Goal: Information Seeking & Learning: Learn about a topic

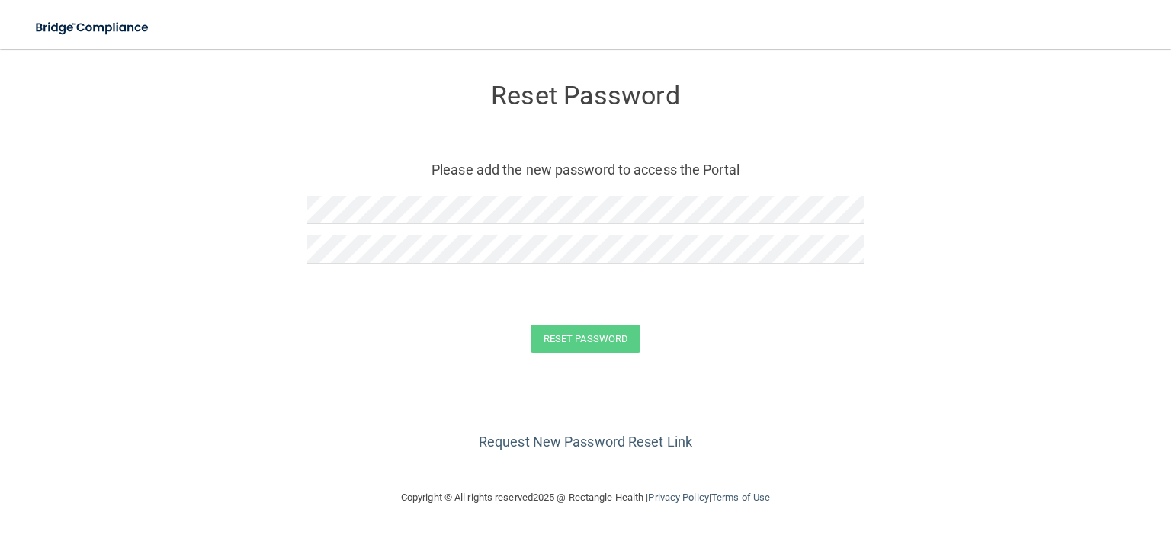
scroll to position [52, 0]
click at [663, 450] on link "Request New Password Reset Link" at bounding box center [585, 442] width 213 height 16
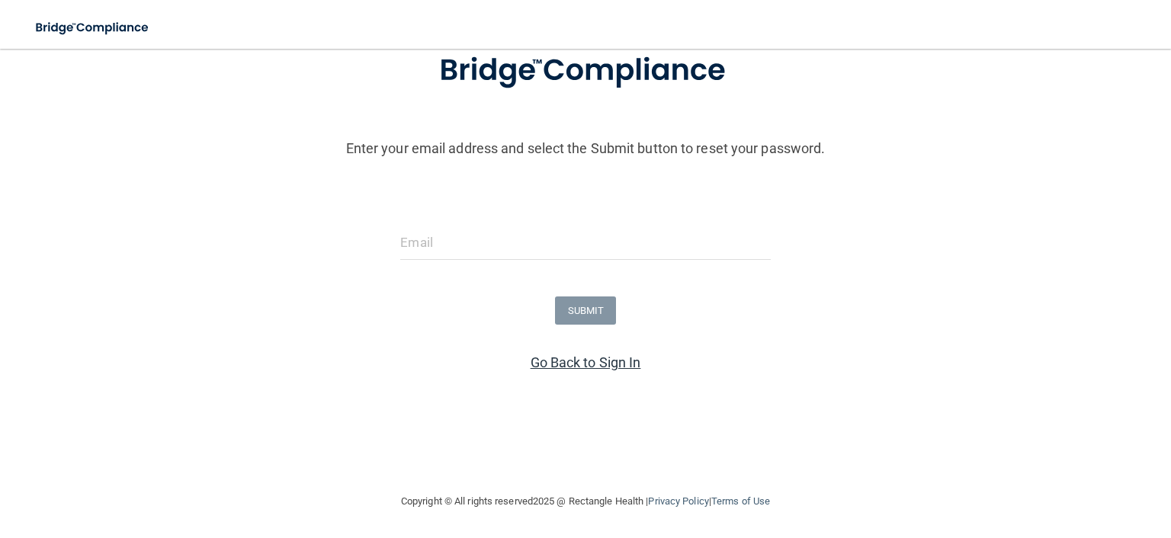
click at [589, 354] on link "Go Back to Sign In" at bounding box center [585, 362] width 111 height 16
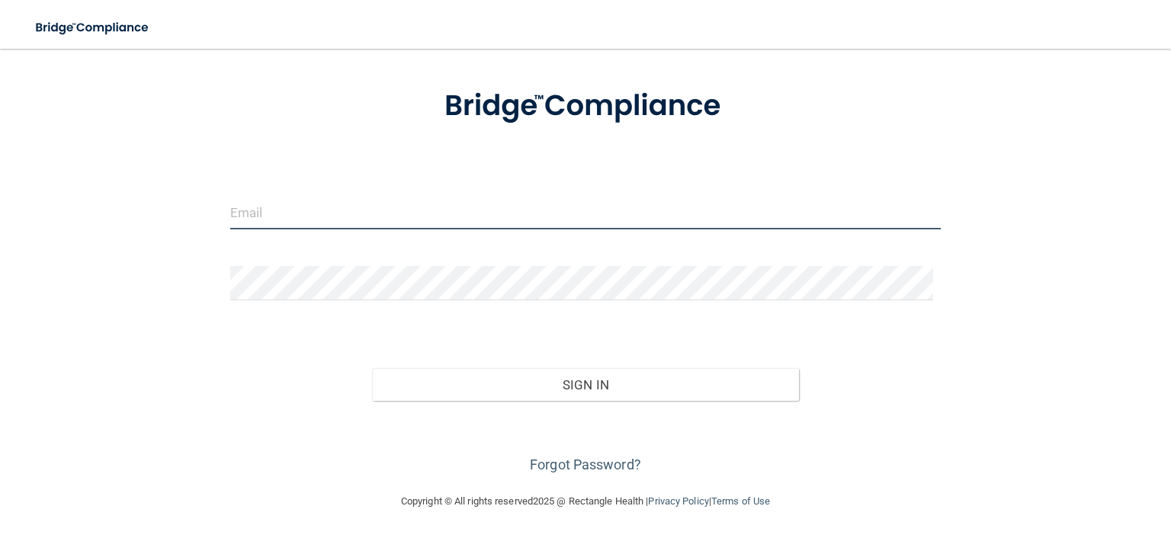
type input "[EMAIL_ADDRESS][DOMAIN_NAME]"
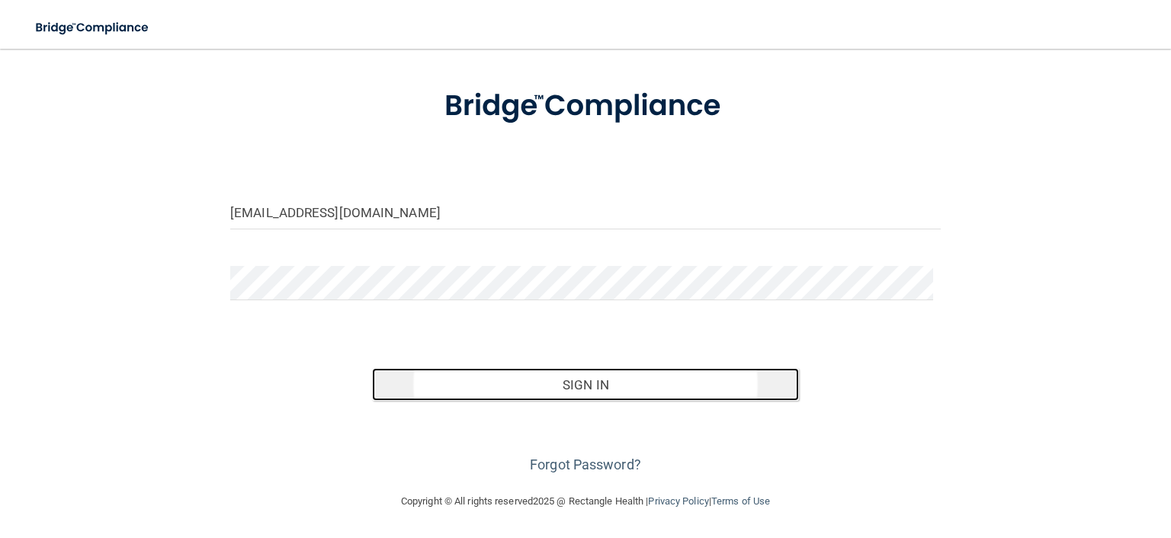
drag, startPoint x: 596, startPoint y: 350, endPoint x: 543, endPoint y: 332, distance: 56.4
click at [595, 368] on button "Sign In" at bounding box center [585, 385] width 426 height 34
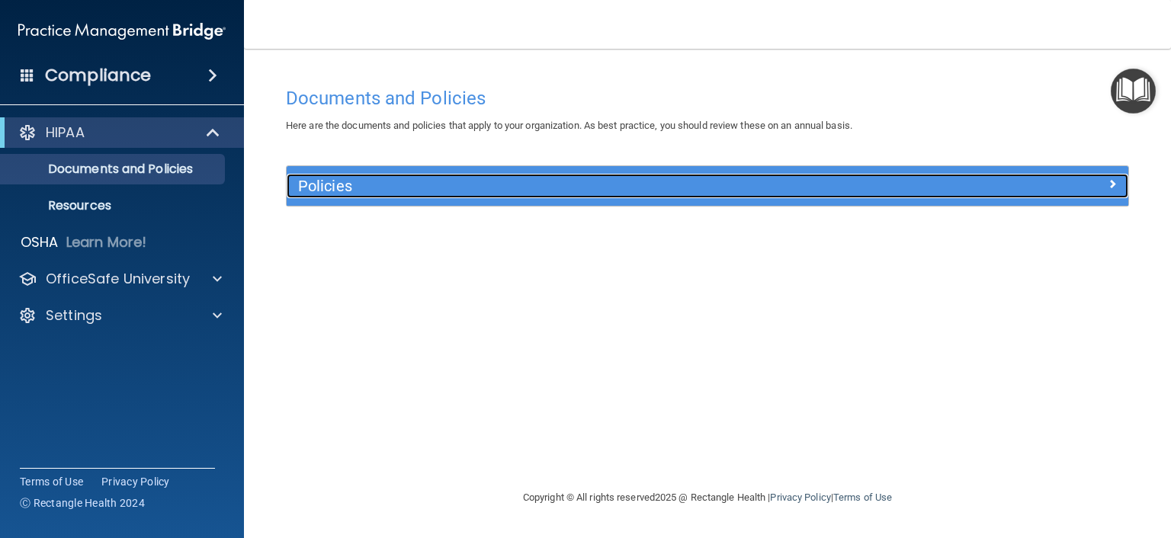
click at [341, 181] on h5 "Policies" at bounding box center [602, 186] width 608 height 17
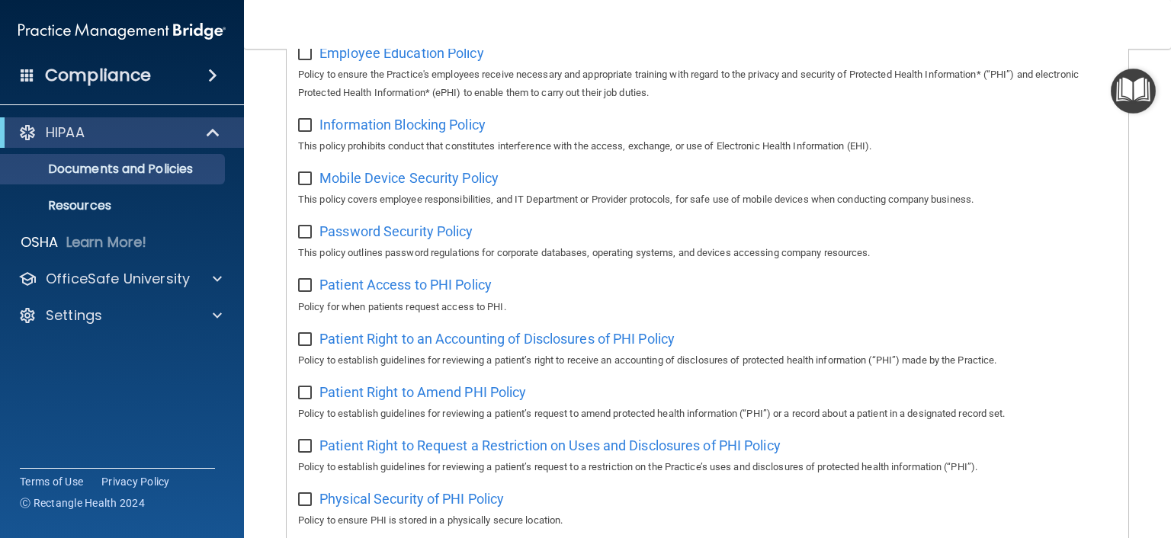
scroll to position [610, 0]
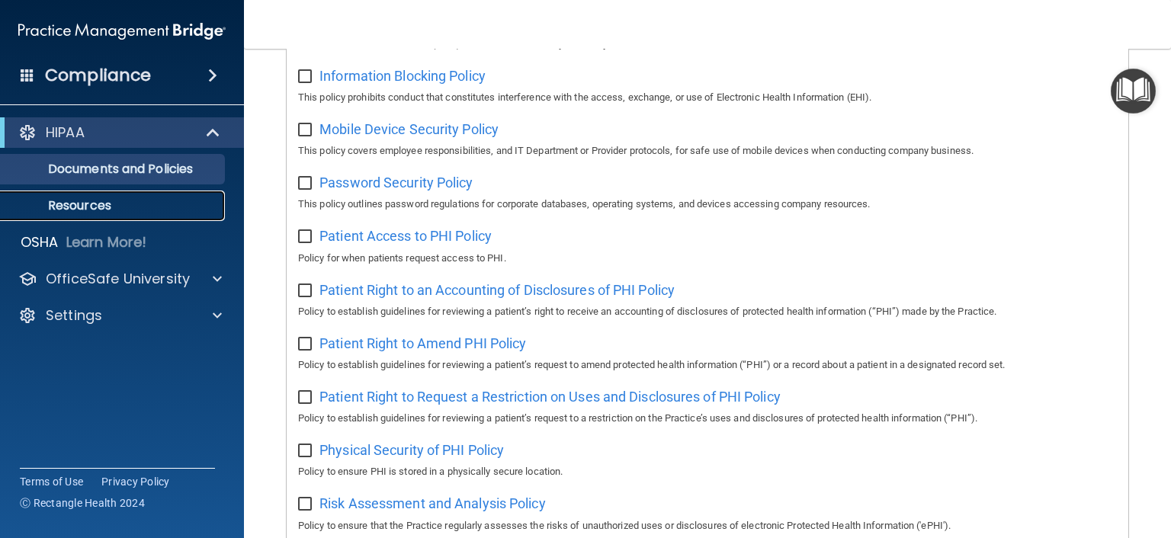
click at [98, 208] on p "Resources" at bounding box center [114, 205] width 208 height 15
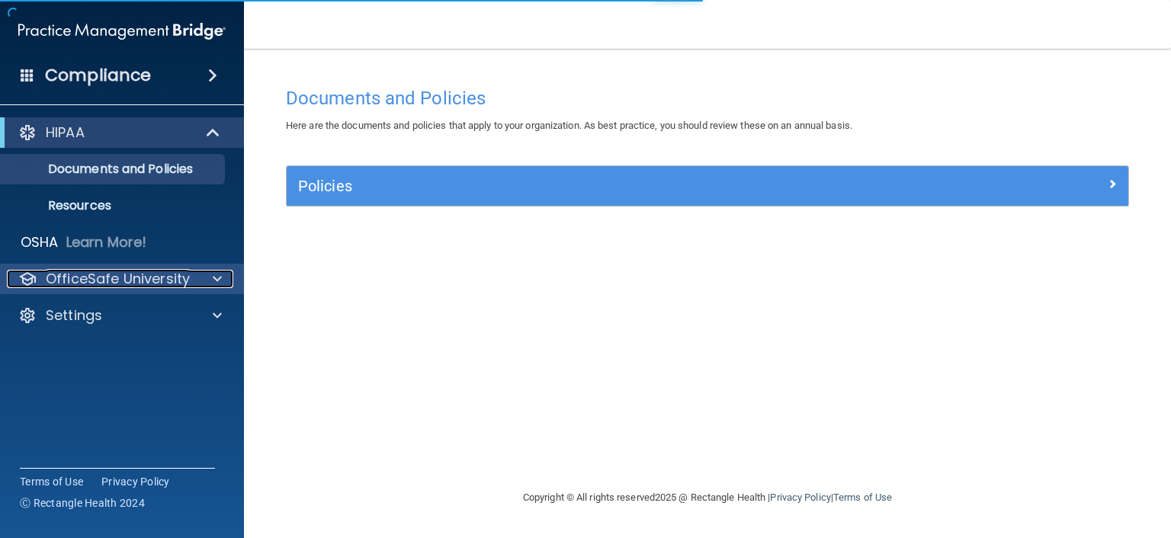
click at [91, 273] on p "OfficeSafe University" at bounding box center [118, 279] width 144 height 18
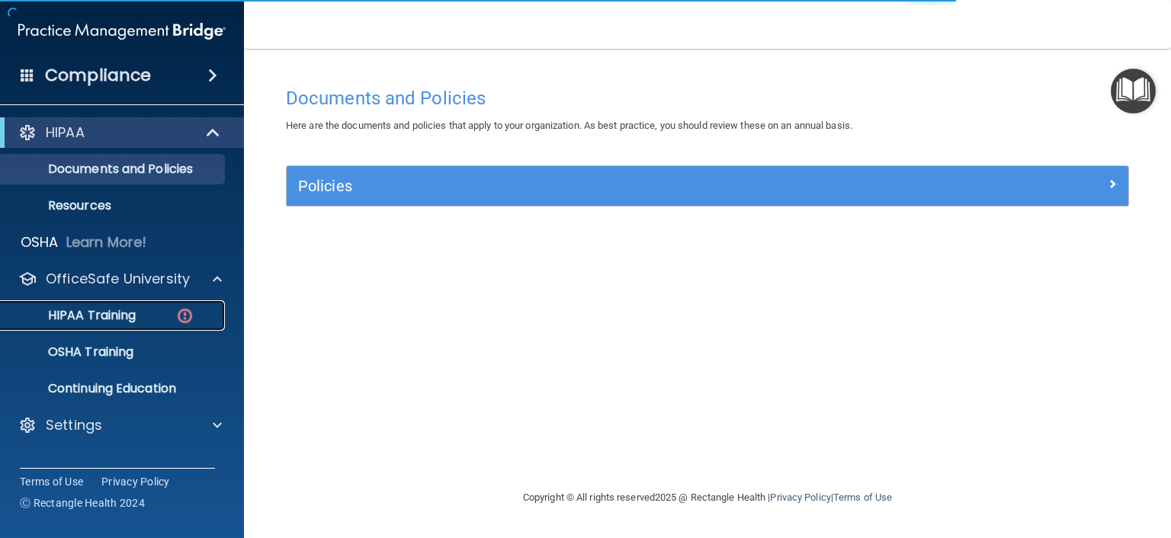
click at [91, 309] on p "HIPAA Training" at bounding box center [73, 315] width 126 height 15
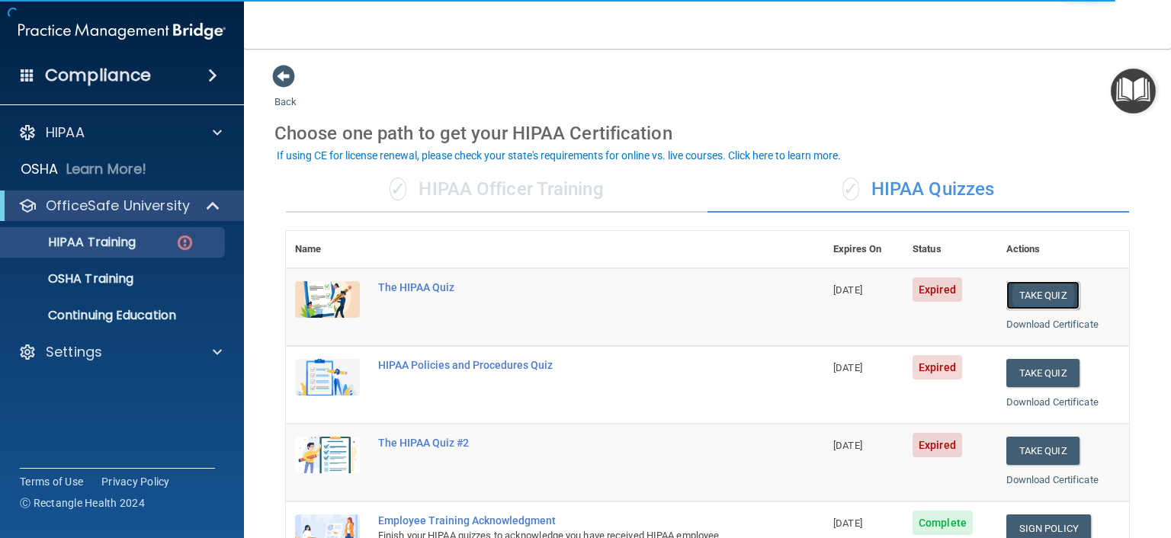
click at [1058, 292] on button "Take Quiz" at bounding box center [1042, 295] width 73 height 28
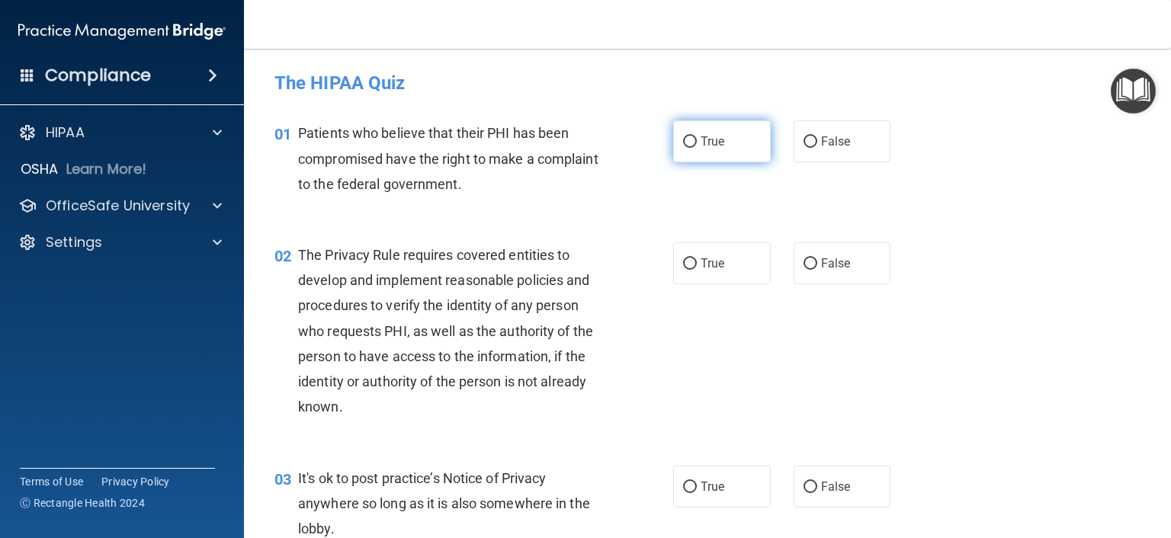
click at [684, 142] on input "True" at bounding box center [690, 141] width 14 height 11
radio input "true"
click at [689, 261] on input "True" at bounding box center [690, 263] width 14 height 11
radio input "true"
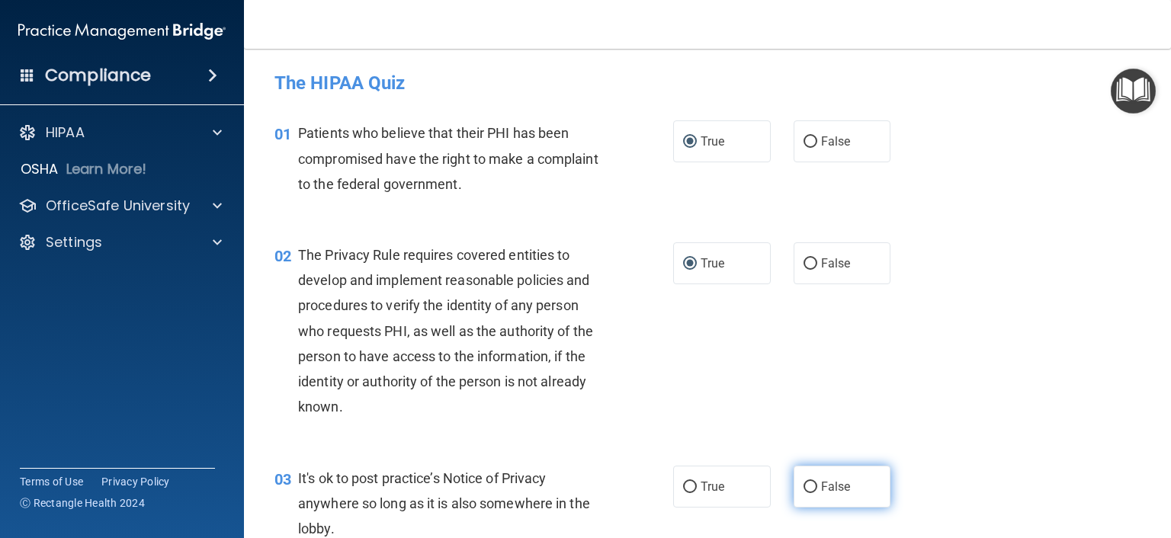
click at [803, 486] on input "False" at bounding box center [810, 487] width 14 height 11
radio input "true"
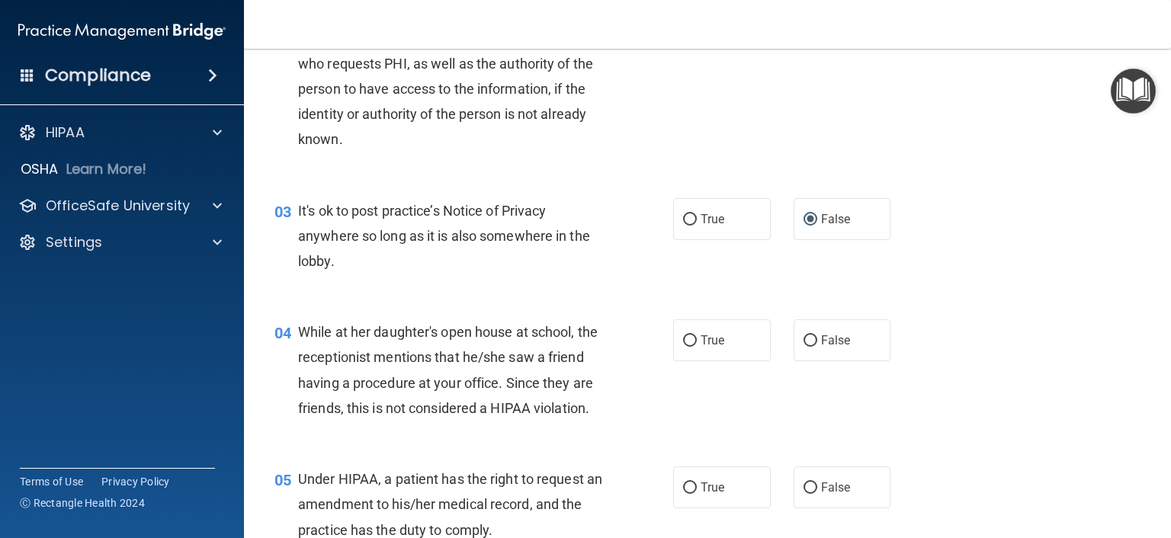
scroll to position [381, 0]
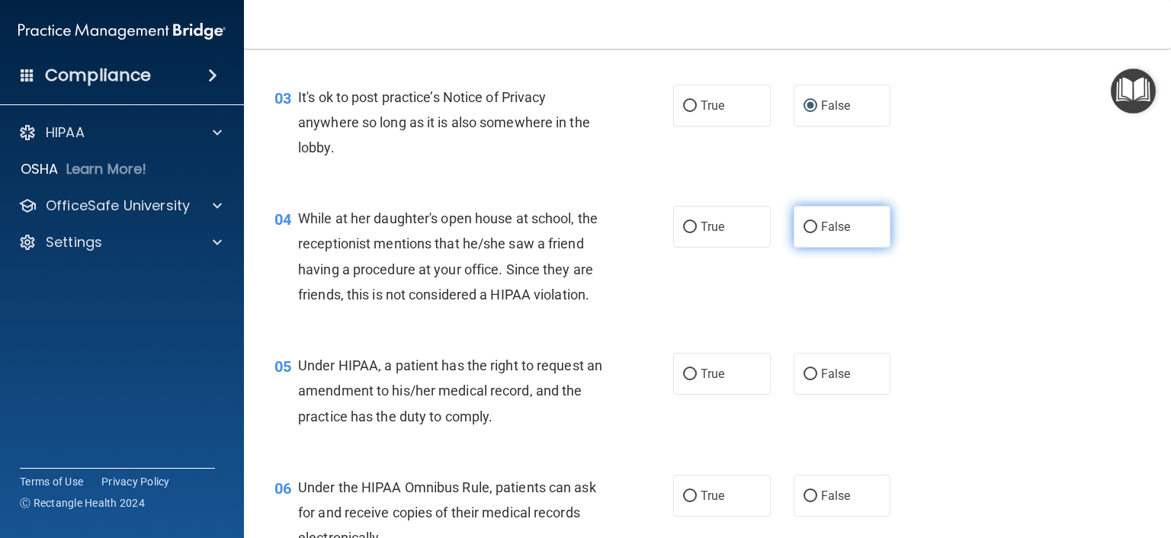
click at [803, 227] on input "False" at bounding box center [810, 227] width 14 height 11
radio input "true"
click at [803, 380] on input "False" at bounding box center [810, 374] width 14 height 11
radio input "true"
click at [683, 502] on input "True" at bounding box center [690, 496] width 14 height 11
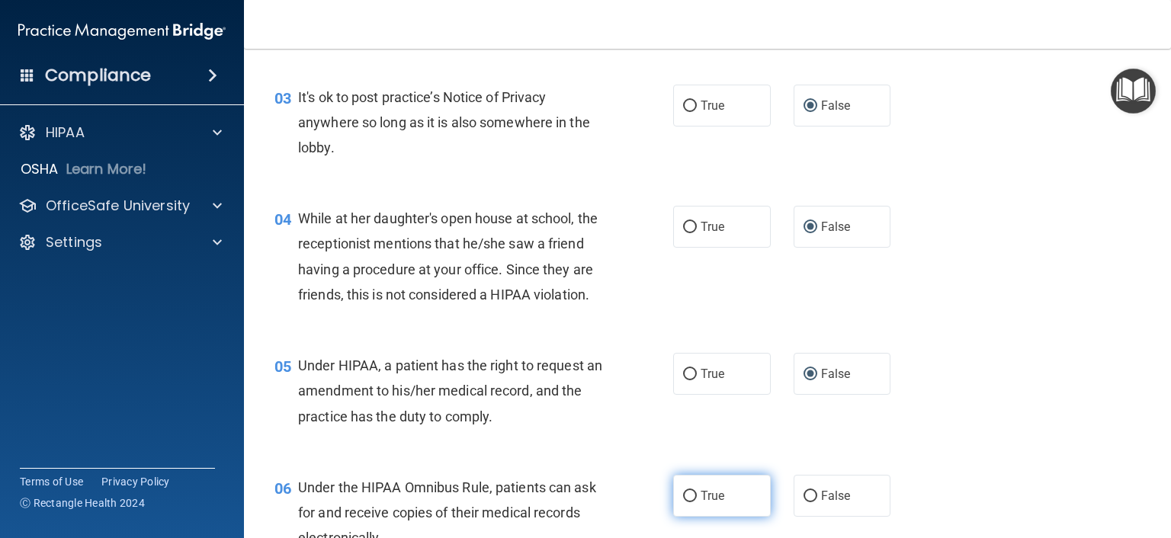
radio input "true"
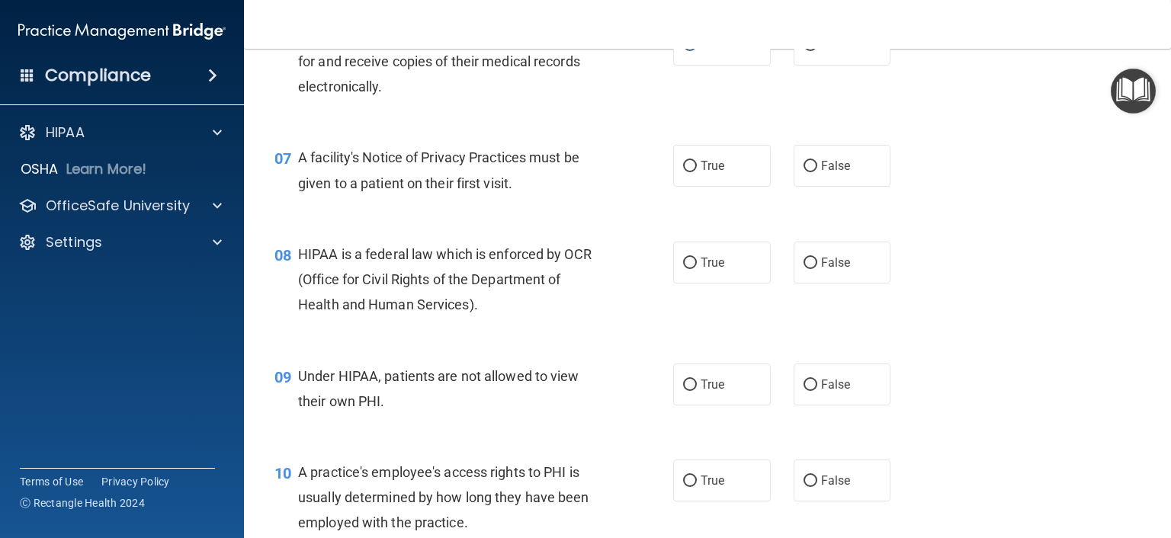
scroll to position [838, 0]
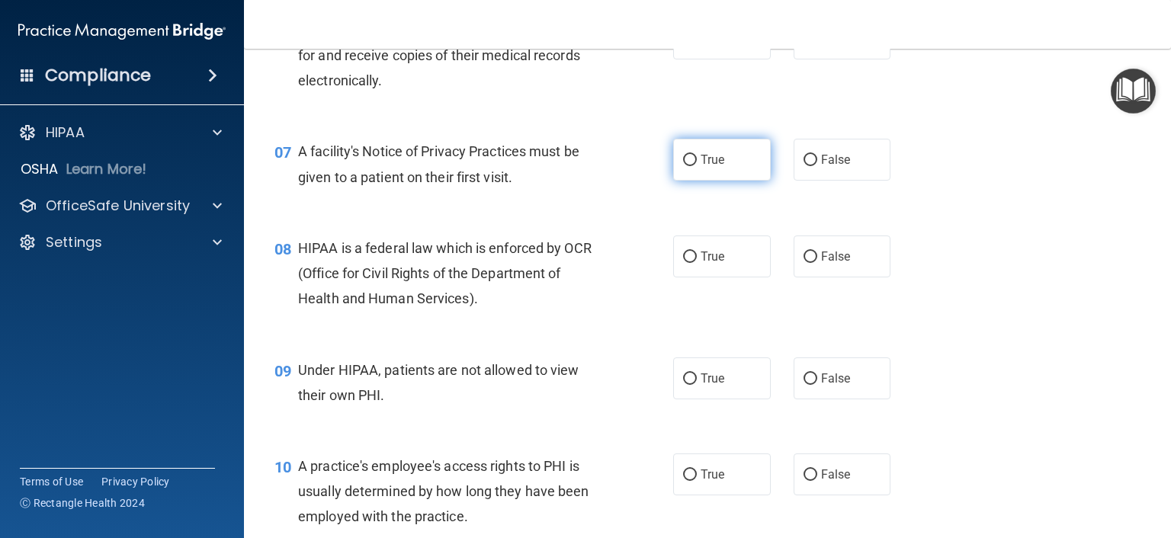
click at [685, 166] on input "True" at bounding box center [690, 160] width 14 height 11
radio input "true"
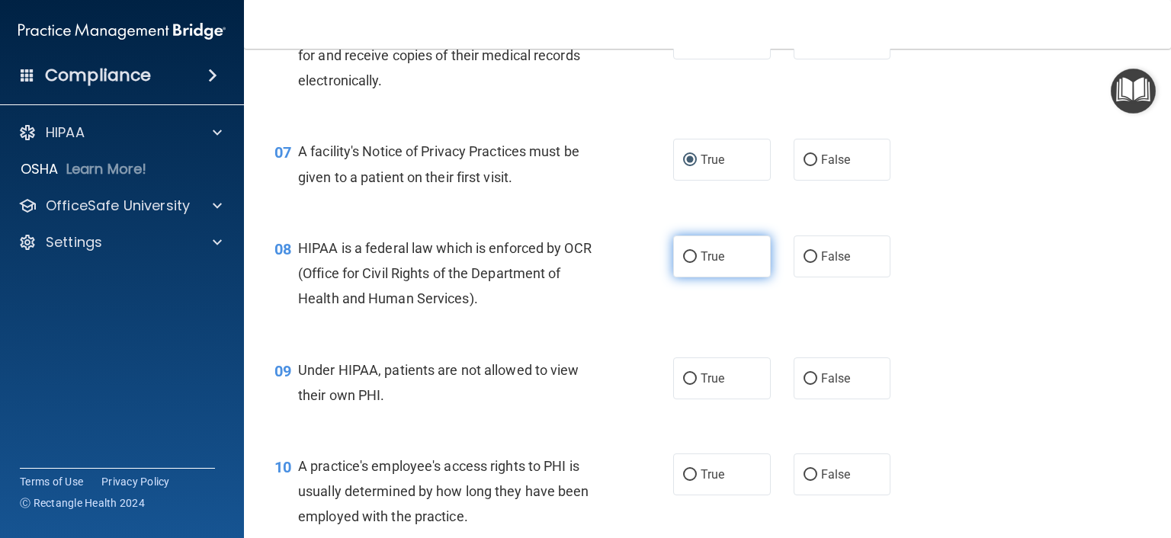
click at [683, 263] on input "True" at bounding box center [690, 256] width 14 height 11
radio input "true"
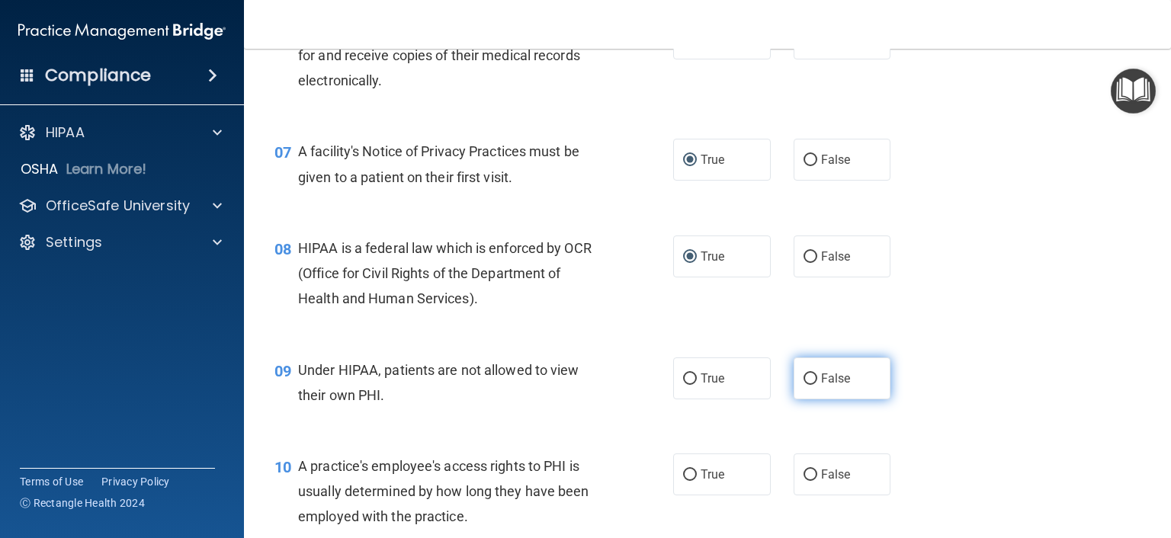
click at [803, 385] on input "False" at bounding box center [810, 378] width 14 height 11
radio input "true"
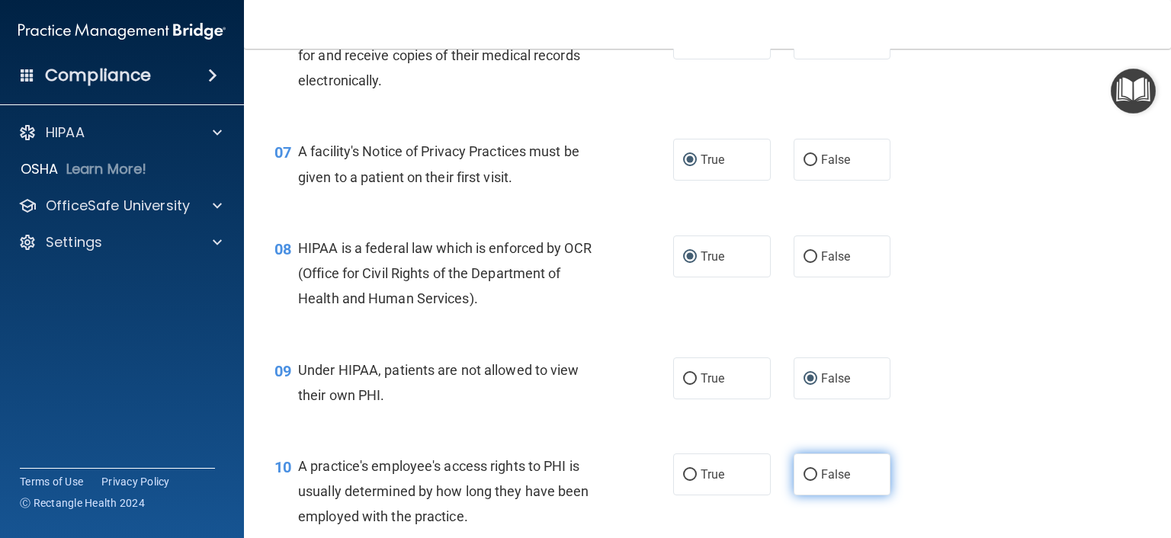
click at [803, 481] on input "False" at bounding box center [810, 474] width 14 height 11
radio input "true"
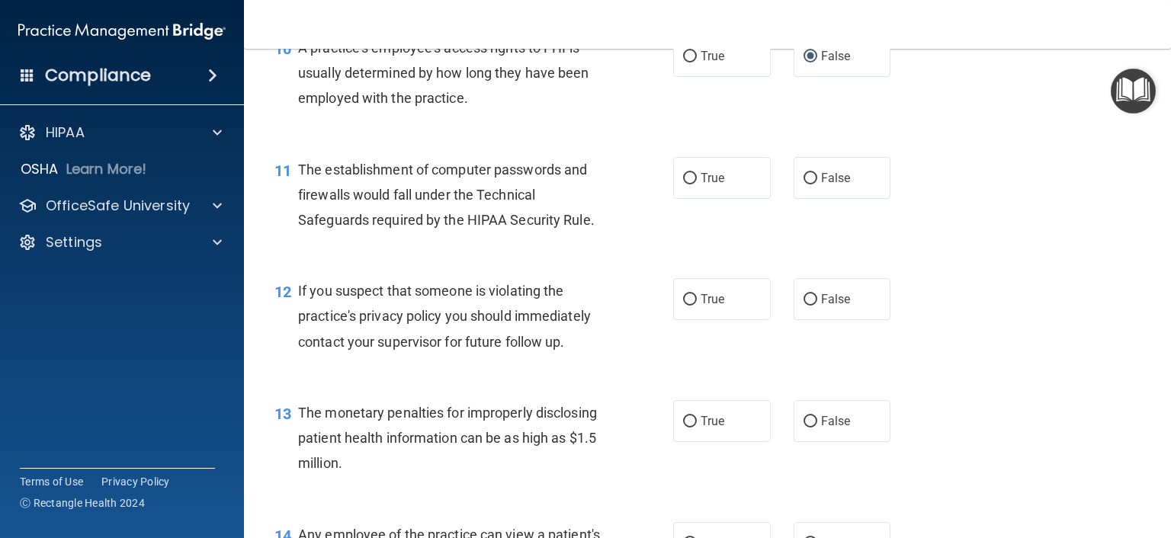
scroll to position [1296, 0]
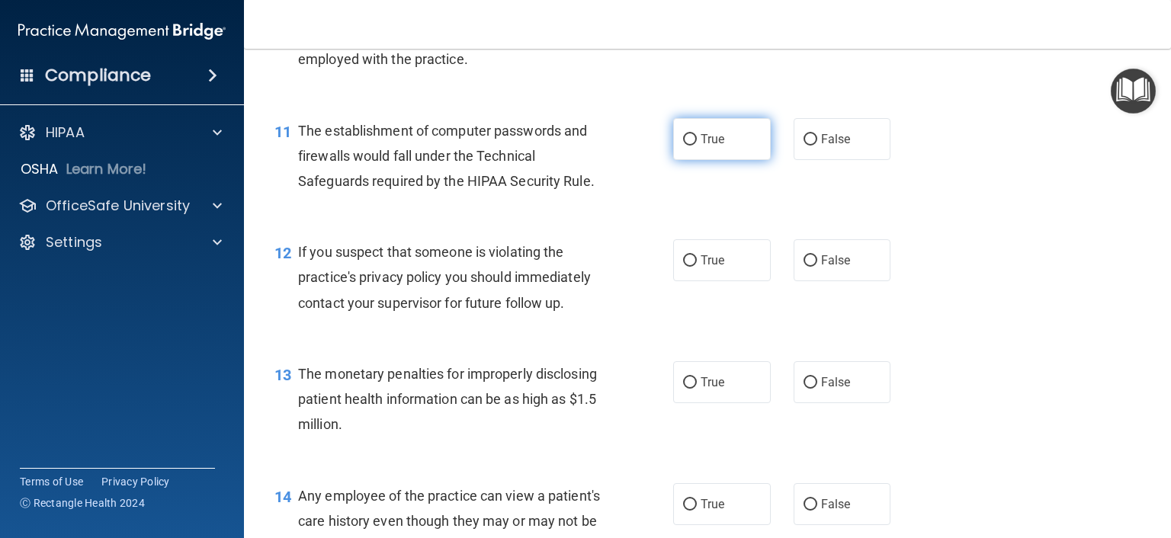
click at [686, 146] on input "True" at bounding box center [690, 139] width 14 height 11
radio input "true"
click at [684, 267] on input "True" at bounding box center [690, 260] width 14 height 11
radio input "true"
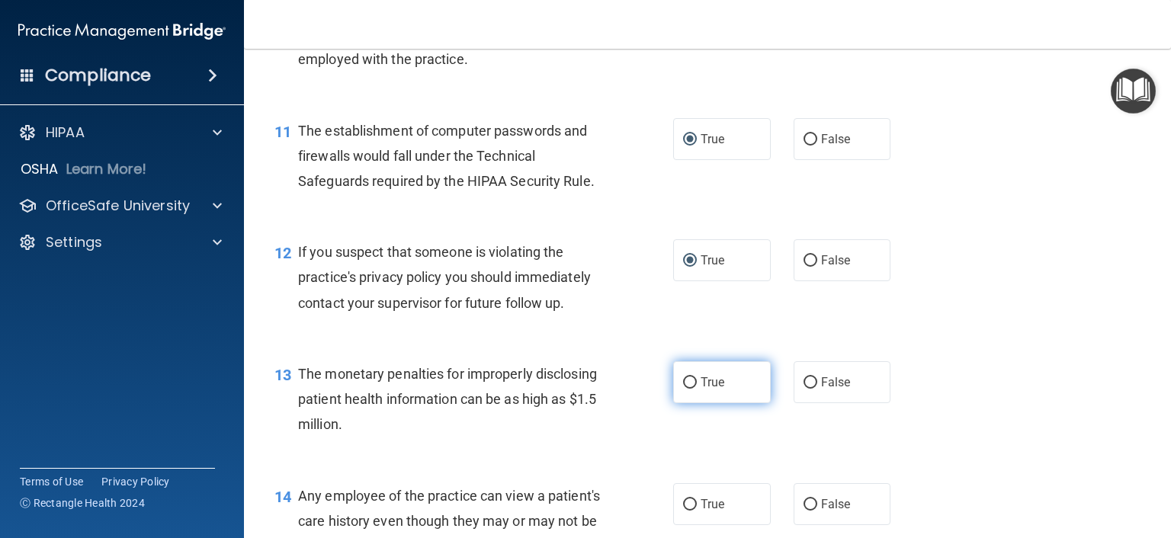
click at [688, 389] on input "True" at bounding box center [690, 382] width 14 height 11
radio input "true"
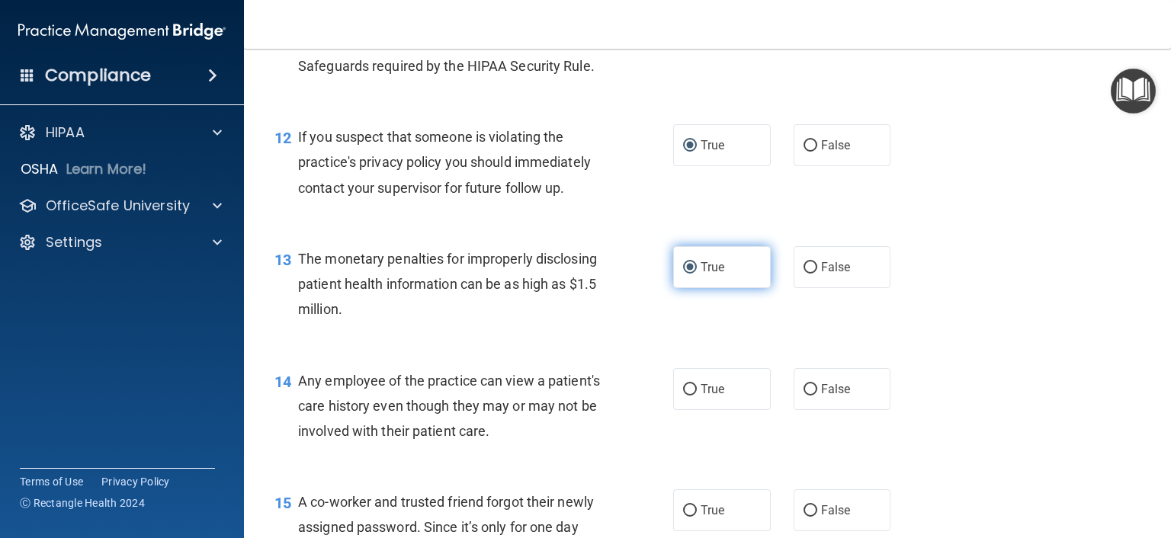
scroll to position [1524, 0]
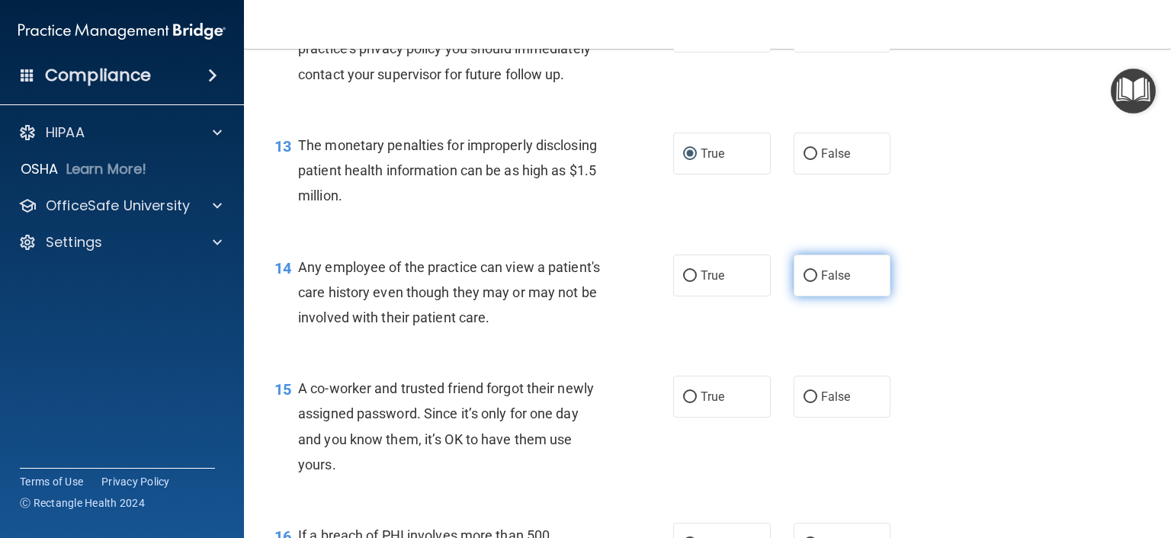
click at [803, 282] on input "False" at bounding box center [810, 276] width 14 height 11
radio input "true"
click at [803, 403] on input "False" at bounding box center [810, 397] width 14 height 11
radio input "true"
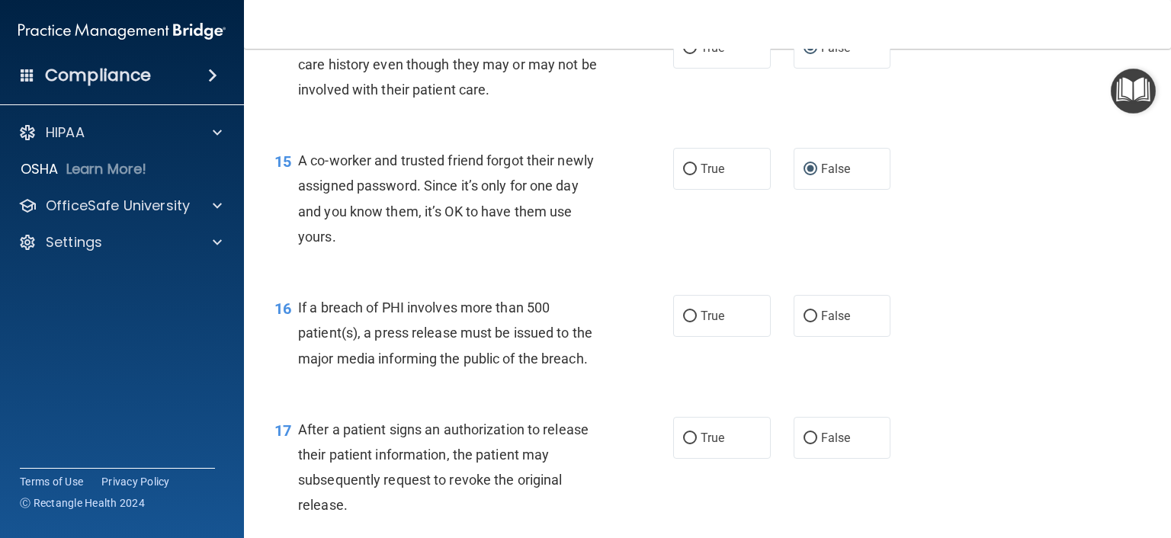
scroll to position [1753, 0]
click at [683, 322] on input "True" at bounding box center [690, 315] width 14 height 11
radio input "true"
click at [683, 444] on input "True" at bounding box center [690, 437] width 14 height 11
radio input "true"
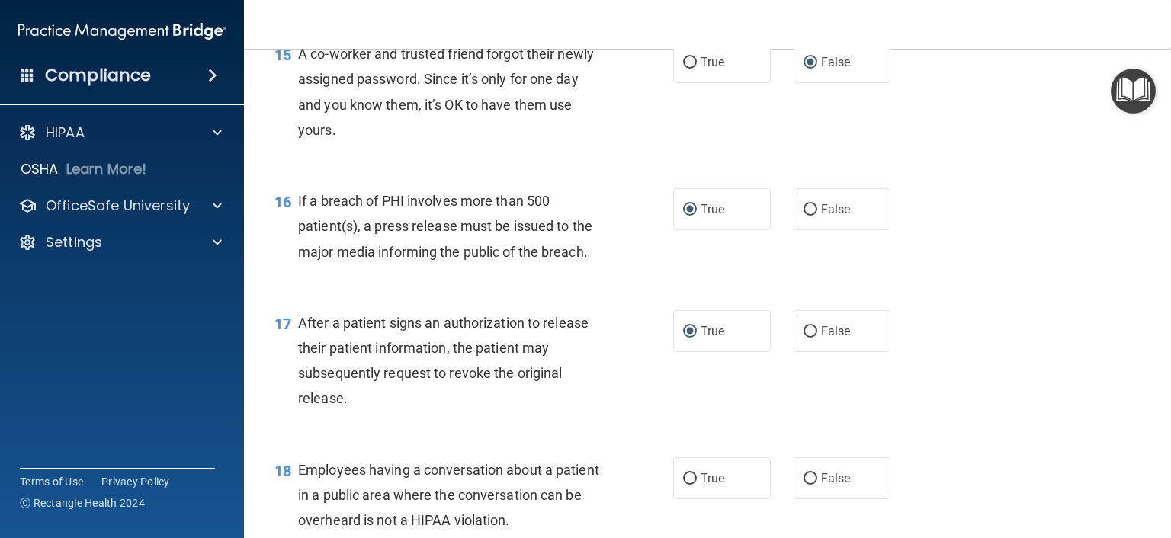
scroll to position [1905, 0]
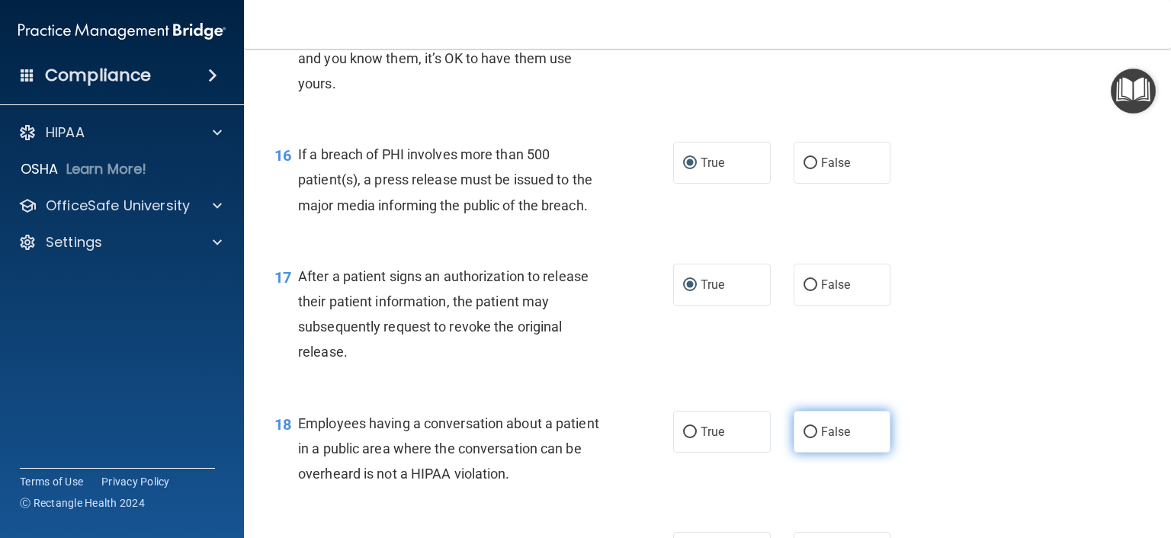
click at [803, 438] on input "False" at bounding box center [810, 432] width 14 height 11
radio input "true"
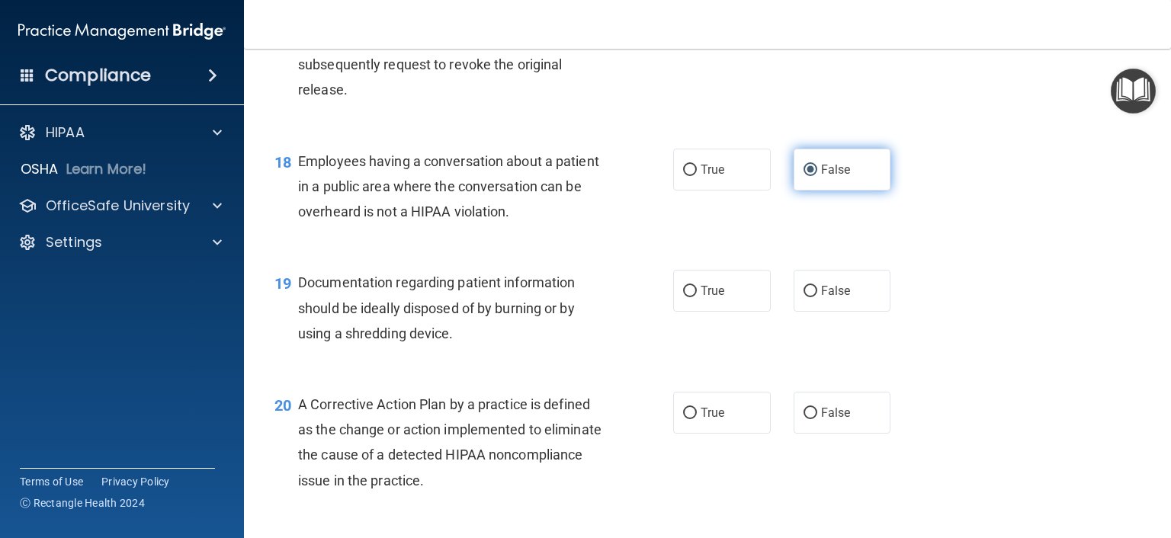
scroll to position [2210, 0]
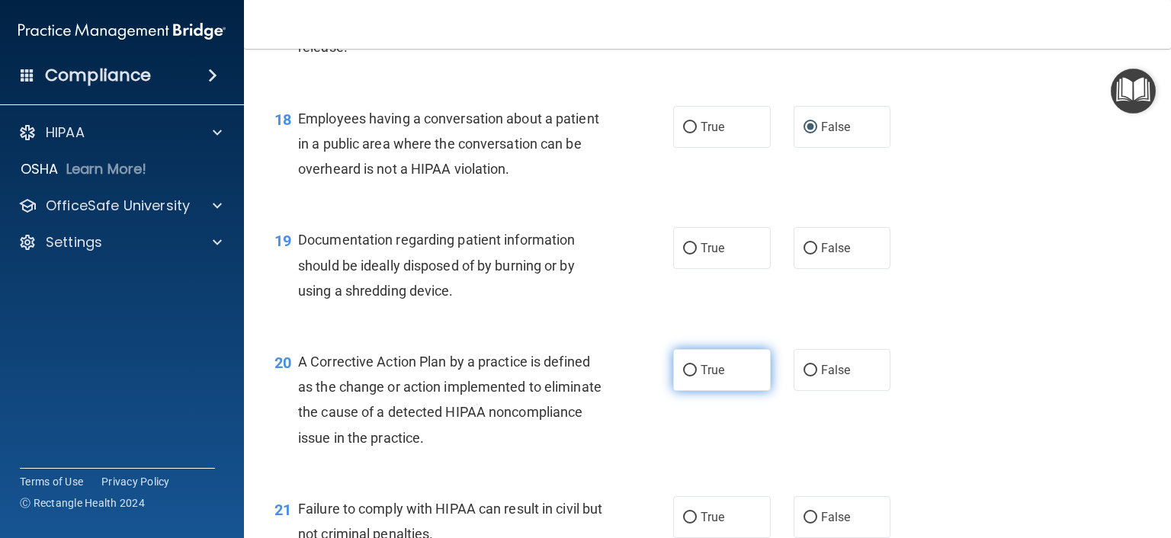
click at [683, 376] on input "True" at bounding box center [690, 370] width 14 height 11
radio input "true"
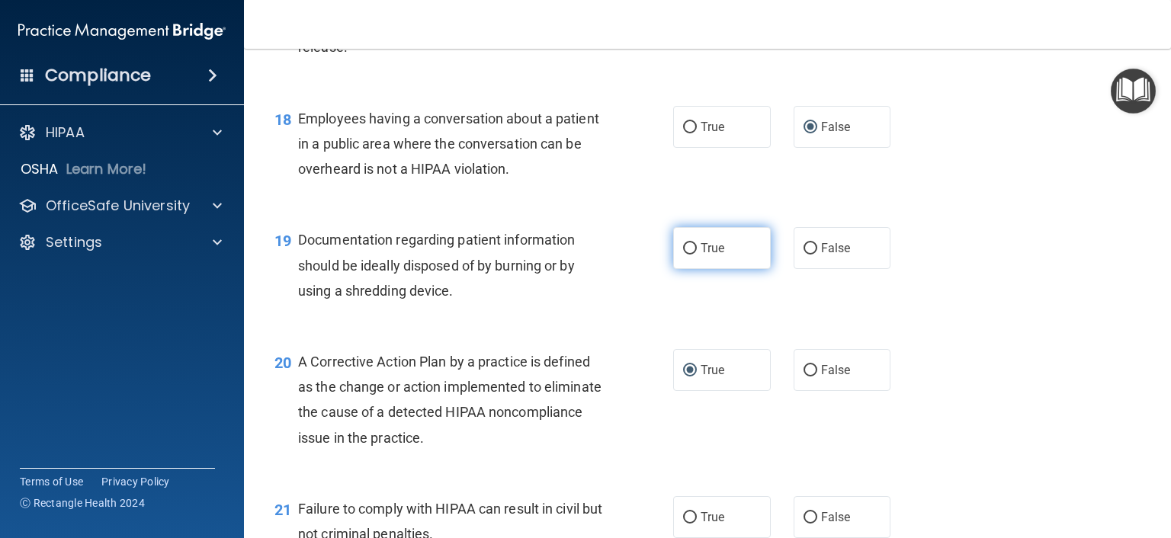
click at [684, 255] on input "True" at bounding box center [690, 248] width 14 height 11
radio input "true"
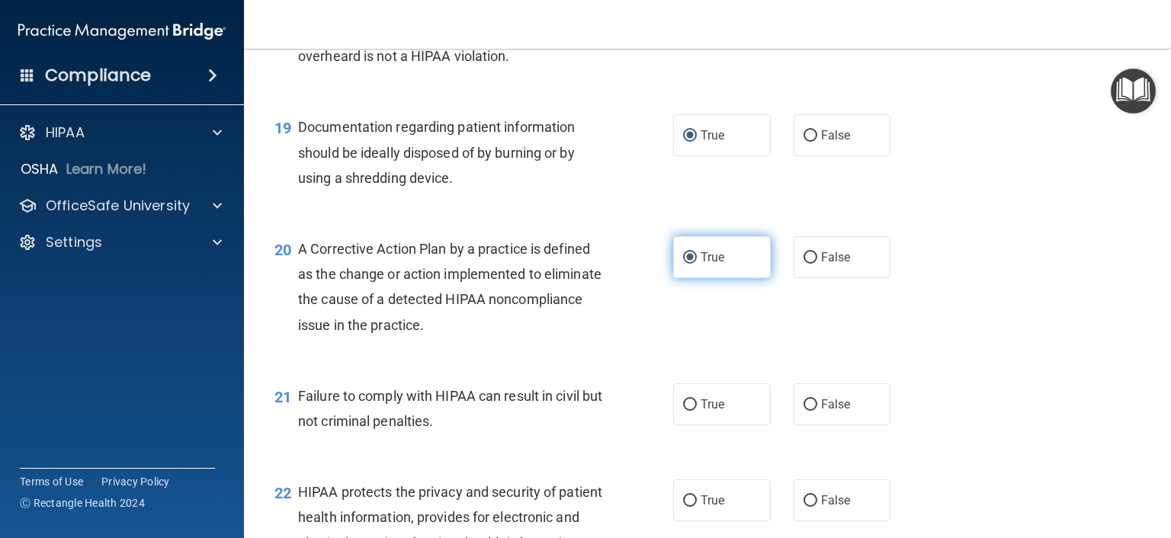
scroll to position [2362, 0]
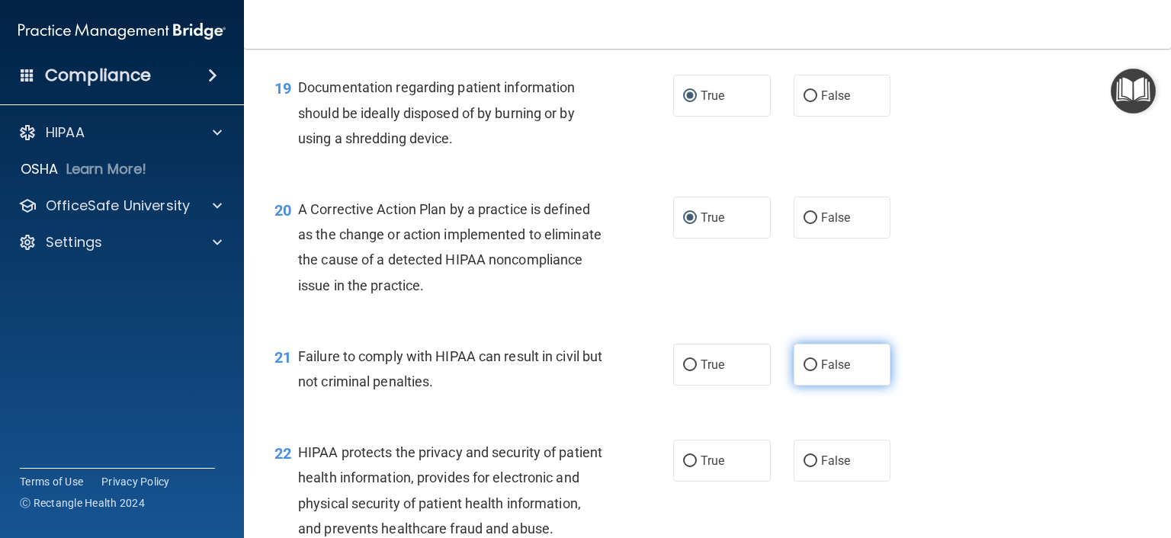
click at [803, 371] on input "False" at bounding box center [810, 365] width 14 height 11
radio input "true"
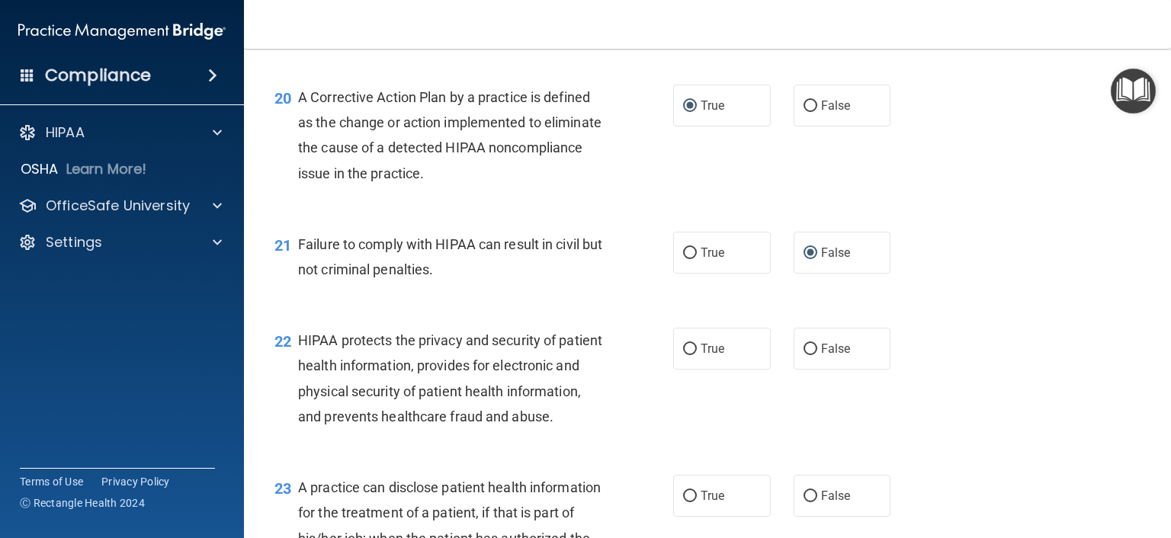
scroll to position [2591, 0]
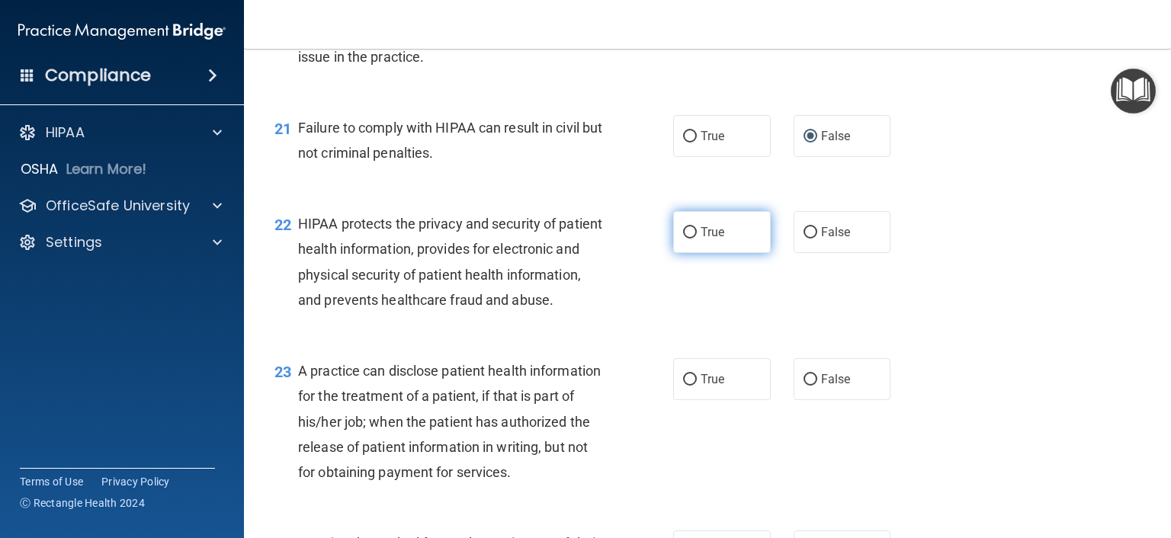
click at [688, 239] on input "True" at bounding box center [690, 232] width 14 height 11
radio input "true"
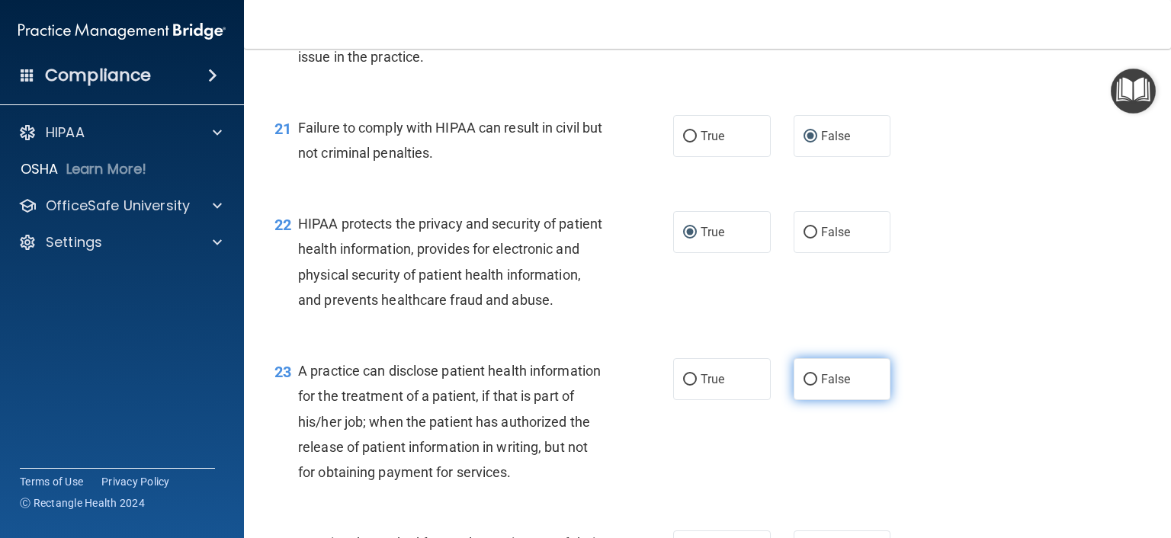
click at [803, 386] on input "False" at bounding box center [810, 379] width 14 height 11
radio input "true"
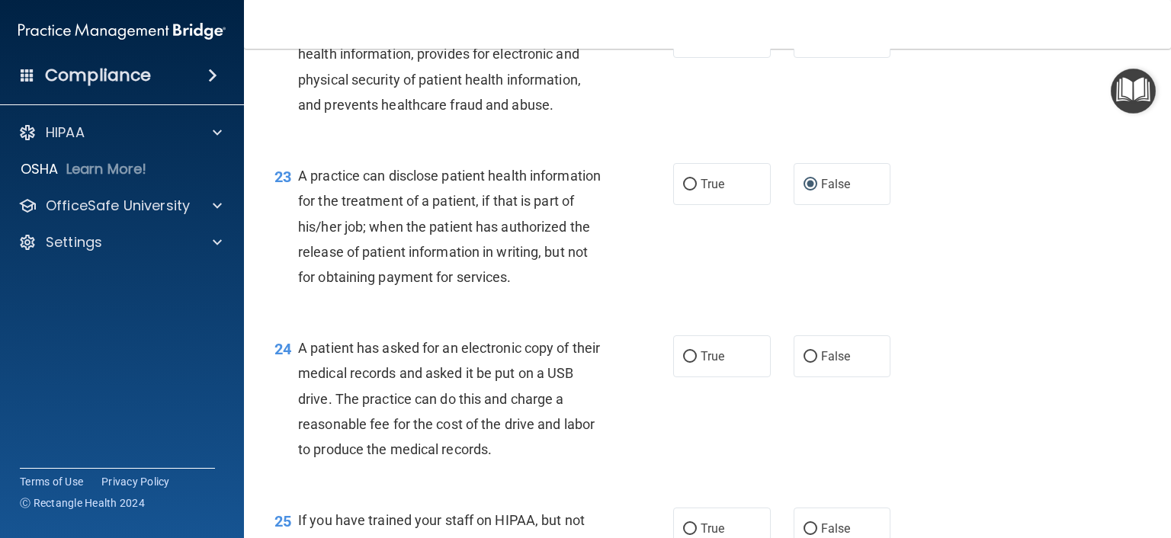
scroll to position [2820, 0]
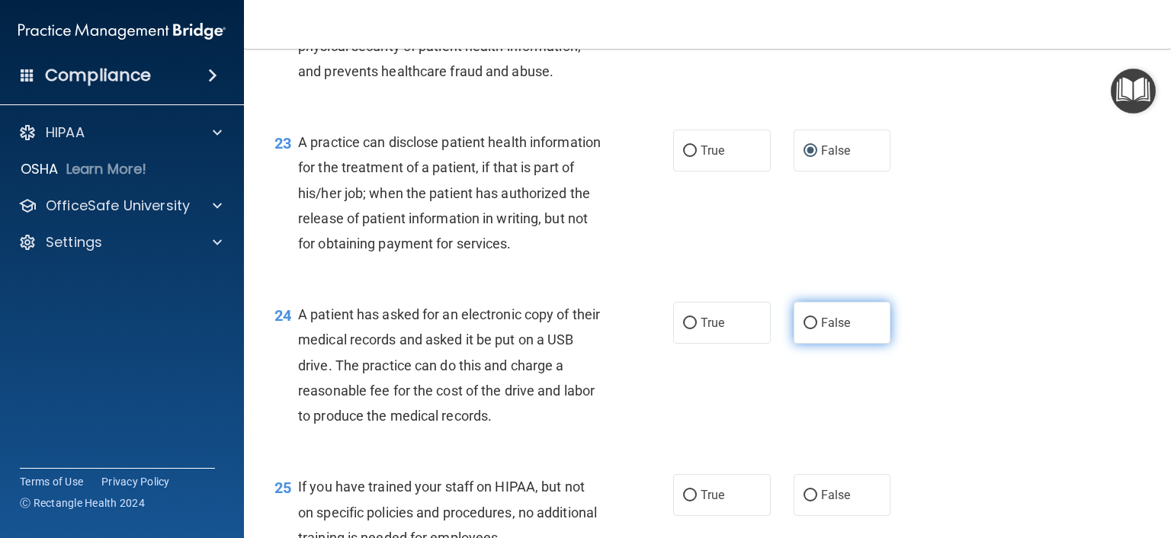
click at [809, 329] on input "False" at bounding box center [810, 323] width 14 height 11
radio input "true"
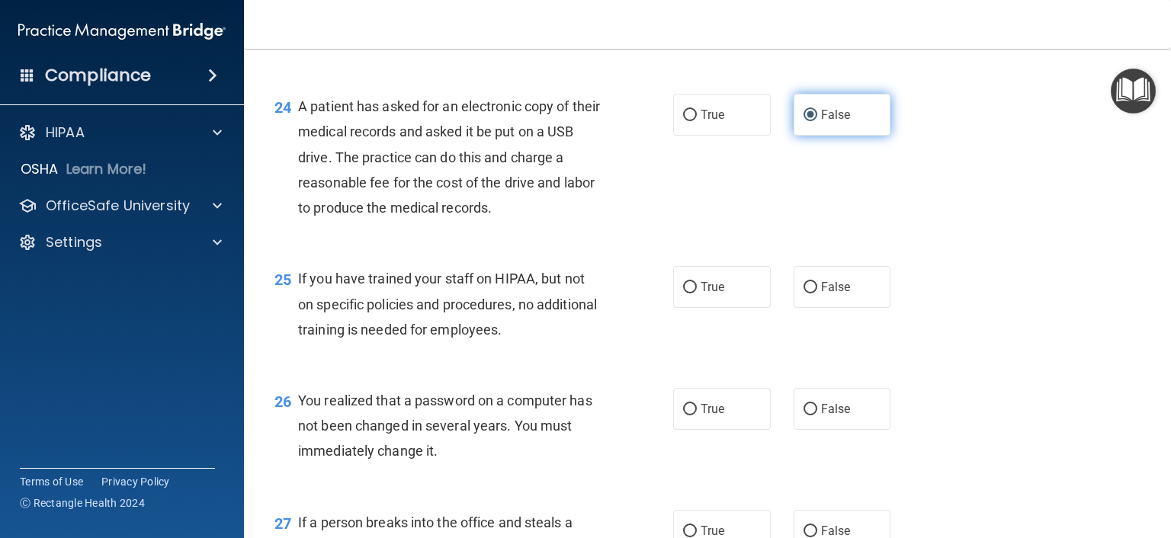
scroll to position [3048, 0]
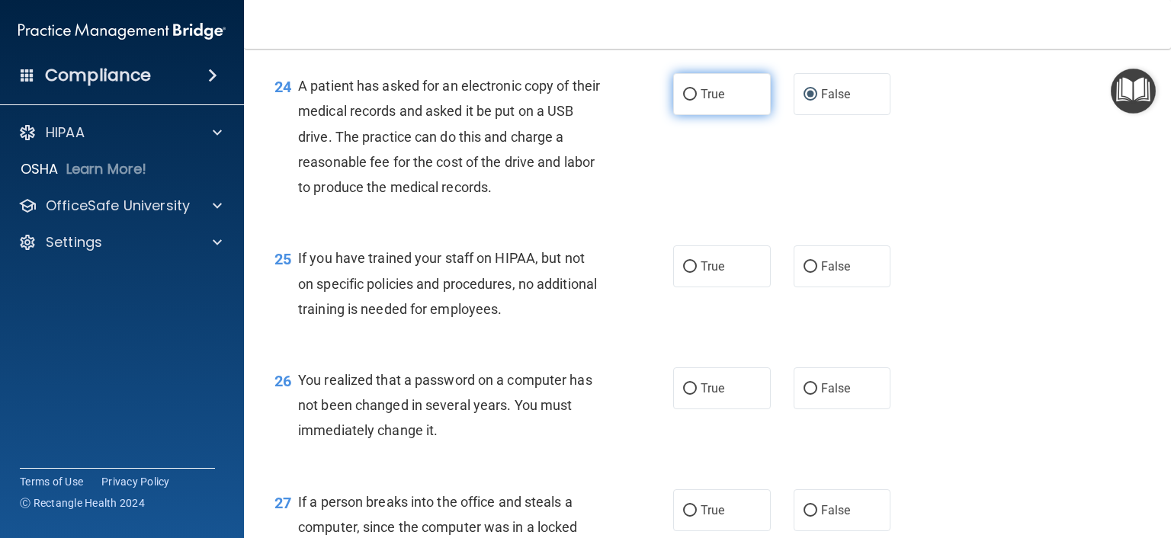
click at [683, 101] on input "True" at bounding box center [690, 94] width 14 height 11
radio input "true"
radio input "false"
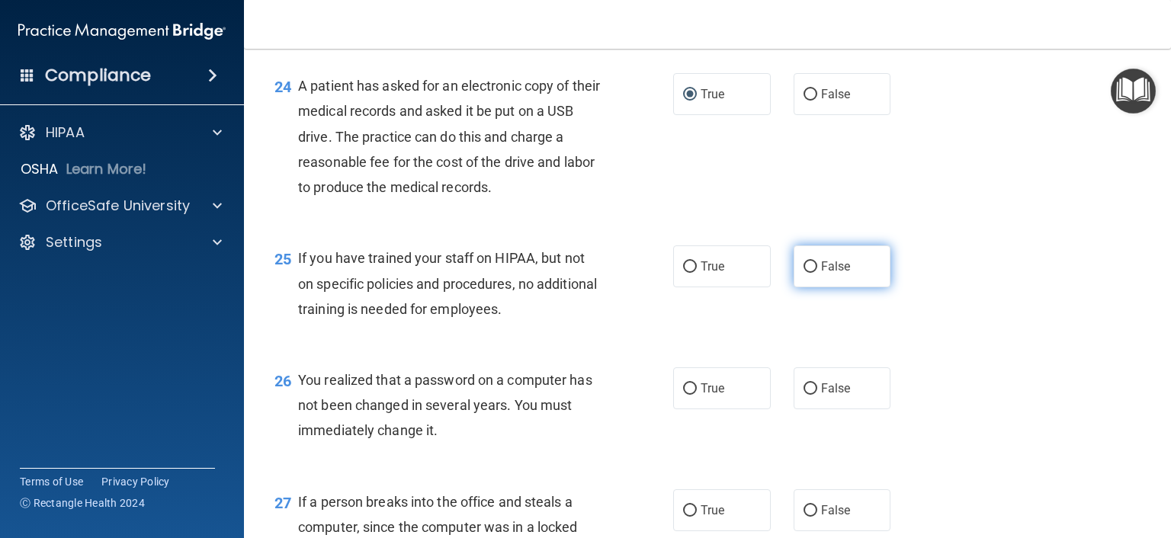
click at [803, 273] on input "False" at bounding box center [810, 266] width 14 height 11
radio input "true"
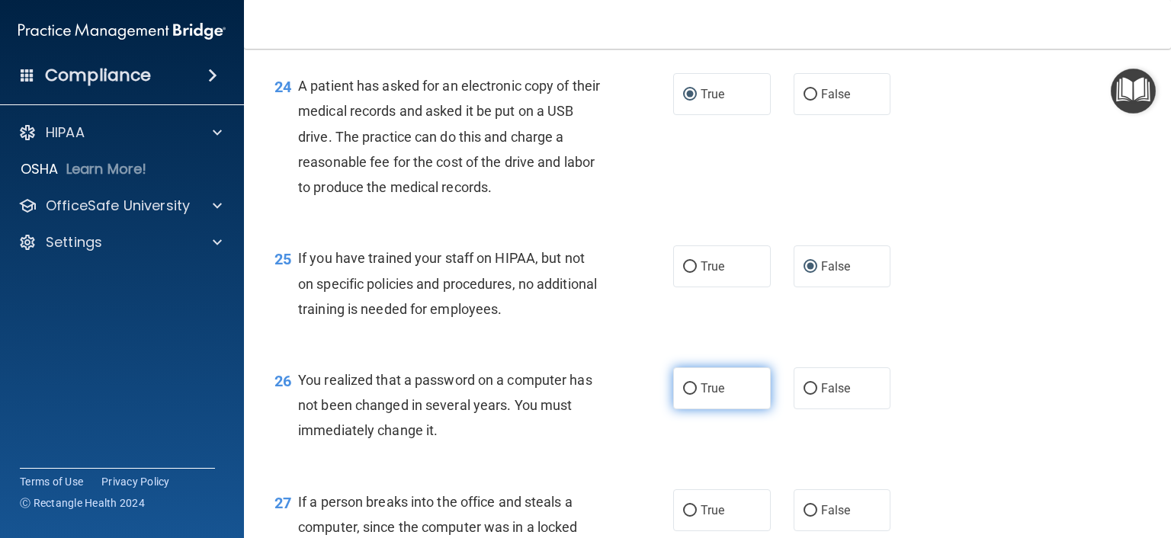
click at [684, 395] on input "True" at bounding box center [690, 388] width 14 height 11
radio input "true"
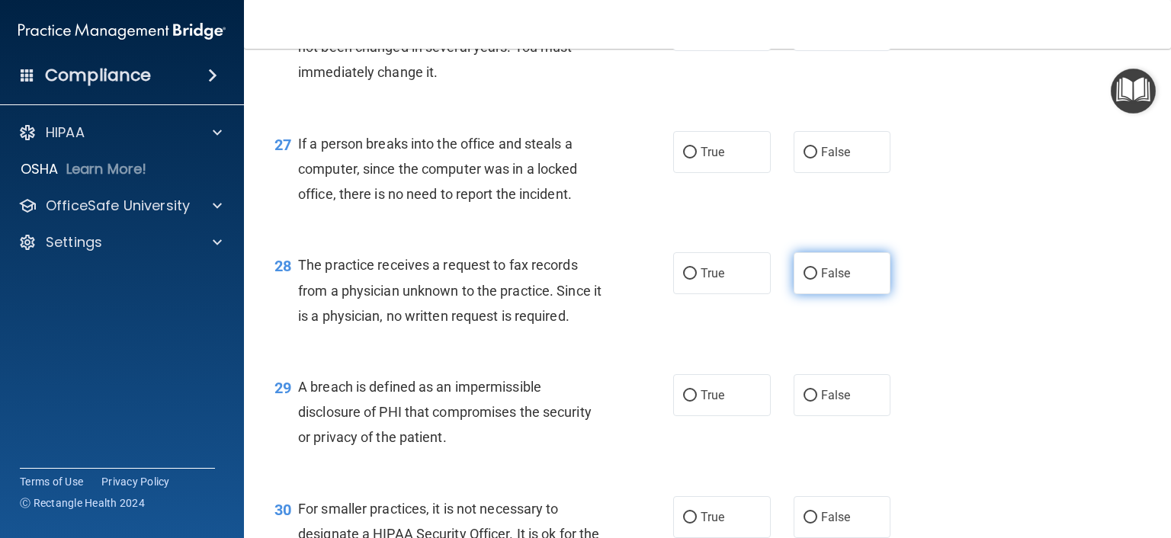
scroll to position [3429, 0]
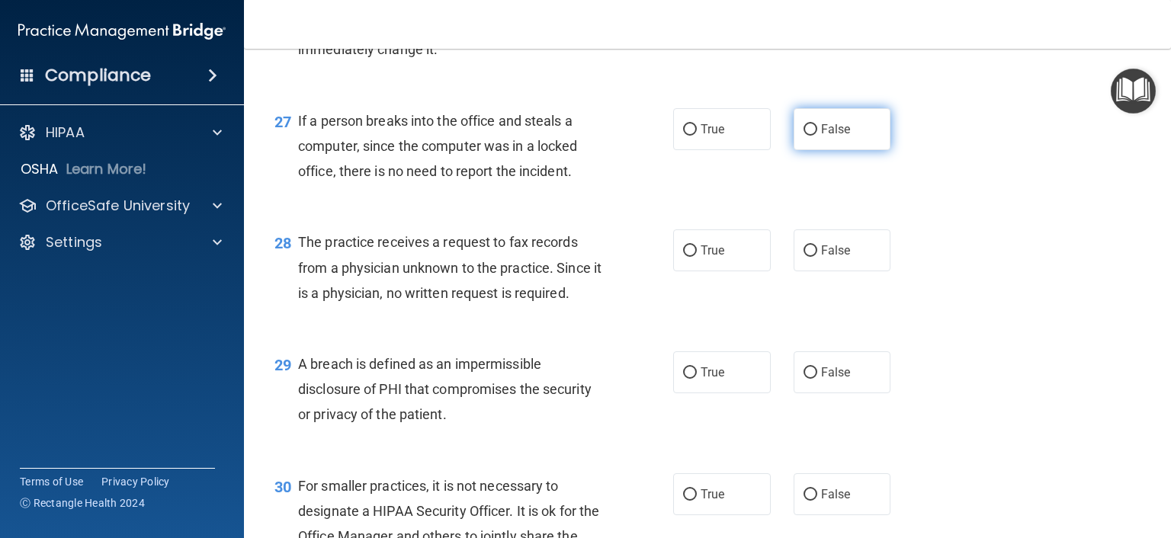
click at [803, 136] on input "False" at bounding box center [810, 129] width 14 height 11
radio input "true"
click at [803, 257] on input "False" at bounding box center [810, 250] width 14 height 11
radio input "true"
click at [683, 379] on input "True" at bounding box center [690, 372] width 14 height 11
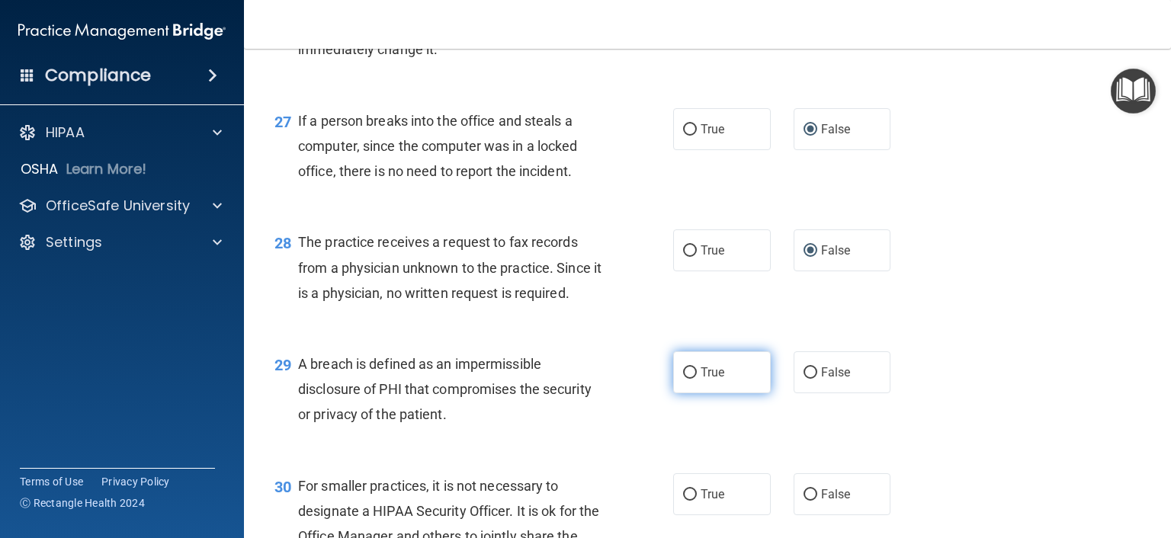
radio input "true"
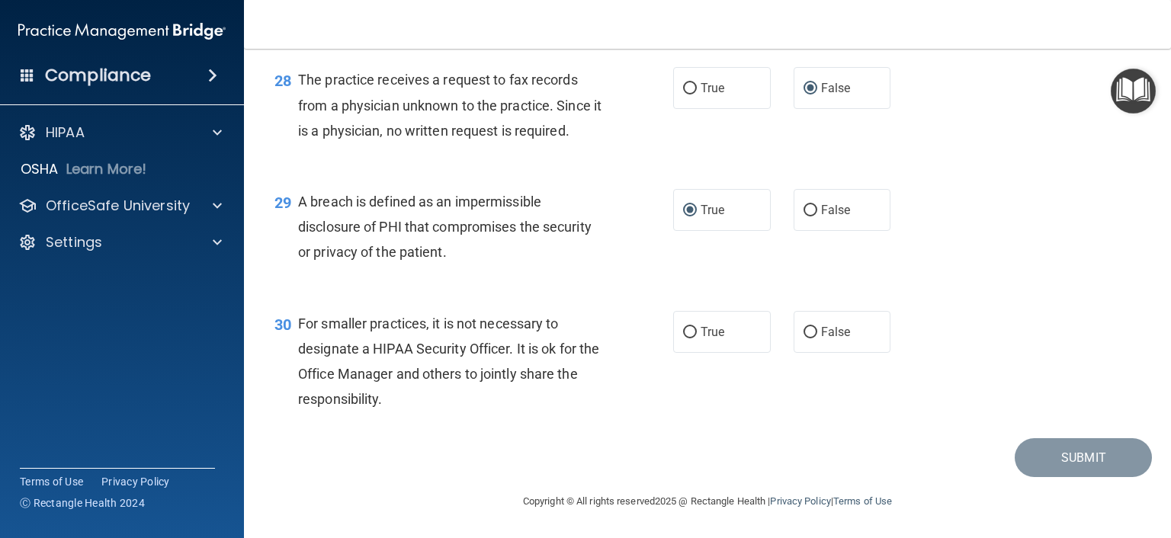
scroll to position [3668, 0]
click at [803, 335] on input "False" at bounding box center [810, 332] width 14 height 11
radio input "true"
click at [1024, 453] on button "Submit" at bounding box center [1082, 457] width 137 height 39
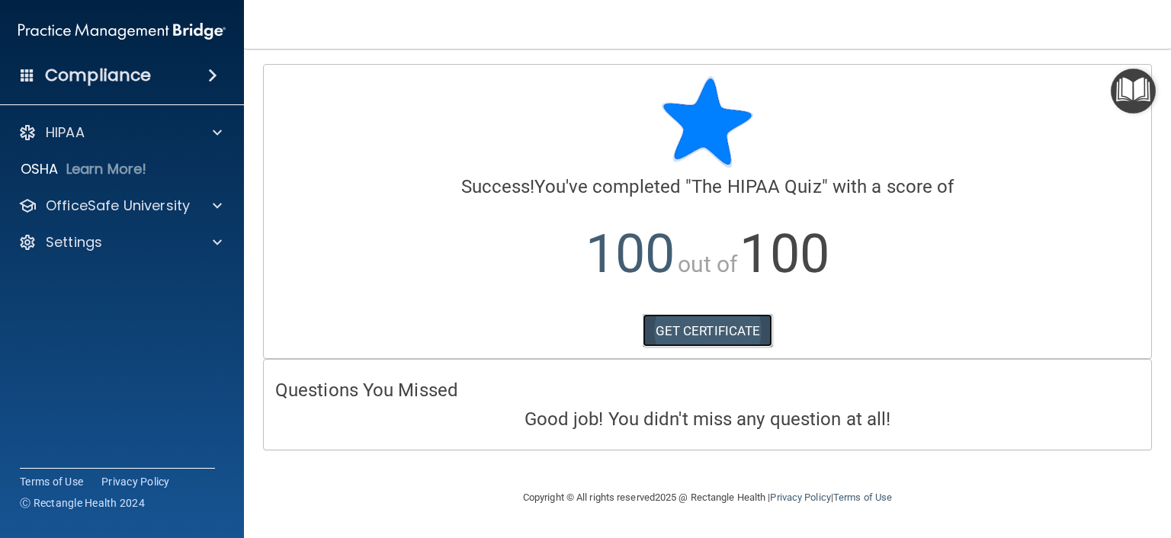
click at [746, 335] on link "GET CERTIFICATE" at bounding box center [707, 331] width 130 height 34
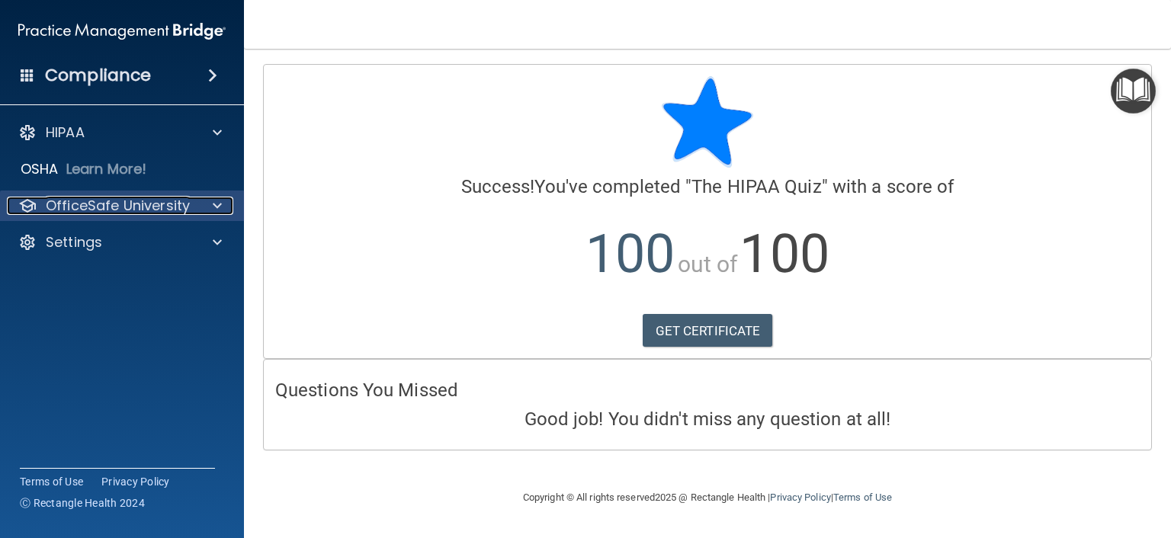
click at [107, 209] on p "OfficeSafe University" at bounding box center [118, 206] width 144 height 18
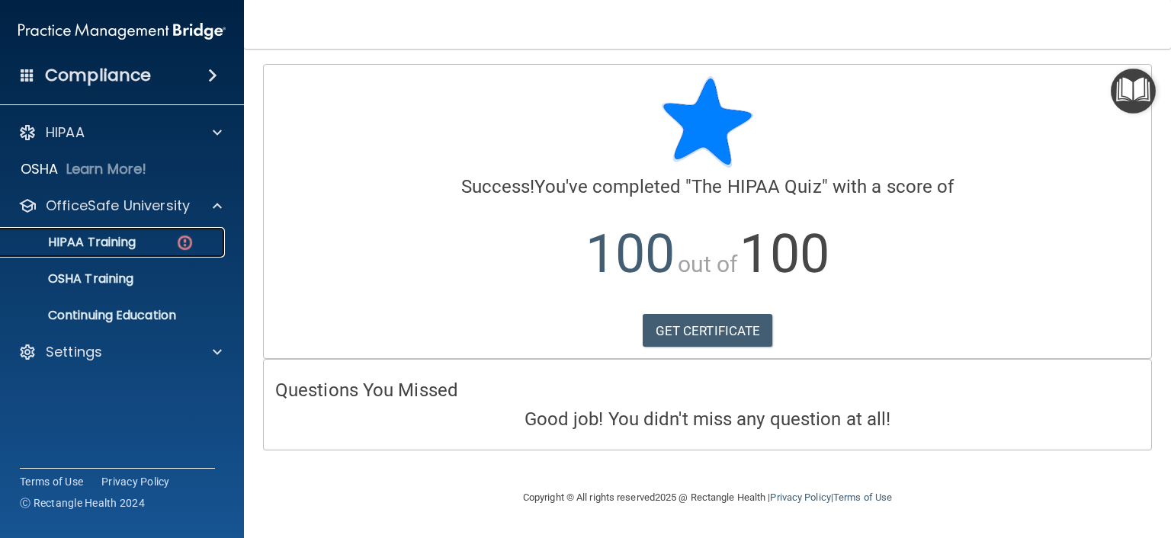
click at [104, 237] on p "HIPAA Training" at bounding box center [73, 242] width 126 height 15
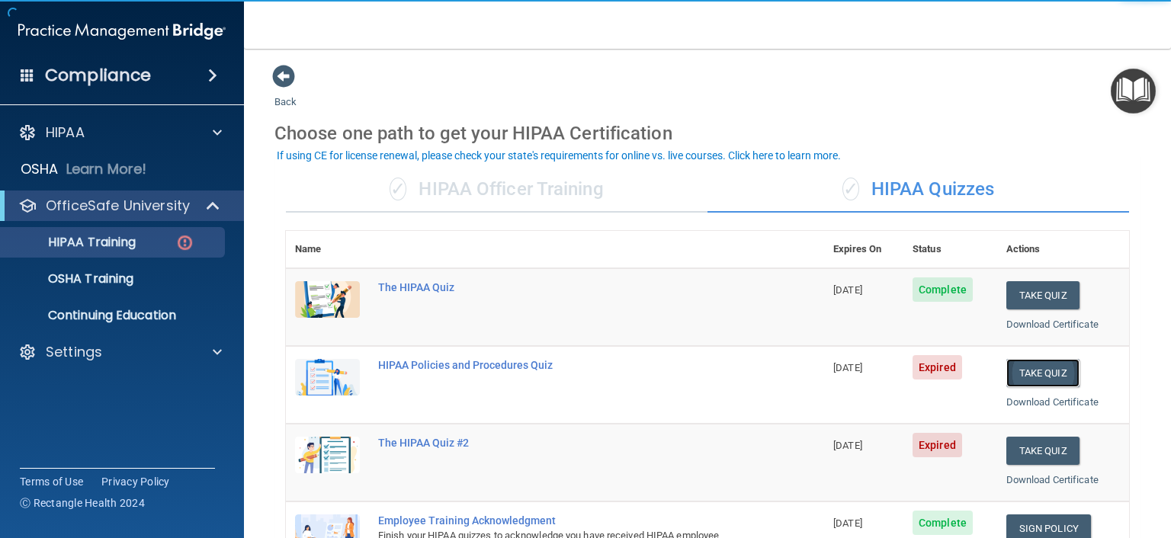
click at [1012, 372] on button "Take Quiz" at bounding box center [1042, 373] width 73 height 28
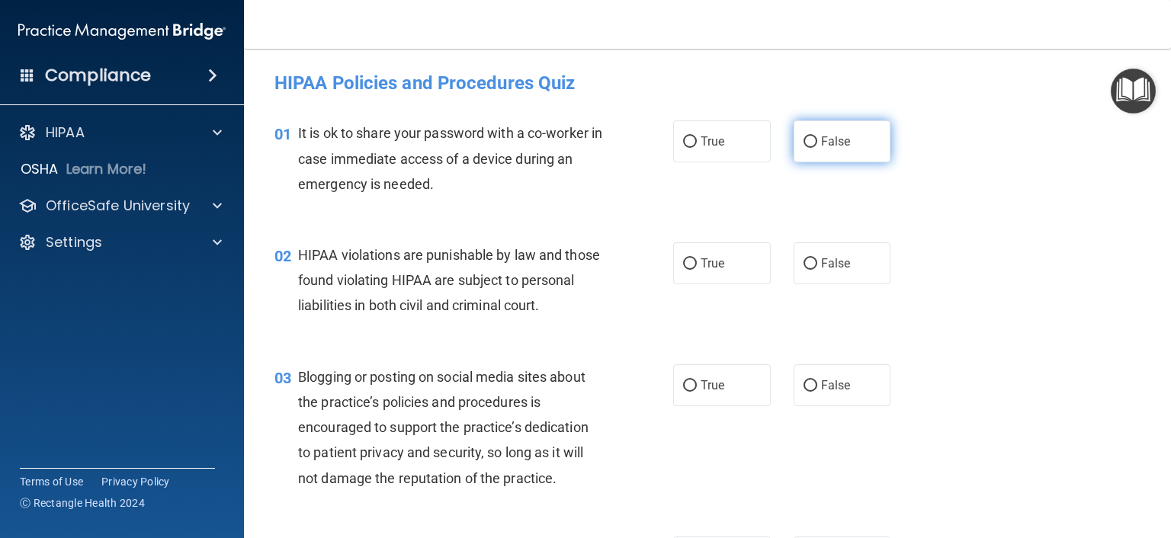
click at [803, 140] on input "False" at bounding box center [810, 141] width 14 height 11
radio input "true"
click at [683, 263] on input "True" at bounding box center [690, 263] width 14 height 11
radio input "true"
click at [805, 392] on input "False" at bounding box center [810, 385] width 14 height 11
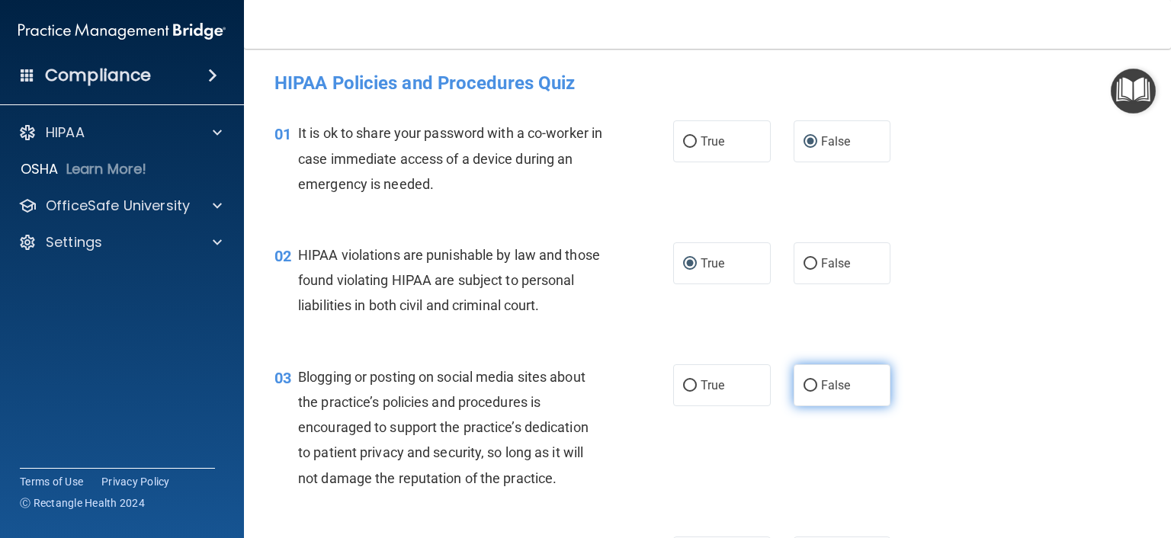
radio input "true"
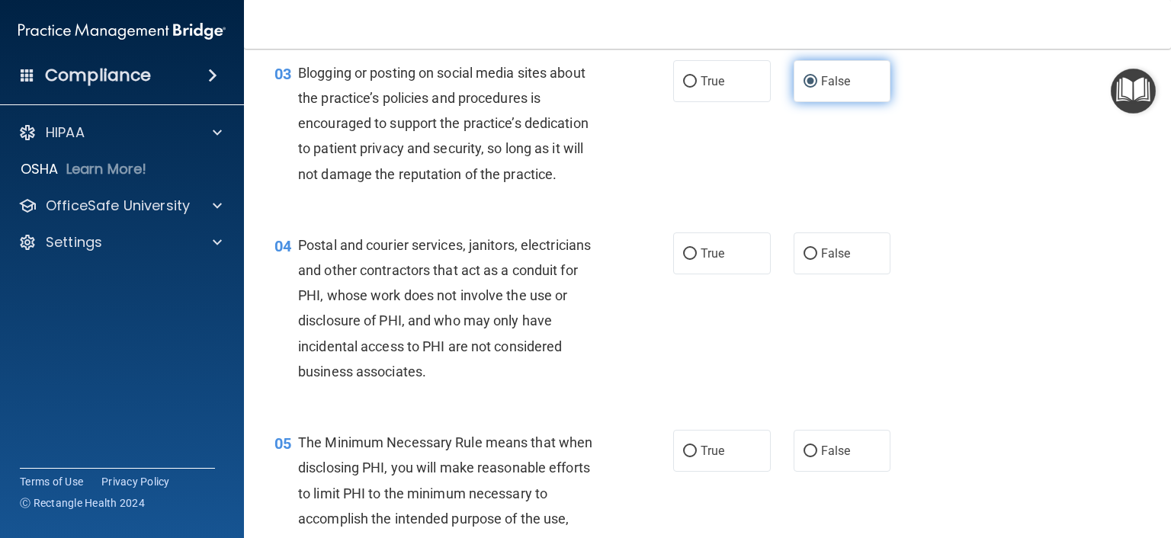
scroll to position [305, 0]
click at [683, 259] on input "True" at bounding box center [690, 253] width 14 height 11
radio input "true"
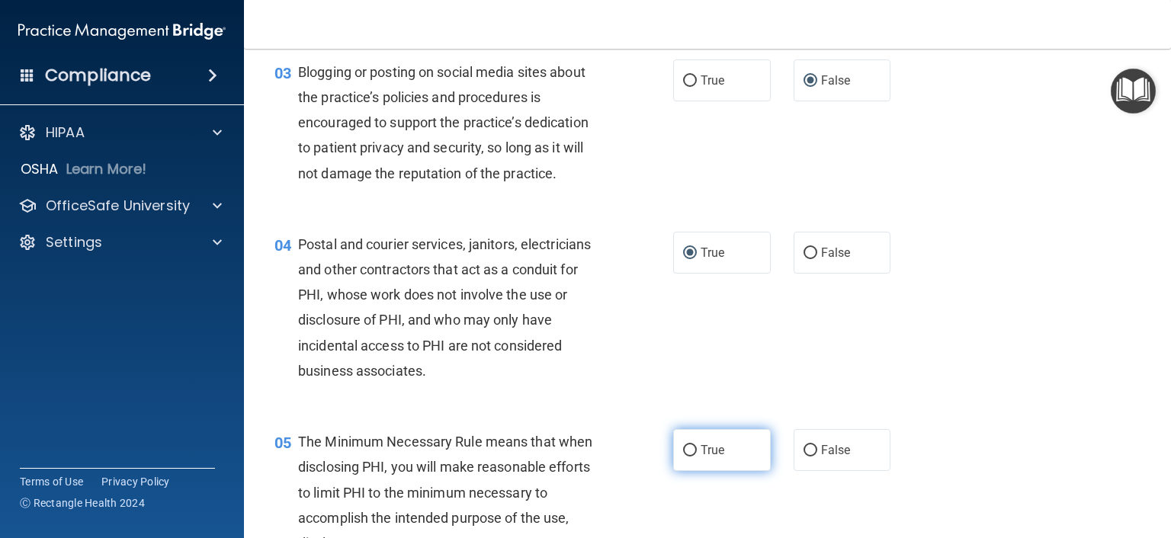
click at [686, 456] on input "True" at bounding box center [690, 450] width 14 height 11
radio input "true"
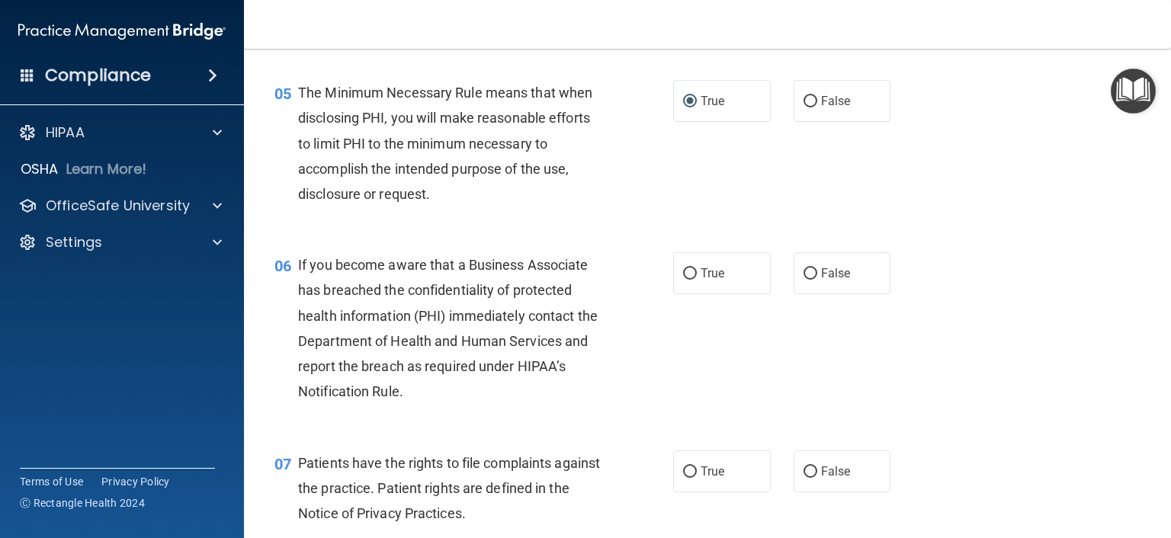
scroll to position [686, 0]
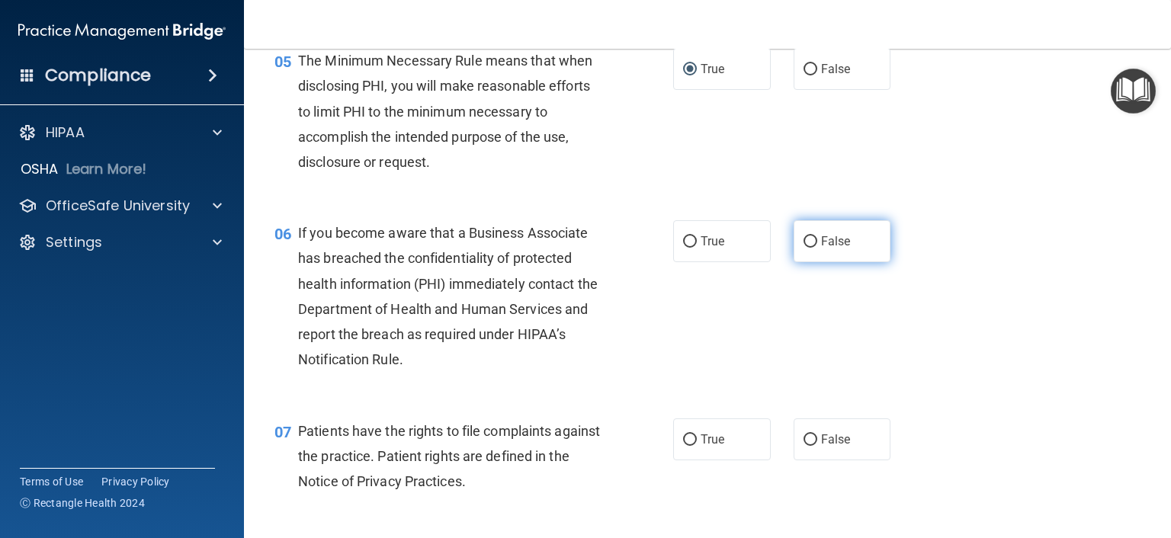
click at [806, 248] on input "False" at bounding box center [810, 241] width 14 height 11
radio input "true"
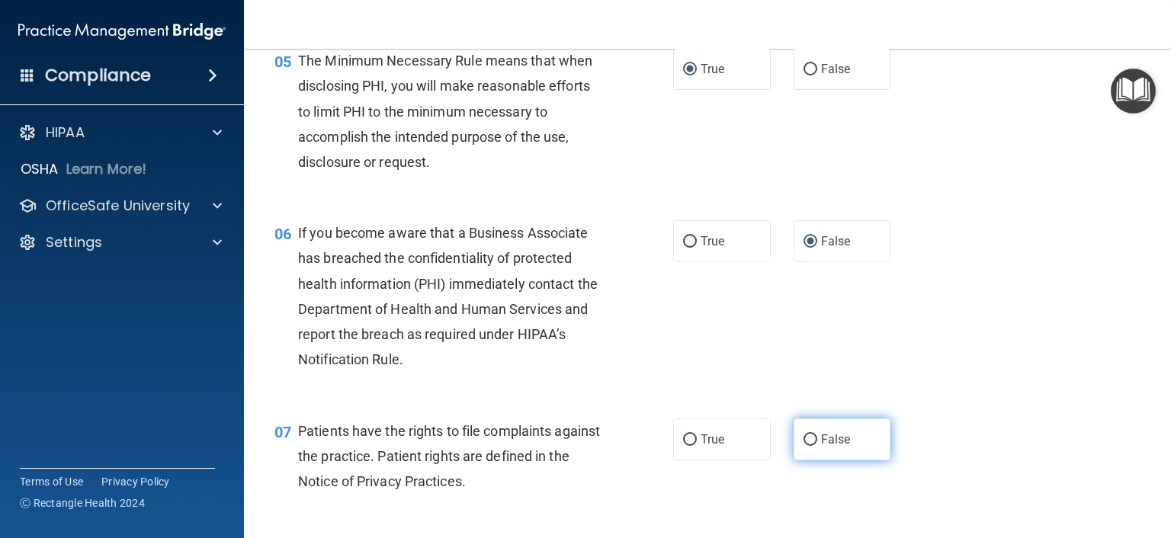
click at [808, 446] on input "False" at bounding box center [810, 439] width 14 height 11
radio input "true"
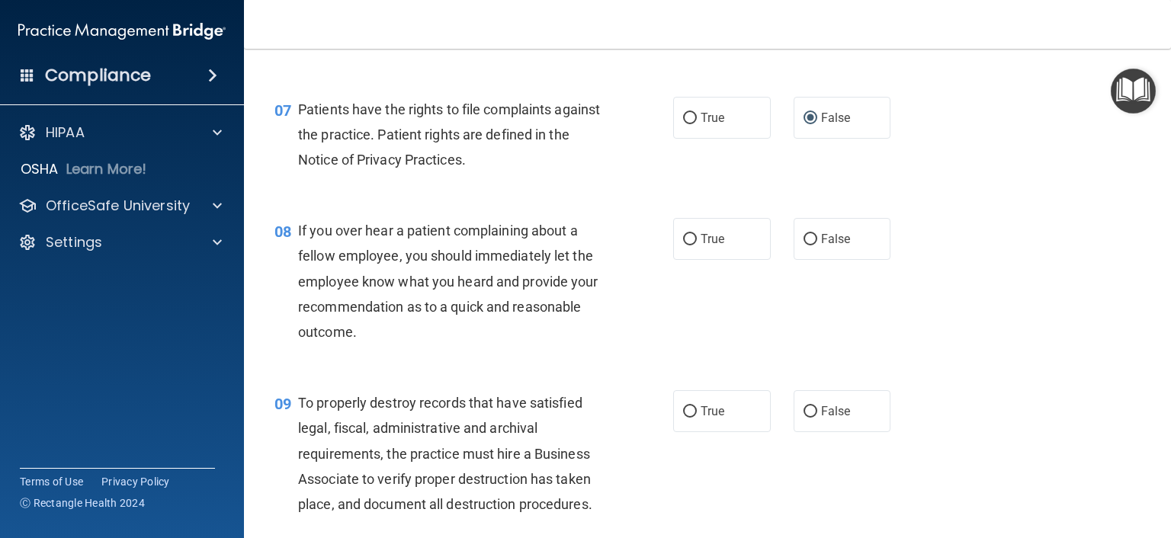
scroll to position [1067, 0]
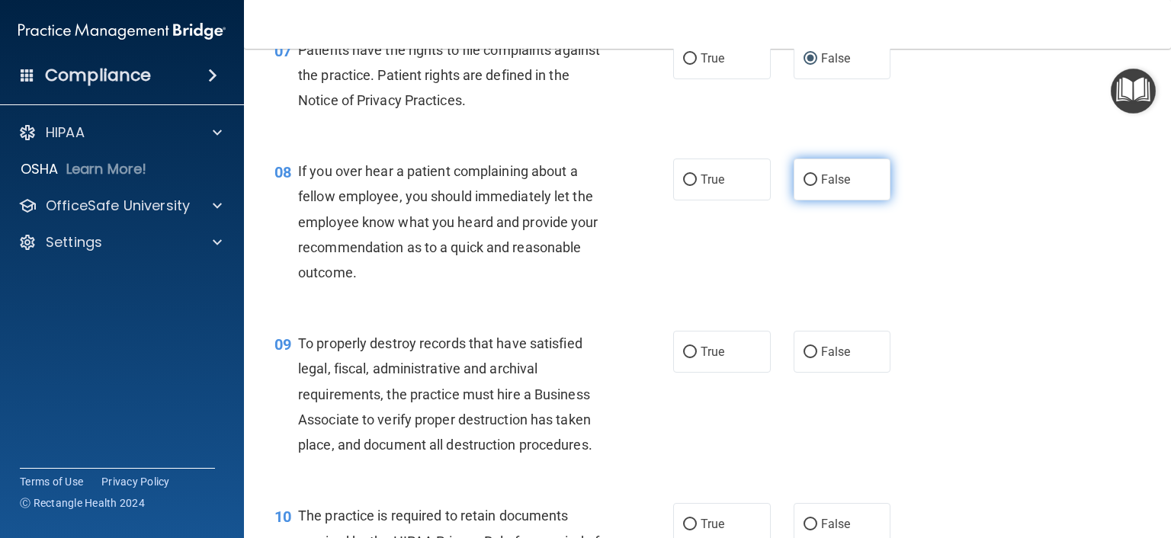
click at [803, 186] on input "False" at bounding box center [810, 180] width 14 height 11
radio input "true"
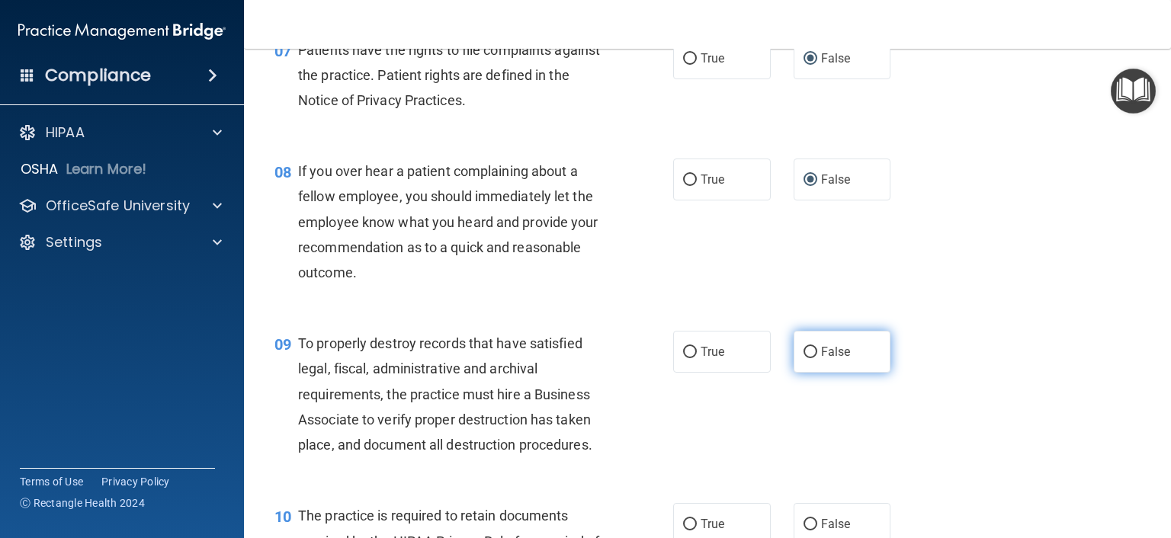
click at [803, 358] on input "False" at bounding box center [810, 352] width 14 height 11
radio input "true"
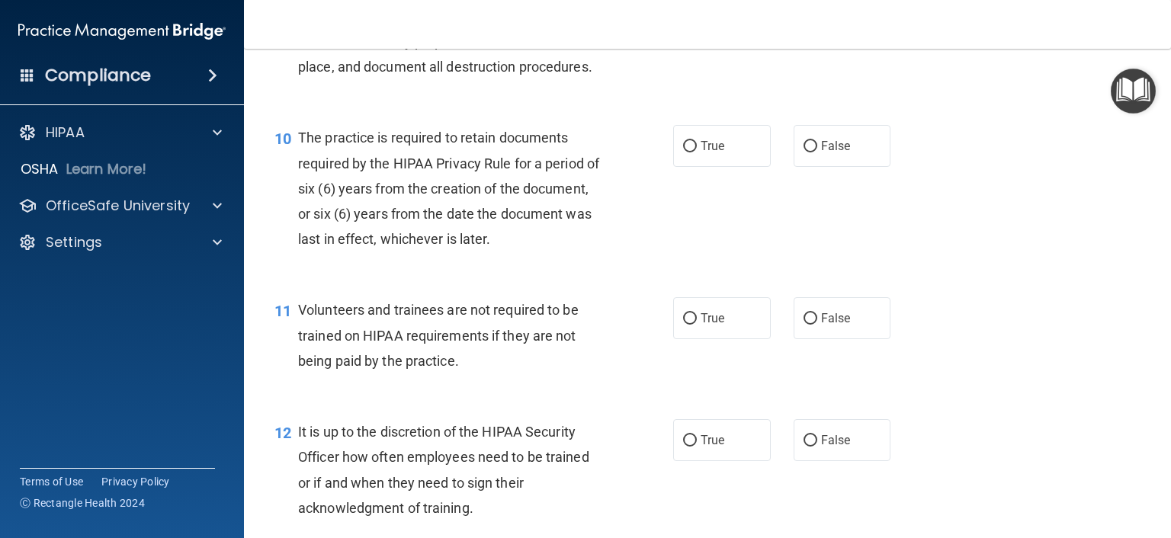
scroll to position [1448, 0]
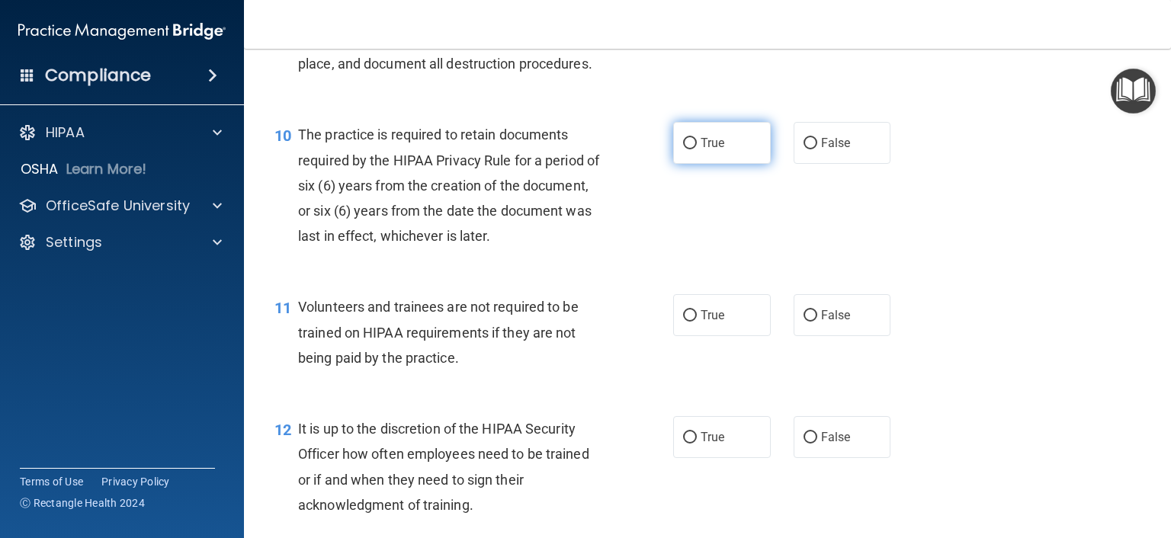
click at [683, 149] on input "True" at bounding box center [690, 143] width 14 height 11
radio input "true"
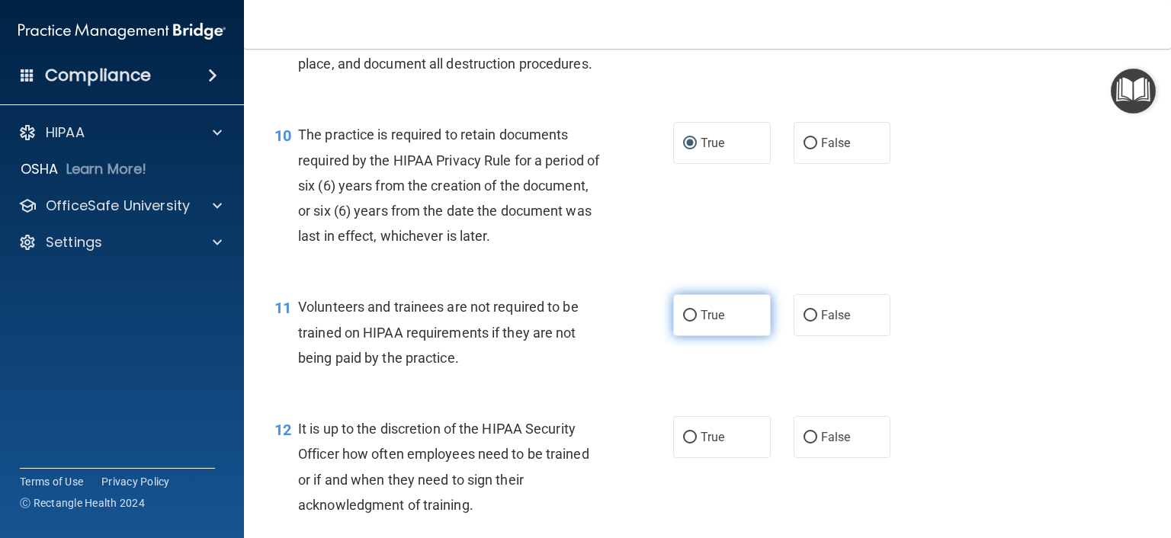
click at [683, 322] on input "True" at bounding box center [690, 315] width 14 height 11
radio input "true"
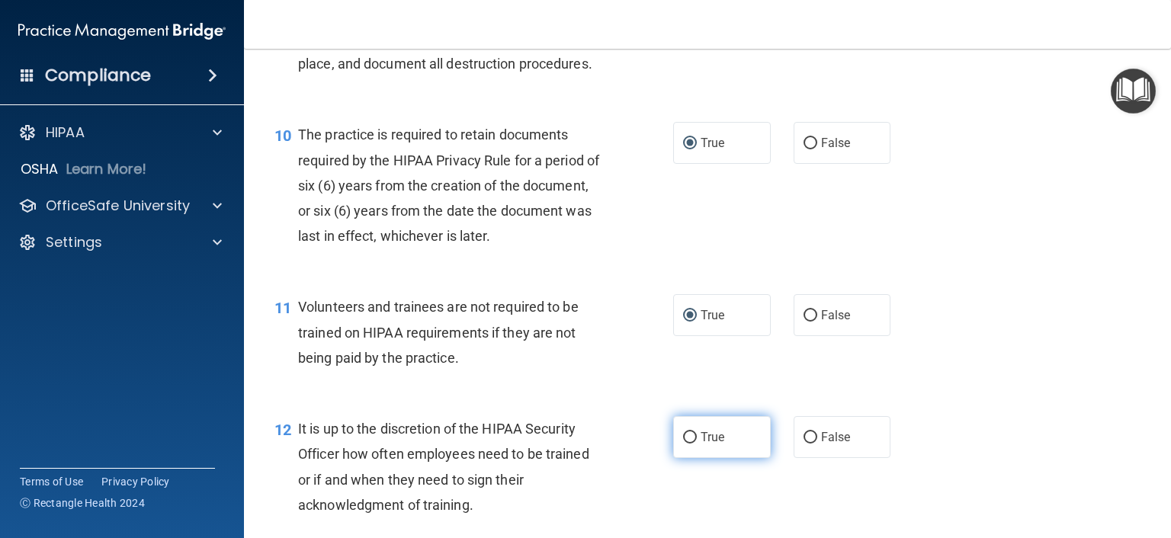
click at [683, 444] on input "True" at bounding box center [690, 437] width 14 height 11
radio input "true"
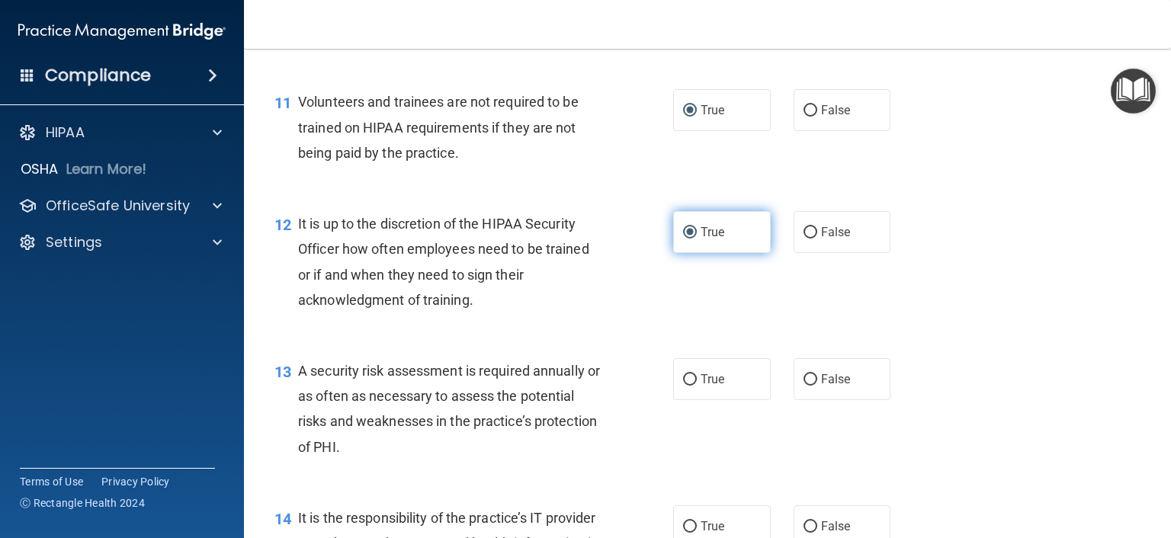
scroll to position [1753, 0]
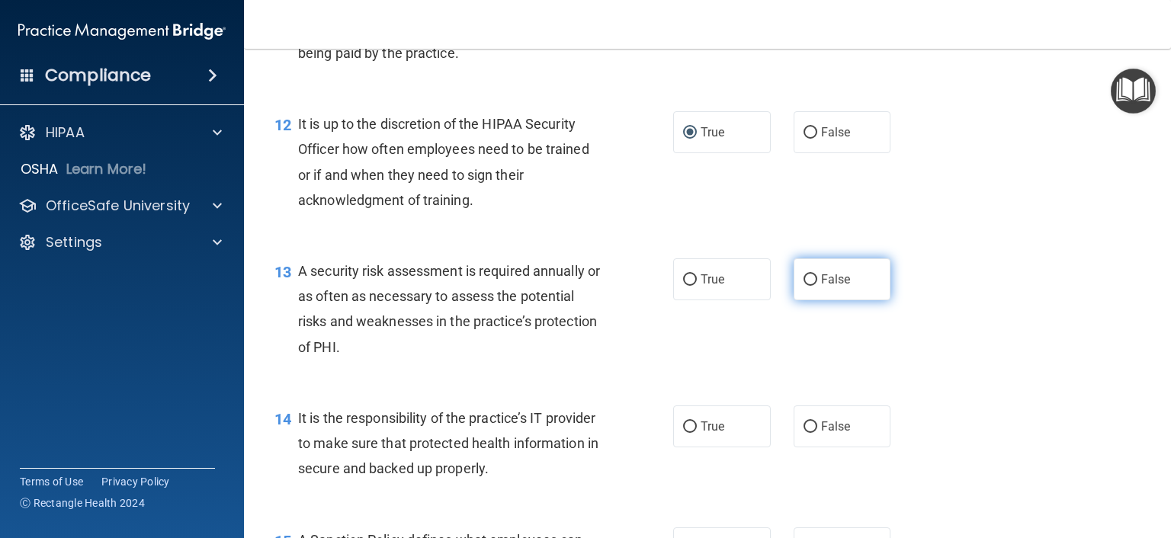
click at [803, 286] on input "False" at bounding box center [810, 279] width 14 height 11
radio input "true"
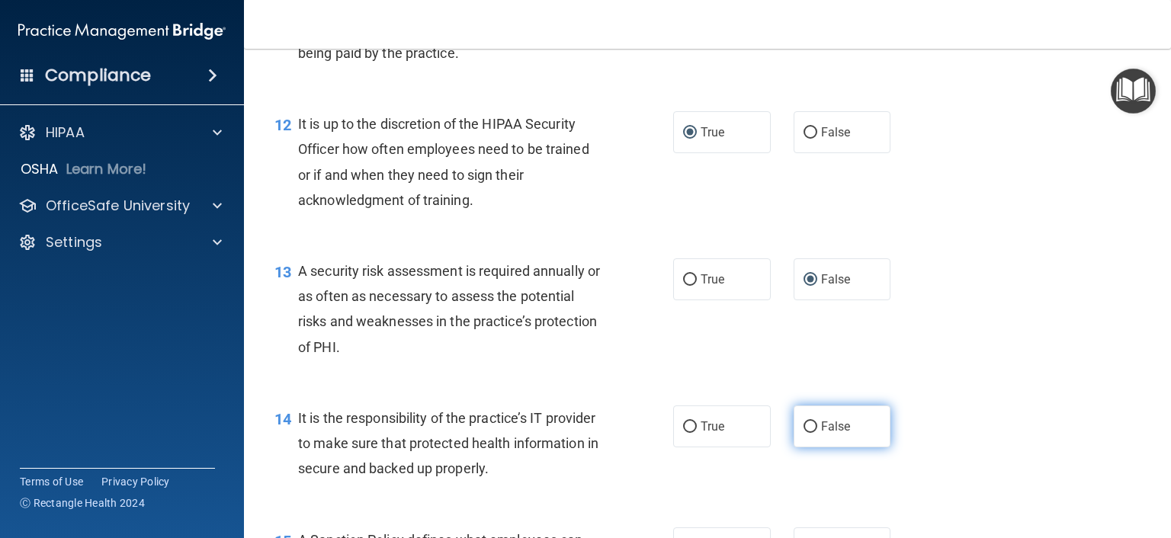
click at [803, 433] on input "False" at bounding box center [810, 426] width 14 height 11
radio input "true"
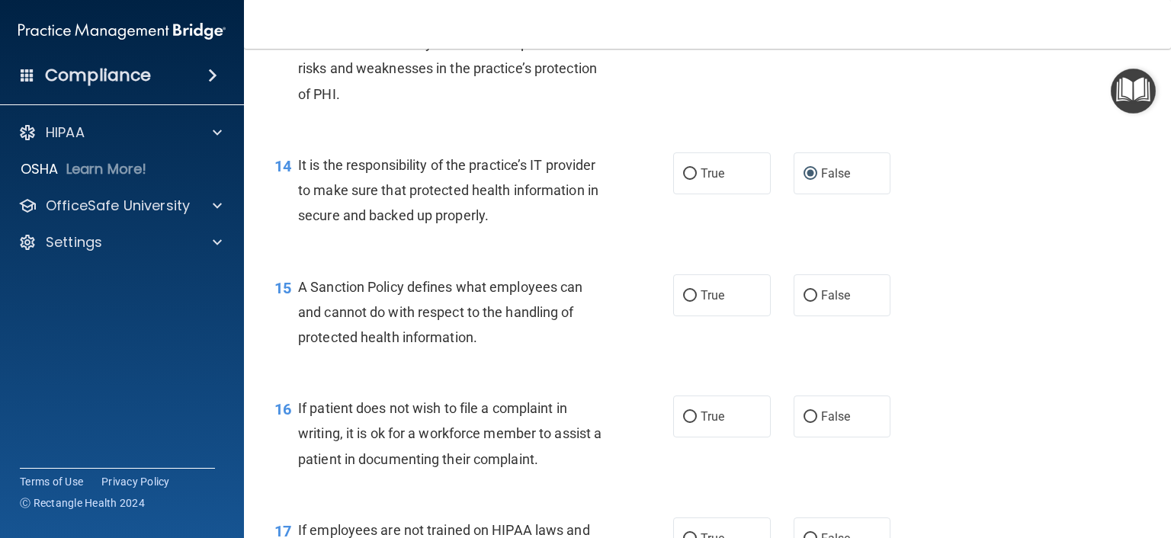
scroll to position [2134, 0]
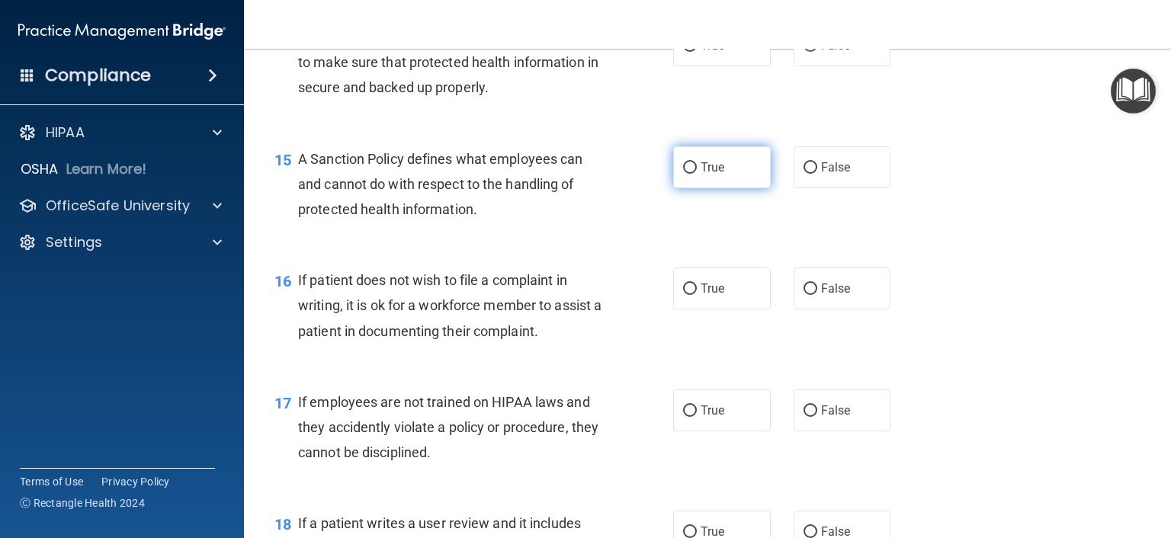
click at [683, 174] on input "True" at bounding box center [690, 167] width 14 height 11
radio input "true"
click at [687, 295] on input "True" at bounding box center [690, 288] width 14 height 11
radio input "true"
click at [683, 417] on input "True" at bounding box center [690, 410] width 14 height 11
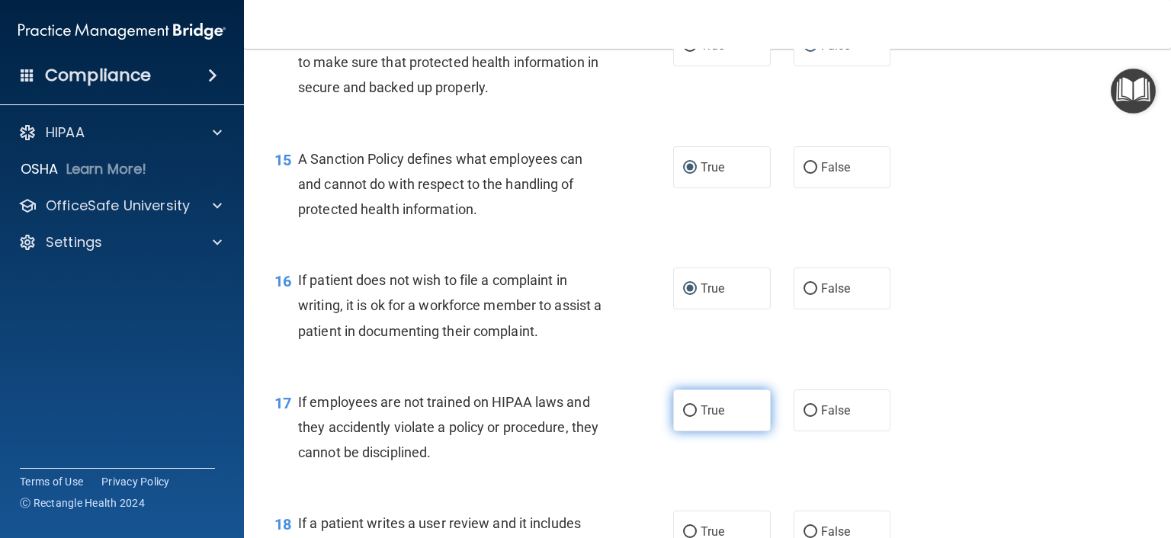
radio input "true"
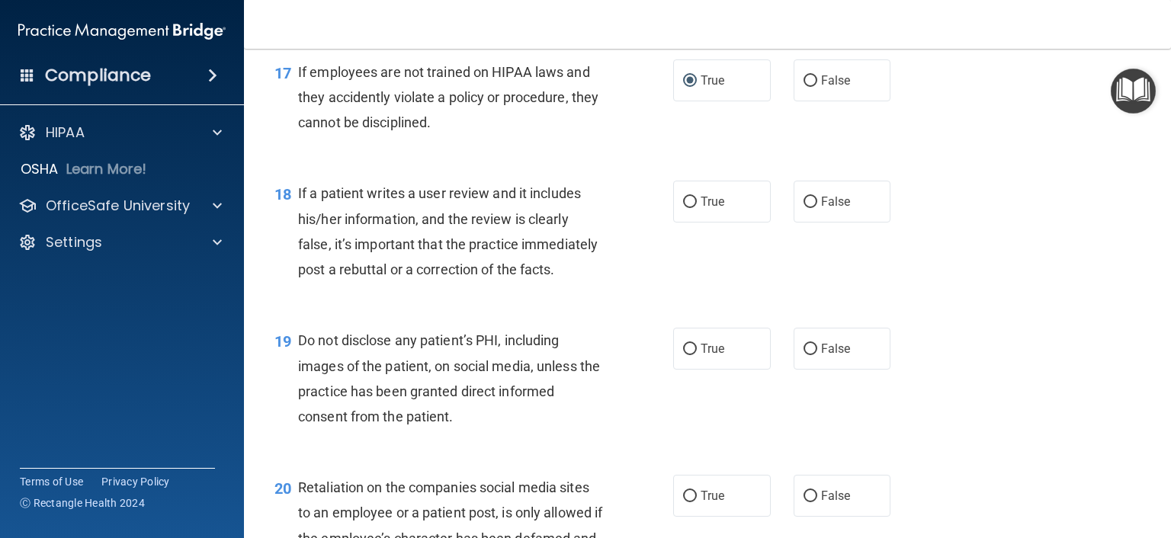
scroll to position [2515, 0]
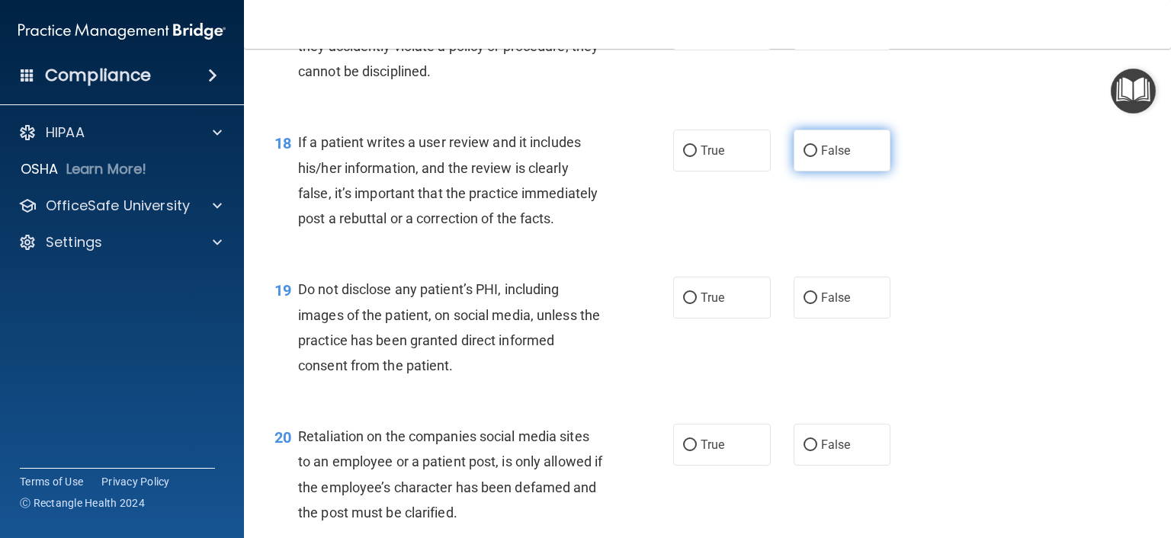
click at [803, 157] on input "False" at bounding box center [810, 151] width 14 height 11
radio input "true"
click at [803, 304] on input "False" at bounding box center [810, 298] width 14 height 11
radio input "true"
click at [803, 451] on input "False" at bounding box center [810, 445] width 14 height 11
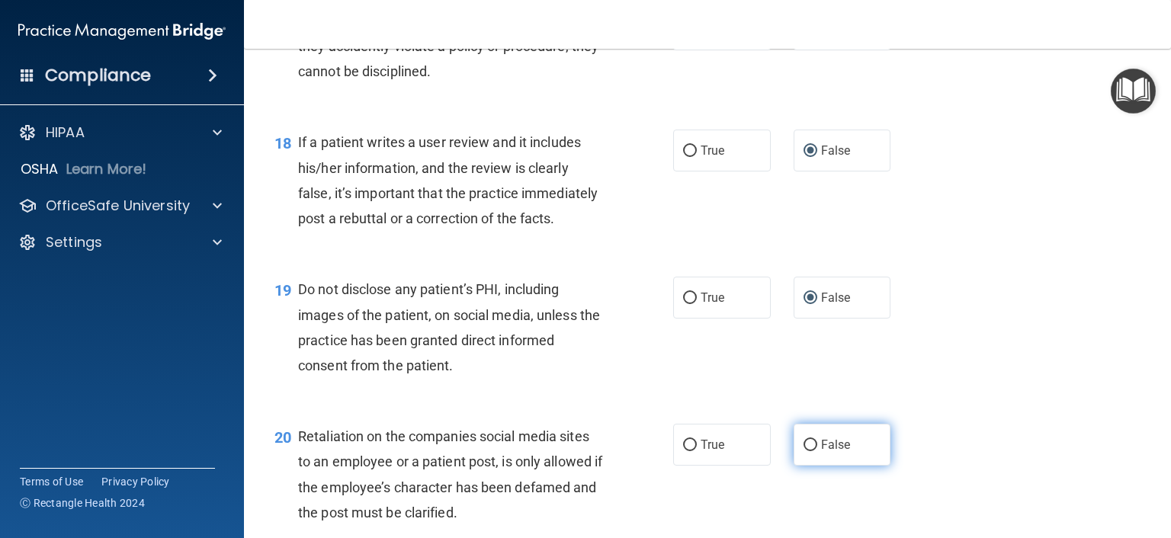
radio input "true"
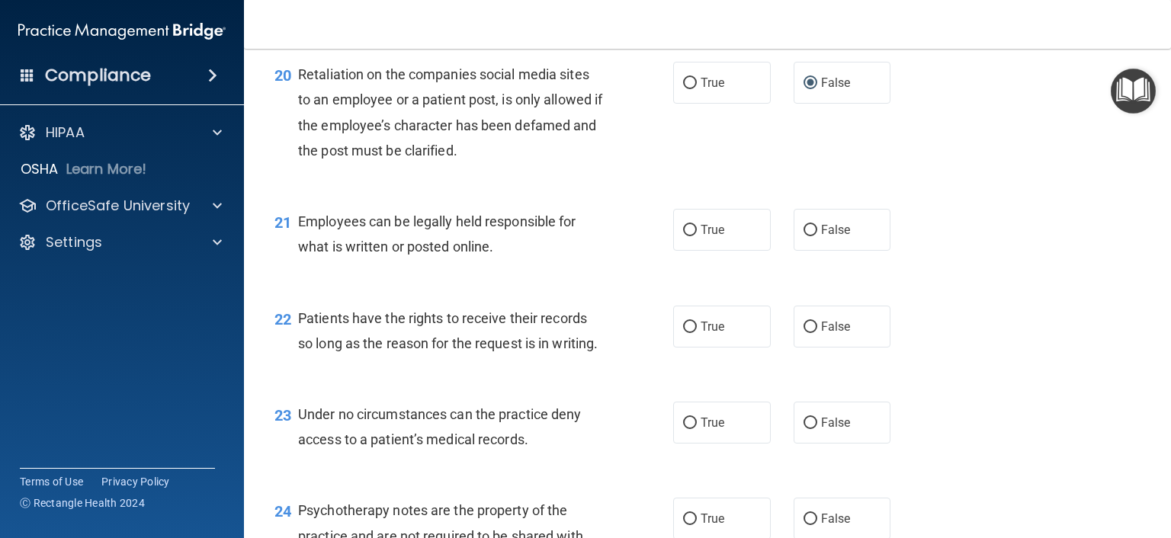
scroll to position [2972, 0]
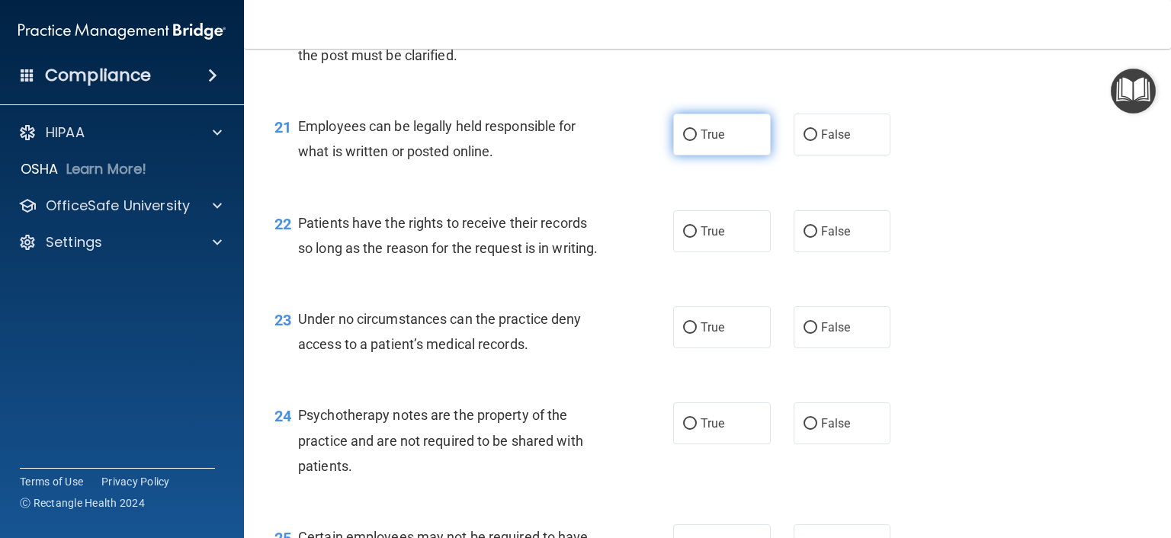
click at [683, 141] on input "True" at bounding box center [690, 135] width 14 height 11
radio input "true"
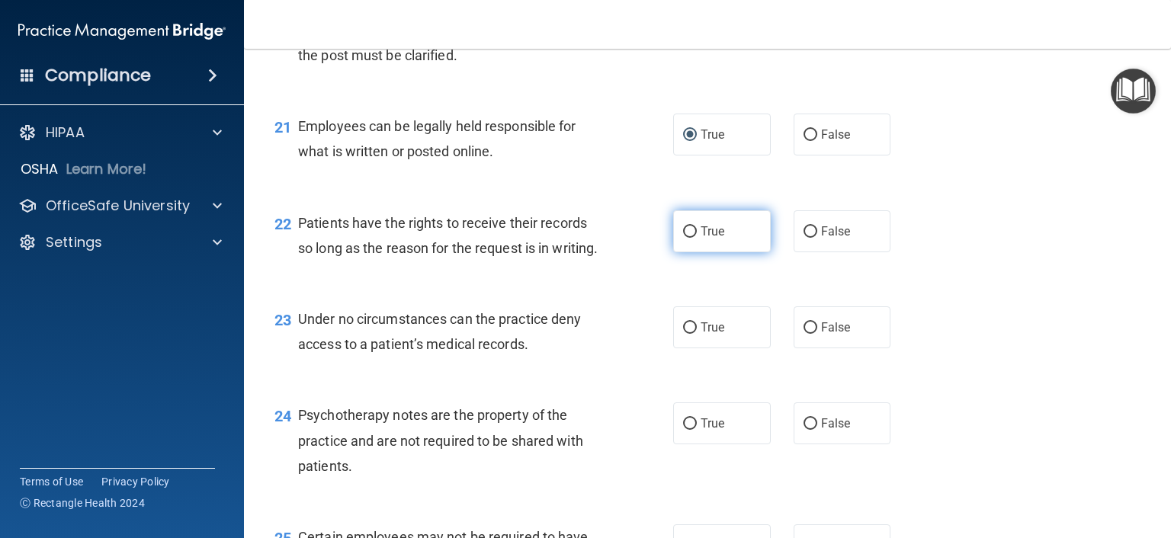
click at [689, 238] on input "True" at bounding box center [690, 231] width 14 height 11
radio input "true"
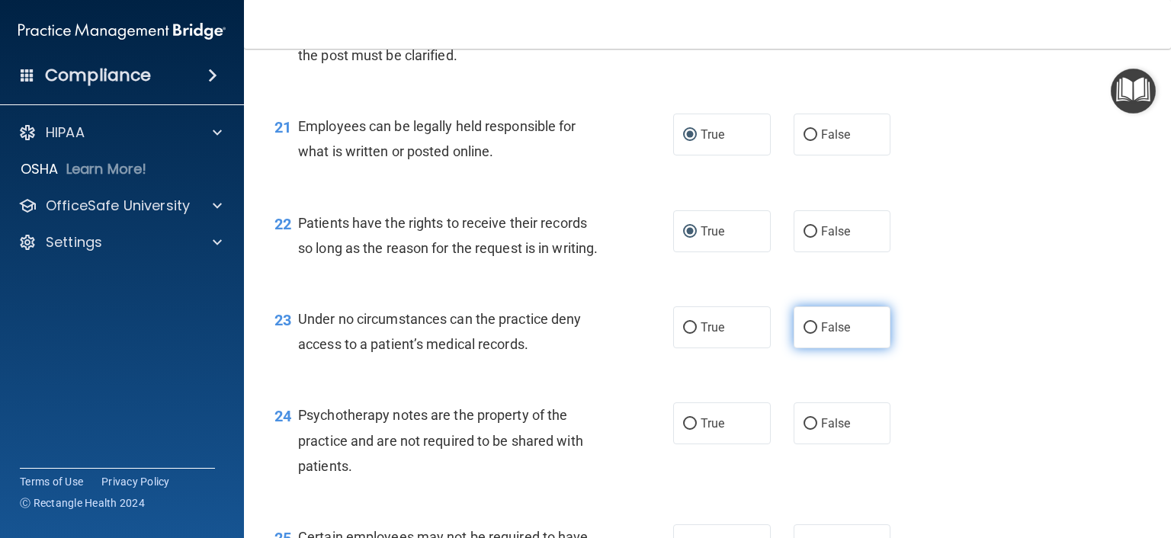
click at [803, 334] on input "False" at bounding box center [810, 327] width 14 height 11
radio input "true"
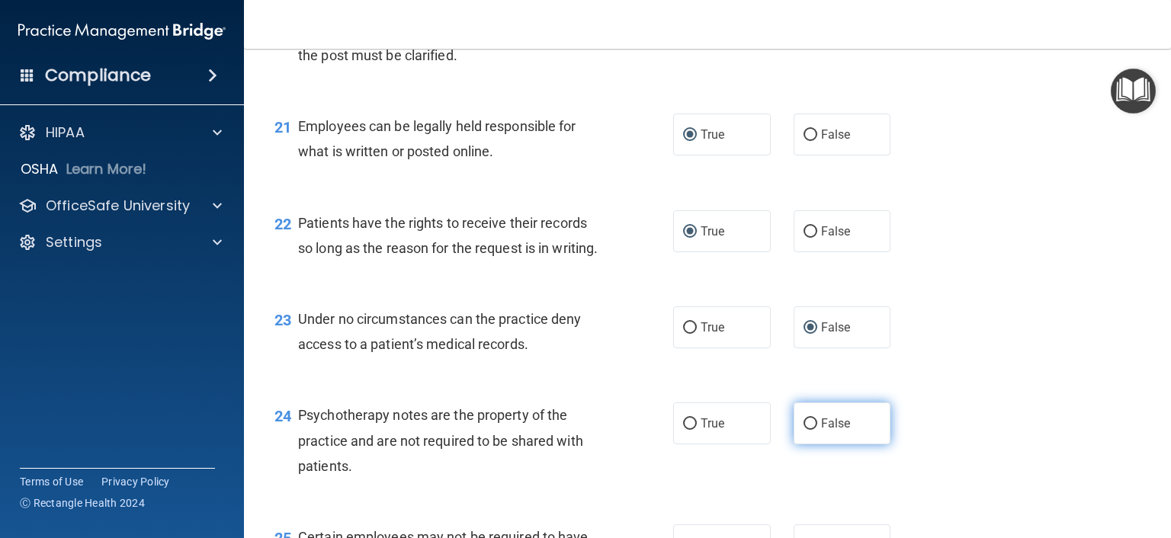
click at [803, 430] on input "False" at bounding box center [810, 423] width 14 height 11
radio input "true"
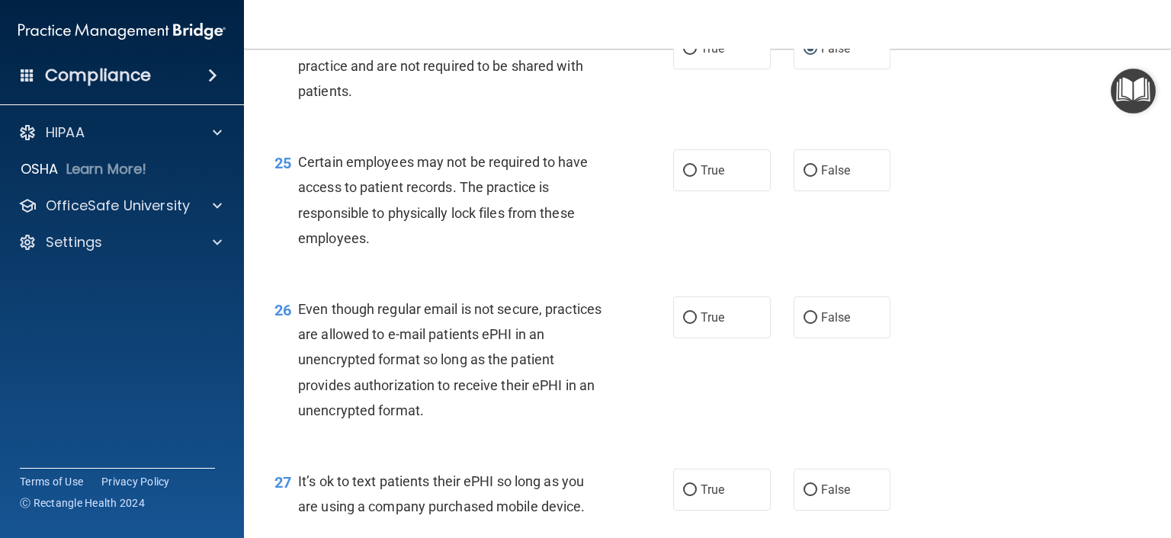
scroll to position [3429, 0]
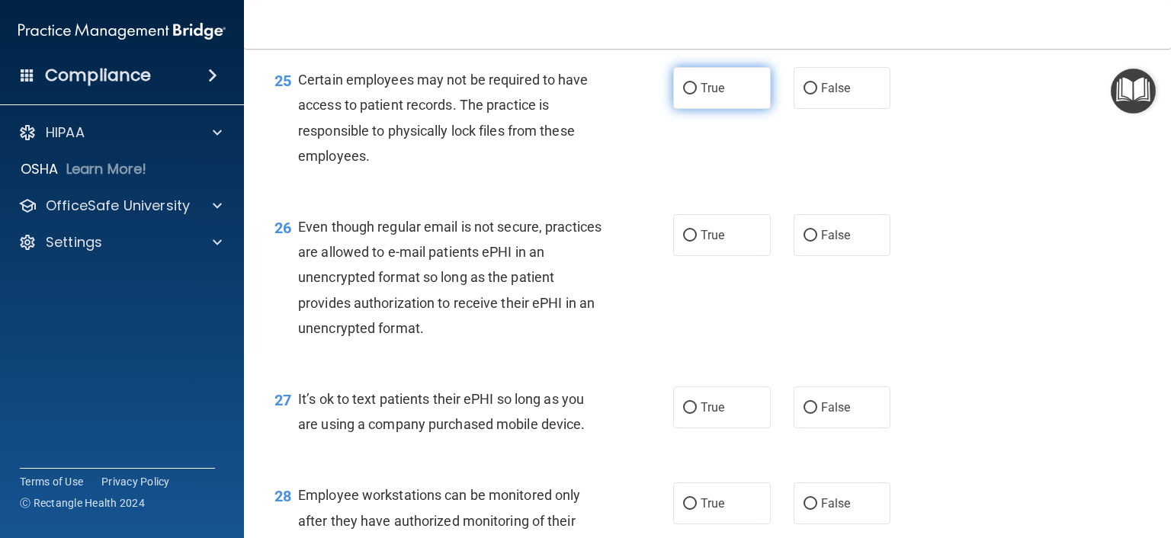
drag, startPoint x: 684, startPoint y: 162, endPoint x: 712, endPoint y: 176, distance: 31.7
click at [683, 94] on input "True" at bounding box center [690, 88] width 14 height 11
radio input "true"
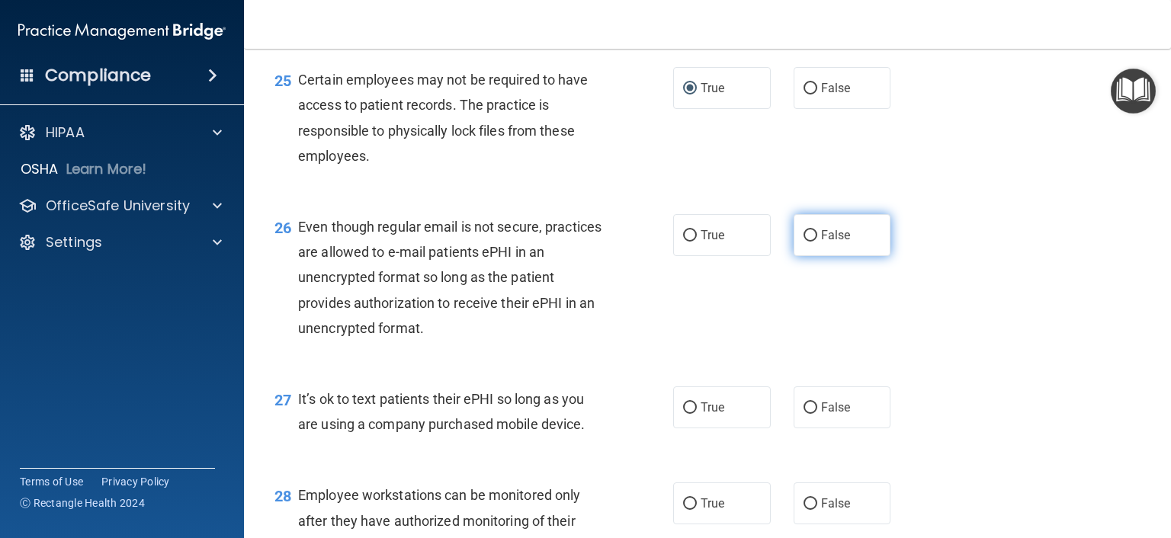
click at [803, 242] on input "False" at bounding box center [810, 235] width 14 height 11
radio input "true"
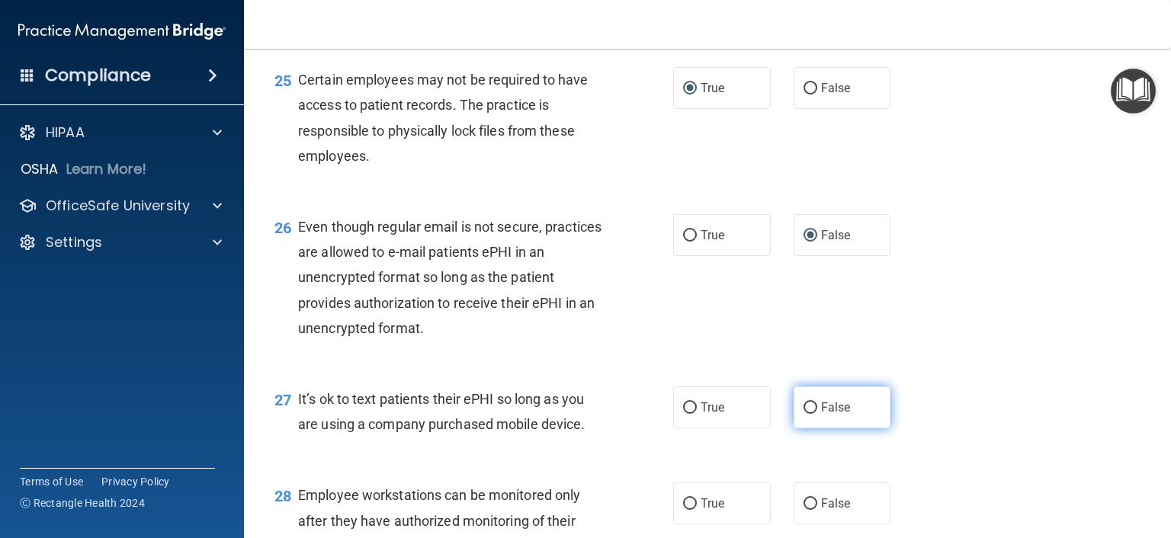
click at [803, 414] on input "False" at bounding box center [810, 407] width 14 height 11
radio input "true"
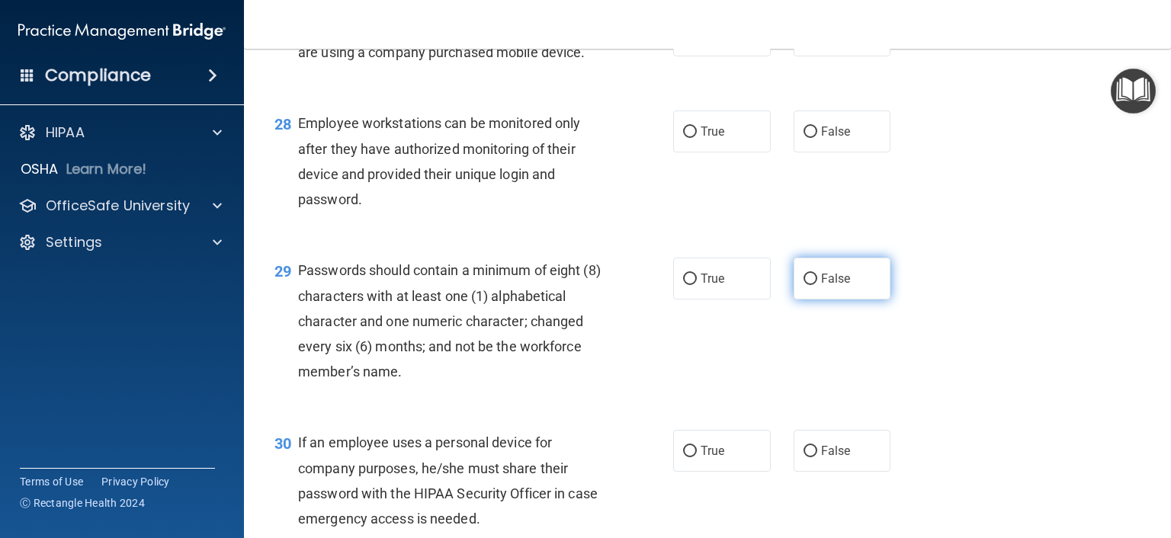
scroll to position [3810, 0]
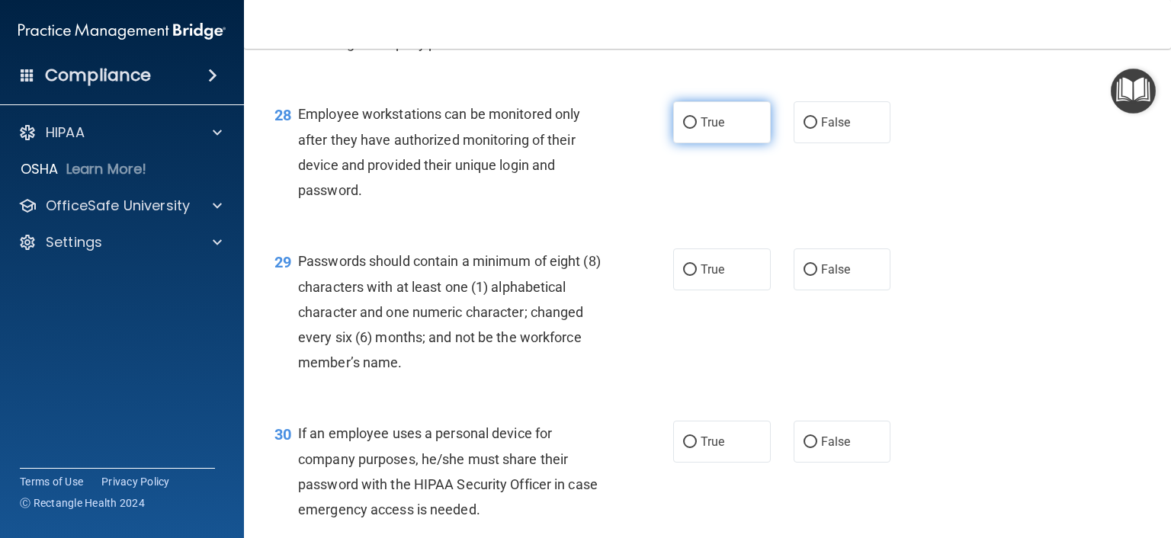
click at [683, 129] on input "True" at bounding box center [690, 122] width 14 height 11
radio input "true"
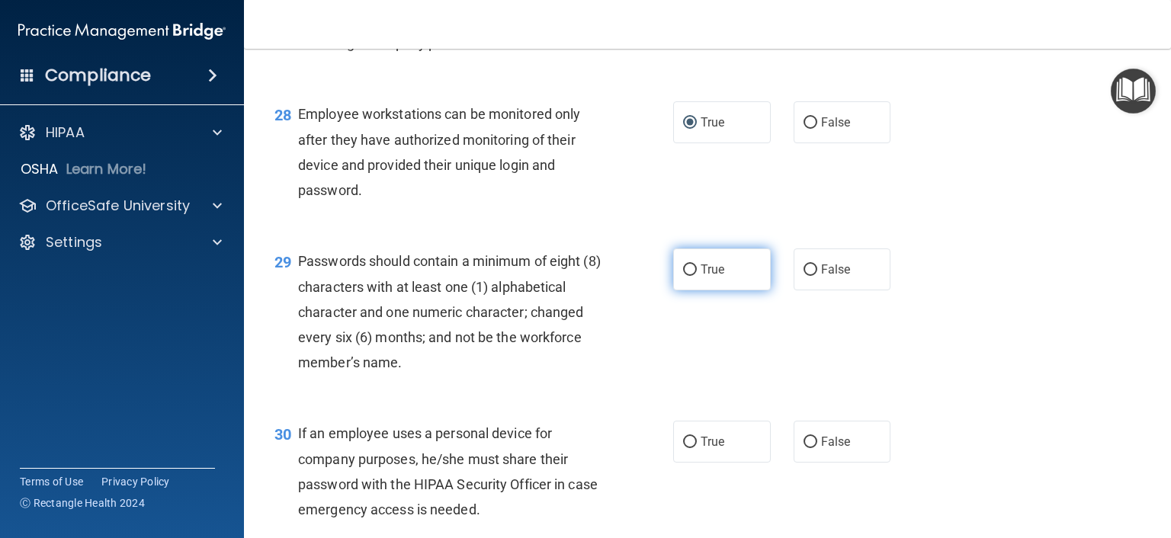
click at [683, 276] on input "True" at bounding box center [690, 269] width 14 height 11
radio input "true"
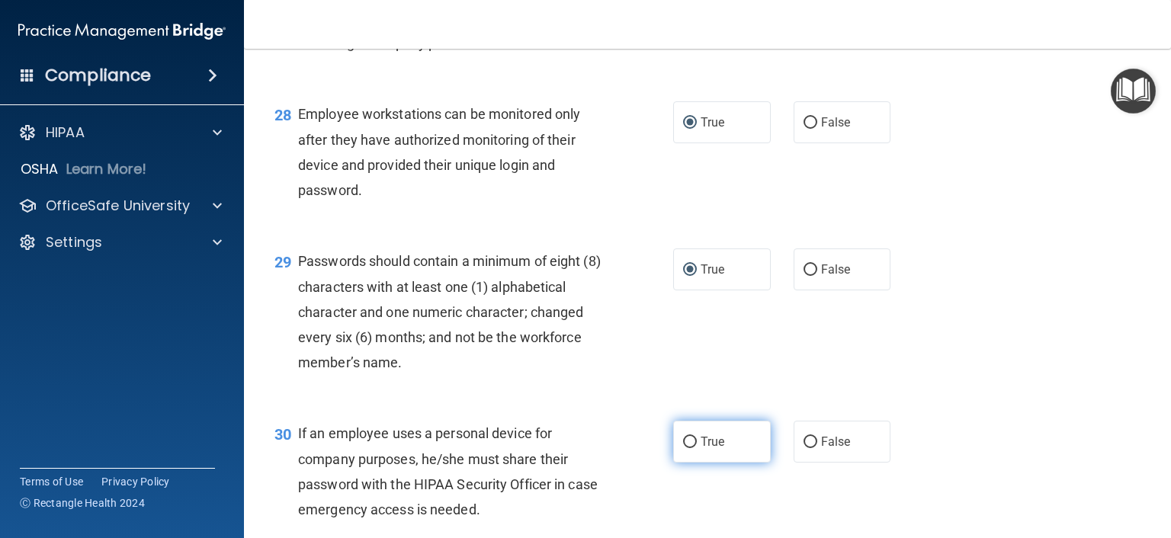
click at [683, 448] on input "True" at bounding box center [690, 442] width 14 height 11
radio input "true"
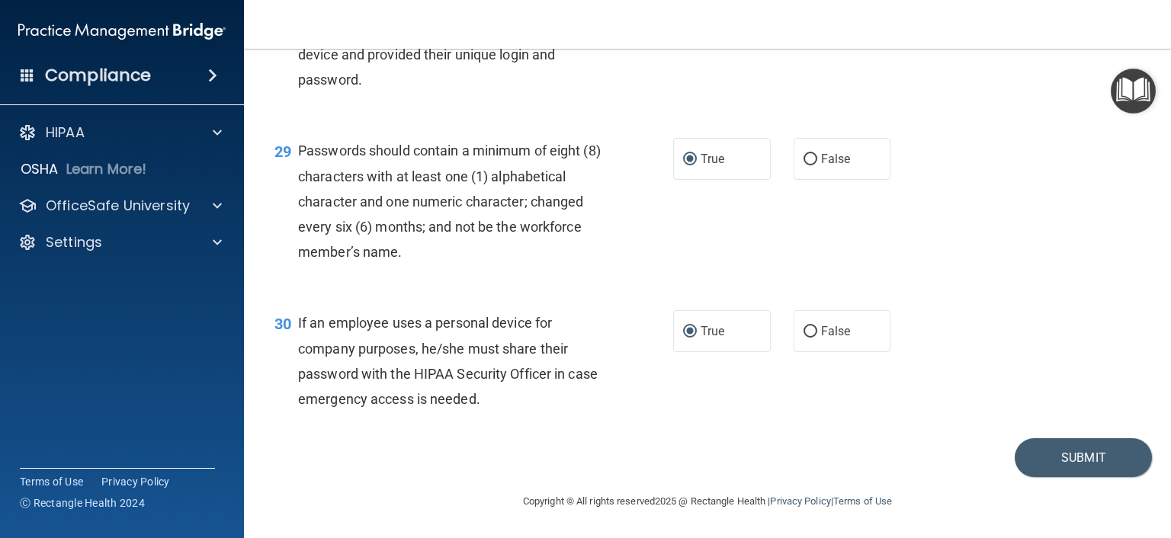
scroll to position [3997, 0]
click at [1078, 463] on button "Submit" at bounding box center [1082, 457] width 137 height 39
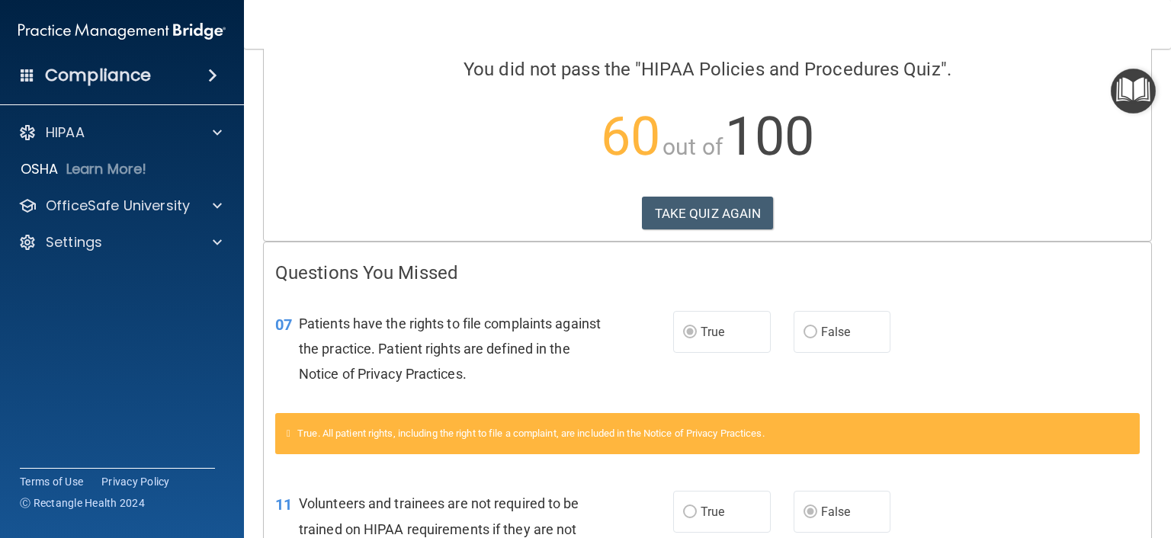
scroll to position [14, 0]
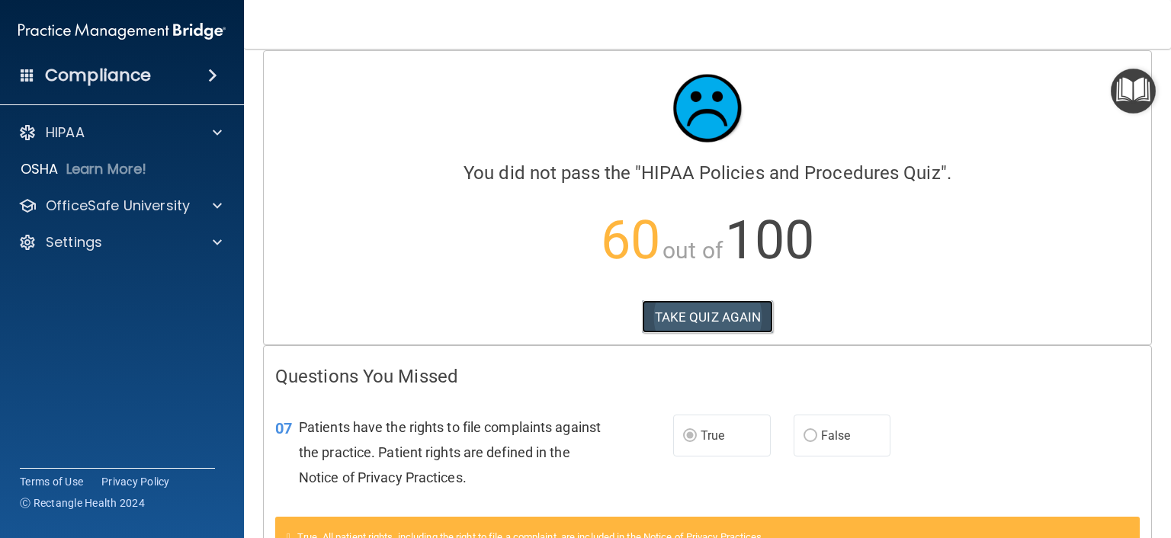
click at [741, 320] on button "TAKE QUIZ AGAIN" at bounding box center [708, 317] width 132 height 34
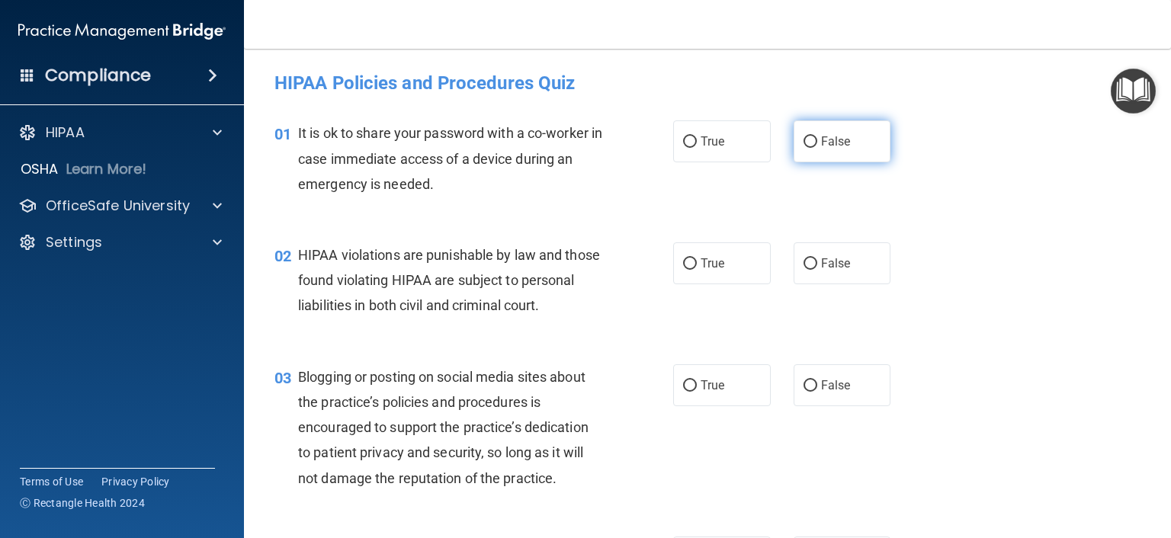
click at [804, 138] on input "False" at bounding box center [810, 141] width 14 height 11
radio input "true"
click at [685, 261] on input "True" at bounding box center [690, 263] width 14 height 11
radio input "true"
click at [804, 392] on input "False" at bounding box center [810, 385] width 14 height 11
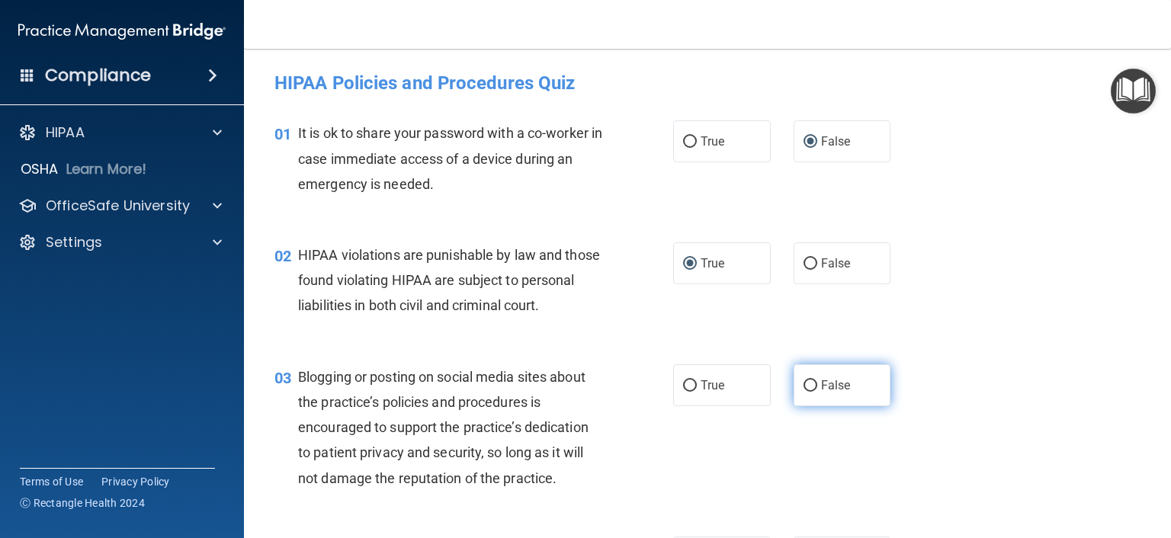
radio input "true"
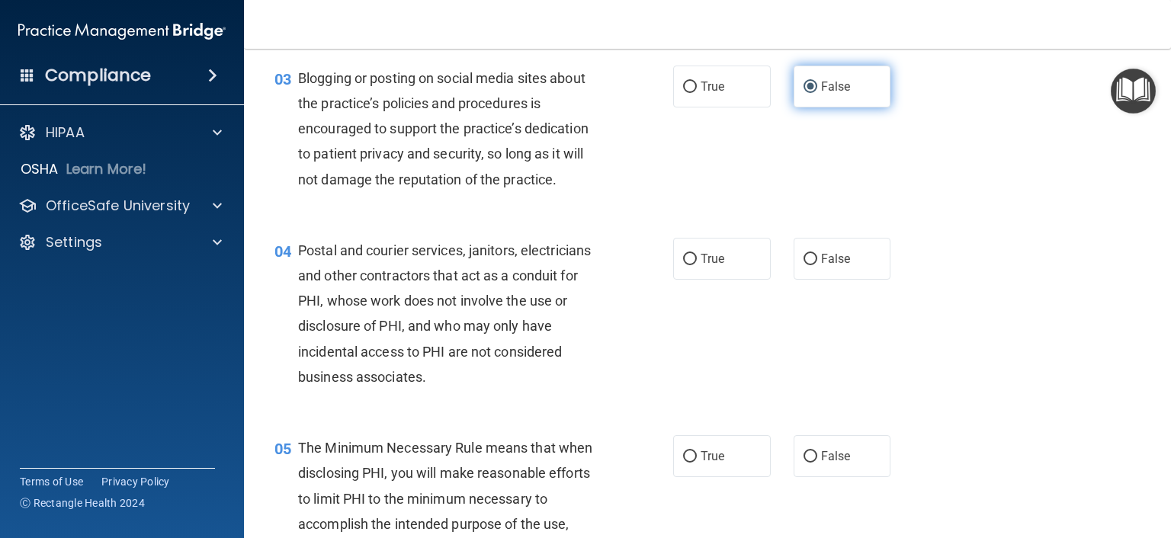
scroll to position [305, 0]
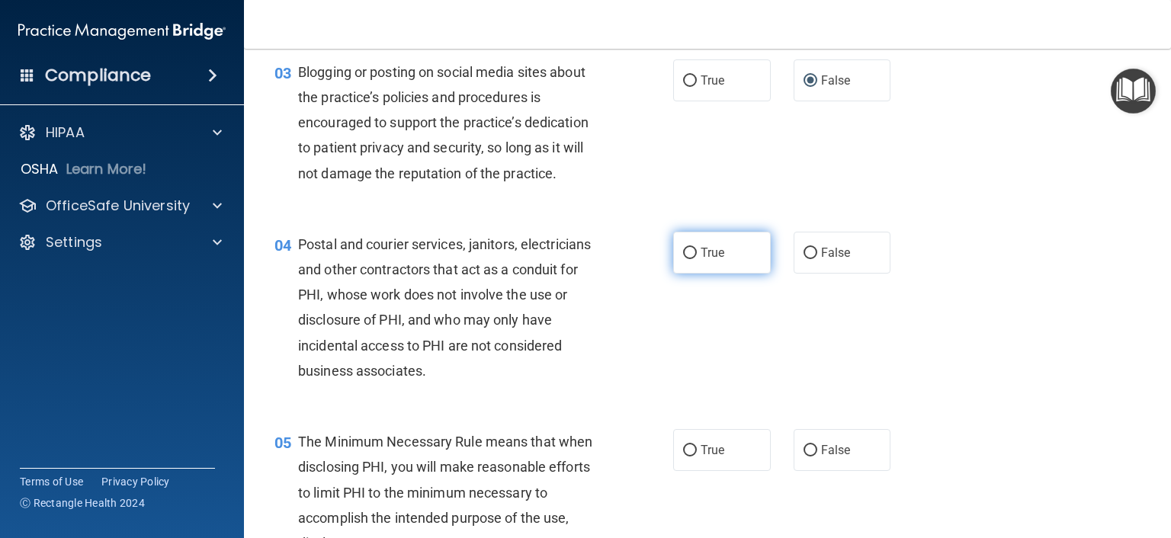
click at [686, 259] on input "True" at bounding box center [690, 253] width 14 height 11
radio input "true"
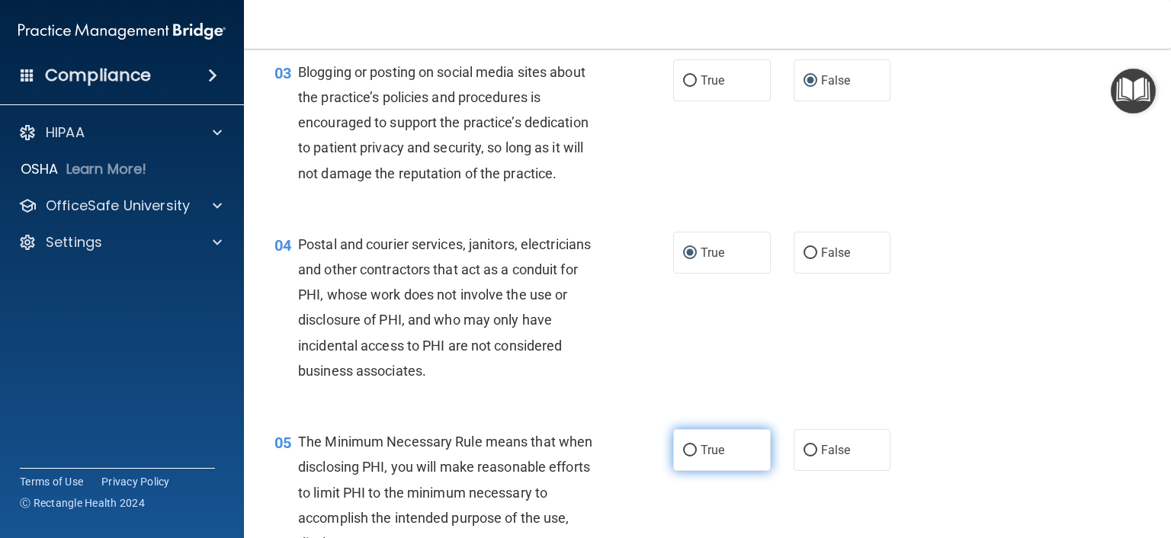
click at [684, 456] on input "True" at bounding box center [690, 450] width 14 height 11
radio input "true"
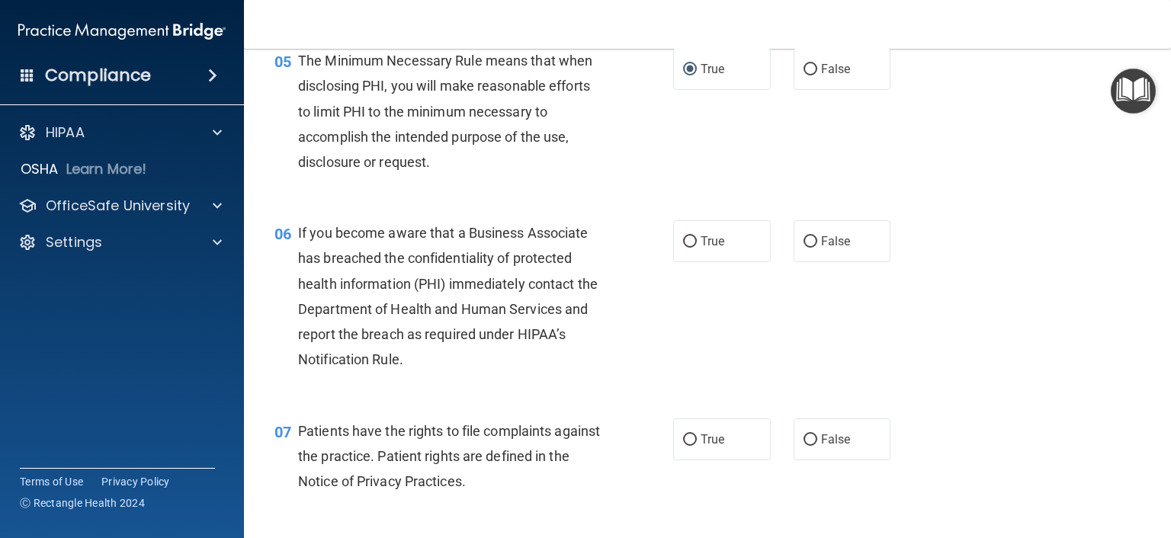
scroll to position [762, 0]
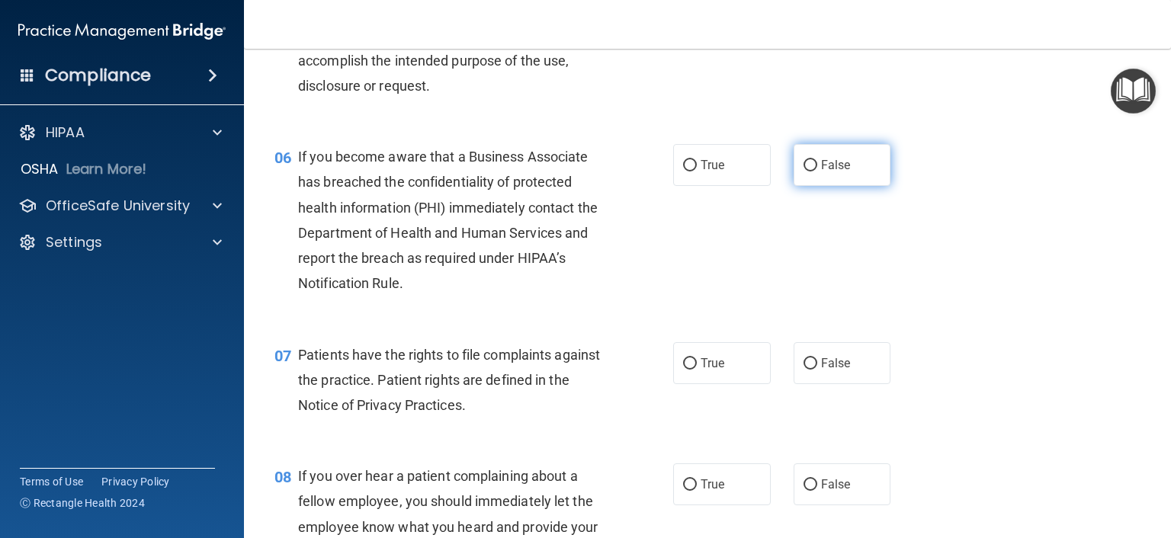
click at [803, 171] on input "False" at bounding box center [810, 165] width 14 height 11
radio input "true"
click at [683, 370] on input "True" at bounding box center [690, 363] width 14 height 11
radio input "true"
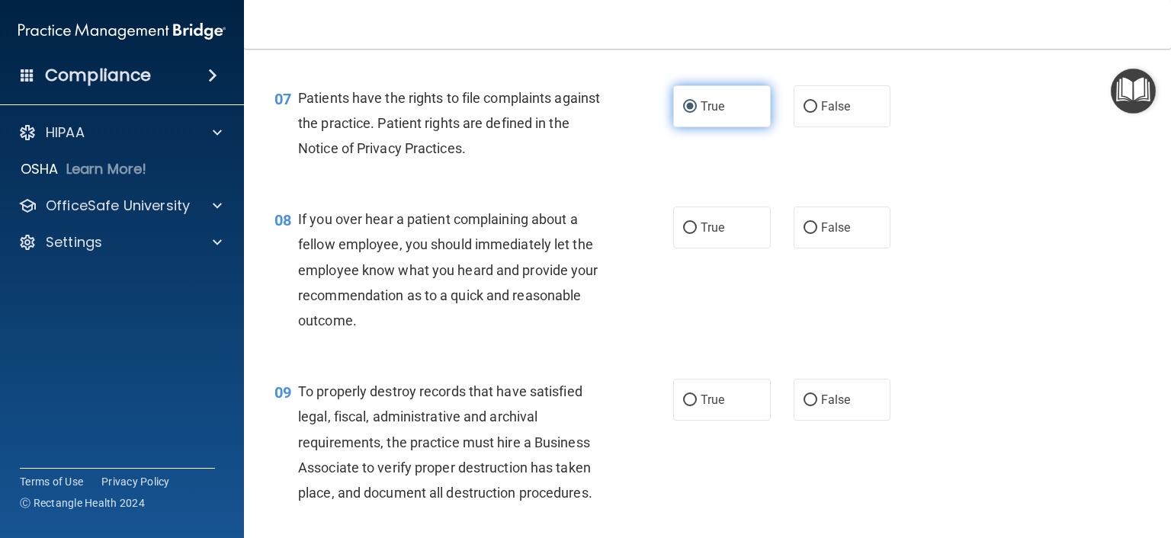
scroll to position [1067, 0]
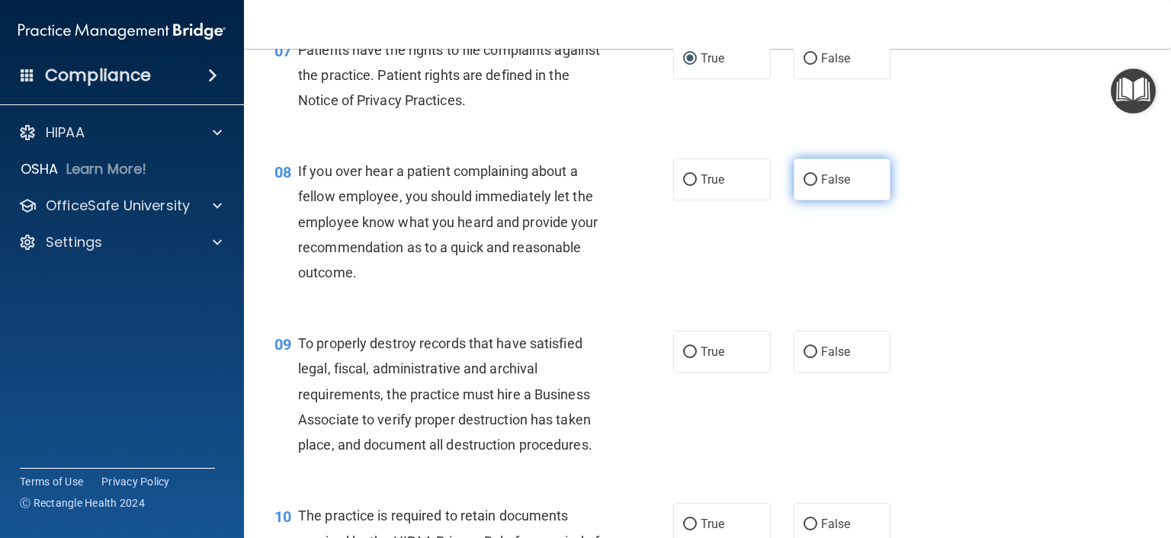
click at [803, 186] on input "False" at bounding box center [810, 180] width 14 height 11
radio input "true"
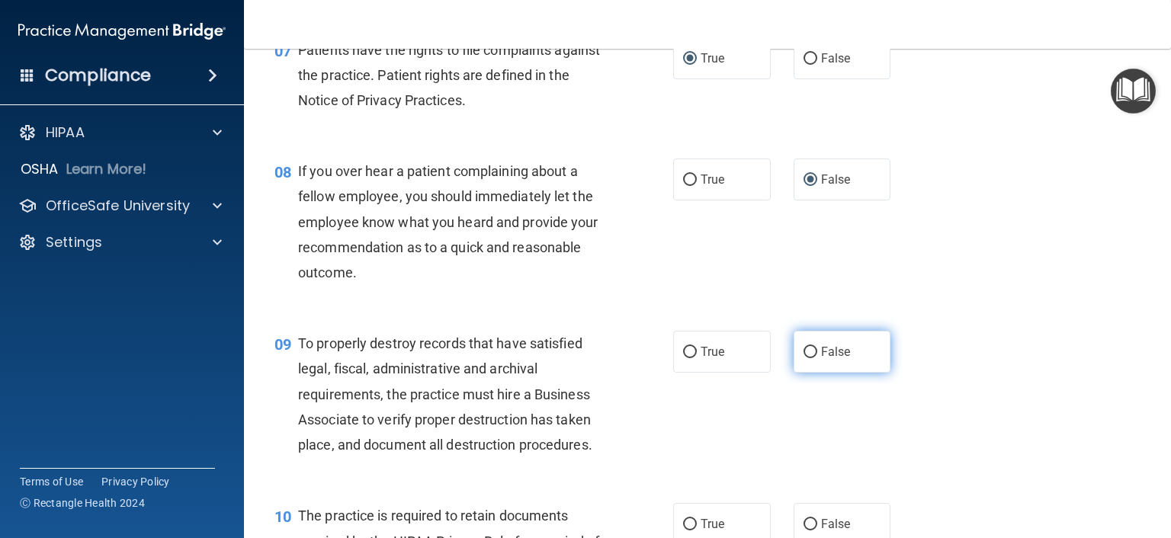
click at [803, 358] on input "False" at bounding box center [810, 352] width 14 height 11
radio input "true"
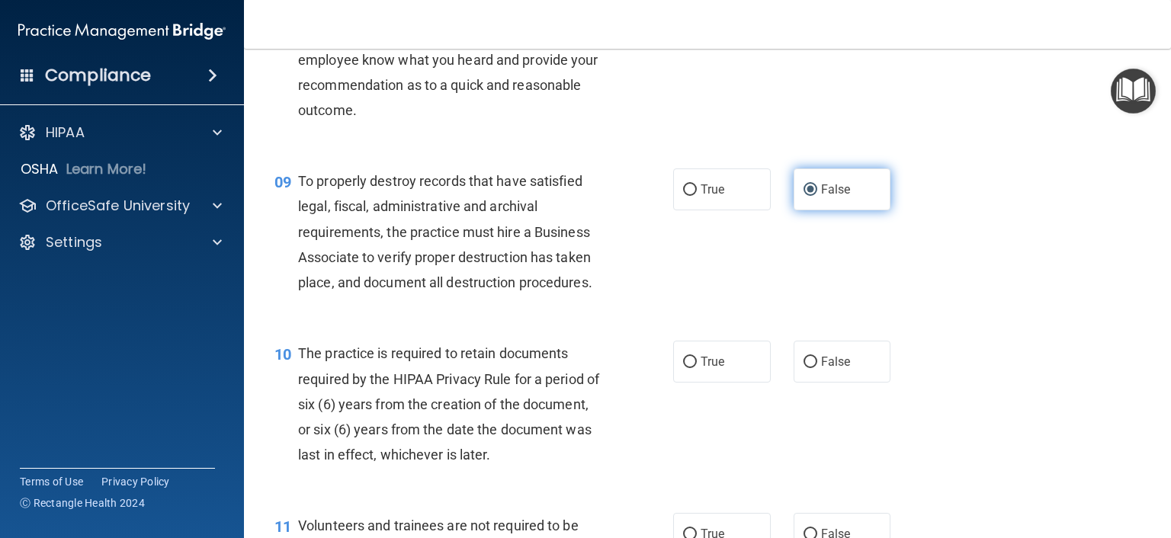
scroll to position [1372, 0]
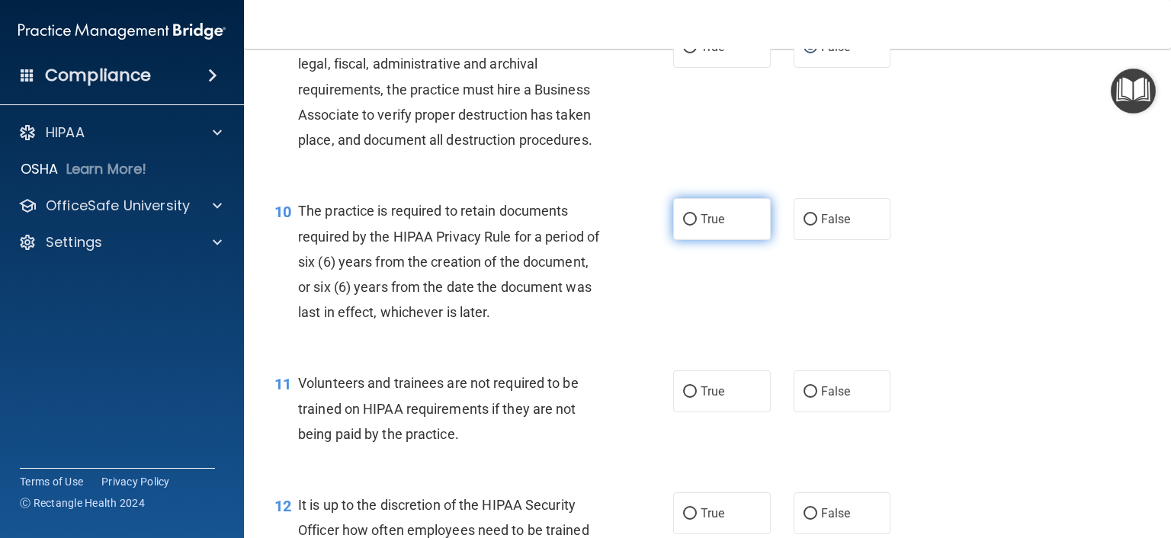
click at [683, 226] on input "True" at bounding box center [690, 219] width 14 height 11
radio input "true"
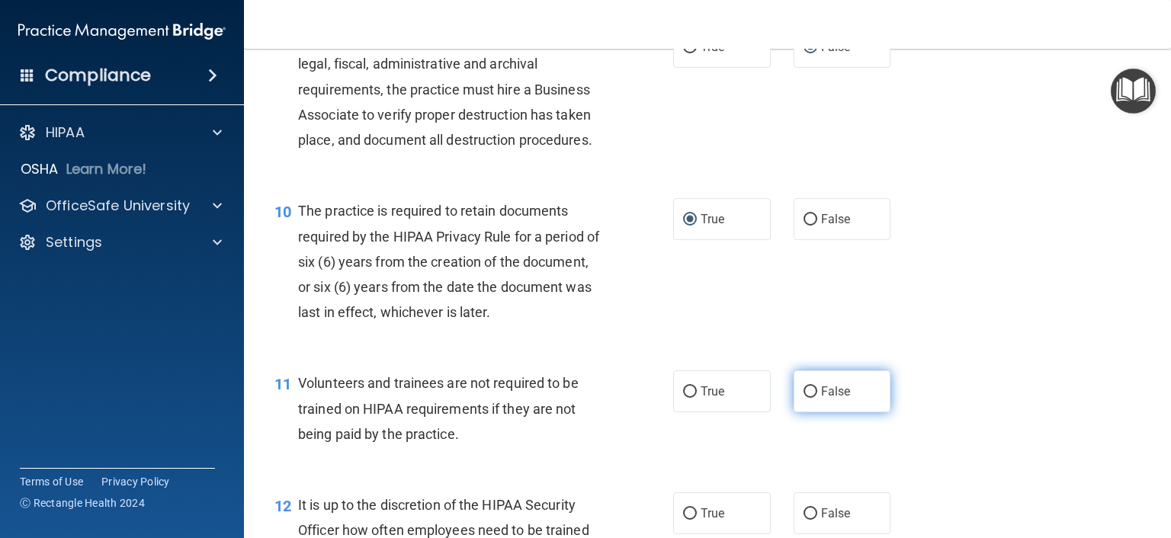
click at [803, 398] on input "False" at bounding box center [810, 391] width 14 height 11
radio input "true"
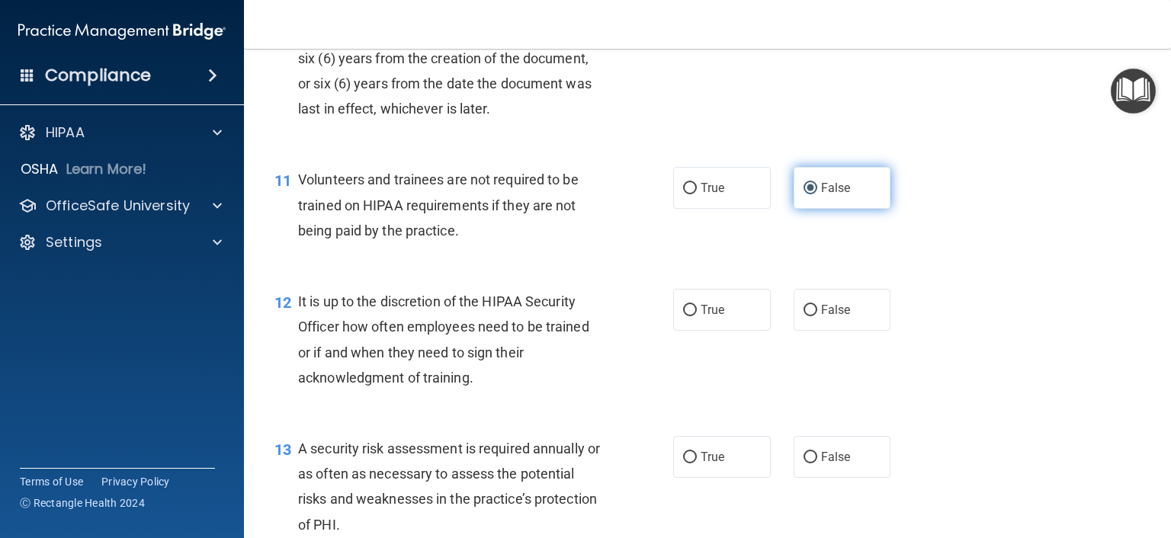
scroll to position [1600, 0]
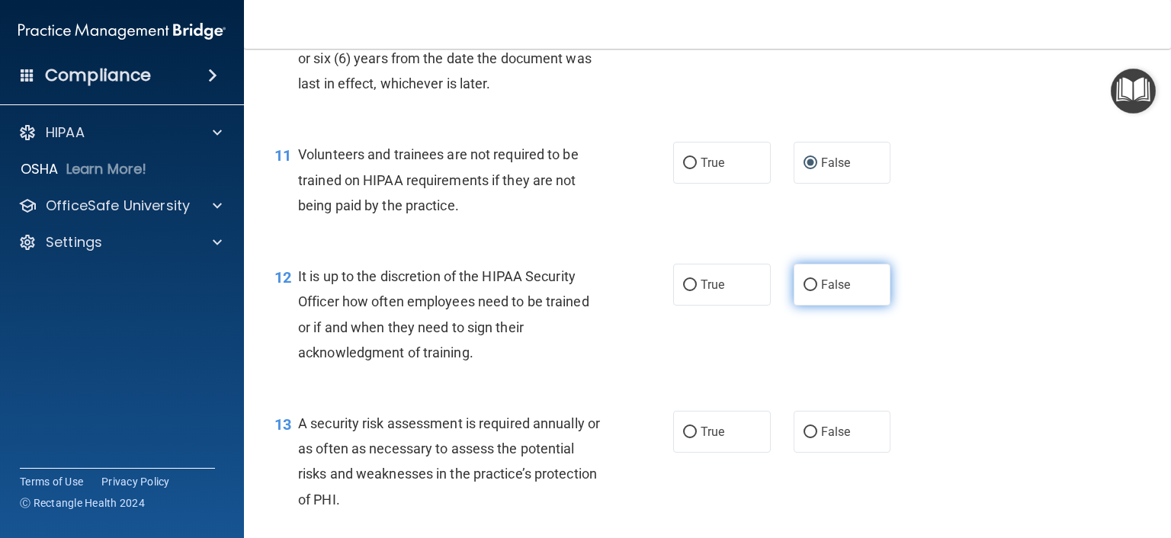
click at [803, 291] on input "False" at bounding box center [810, 285] width 14 height 11
radio input "true"
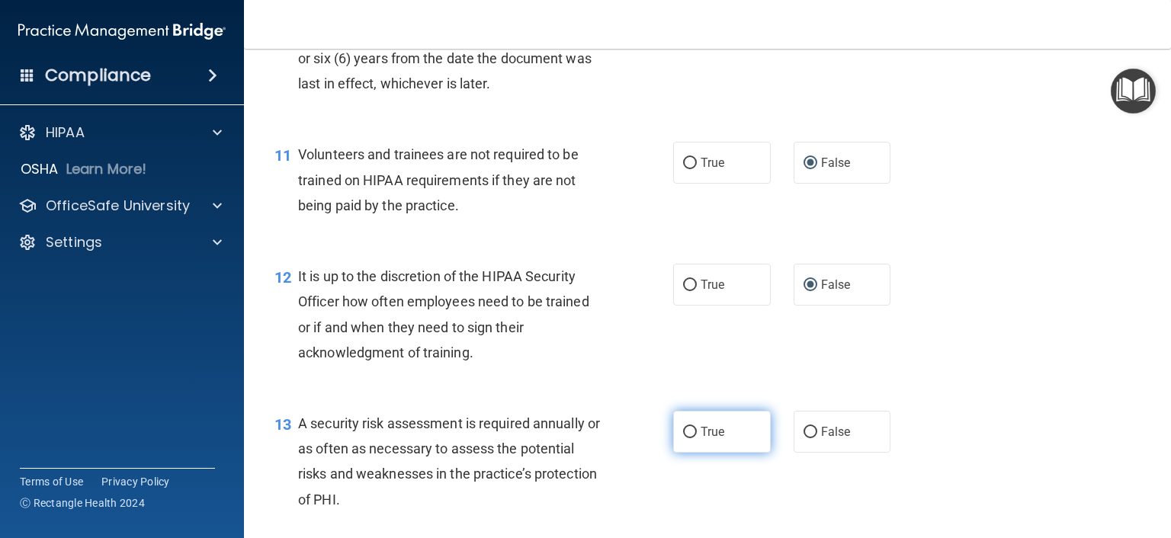
click at [683, 438] on input "True" at bounding box center [690, 432] width 14 height 11
radio input "true"
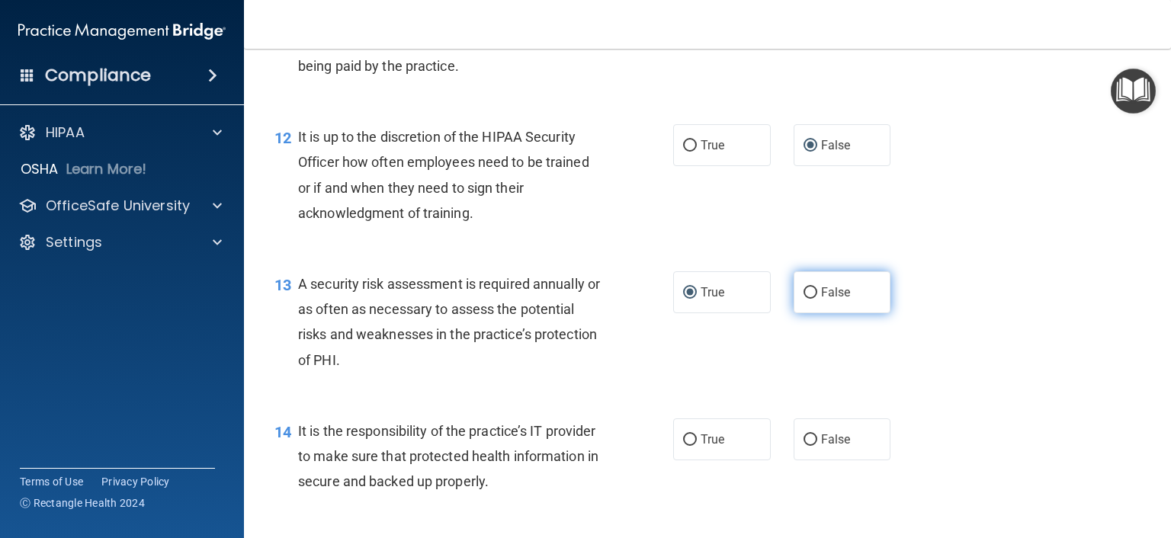
scroll to position [1829, 0]
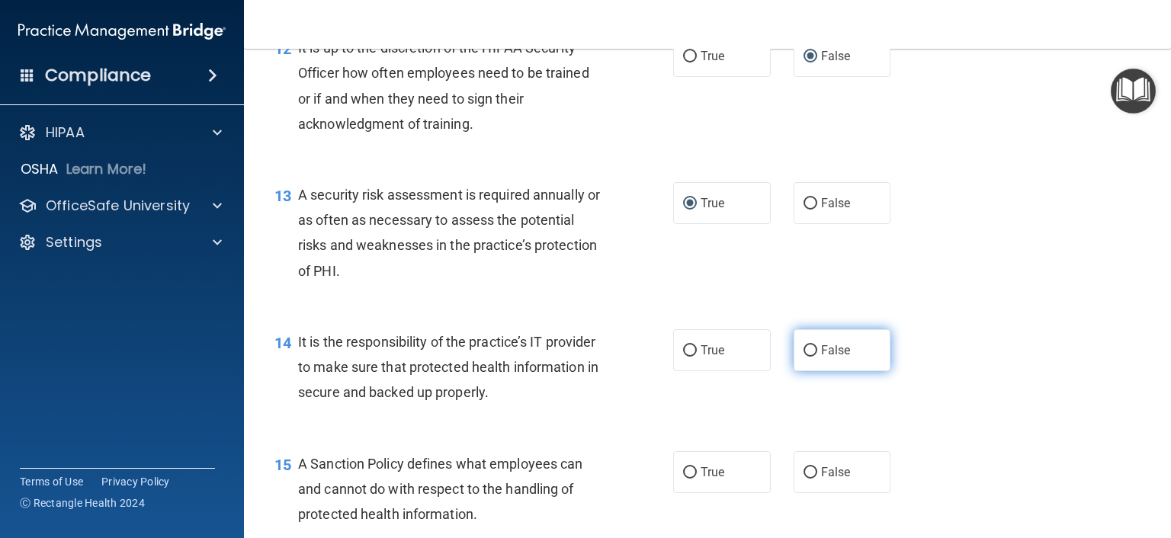
click at [803, 357] on input "False" at bounding box center [810, 350] width 14 height 11
radio input "true"
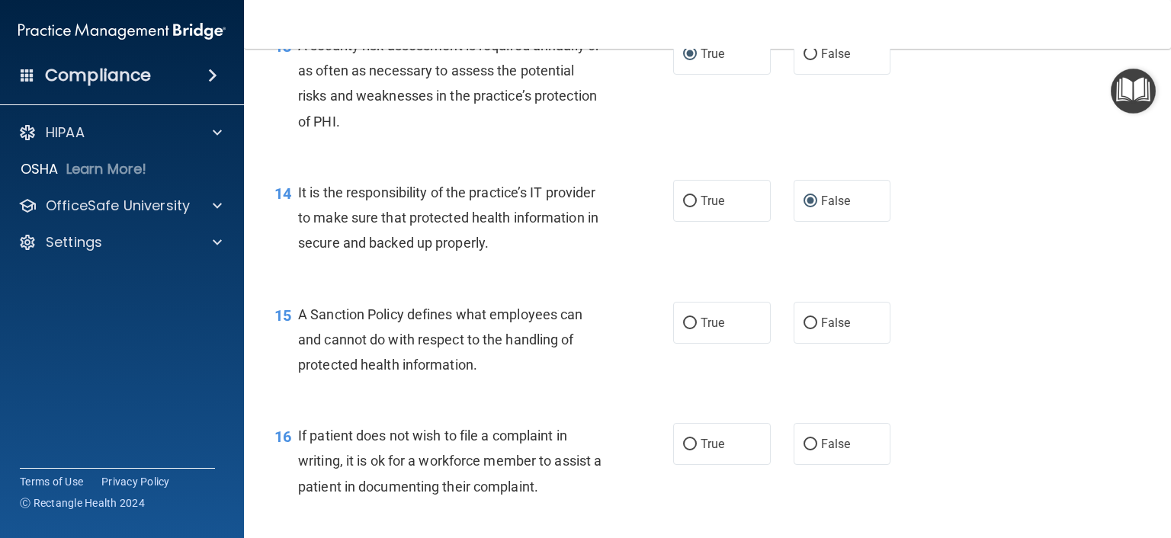
scroll to position [1981, 0]
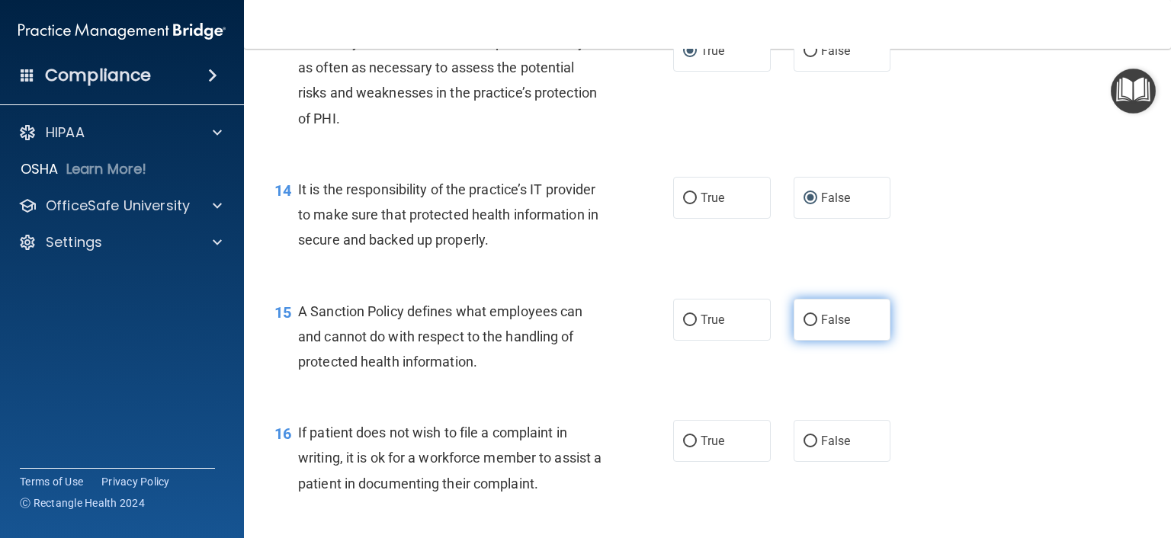
click at [805, 326] on input "False" at bounding box center [810, 320] width 14 height 11
radio input "true"
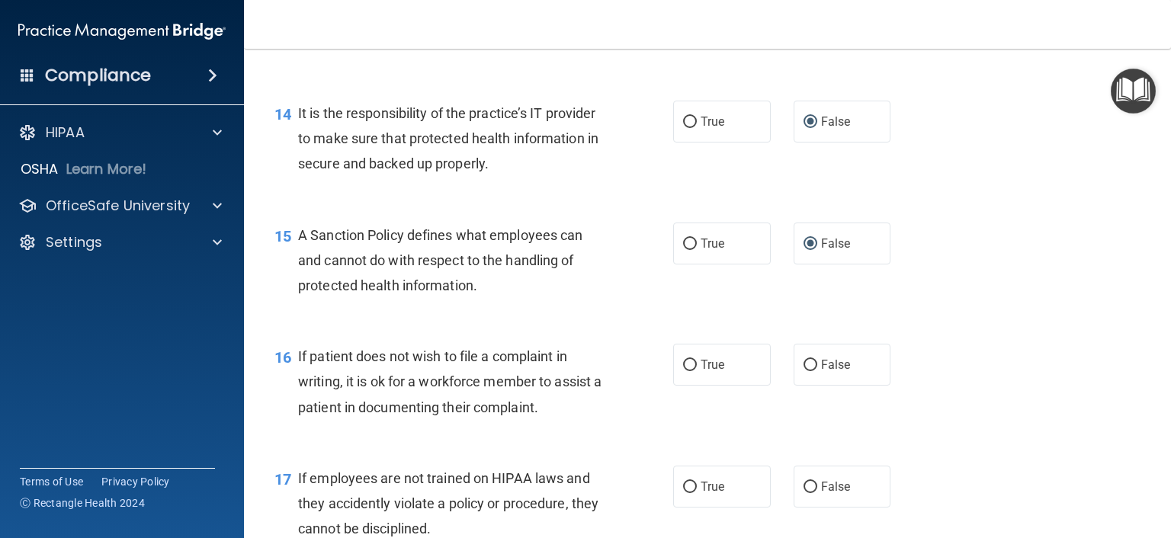
scroll to position [2134, 0]
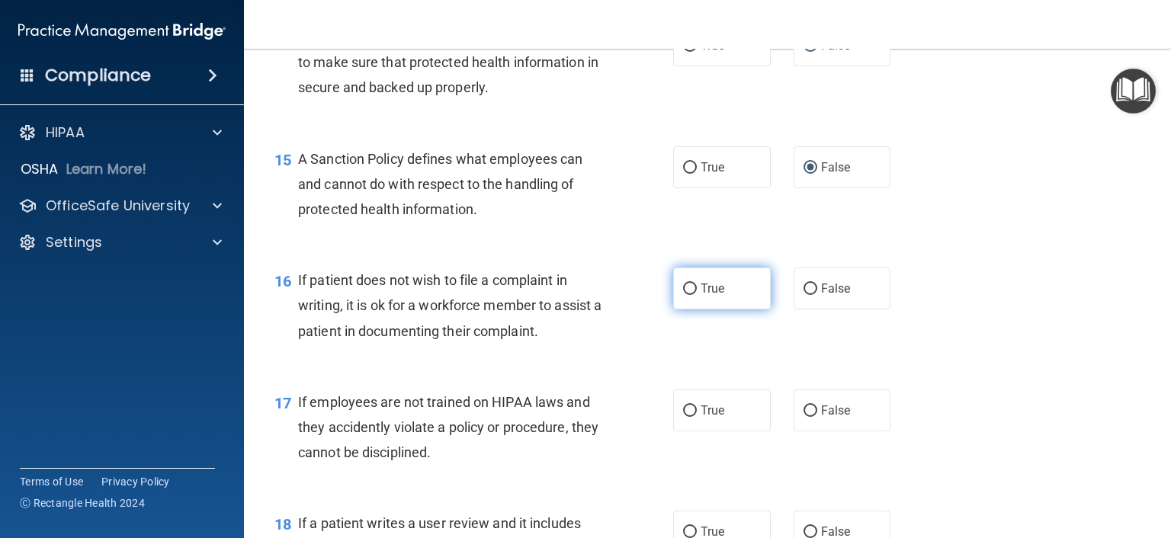
click at [683, 295] on input "True" at bounding box center [690, 288] width 14 height 11
radio input "true"
click at [803, 417] on input "False" at bounding box center [810, 410] width 14 height 11
radio input "true"
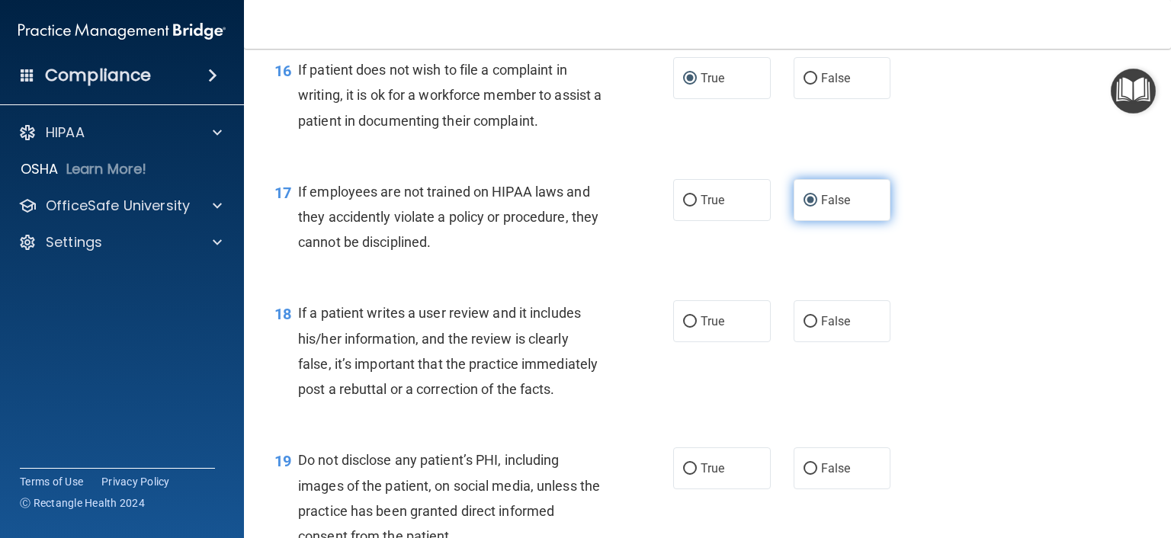
scroll to position [2362, 0]
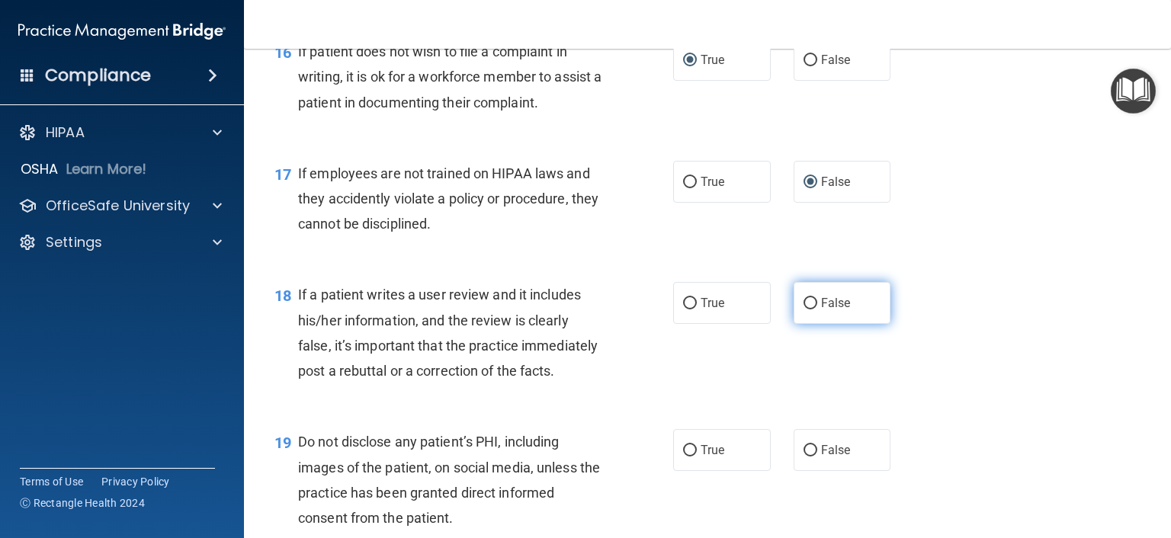
click at [803, 309] on input "False" at bounding box center [810, 303] width 14 height 11
radio input "true"
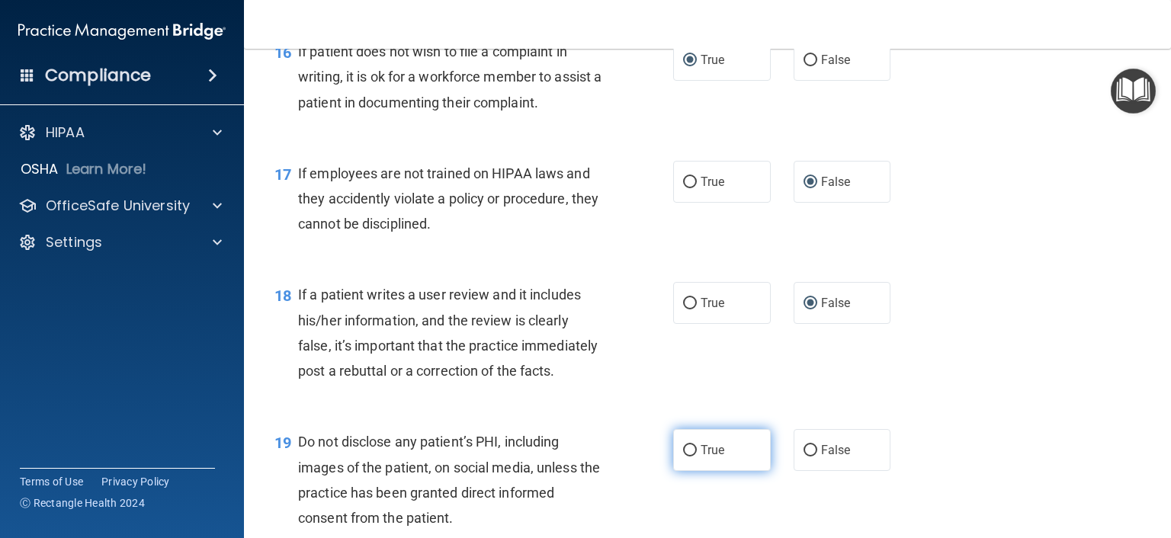
click at [686, 456] on input "True" at bounding box center [690, 450] width 14 height 11
radio input "true"
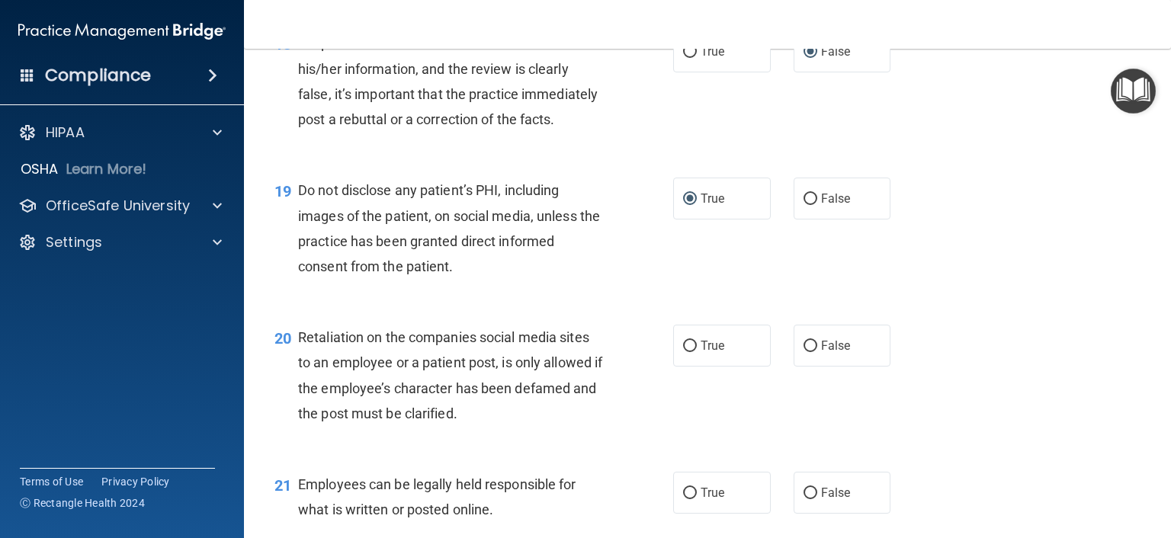
scroll to position [2743, 0]
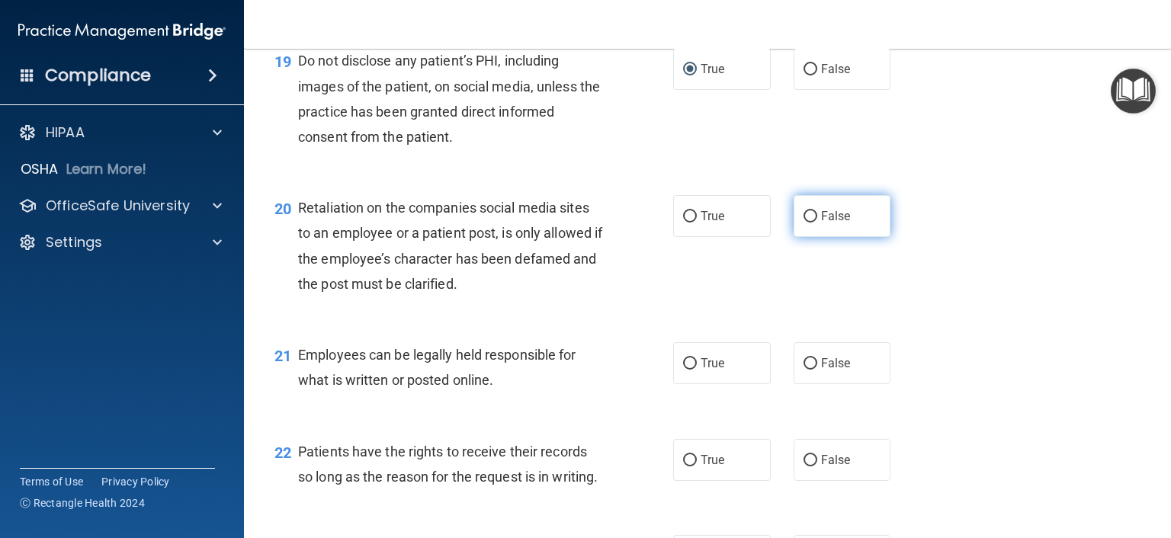
click at [803, 223] on input "False" at bounding box center [810, 216] width 14 height 11
radio input "true"
click at [683, 370] on input "True" at bounding box center [690, 363] width 14 height 11
radio input "true"
click at [803, 466] on input "False" at bounding box center [810, 460] width 14 height 11
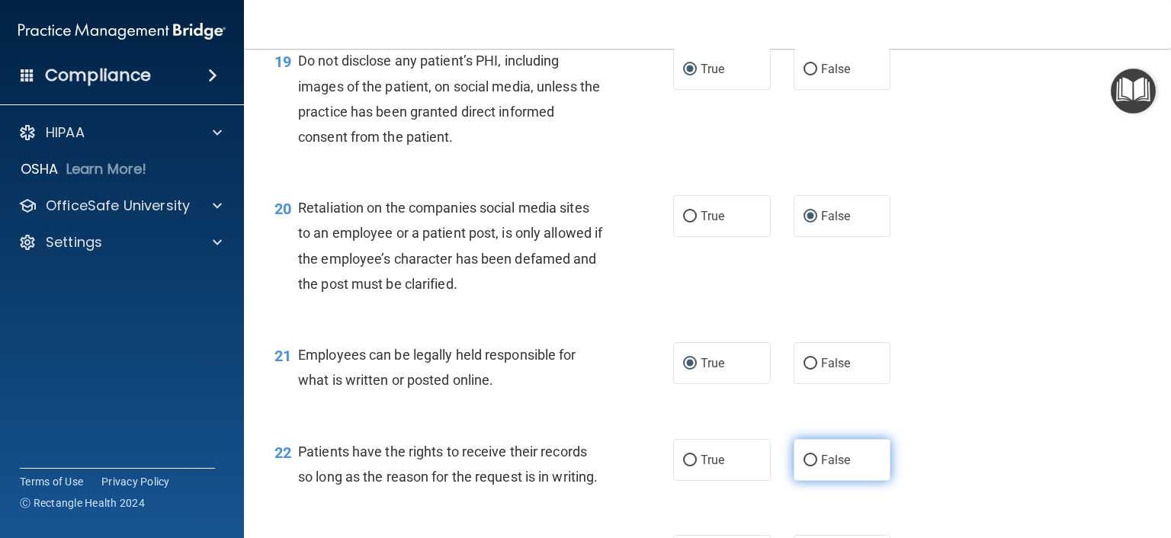
radio input "true"
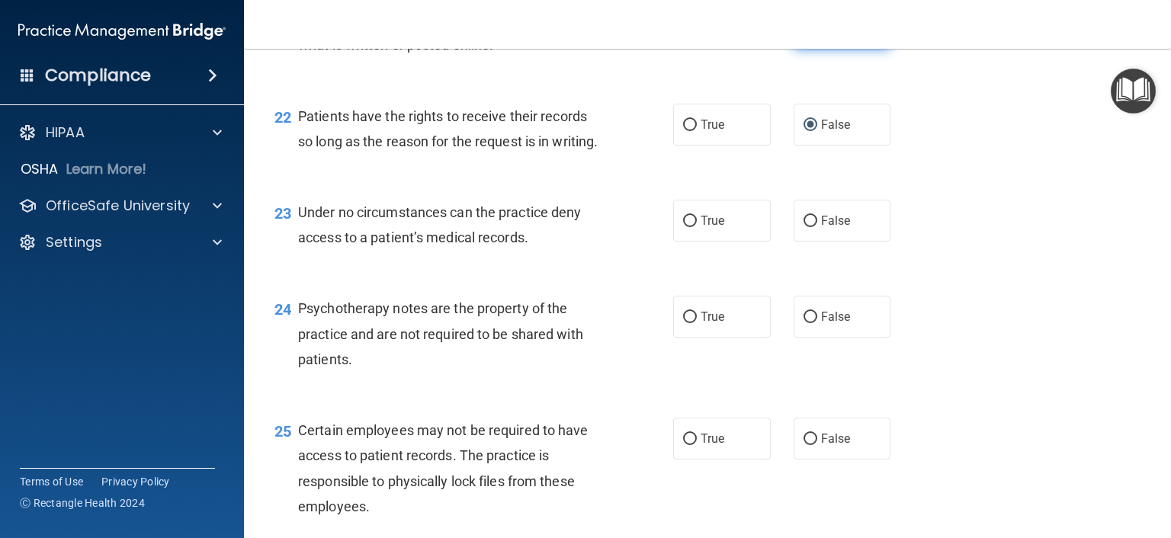
scroll to position [3125, 0]
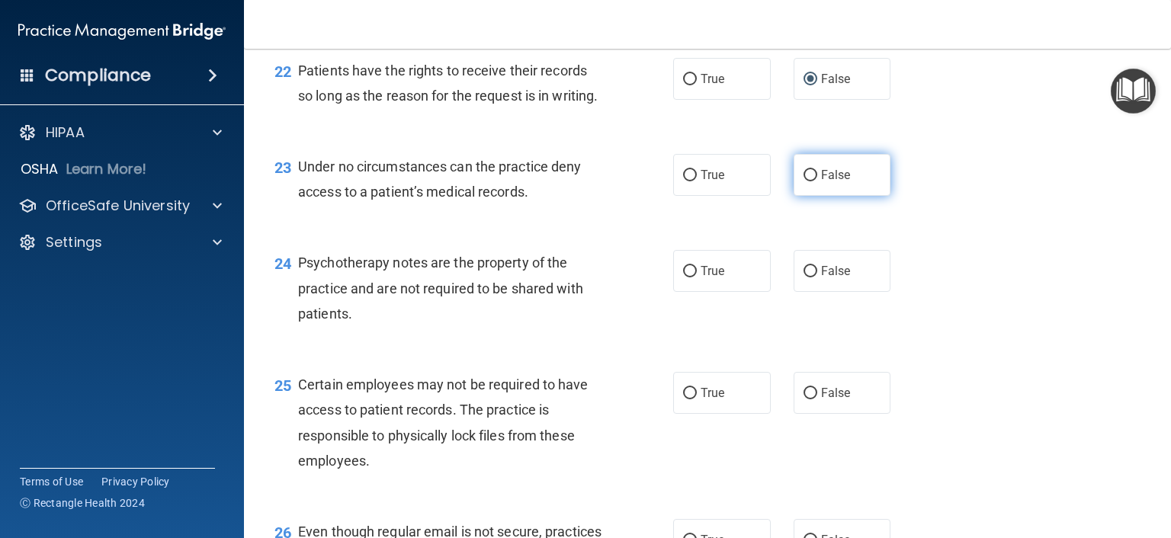
click at [803, 181] on input "False" at bounding box center [810, 175] width 14 height 11
radio input "true"
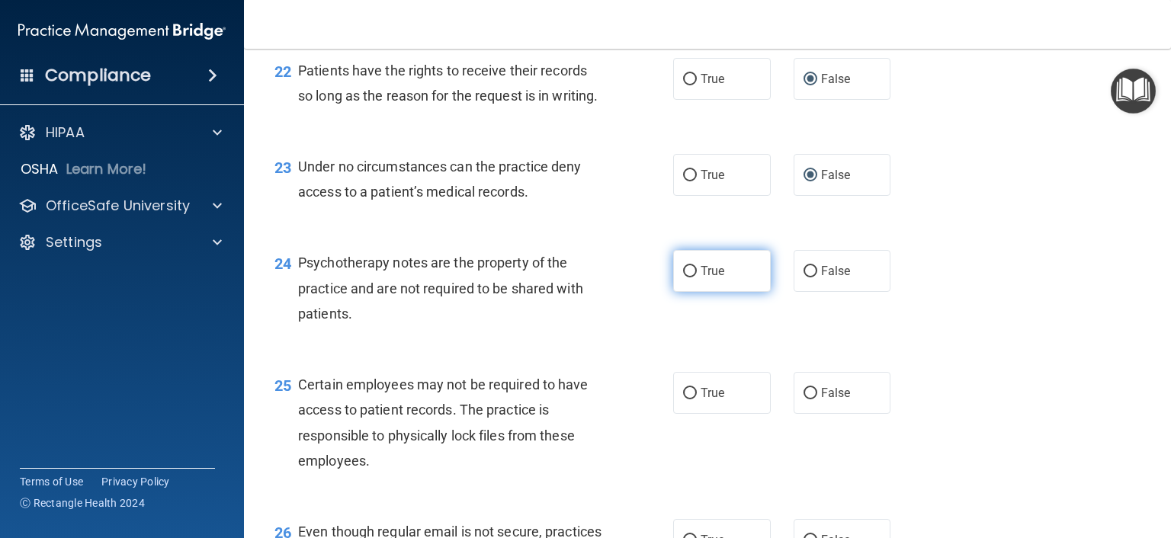
click at [684, 277] on input "True" at bounding box center [690, 271] width 14 height 11
radio input "true"
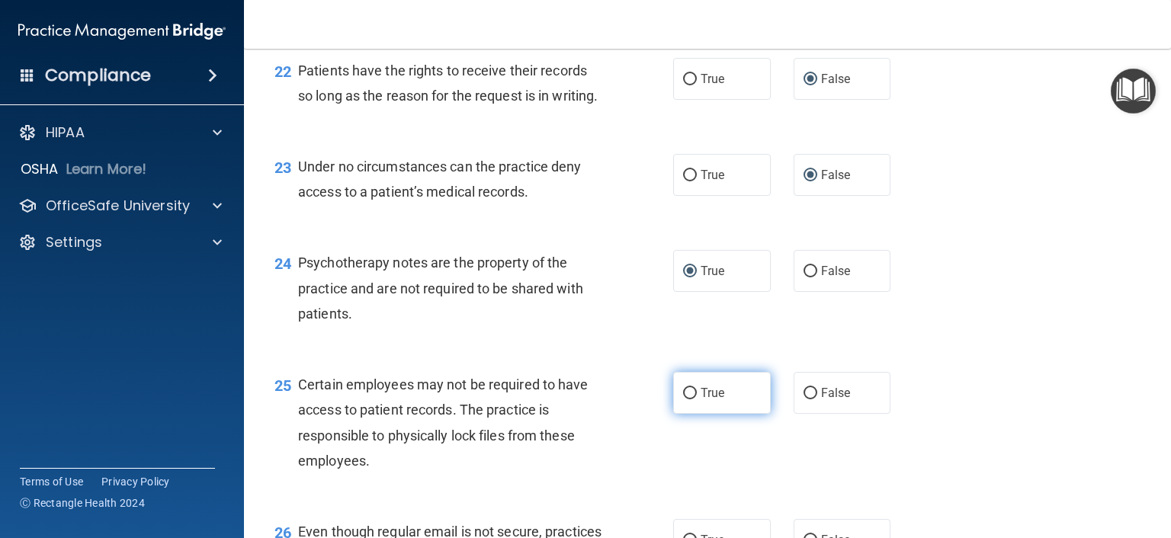
click at [683, 399] on input "True" at bounding box center [690, 393] width 14 height 11
radio input "true"
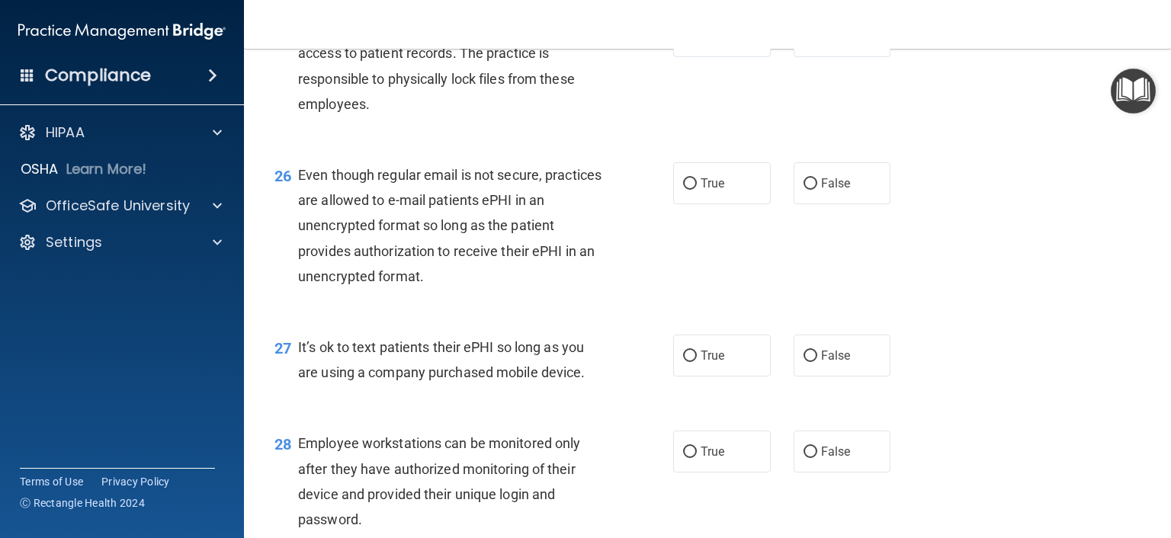
scroll to position [3506, 0]
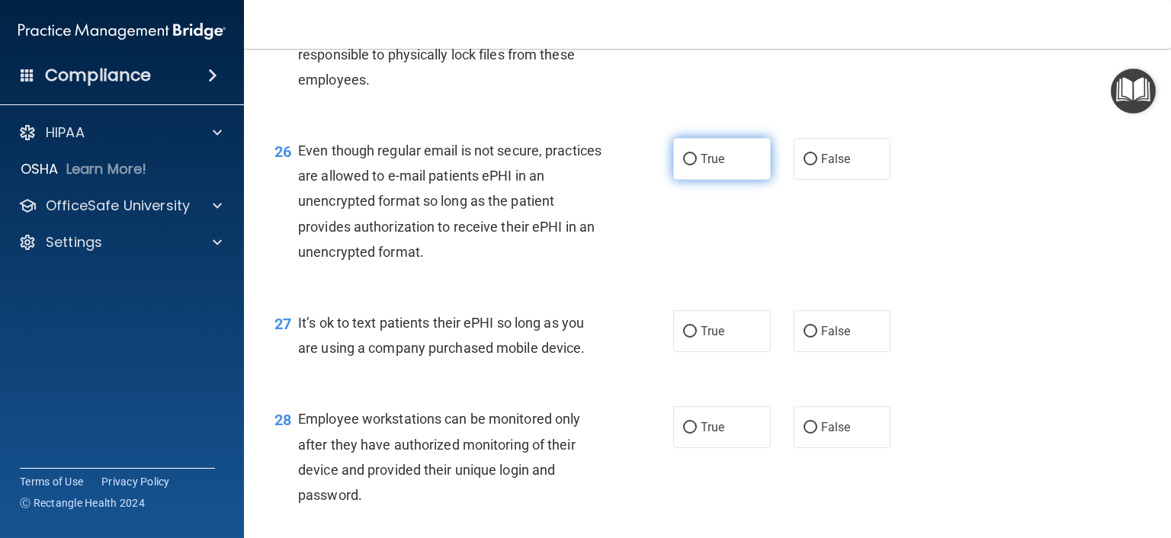
click at [683, 165] on input "True" at bounding box center [690, 159] width 14 height 11
radio input "true"
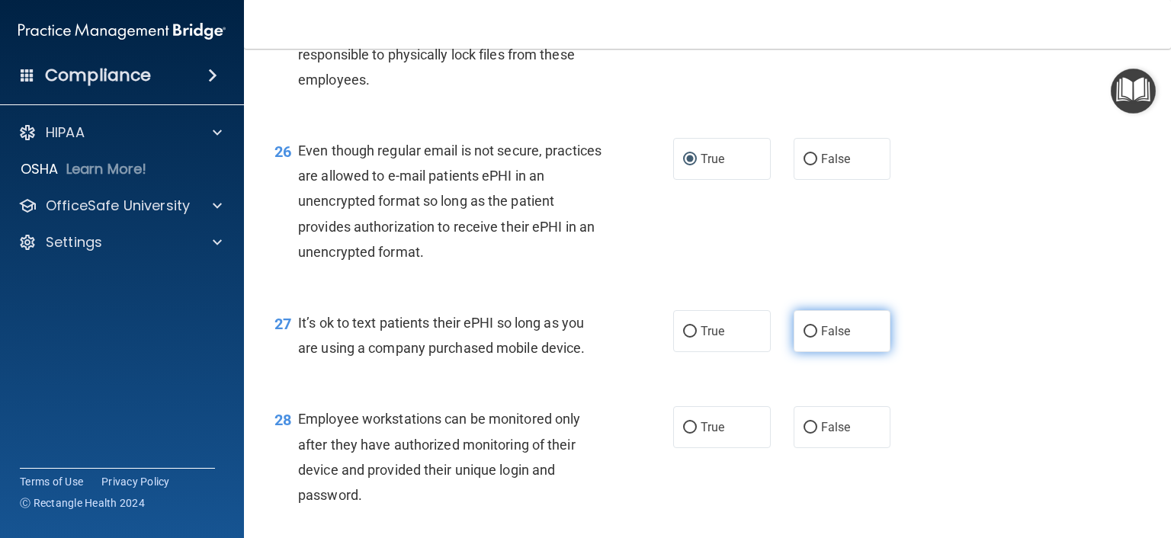
click at [805, 338] on input "False" at bounding box center [810, 331] width 14 height 11
radio input "true"
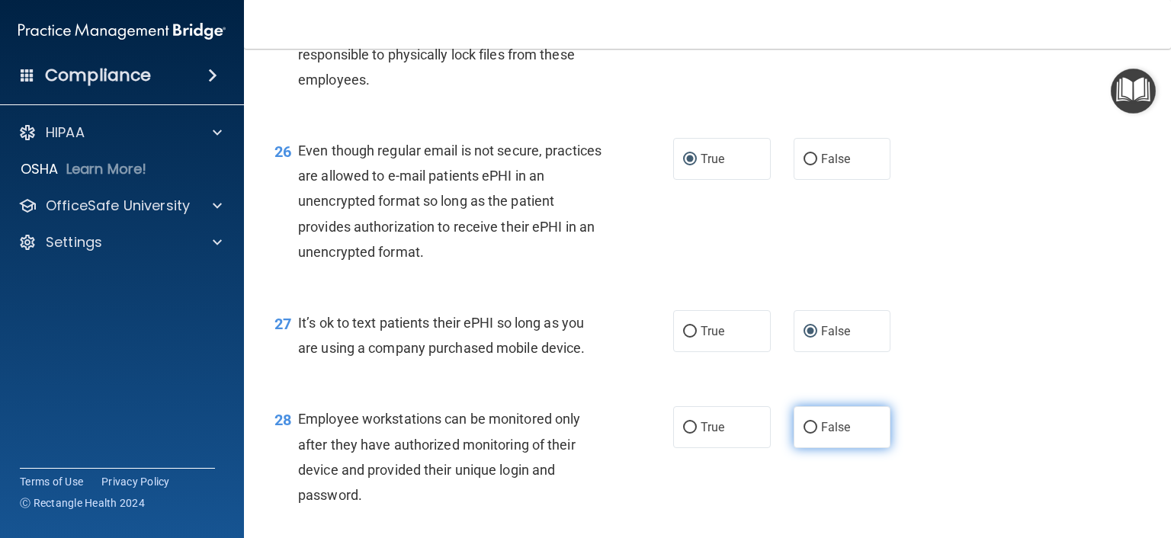
click at [803, 434] on input "False" at bounding box center [810, 427] width 14 height 11
radio input "true"
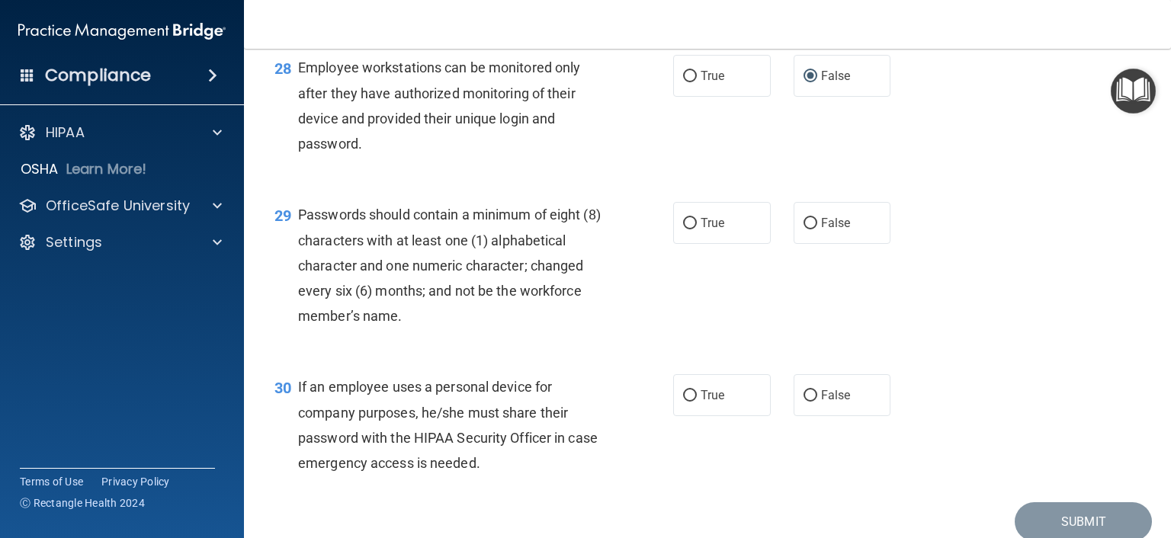
scroll to position [3887, 0]
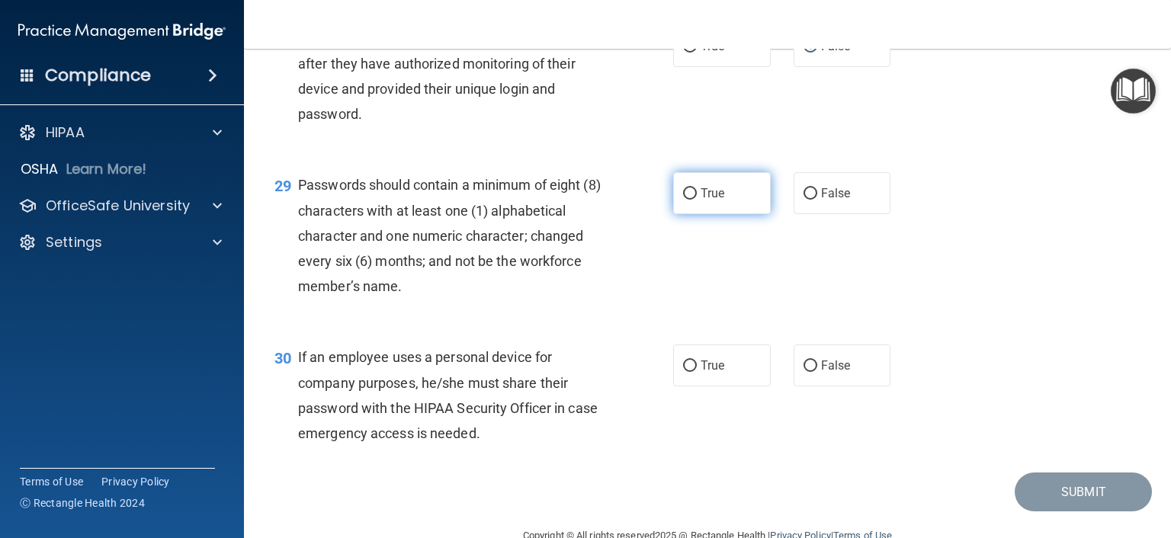
click at [685, 200] on input "True" at bounding box center [690, 193] width 14 height 11
radio input "true"
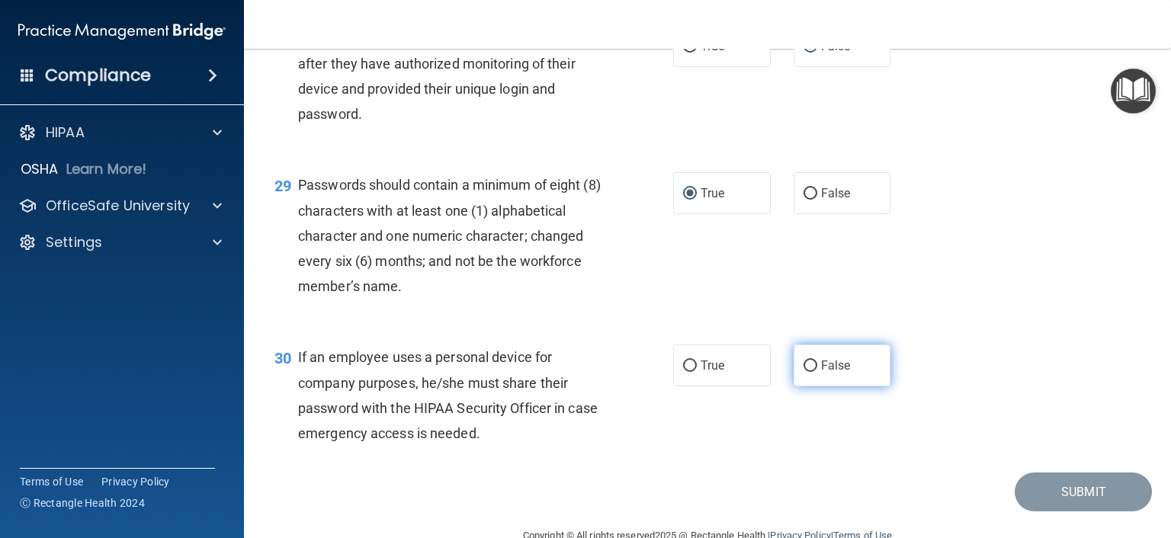
click at [803, 372] on input "False" at bounding box center [810, 365] width 14 height 11
radio input "true"
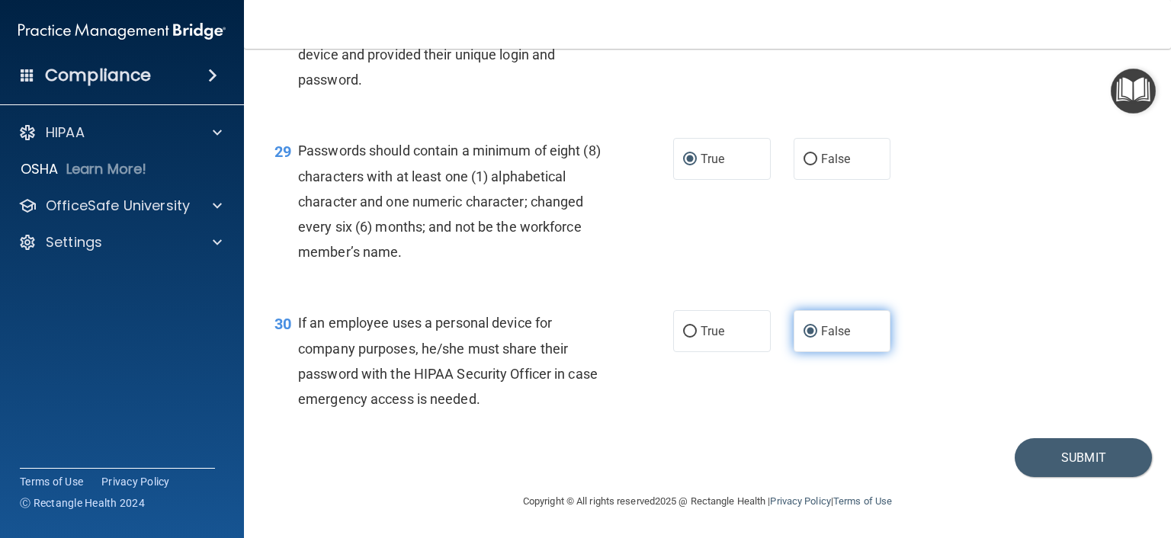
scroll to position [3997, 0]
click at [1064, 446] on button "Submit" at bounding box center [1082, 457] width 137 height 39
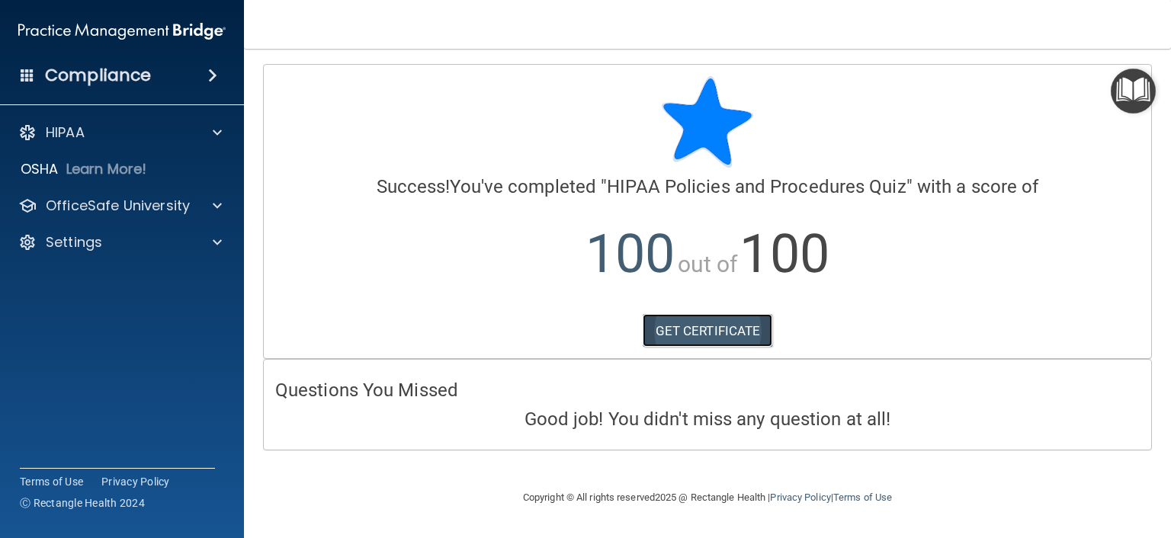
click at [716, 338] on link "GET CERTIFICATE" at bounding box center [707, 331] width 130 height 34
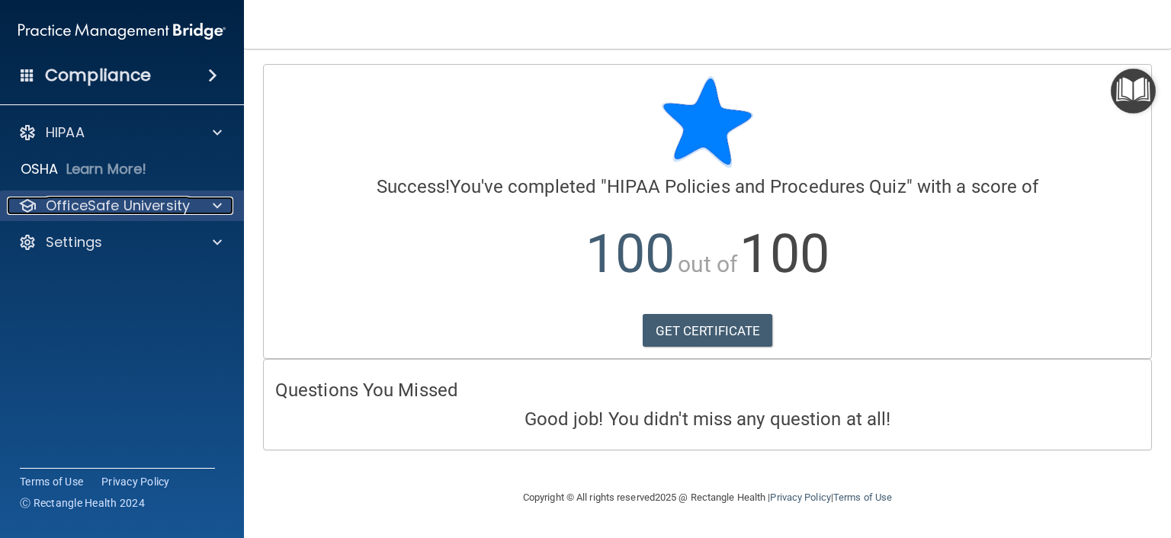
click at [91, 203] on p "OfficeSafe University" at bounding box center [118, 206] width 144 height 18
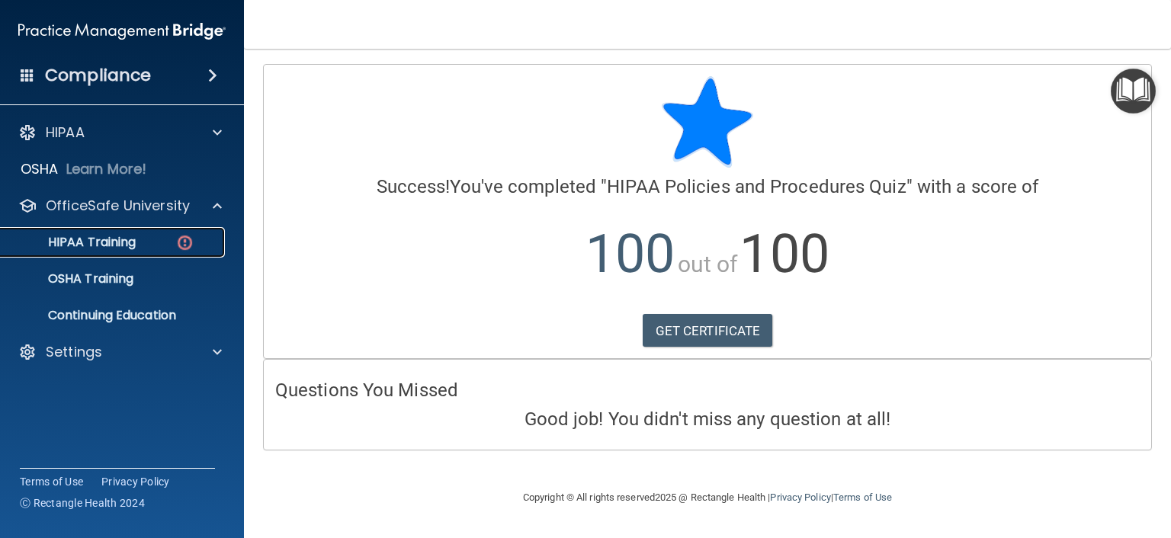
click at [100, 242] on p "HIPAA Training" at bounding box center [73, 242] width 126 height 15
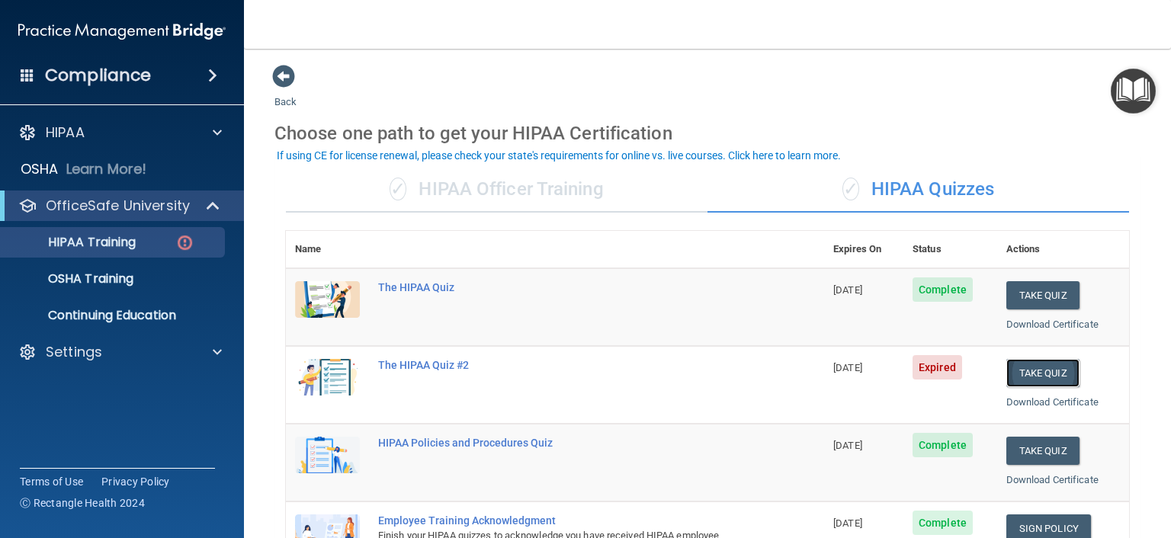
click at [1031, 373] on button "Take Quiz" at bounding box center [1042, 373] width 73 height 28
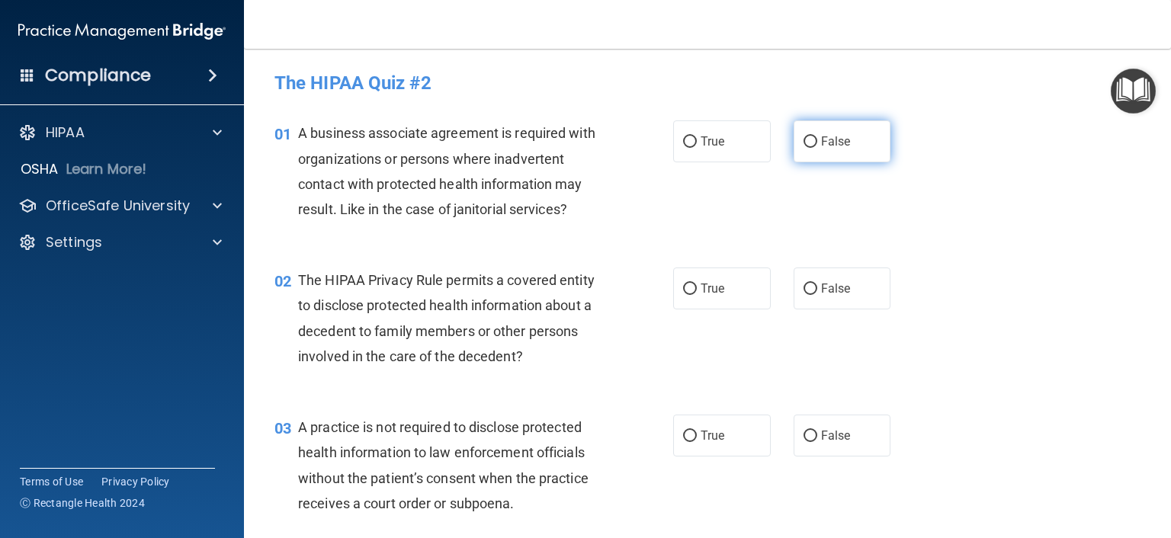
click at [803, 146] on input "False" at bounding box center [810, 141] width 14 height 11
radio input "true"
click at [683, 146] on input "True" at bounding box center [690, 141] width 14 height 11
radio input "true"
radio input "false"
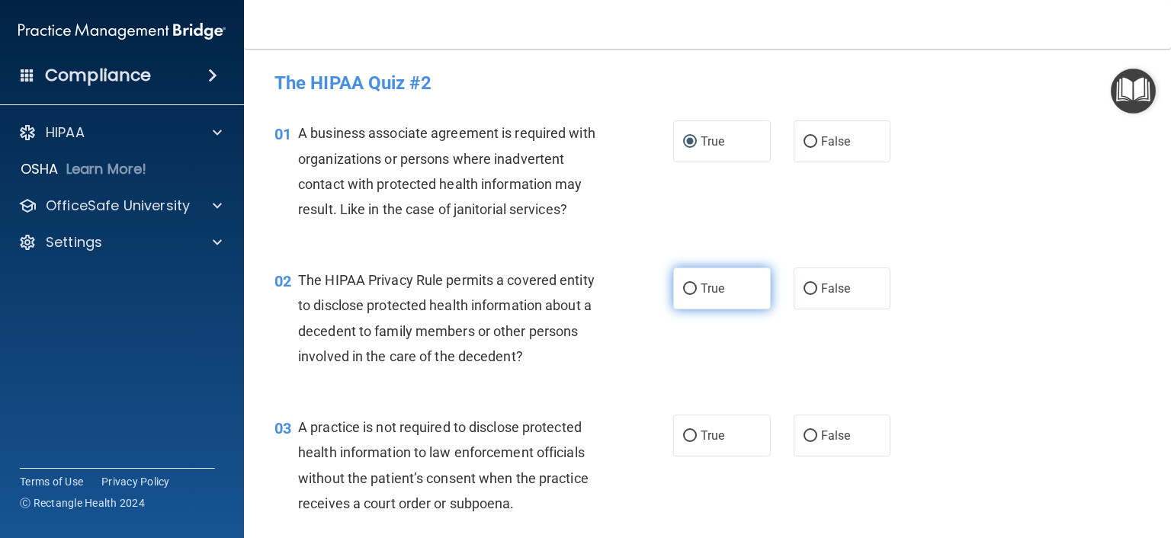
click at [683, 287] on input "True" at bounding box center [690, 288] width 14 height 11
radio input "true"
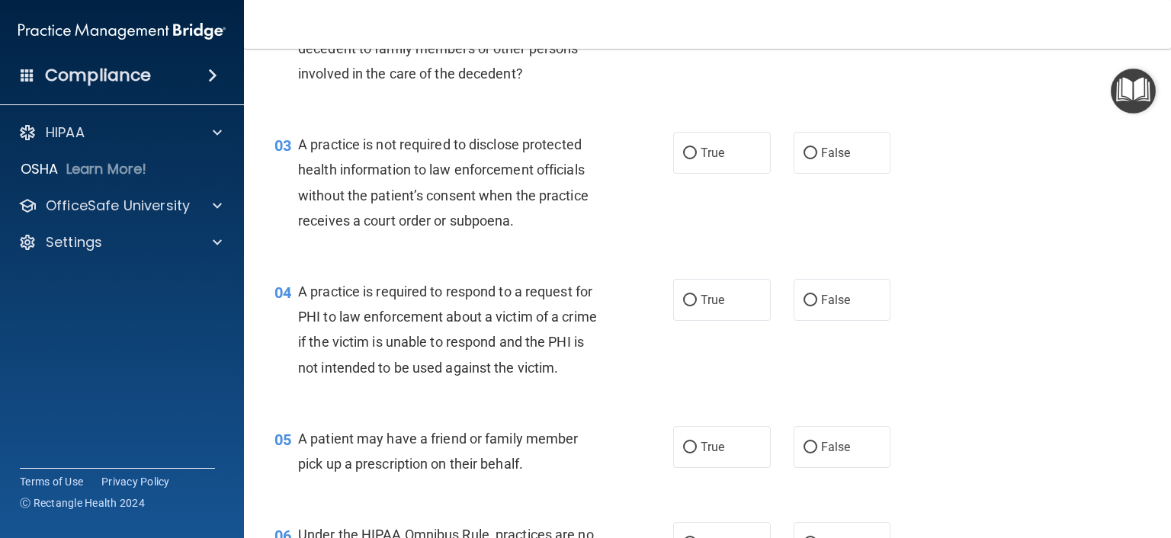
scroll to position [305, 0]
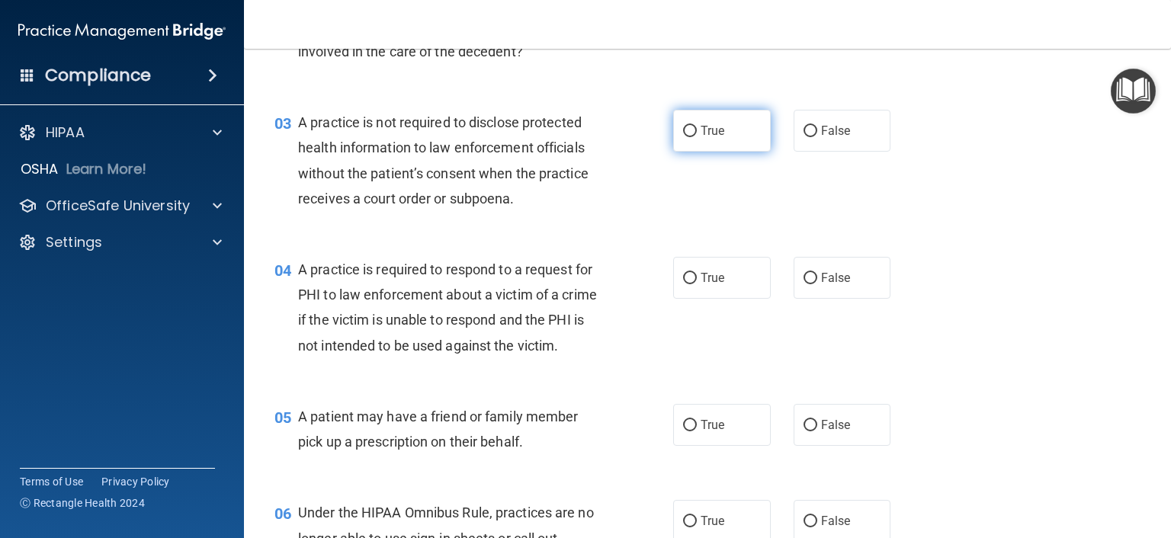
click at [683, 133] on input "True" at bounding box center [690, 131] width 14 height 11
radio input "true"
click at [804, 131] on input "False" at bounding box center [810, 131] width 14 height 11
radio input "true"
radio input "false"
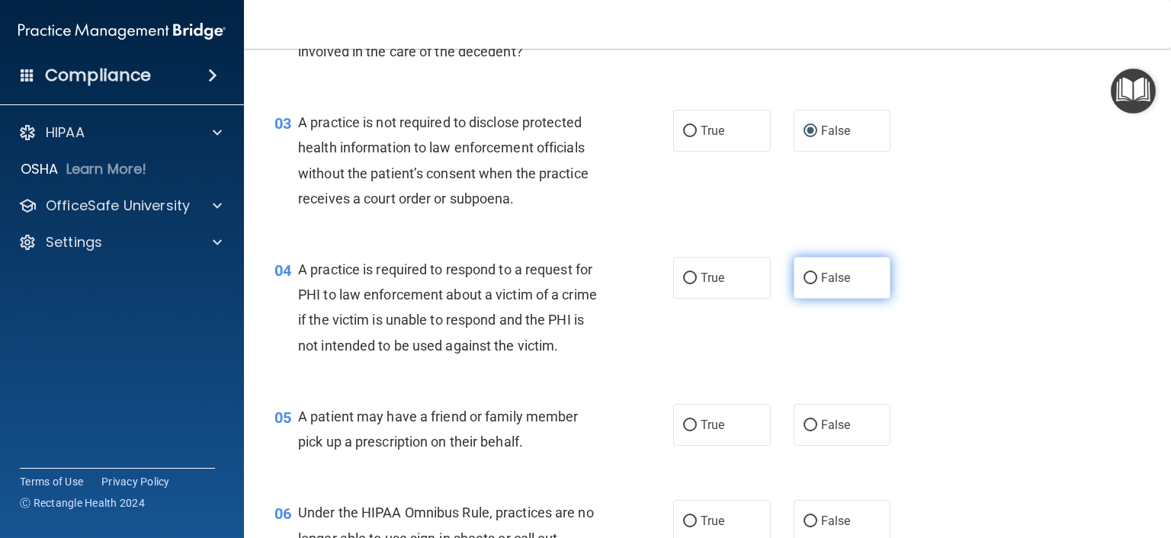
click at [808, 277] on input "False" at bounding box center [810, 278] width 14 height 11
radio input "true"
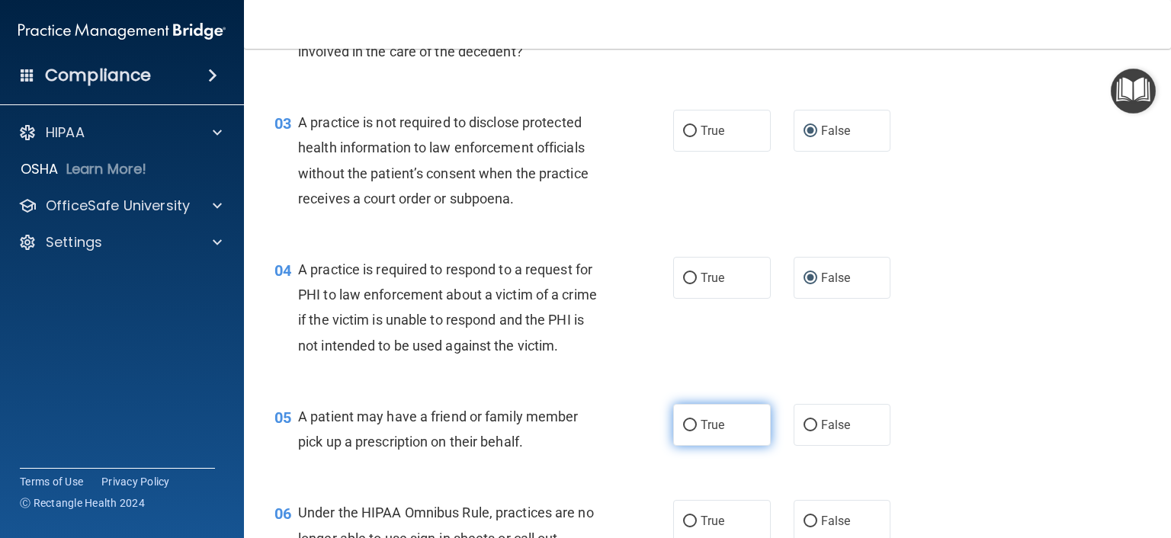
click at [683, 431] on input "True" at bounding box center [690, 425] width 14 height 11
radio input "true"
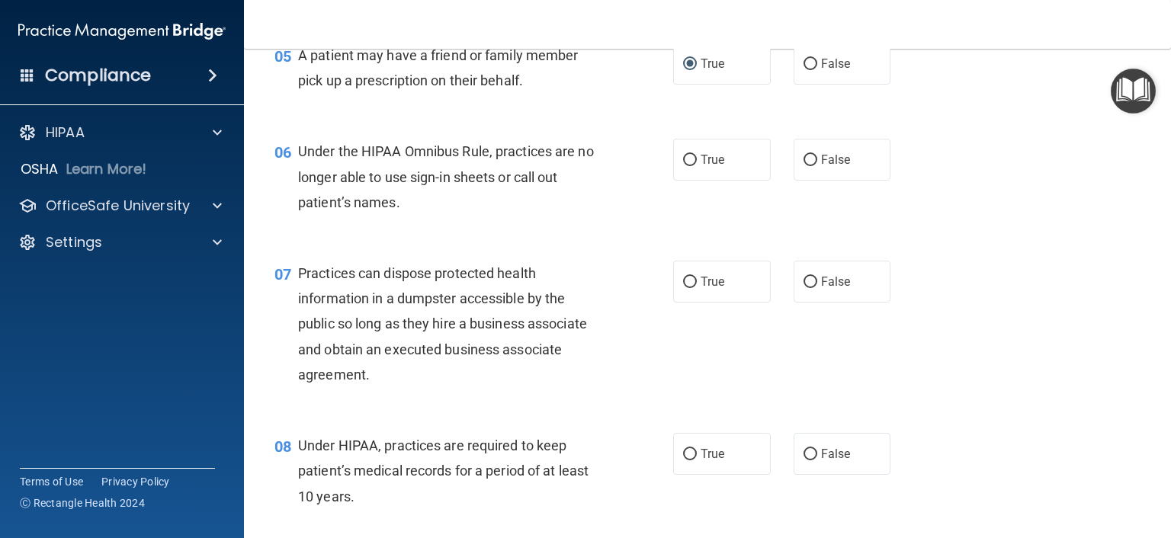
scroll to position [686, 0]
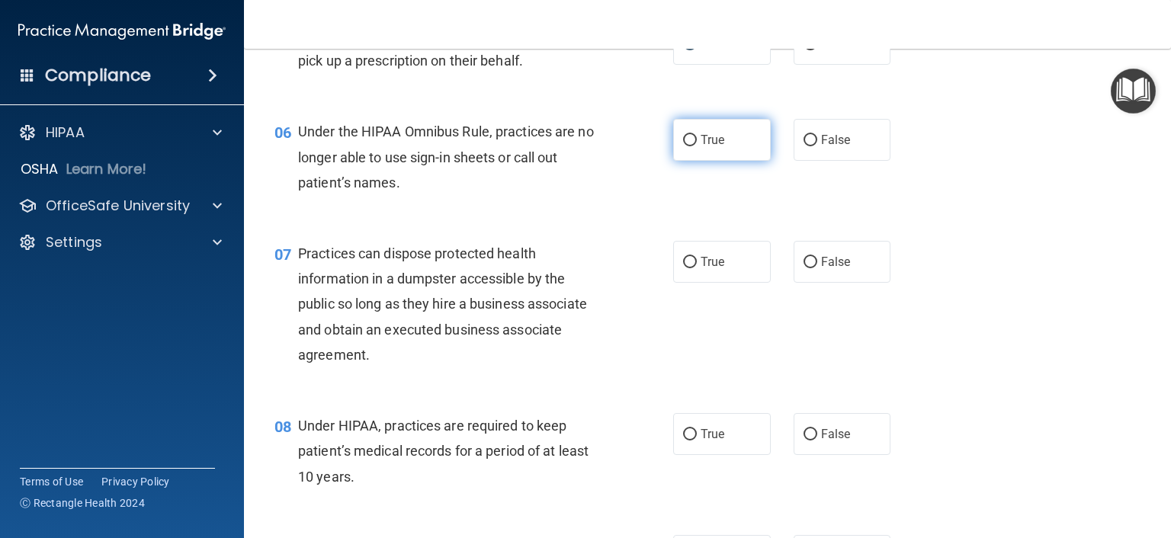
click at [684, 146] on input "True" at bounding box center [690, 140] width 14 height 11
radio input "true"
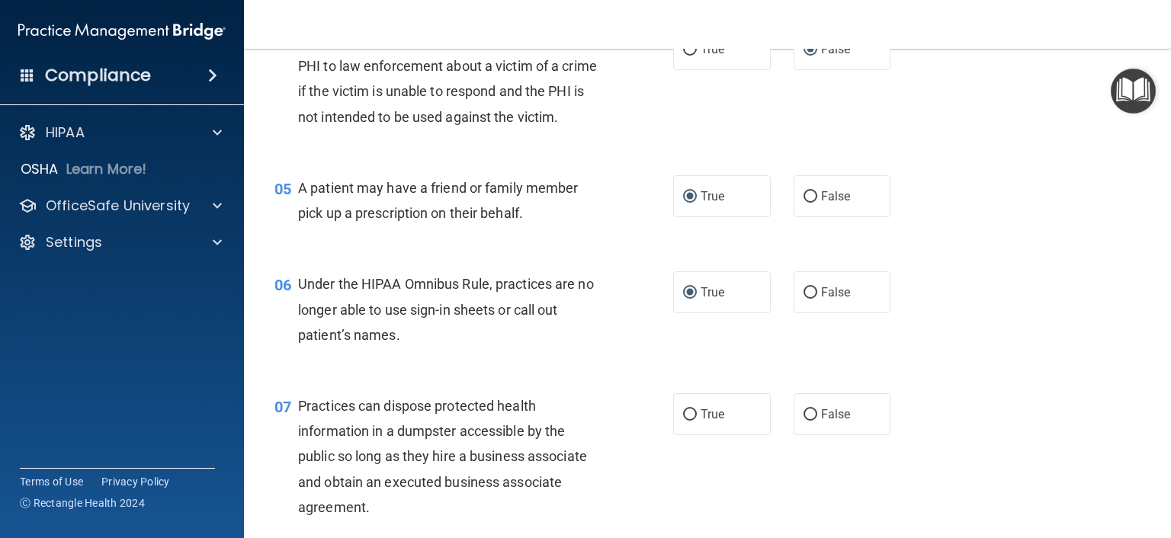
scroll to position [457, 0]
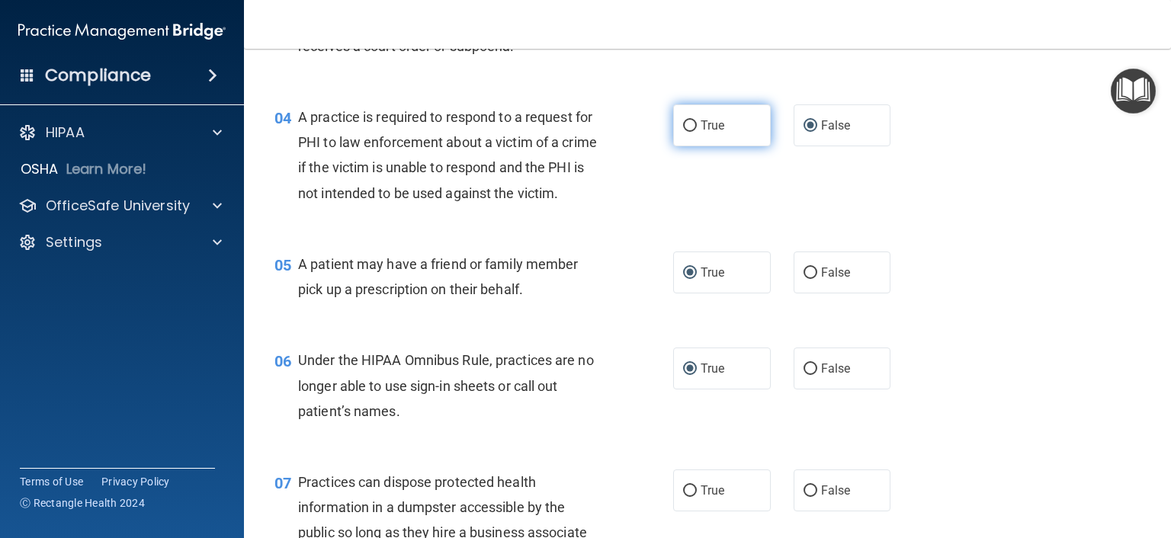
click at [683, 125] on input "True" at bounding box center [690, 125] width 14 height 11
radio input "true"
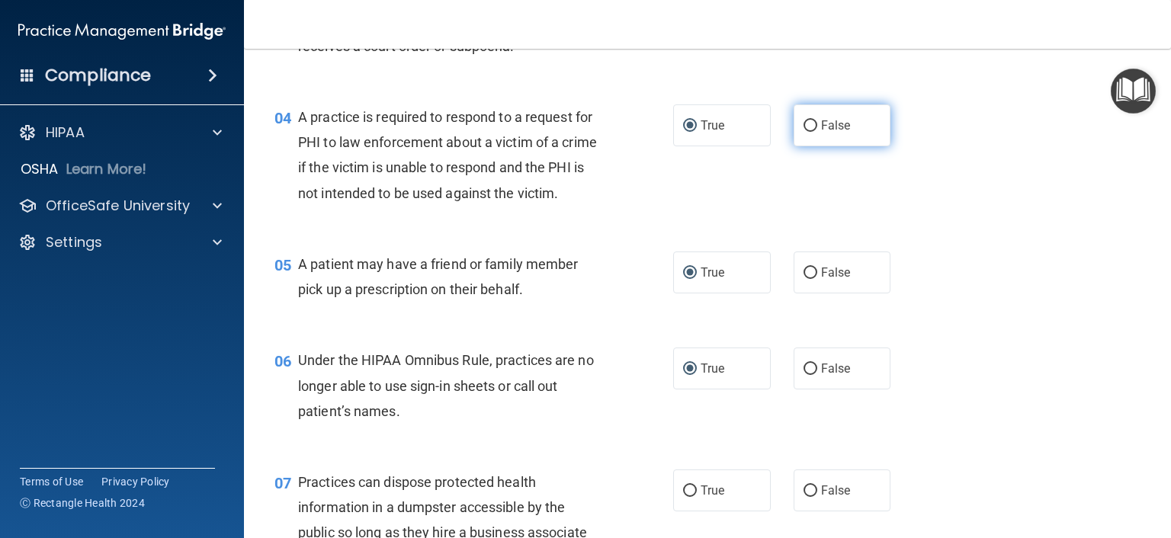
click at [803, 127] on input "False" at bounding box center [810, 125] width 14 height 11
radio input "true"
radio input "false"
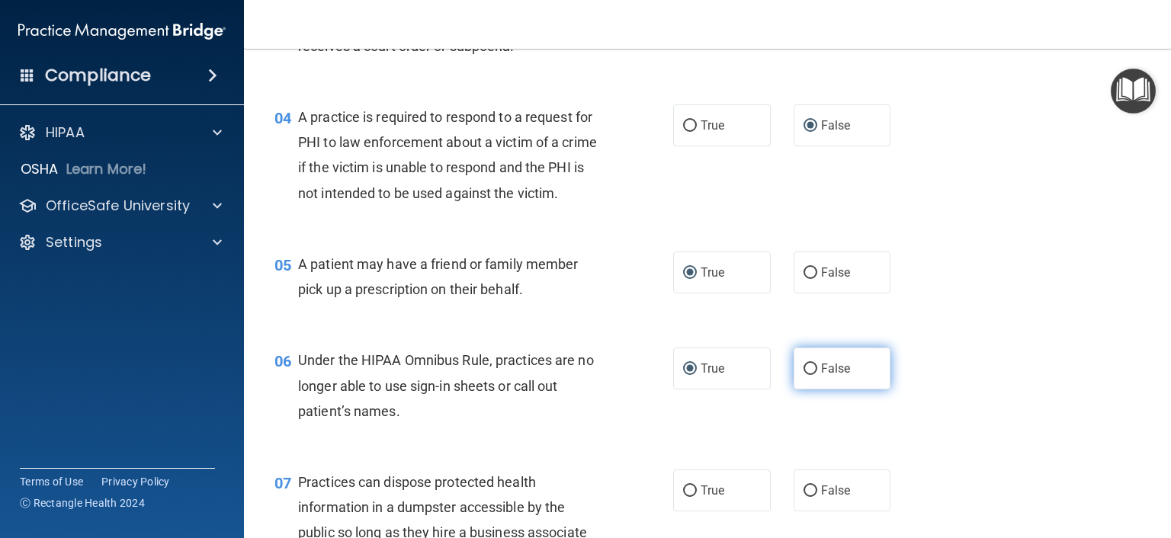
click at [803, 375] on input "False" at bounding box center [810, 369] width 14 height 11
radio input "true"
radio input "false"
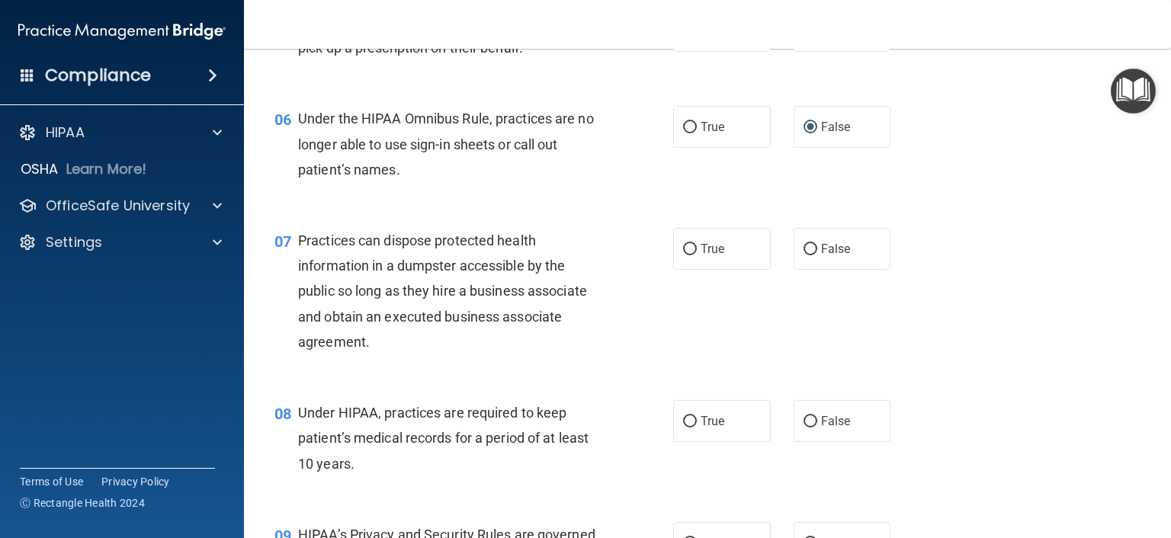
scroll to position [762, 0]
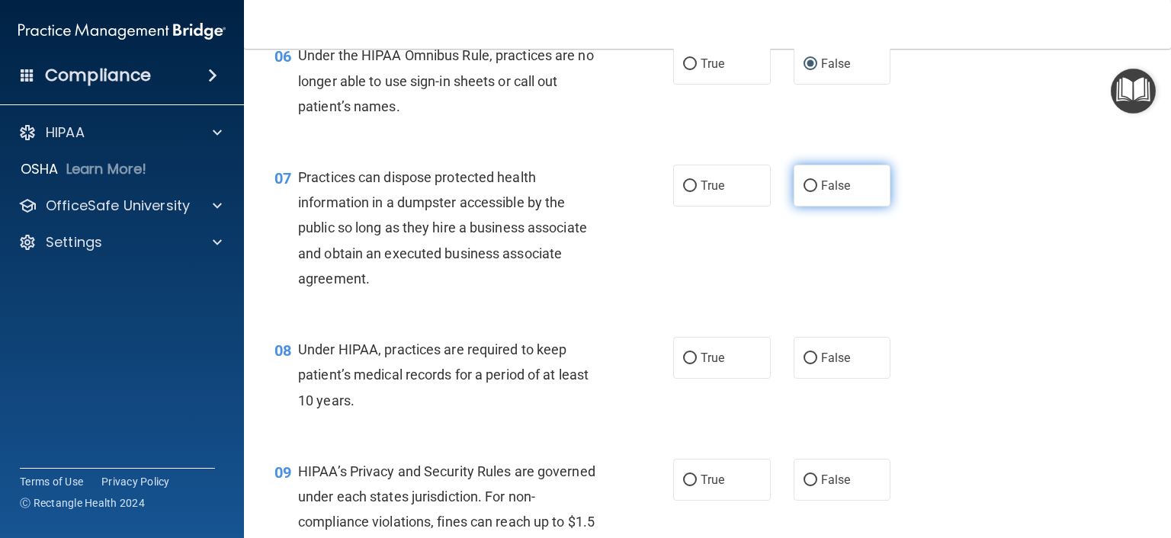
click at [805, 192] on input "False" at bounding box center [810, 186] width 14 height 11
radio input "true"
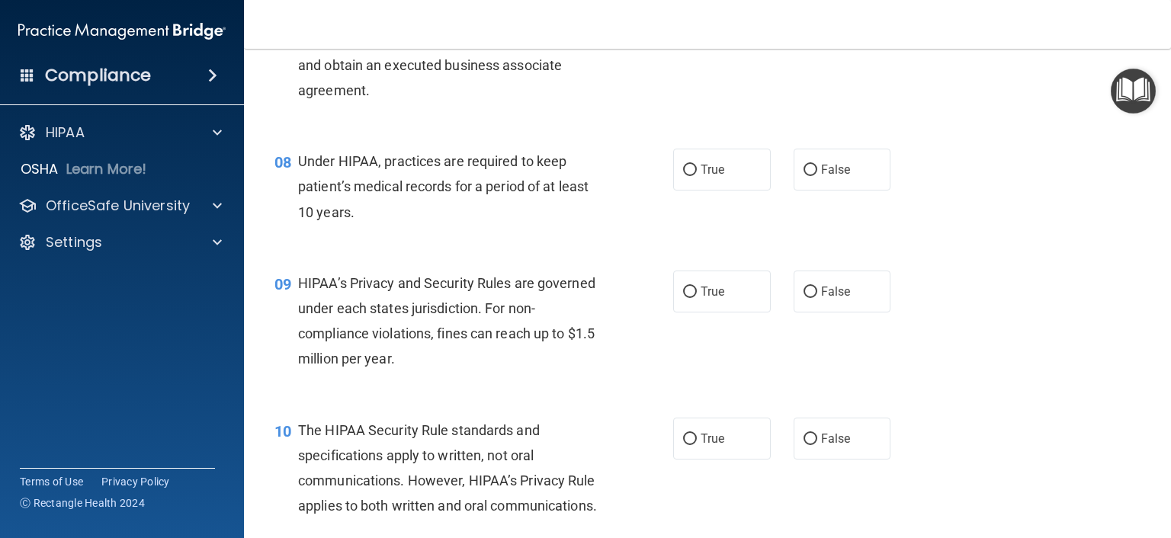
scroll to position [991, 0]
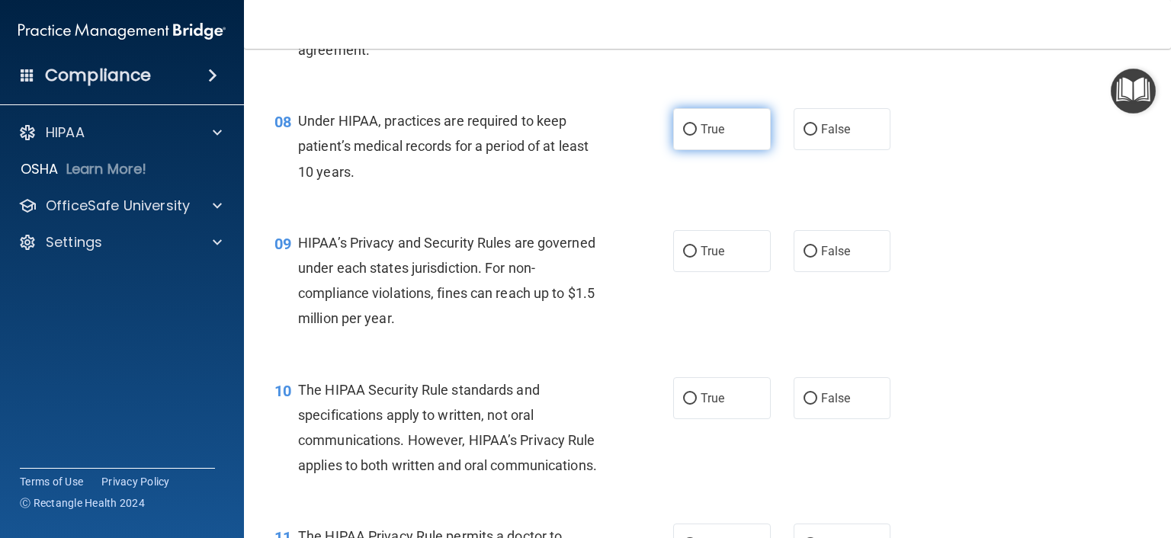
click at [684, 136] on input "True" at bounding box center [690, 129] width 14 height 11
radio input "true"
click at [683, 258] on input "True" at bounding box center [690, 251] width 14 height 11
radio input "true"
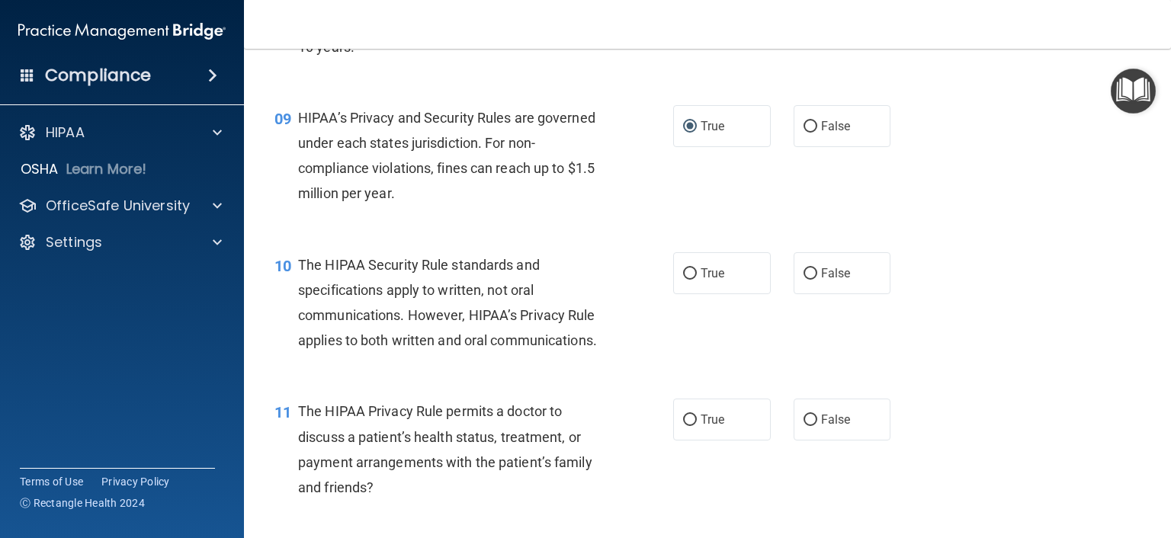
scroll to position [1143, 0]
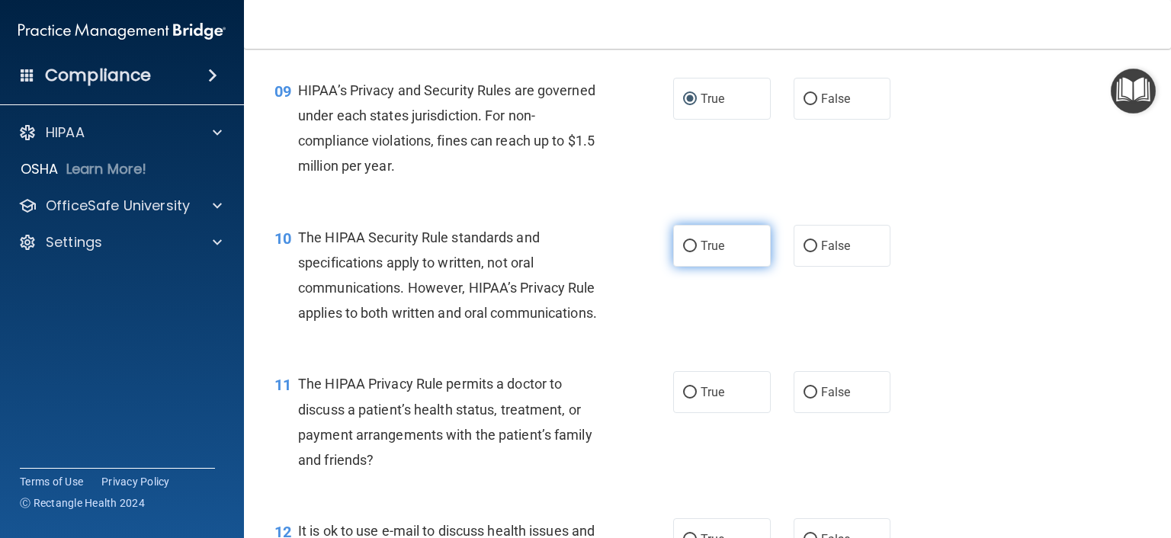
click at [683, 252] on input "True" at bounding box center [690, 246] width 14 height 11
radio input "true"
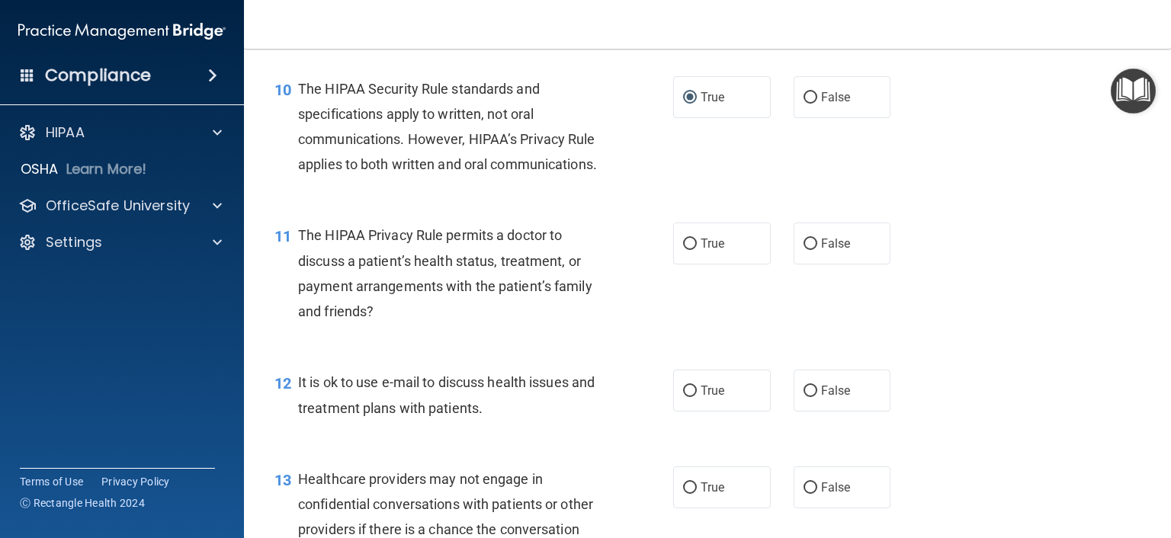
scroll to position [1296, 0]
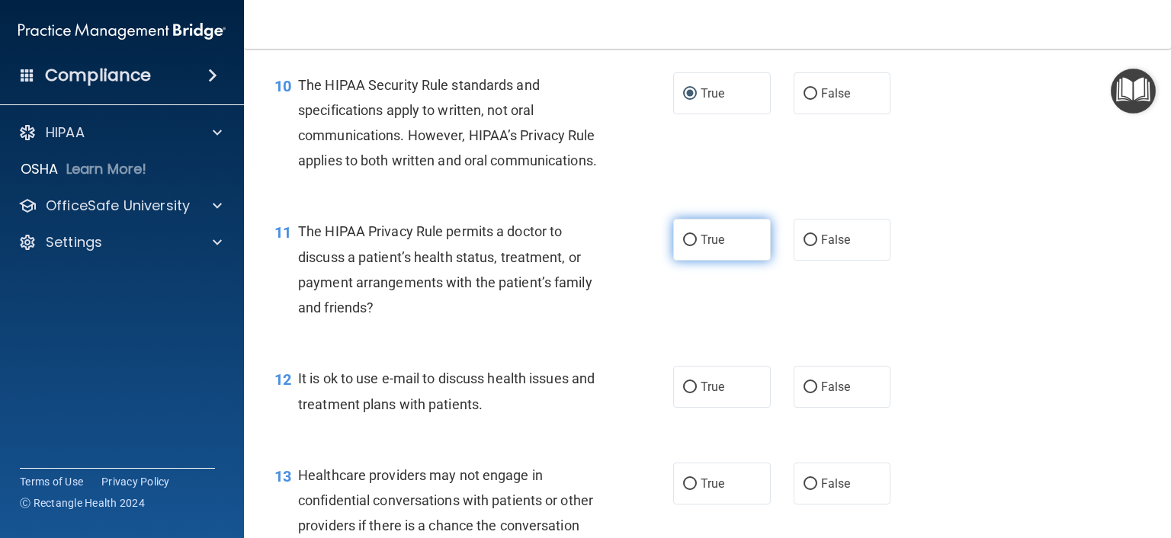
click at [683, 246] on input "True" at bounding box center [690, 240] width 14 height 11
radio input "true"
click at [683, 393] on input "True" at bounding box center [690, 387] width 14 height 11
radio input "true"
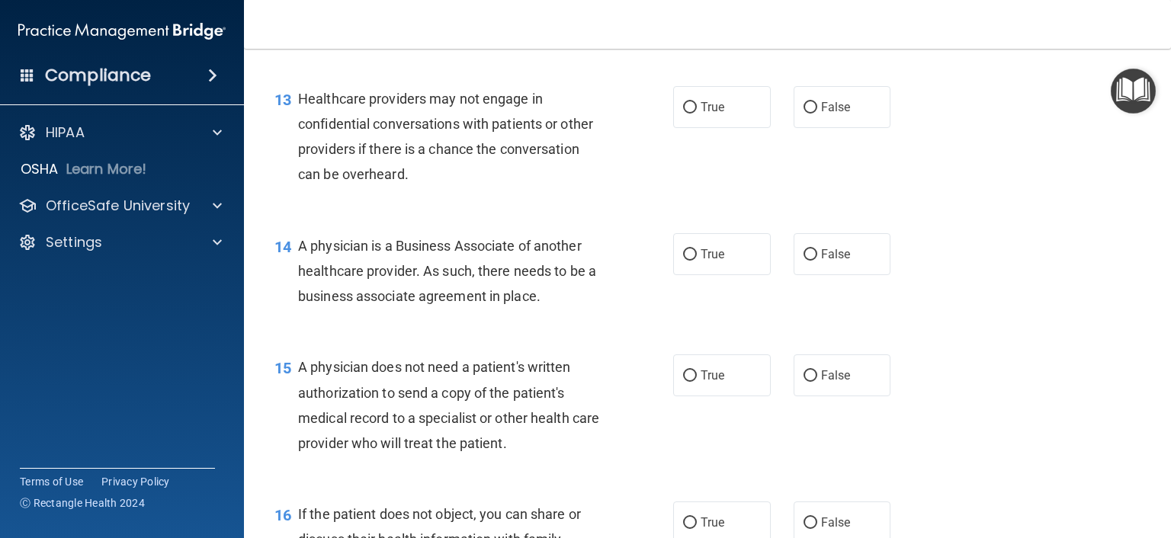
scroll to position [1677, 0]
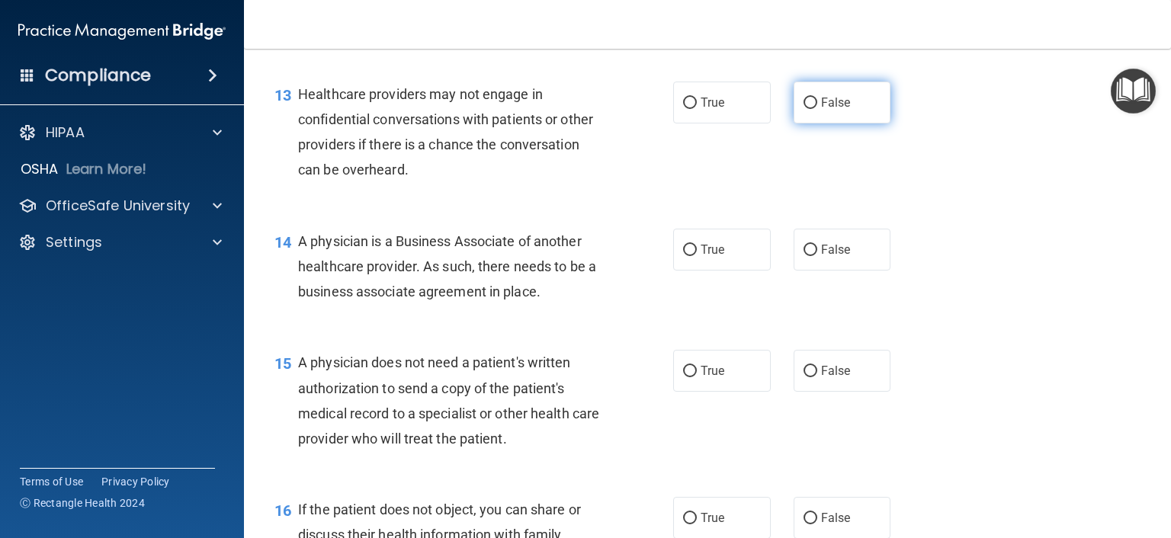
click at [803, 109] on input "False" at bounding box center [810, 103] width 14 height 11
radio input "true"
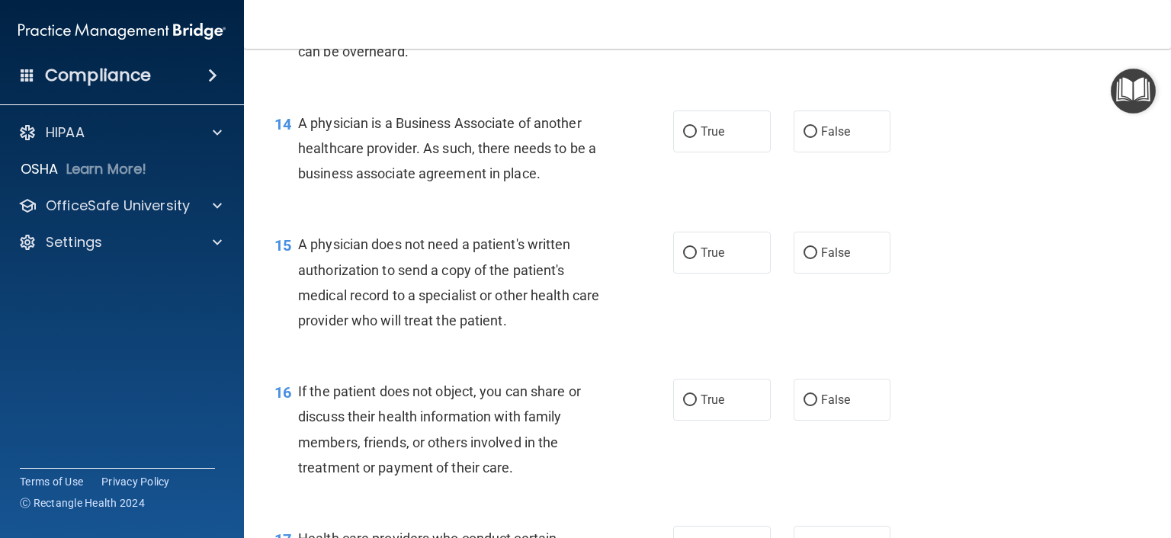
scroll to position [1753, 0]
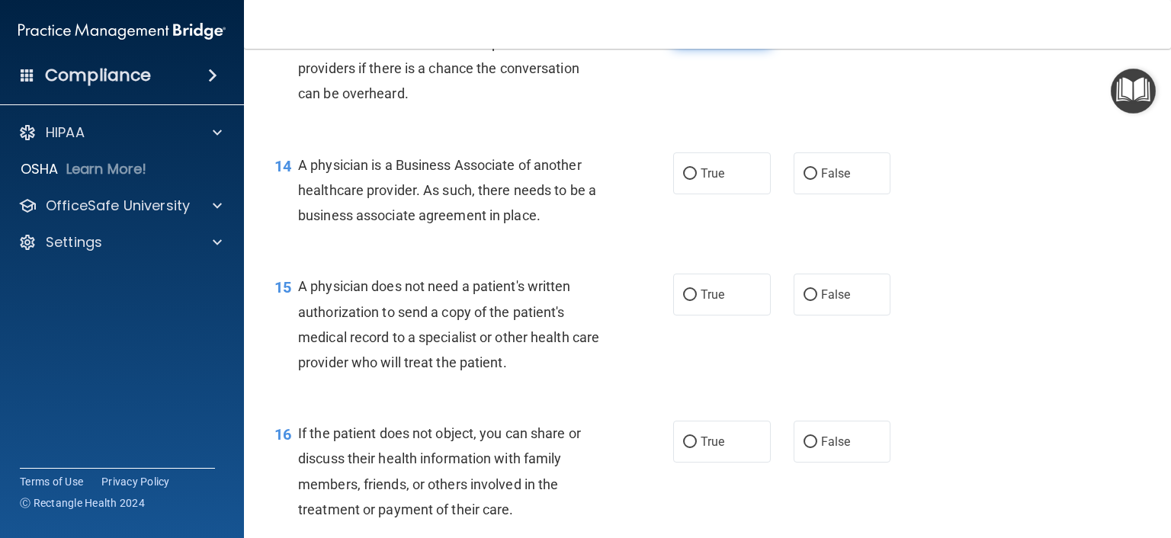
click at [684, 33] on input "True" at bounding box center [690, 26] width 14 height 11
radio input "true"
radio input "false"
click at [683, 180] on input "True" at bounding box center [690, 173] width 14 height 11
radio input "true"
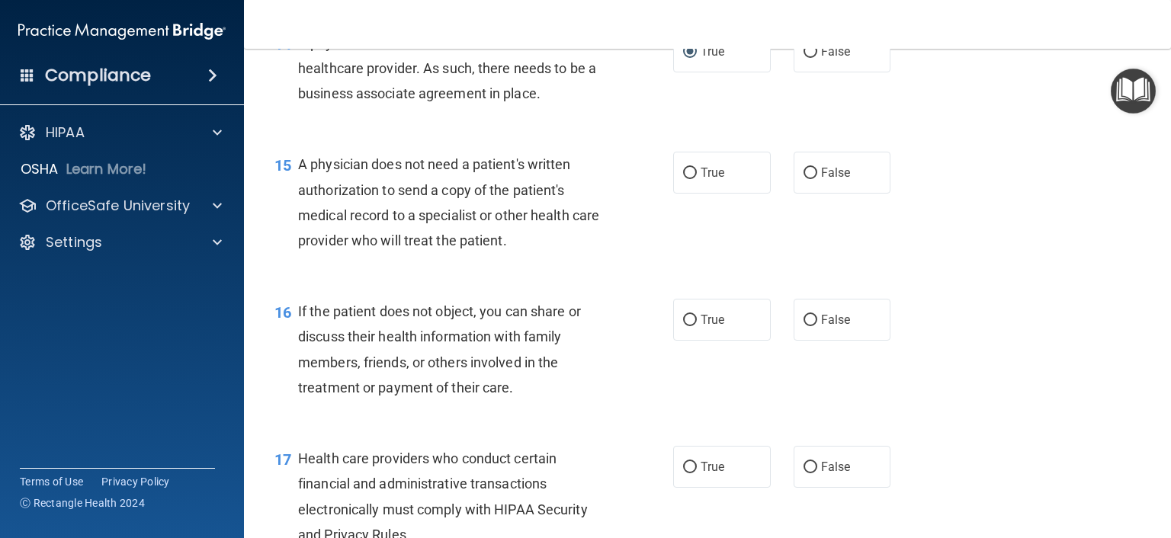
scroll to position [1981, 0]
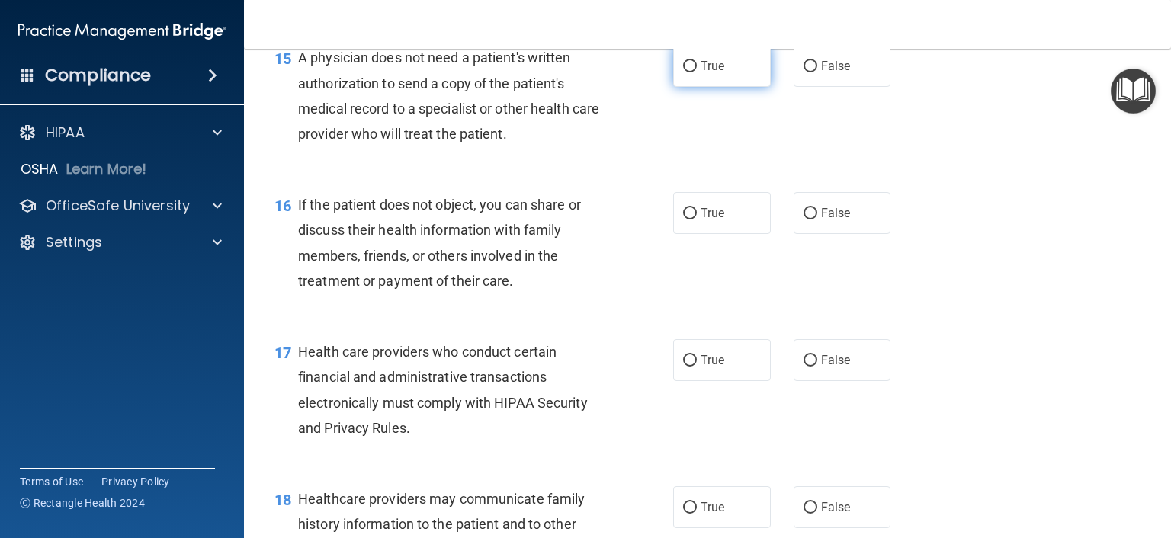
click at [683, 72] on input "True" at bounding box center [690, 66] width 14 height 11
radio input "true"
click at [803, 219] on input "False" at bounding box center [810, 213] width 14 height 11
radio input "true"
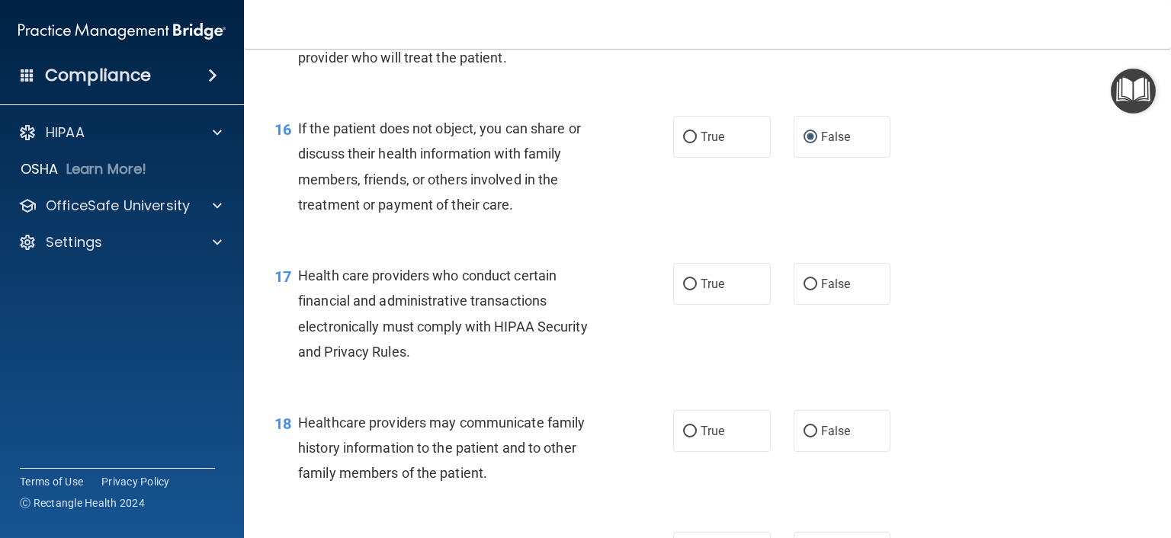
scroll to position [2134, 0]
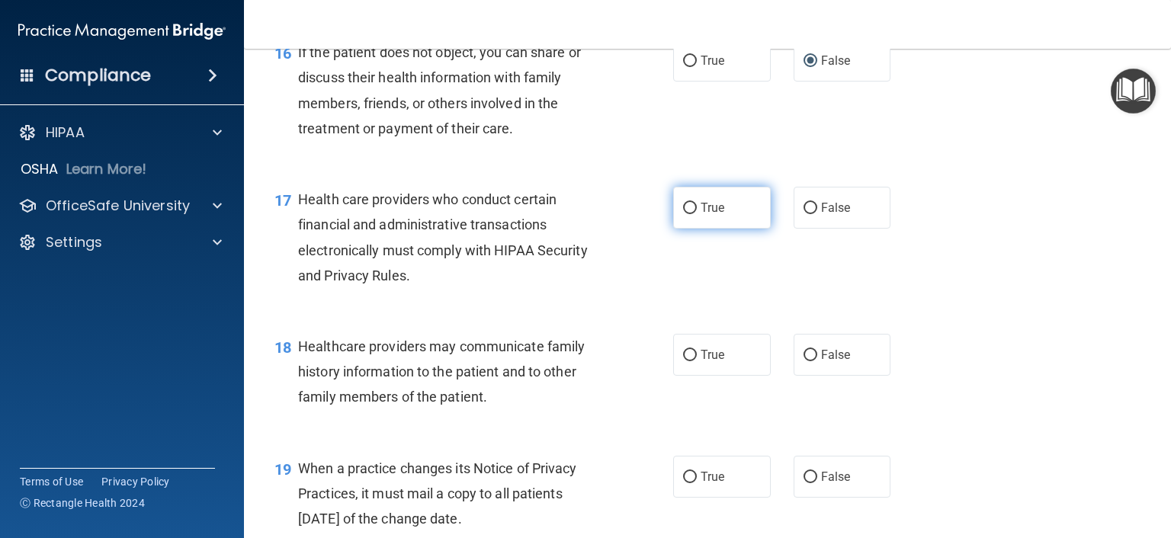
click at [684, 214] on input "True" at bounding box center [690, 208] width 14 height 11
radio input "true"
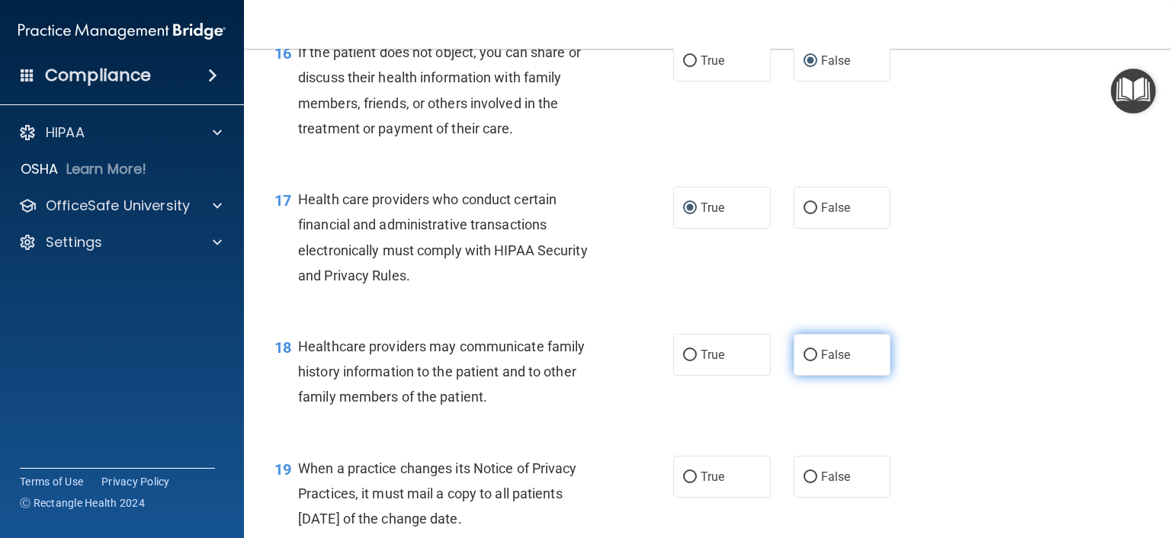
click at [803, 361] on input "False" at bounding box center [810, 355] width 14 height 11
radio input "true"
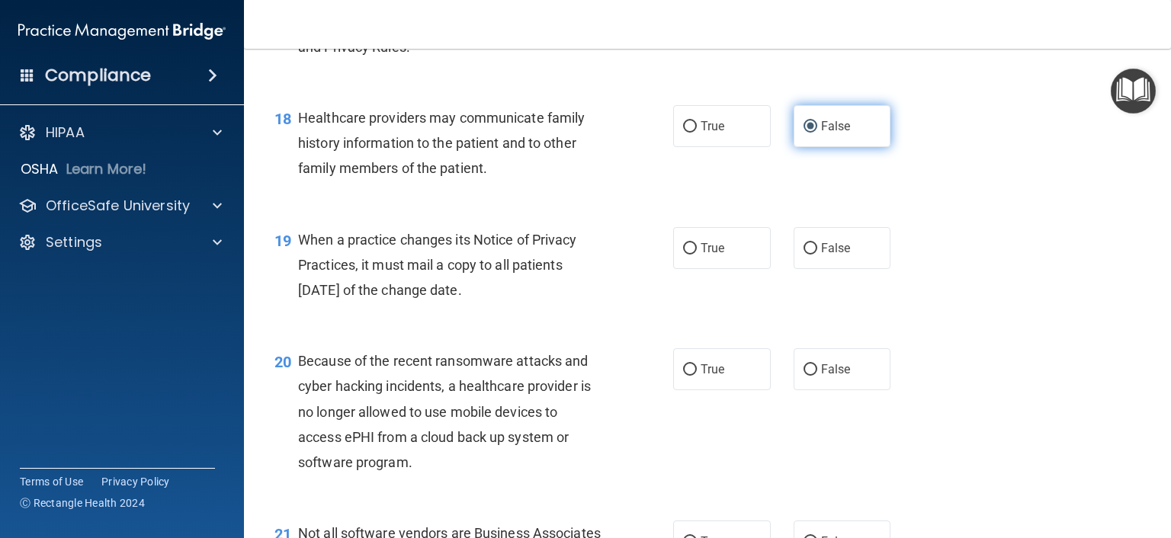
scroll to position [2439, 0]
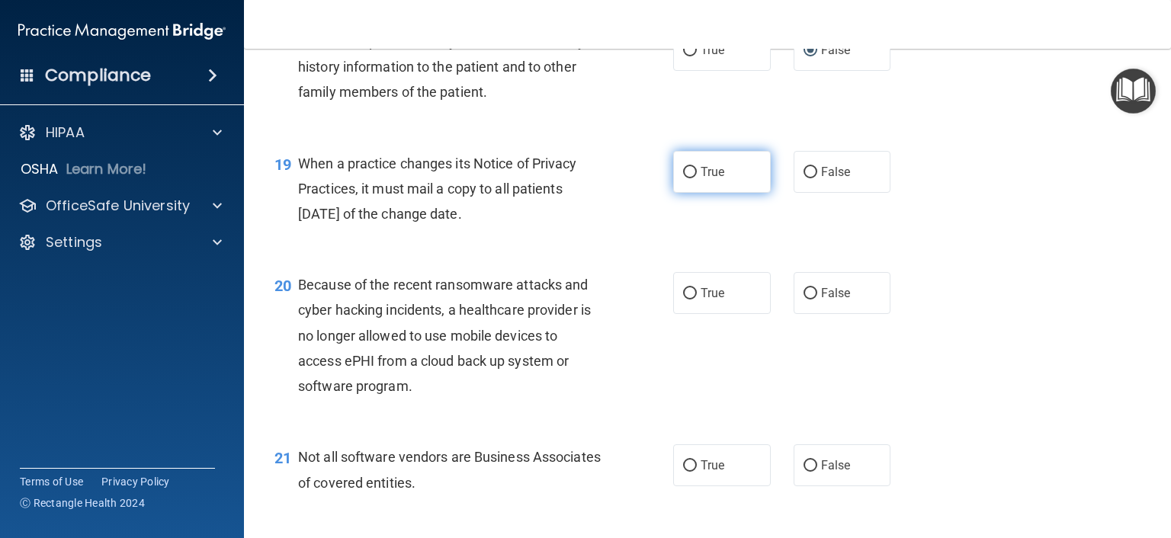
click at [683, 178] on input "True" at bounding box center [690, 172] width 14 height 11
radio input "true"
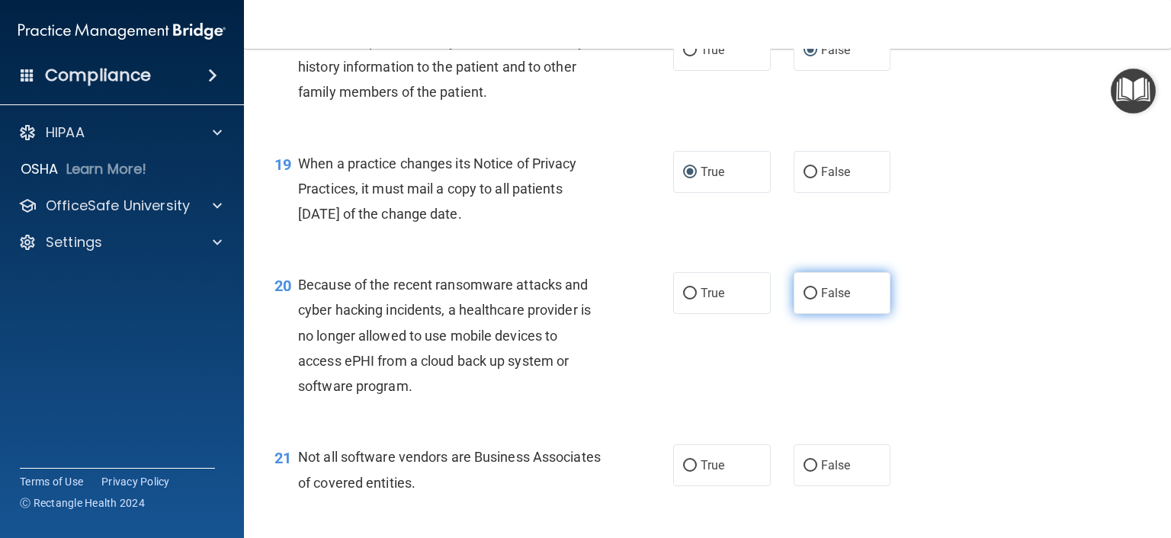
click at [803, 299] on input "False" at bounding box center [810, 293] width 14 height 11
radio input "true"
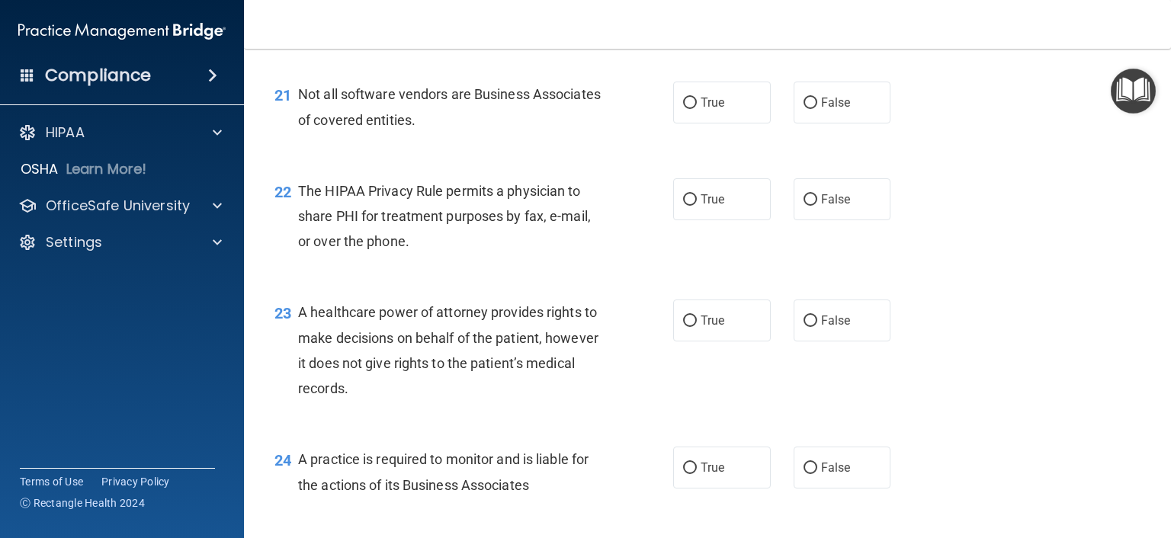
scroll to position [2820, 0]
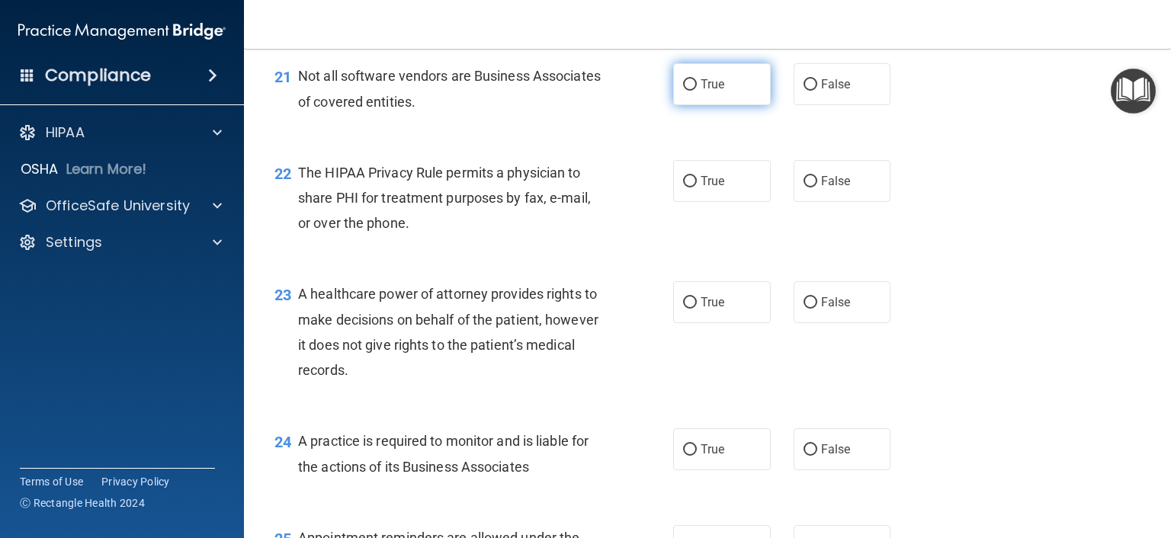
click at [683, 91] on input "True" at bounding box center [690, 84] width 14 height 11
radio input "true"
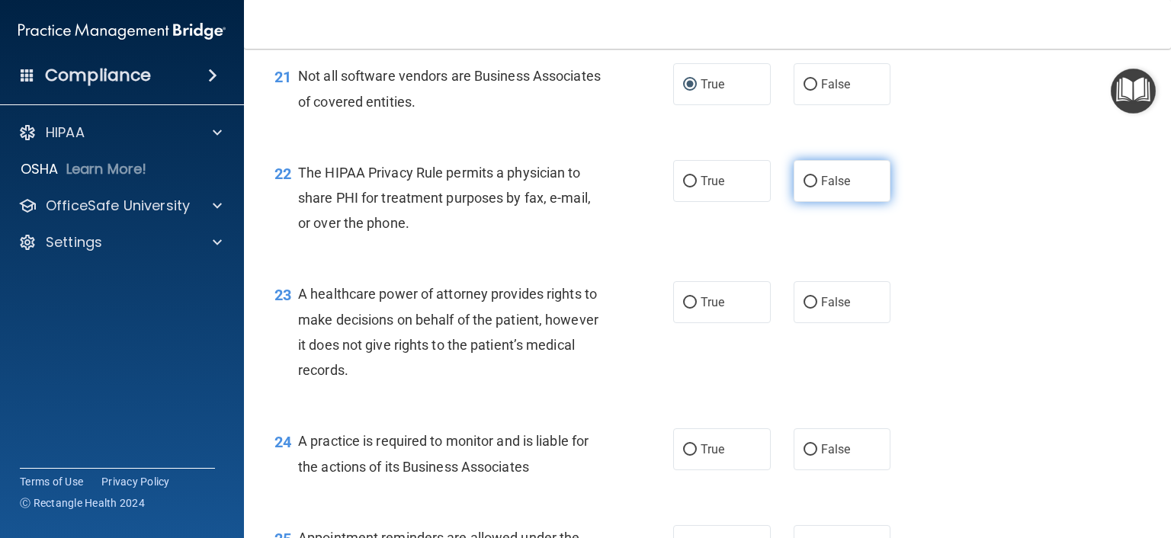
click at [803, 187] on input "False" at bounding box center [810, 181] width 14 height 11
radio input "true"
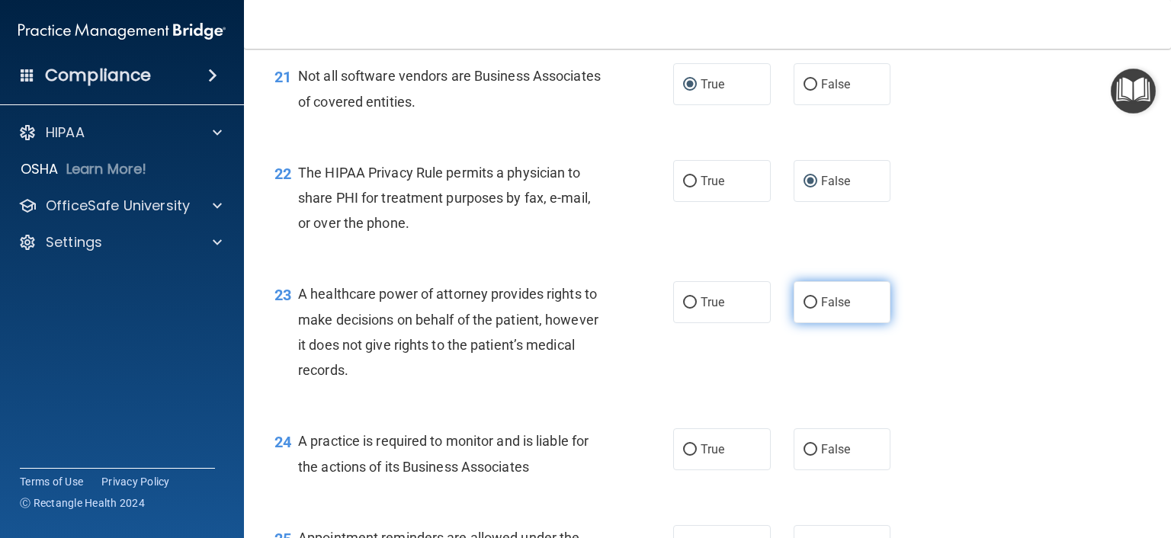
click at [804, 309] on input "False" at bounding box center [810, 302] width 14 height 11
radio input "true"
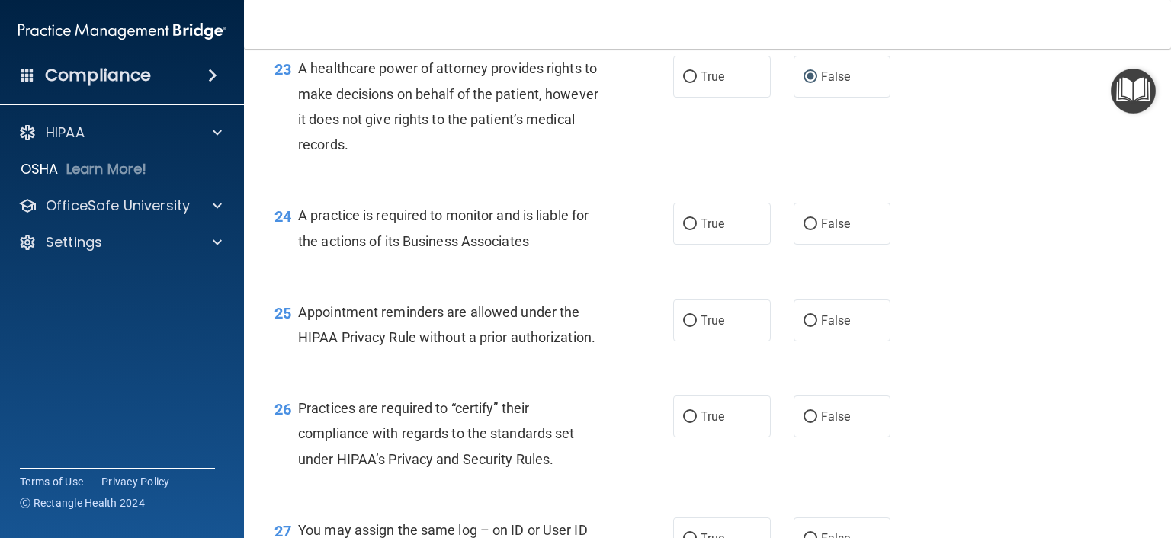
scroll to position [3048, 0]
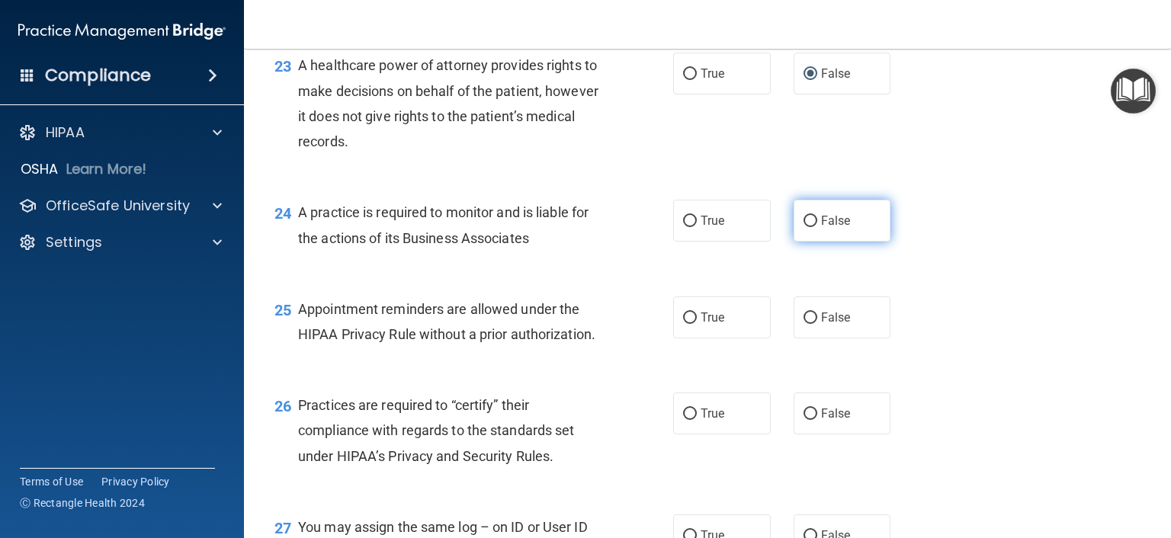
click at [803, 227] on input "False" at bounding box center [810, 221] width 14 height 11
radio input "true"
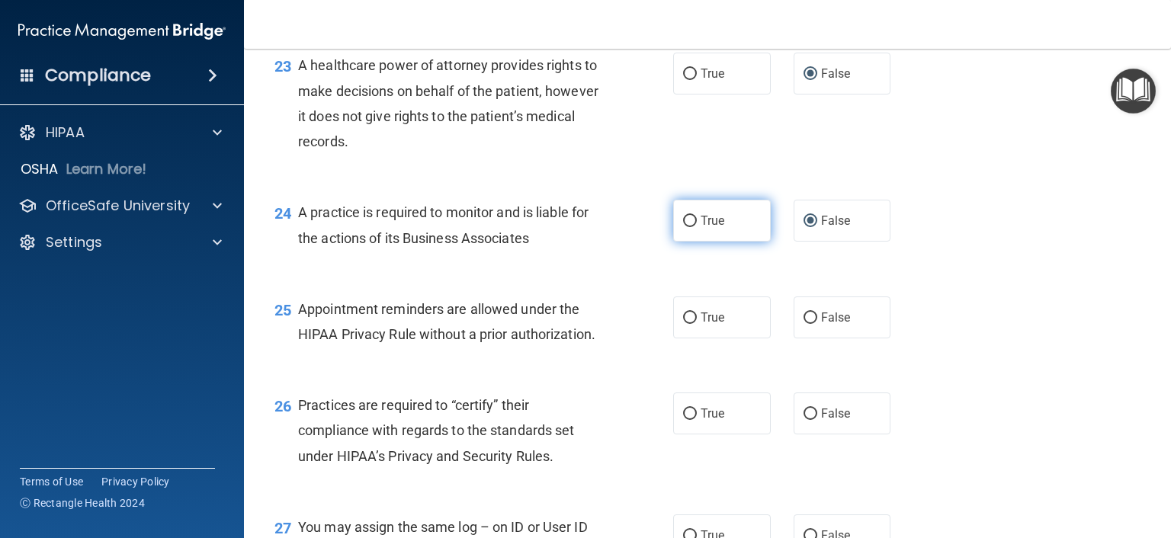
click at [683, 227] on input "True" at bounding box center [690, 221] width 14 height 11
radio input "true"
radio input "false"
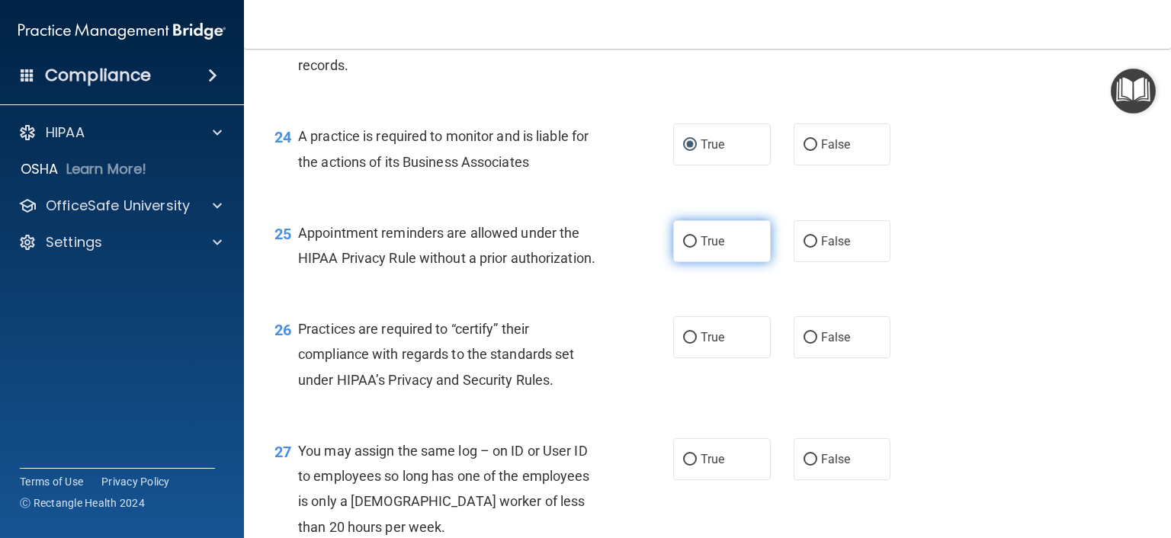
click at [683, 248] on input "True" at bounding box center [690, 241] width 14 height 11
radio input "true"
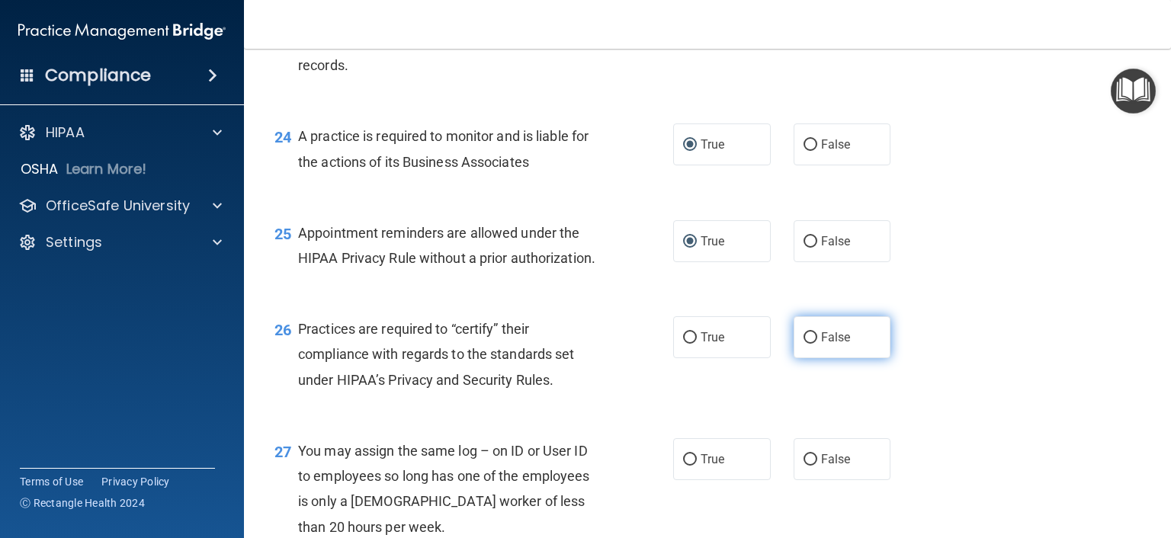
click at [805, 344] on input "False" at bounding box center [810, 337] width 14 height 11
radio input "true"
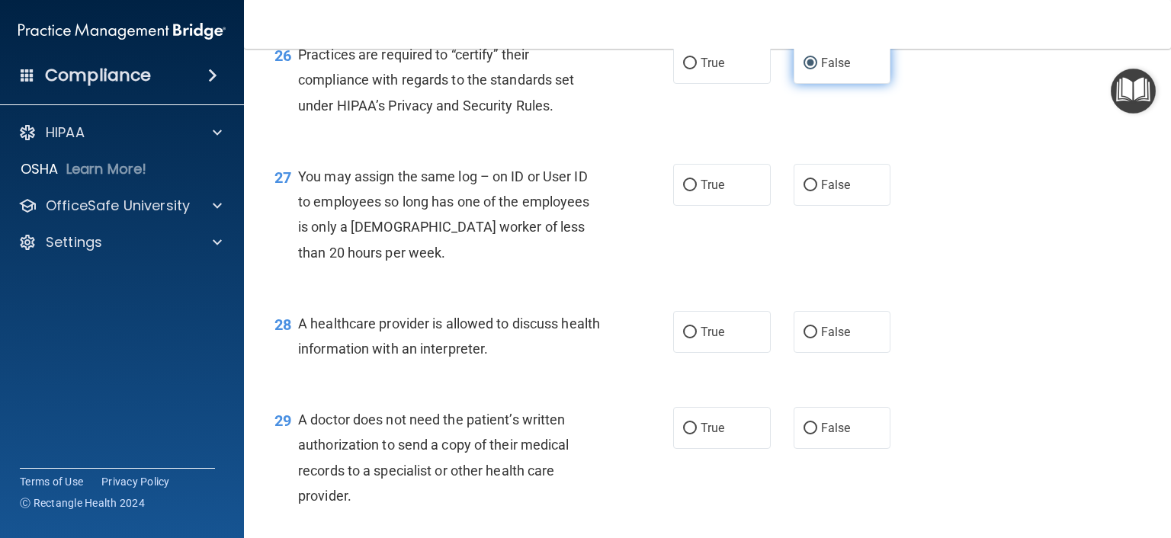
scroll to position [3429, 0]
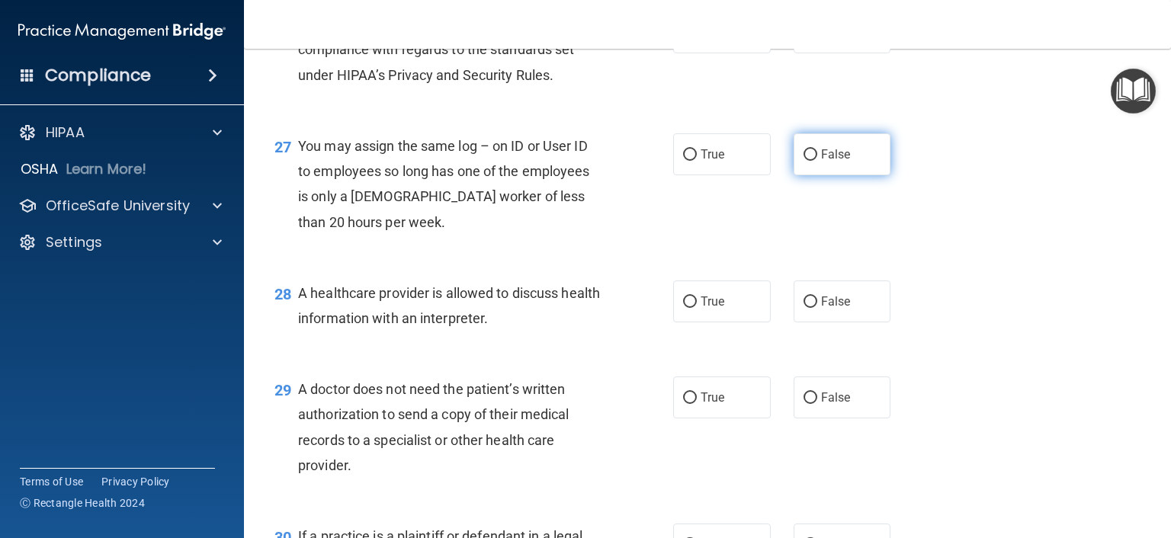
click at [803, 161] on input "False" at bounding box center [810, 154] width 14 height 11
radio input "true"
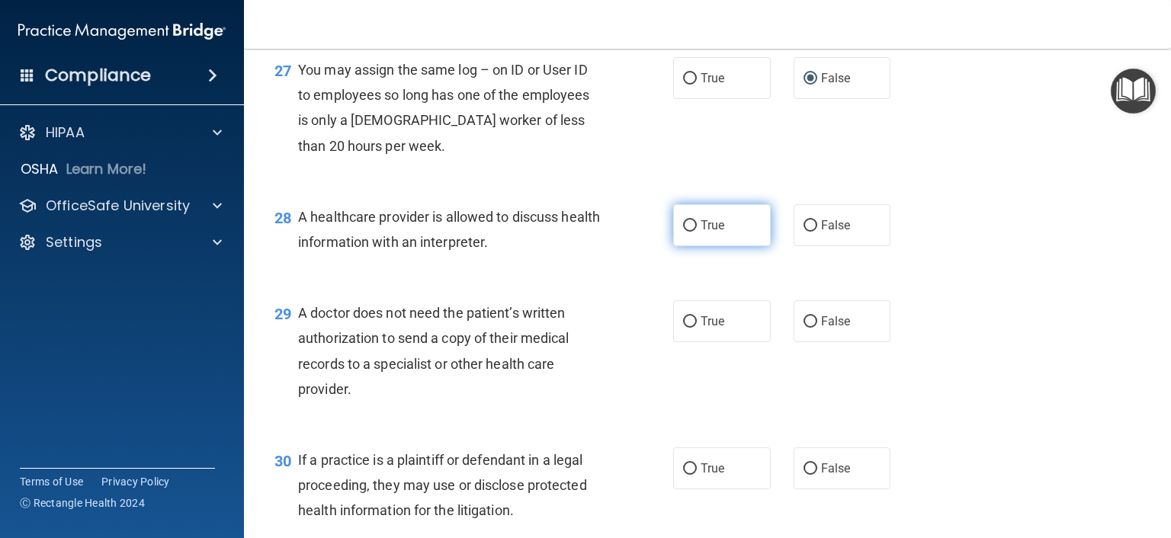
click at [683, 232] on input "True" at bounding box center [690, 225] width 14 height 11
radio input "true"
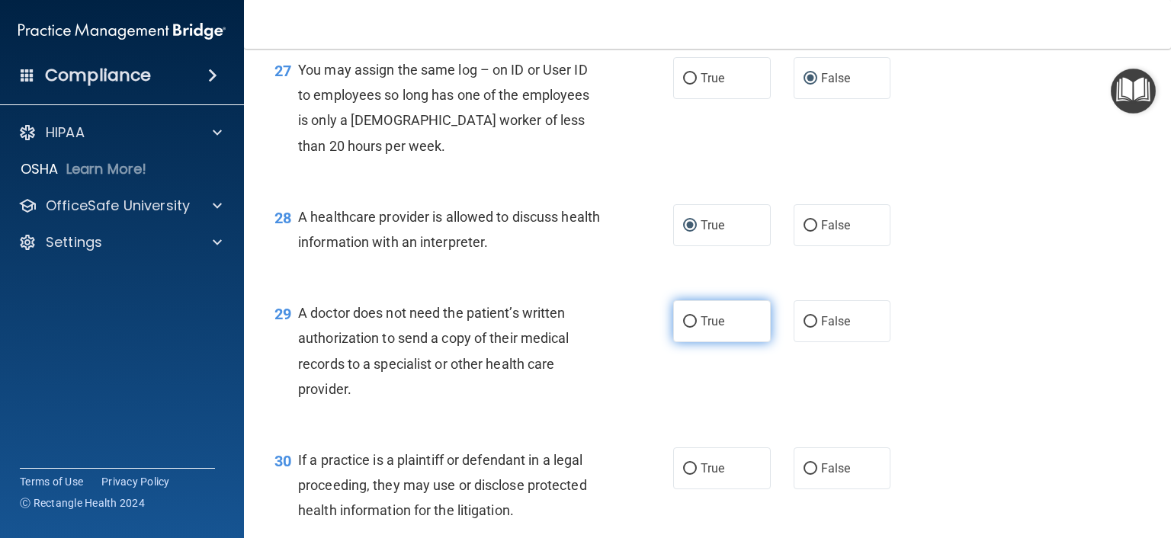
click at [683, 328] on input "True" at bounding box center [690, 321] width 14 height 11
radio input "true"
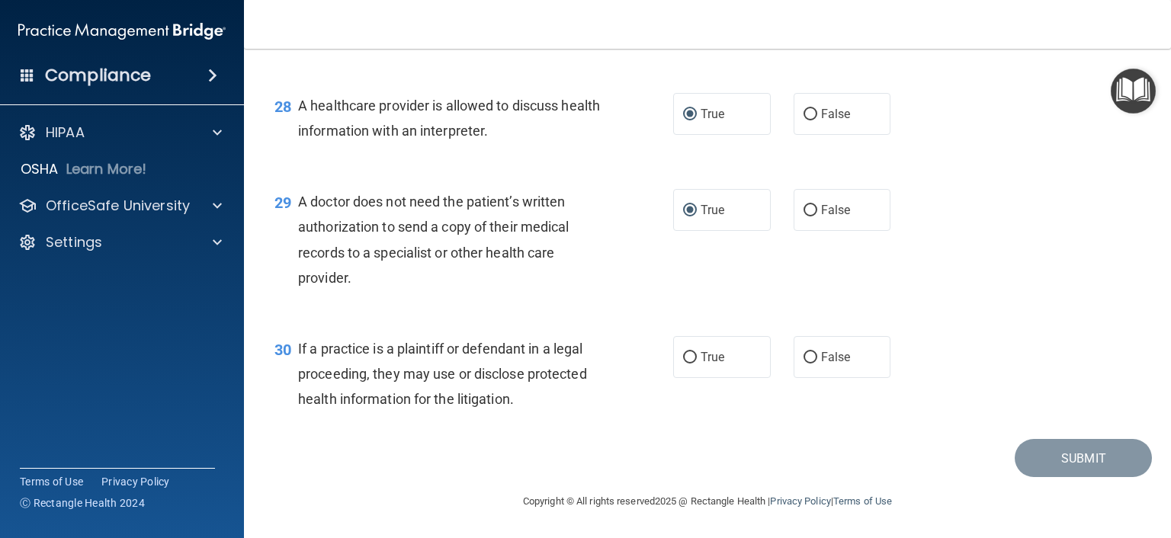
scroll to position [3658, 0]
click at [685, 364] on input "True" at bounding box center [690, 357] width 14 height 11
radio input "true"
click at [1057, 472] on button "Submit" at bounding box center [1082, 458] width 137 height 39
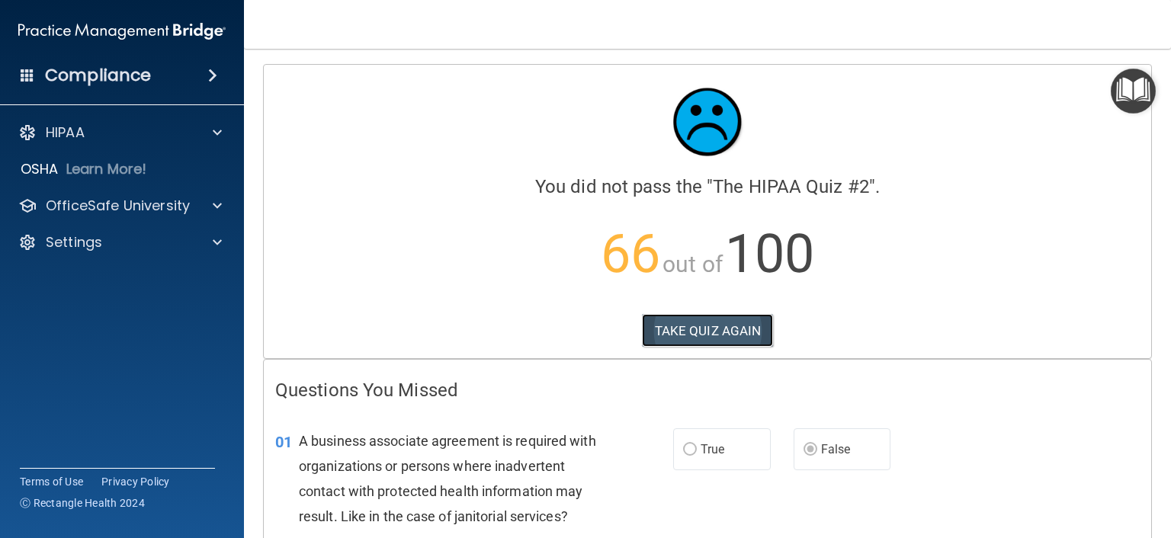
click at [689, 332] on button "TAKE QUIZ AGAIN" at bounding box center [708, 331] width 132 height 34
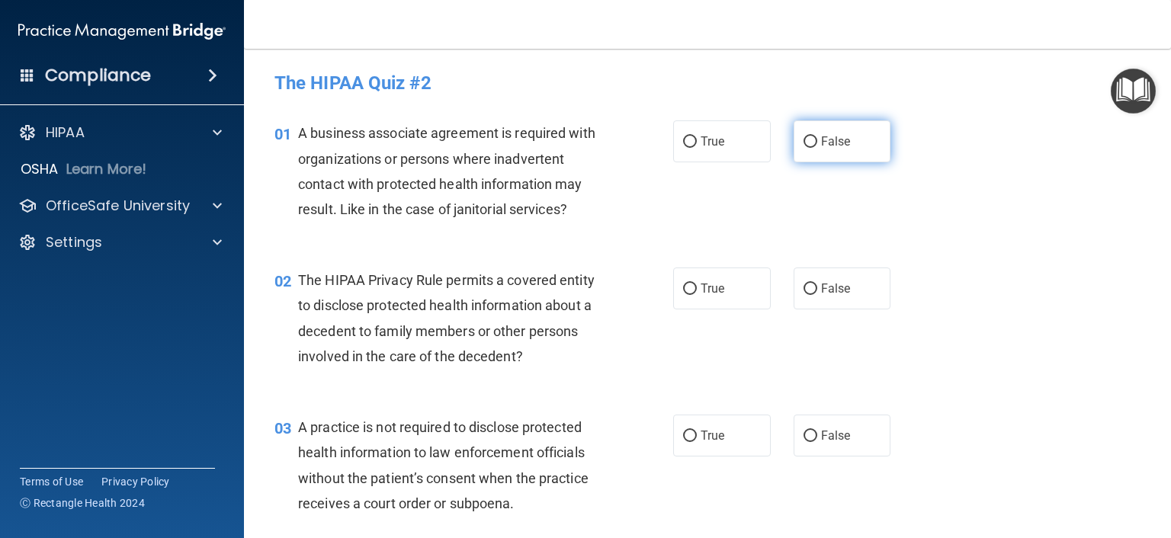
click at [803, 140] on input "False" at bounding box center [810, 141] width 14 height 11
radio input "true"
click at [684, 286] on input "True" at bounding box center [690, 288] width 14 height 11
radio input "true"
click at [803, 431] on input "False" at bounding box center [810, 436] width 14 height 11
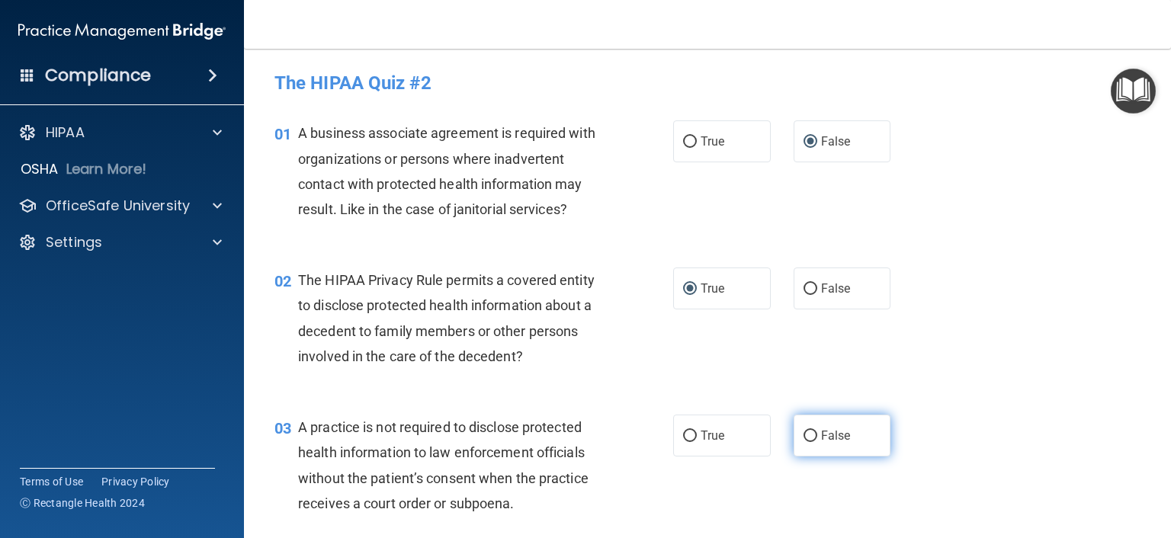
radio input "true"
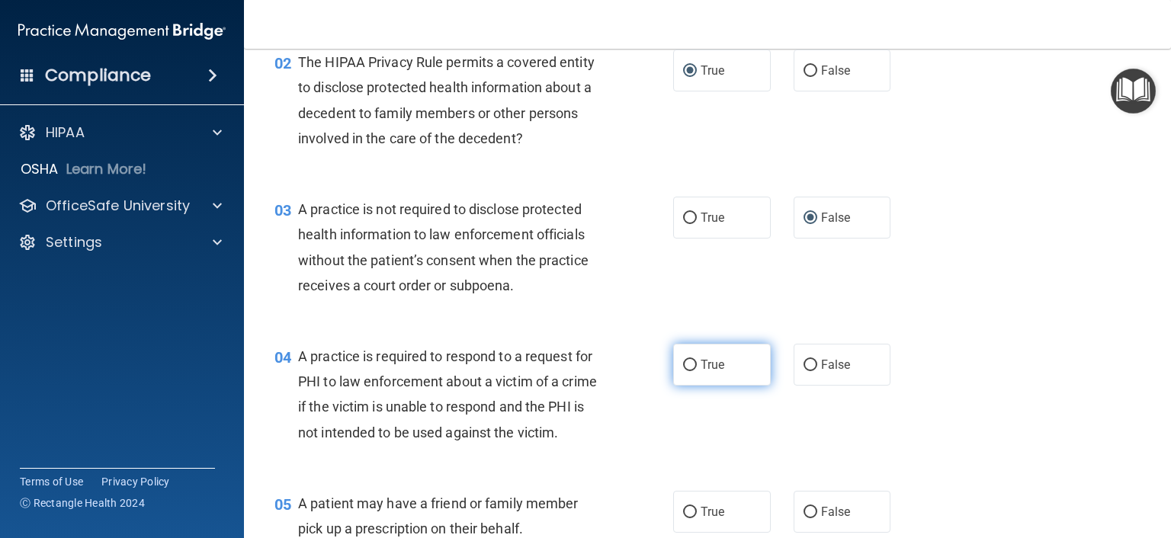
scroll to position [229, 0]
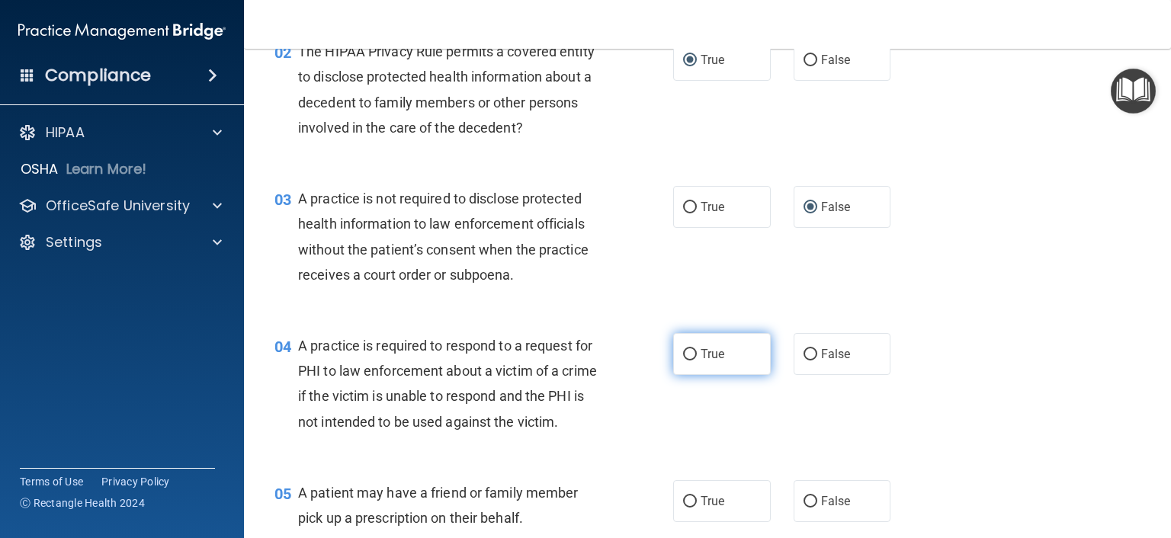
click at [683, 353] on input "True" at bounding box center [690, 354] width 14 height 11
radio input "true"
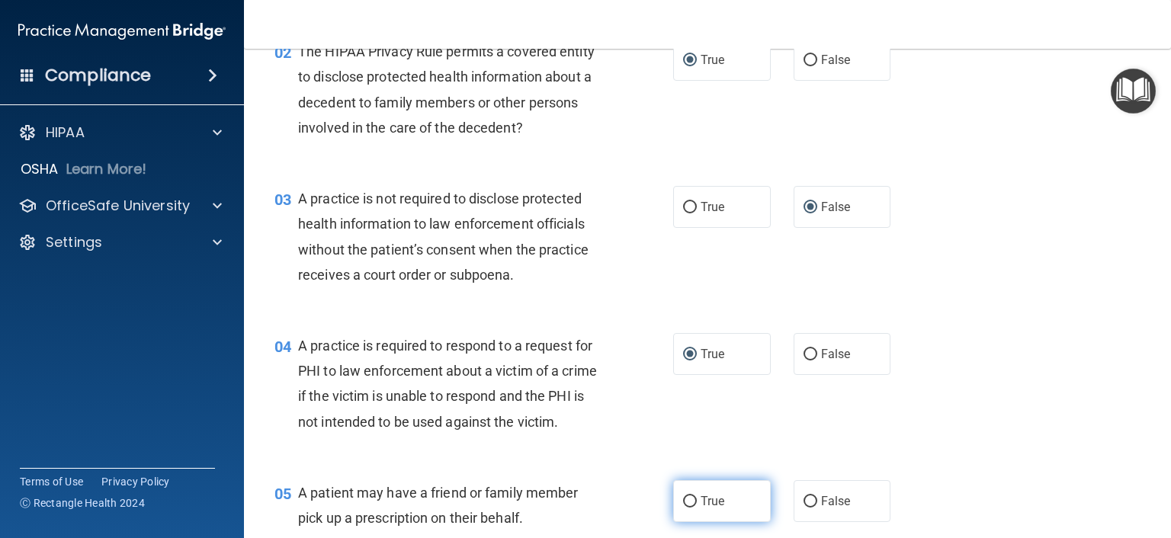
click at [683, 508] on input "True" at bounding box center [690, 501] width 14 height 11
radio input "true"
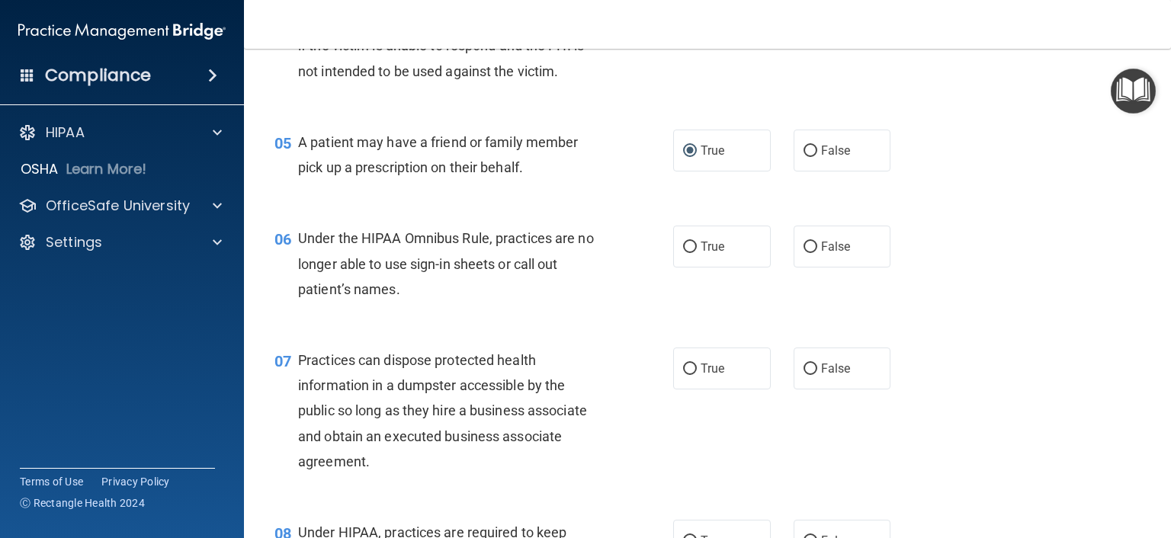
scroll to position [686, 0]
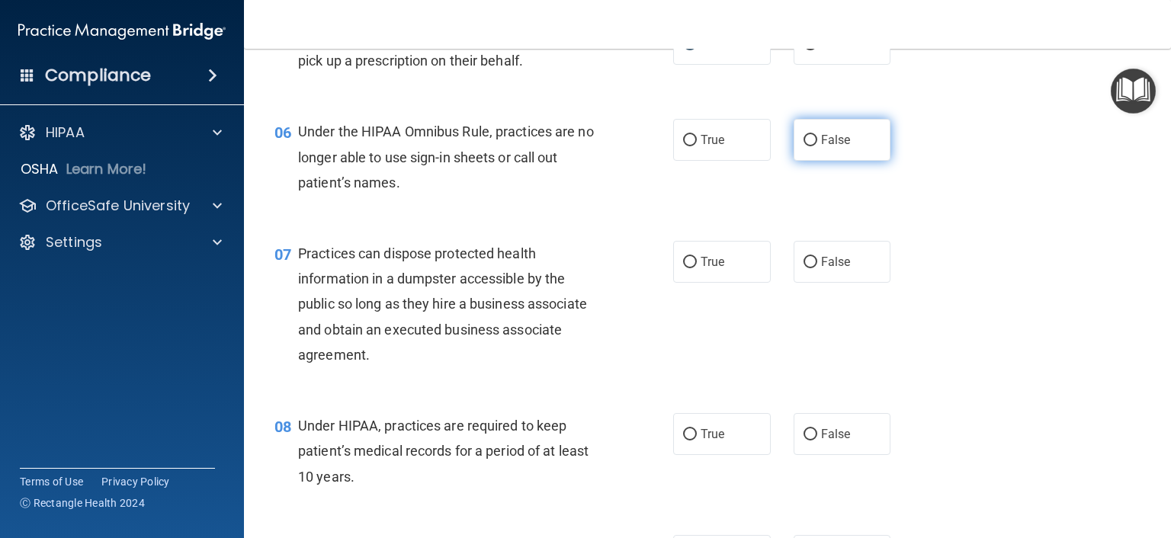
click at [805, 146] on input "False" at bounding box center [810, 140] width 14 height 11
radio input "true"
click at [804, 268] on input "False" at bounding box center [810, 262] width 14 height 11
radio input "true"
click at [803, 440] on input "False" at bounding box center [810, 434] width 14 height 11
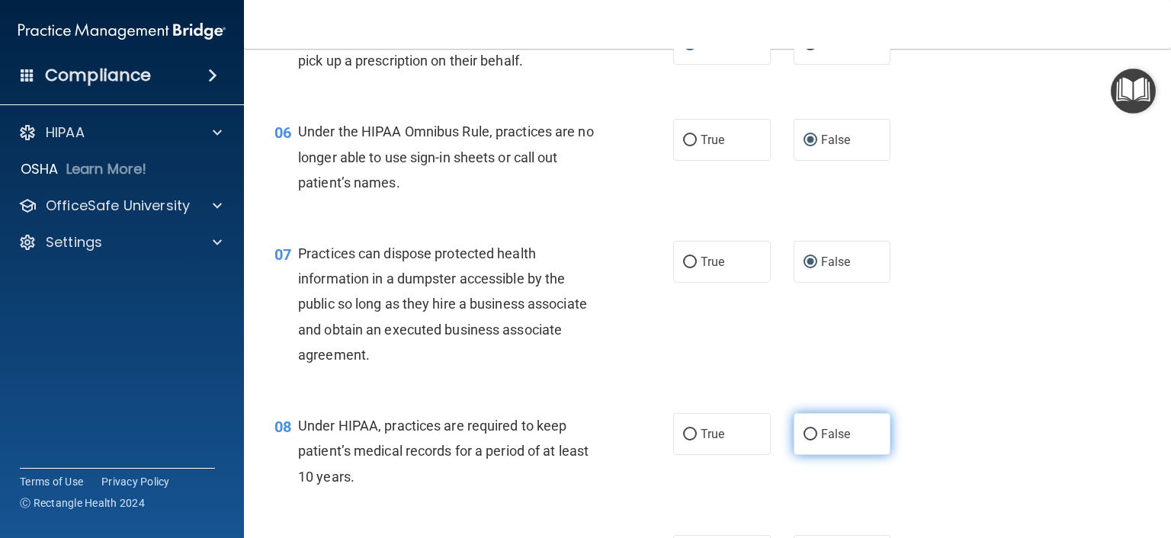
radio input "true"
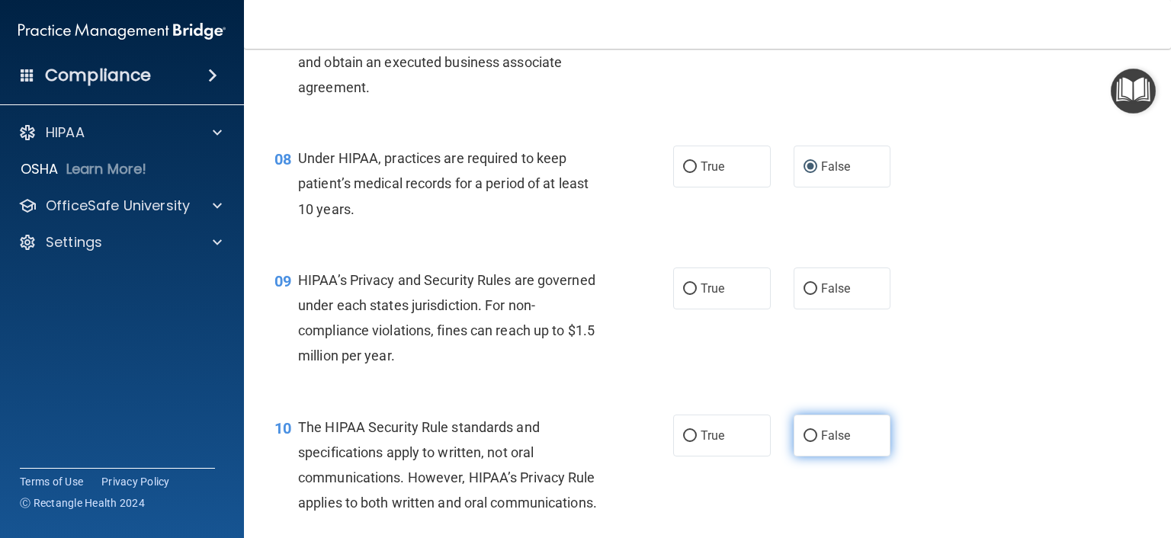
scroll to position [991, 0]
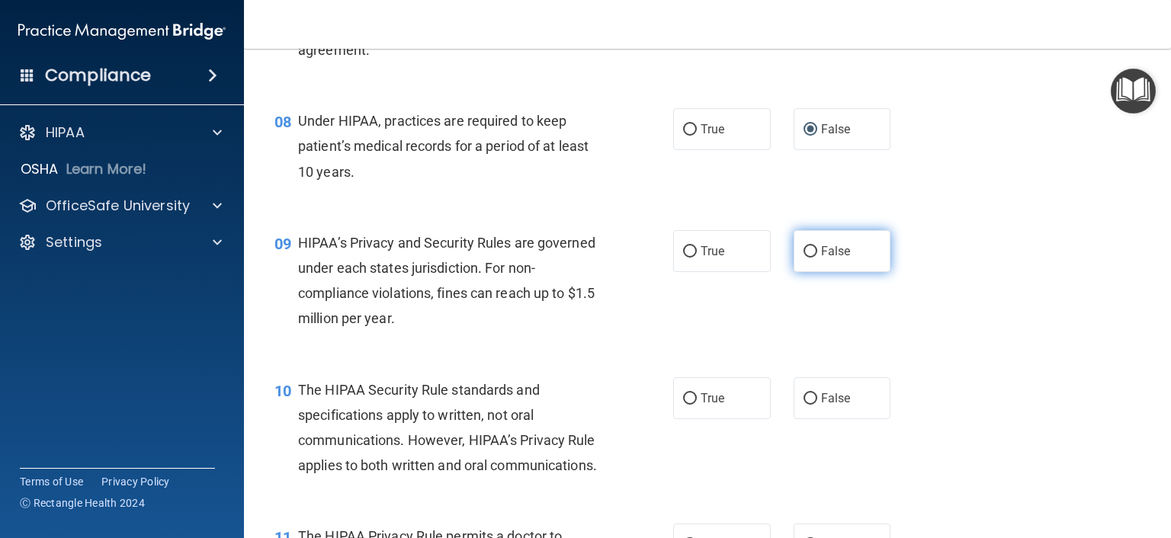
click at [803, 258] on input "False" at bounding box center [810, 251] width 14 height 11
radio input "true"
click at [683, 405] on input "True" at bounding box center [690, 398] width 14 height 11
radio input "true"
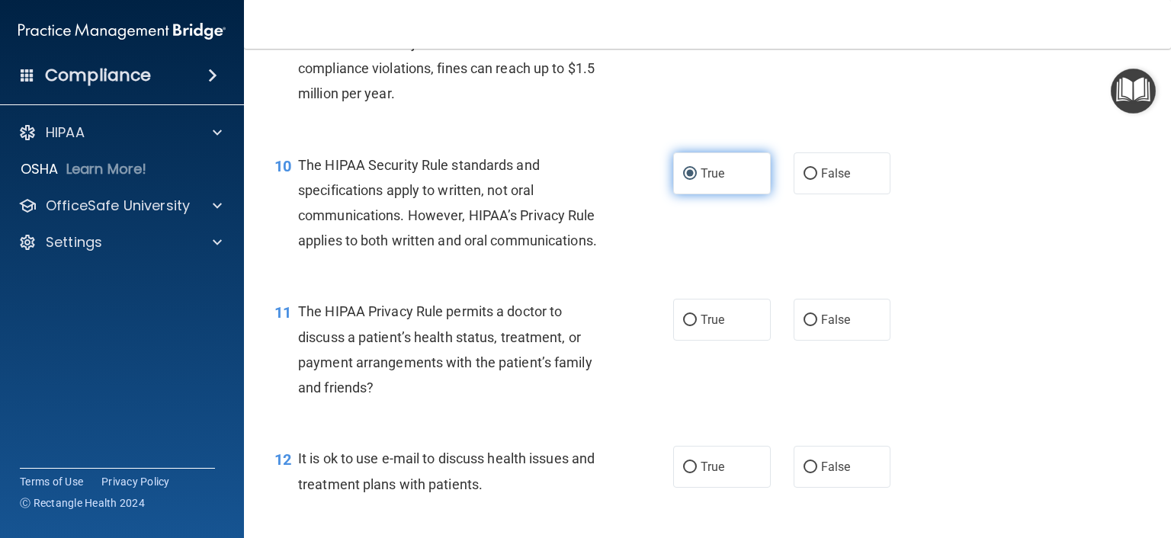
scroll to position [1219, 0]
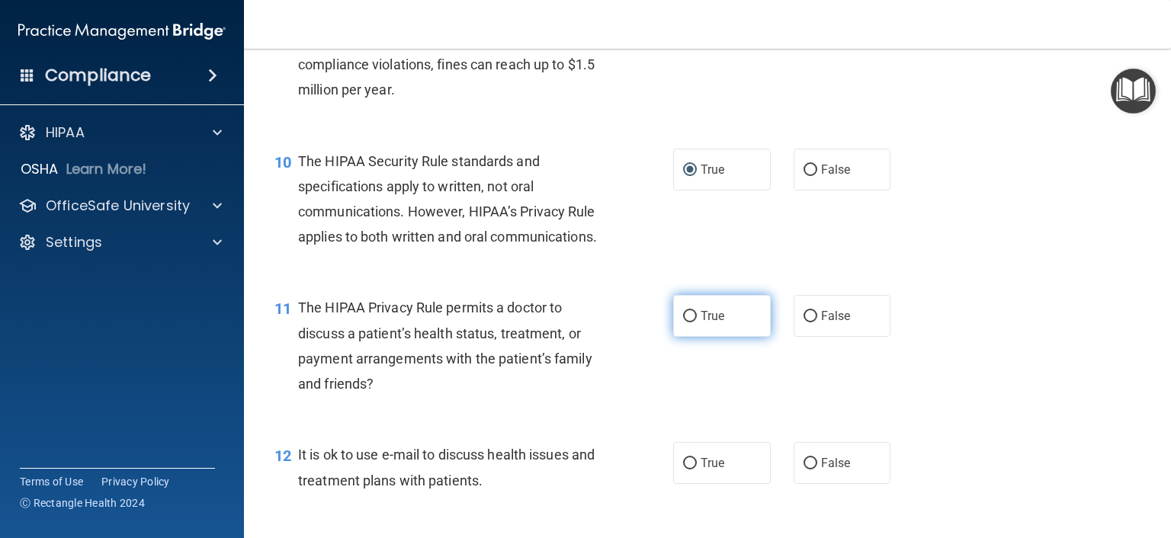
click at [683, 322] on input "True" at bounding box center [690, 316] width 14 height 11
radio input "true"
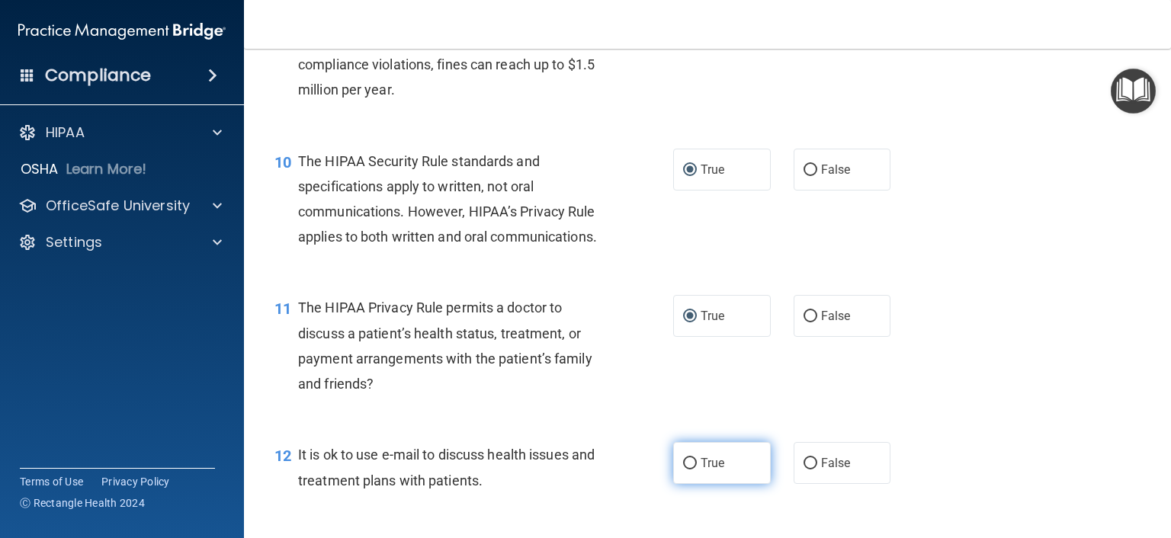
click at [683, 469] on input "True" at bounding box center [690, 463] width 14 height 11
radio input "true"
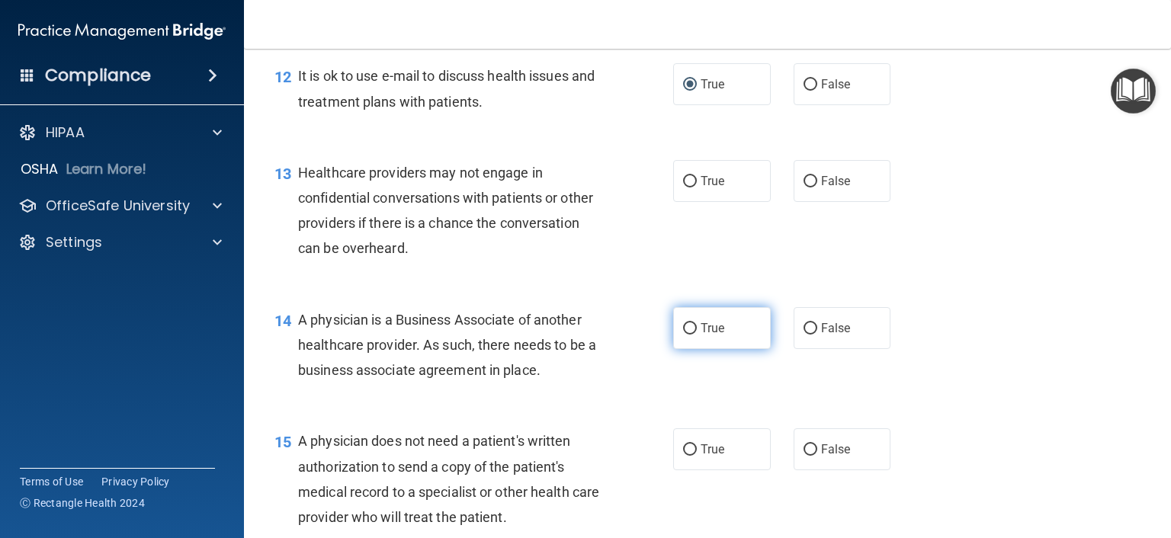
scroll to position [1600, 0]
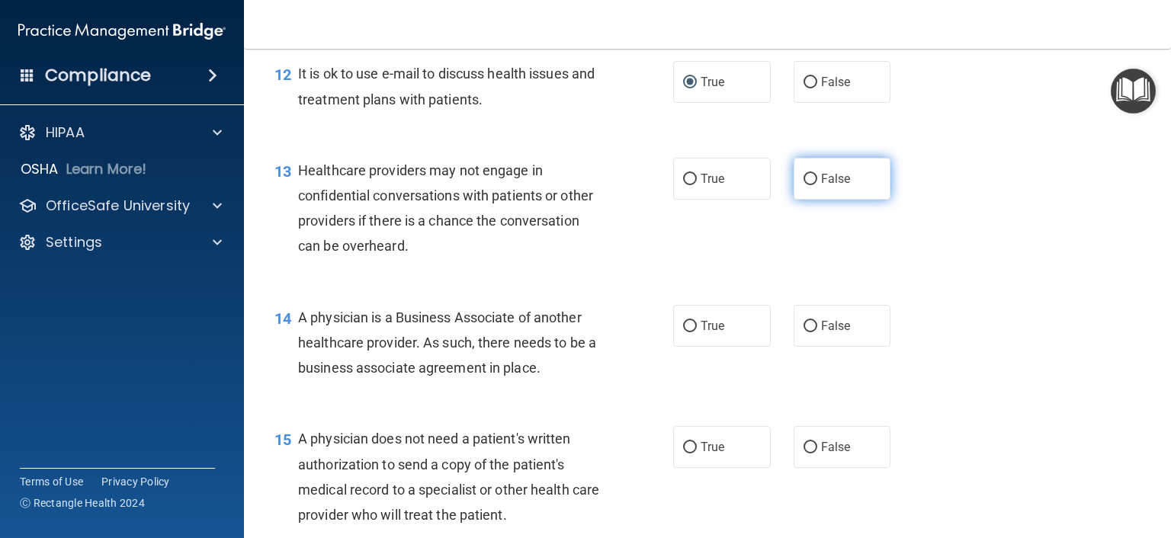
click at [805, 185] on input "False" at bounding box center [810, 179] width 14 height 11
radio input "true"
click at [805, 332] on input "False" at bounding box center [810, 326] width 14 height 11
radio input "true"
click at [683, 453] on input "True" at bounding box center [690, 447] width 14 height 11
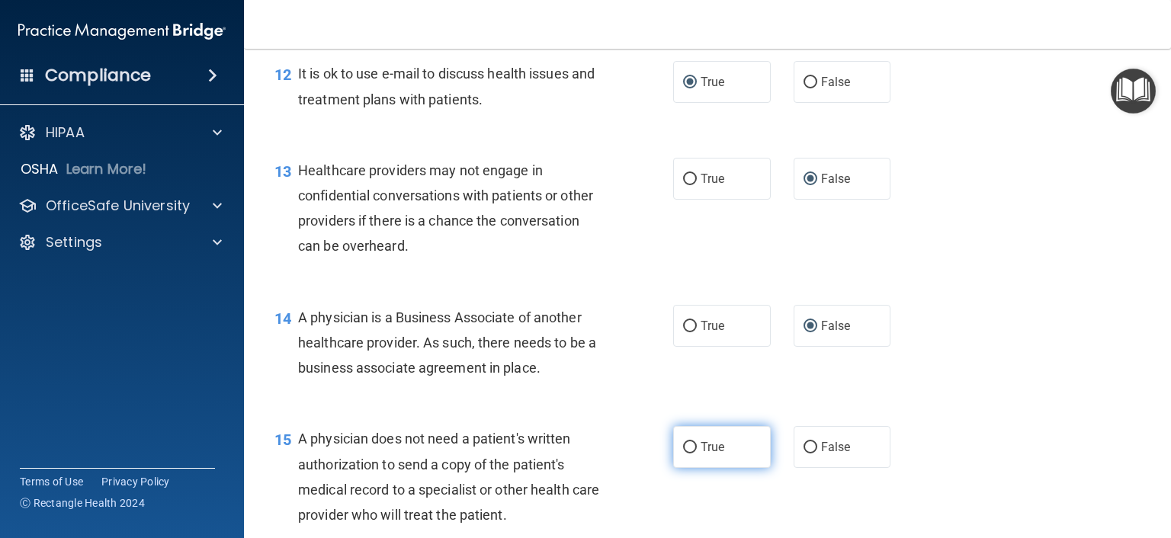
radio input "true"
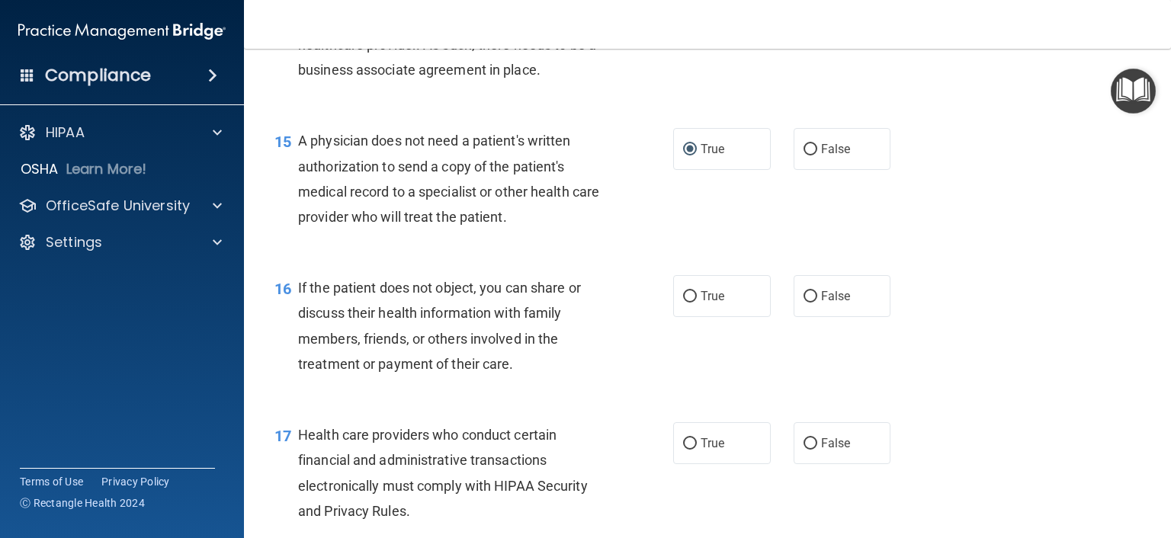
scroll to position [1905, 0]
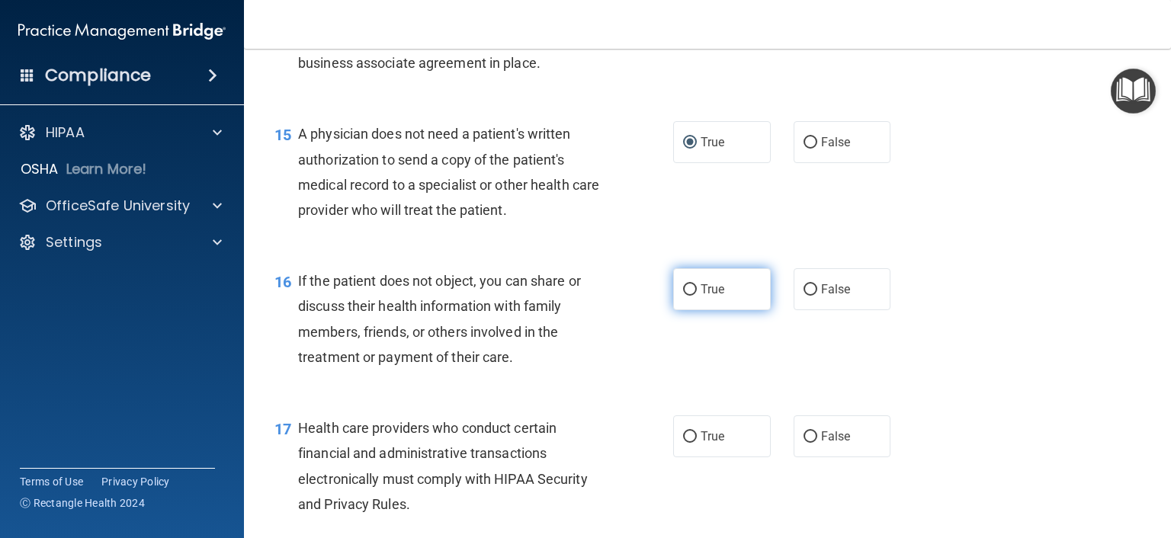
click at [683, 296] on input "True" at bounding box center [690, 289] width 14 height 11
radio input "true"
click at [687, 443] on input "True" at bounding box center [690, 436] width 14 height 11
radio input "true"
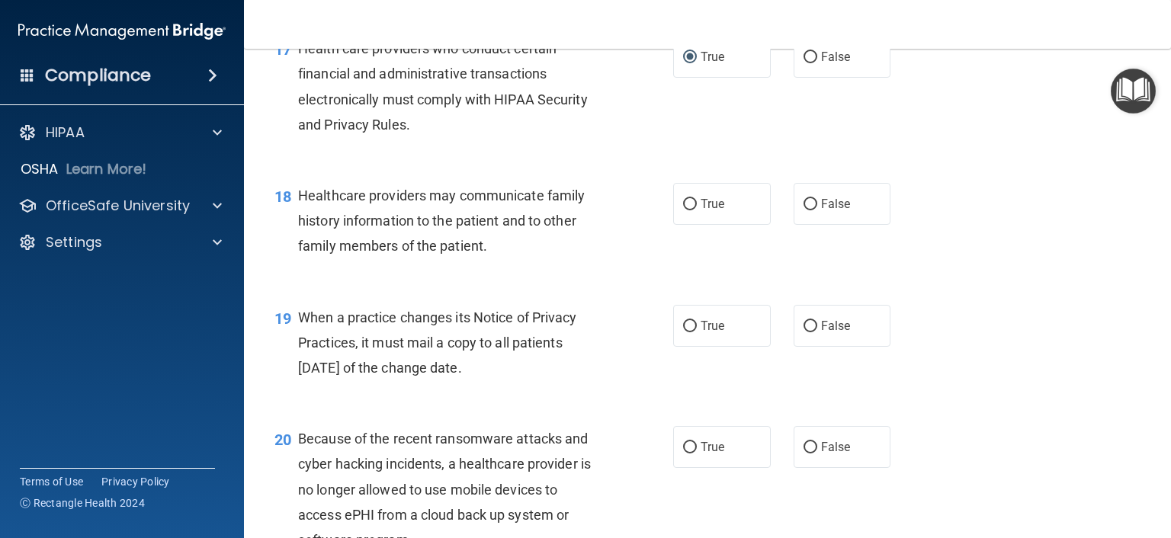
scroll to position [2286, 0]
click at [803, 209] on input "False" at bounding box center [810, 202] width 14 height 11
radio input "true"
click at [803, 331] on input "False" at bounding box center [810, 324] width 14 height 11
radio input "true"
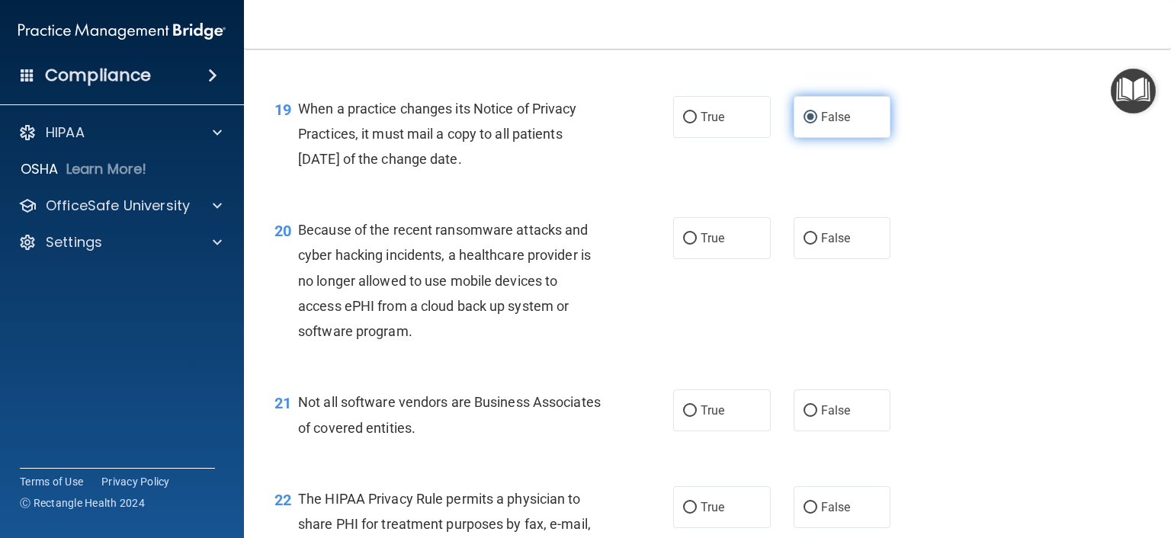
scroll to position [2515, 0]
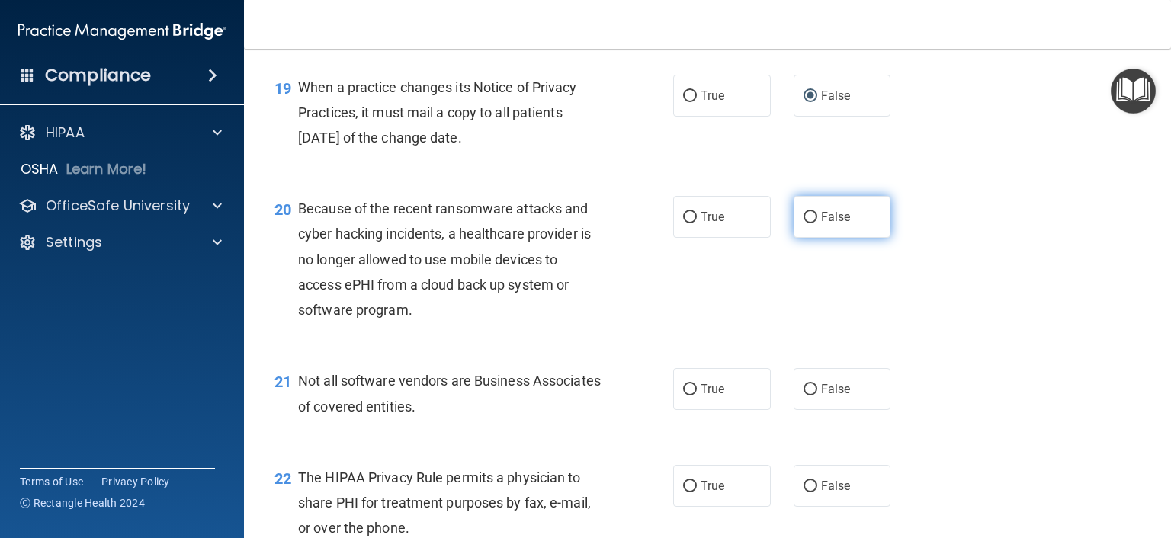
click at [803, 223] on input "False" at bounding box center [810, 217] width 14 height 11
radio input "true"
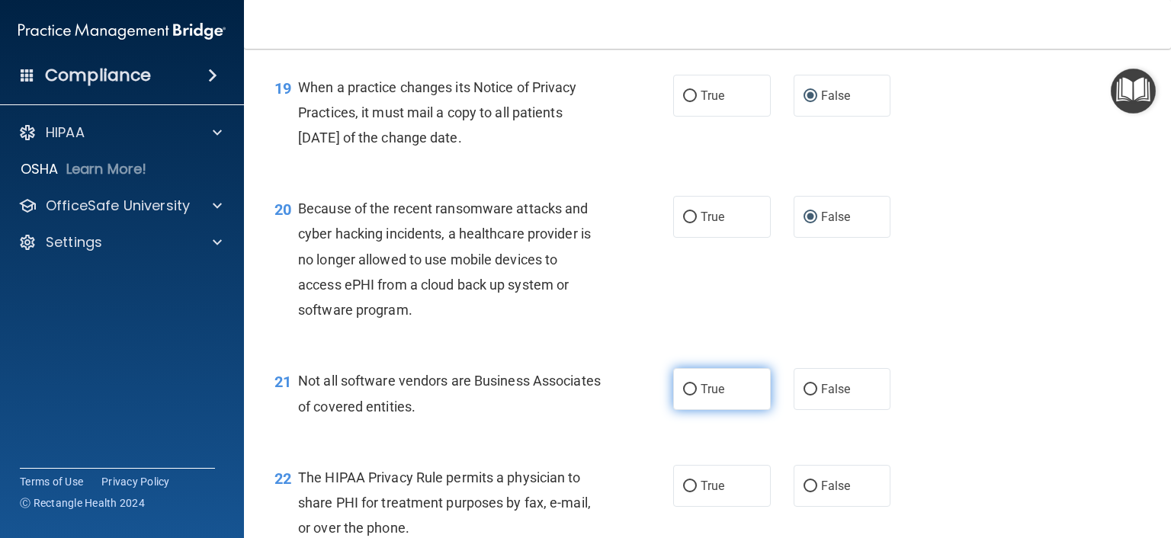
click at [683, 396] on input "True" at bounding box center [690, 389] width 14 height 11
radio input "true"
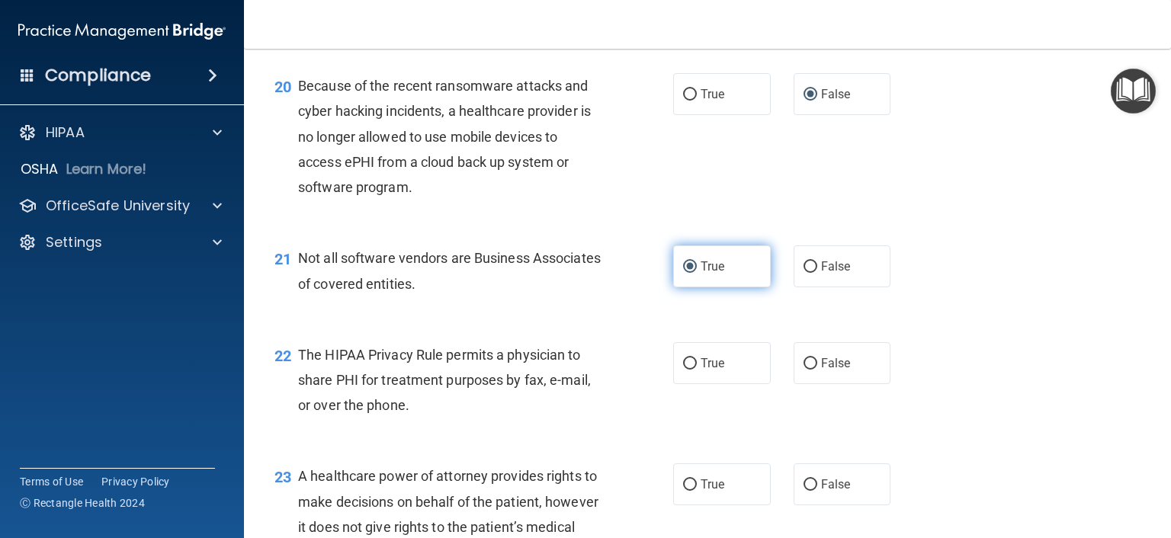
scroll to position [2667, 0]
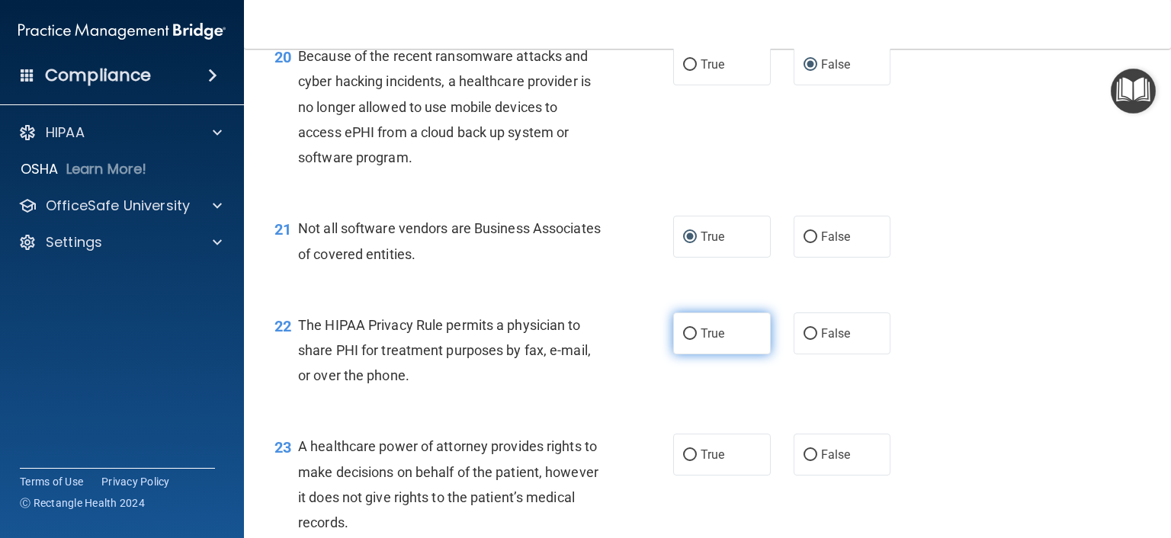
click at [684, 340] on input "True" at bounding box center [690, 333] width 14 height 11
radio input "true"
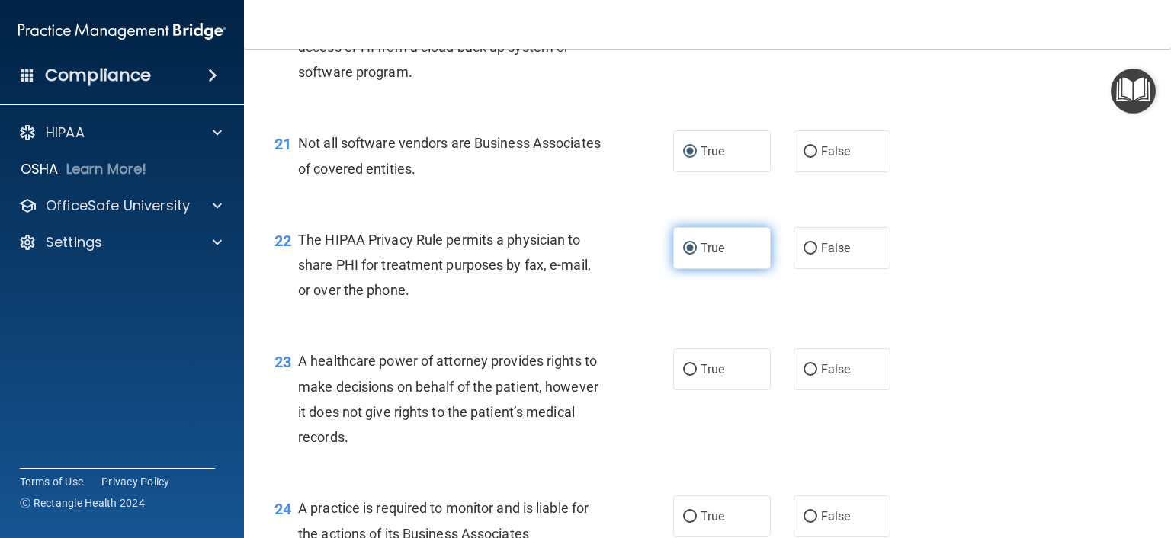
scroll to position [2820, 0]
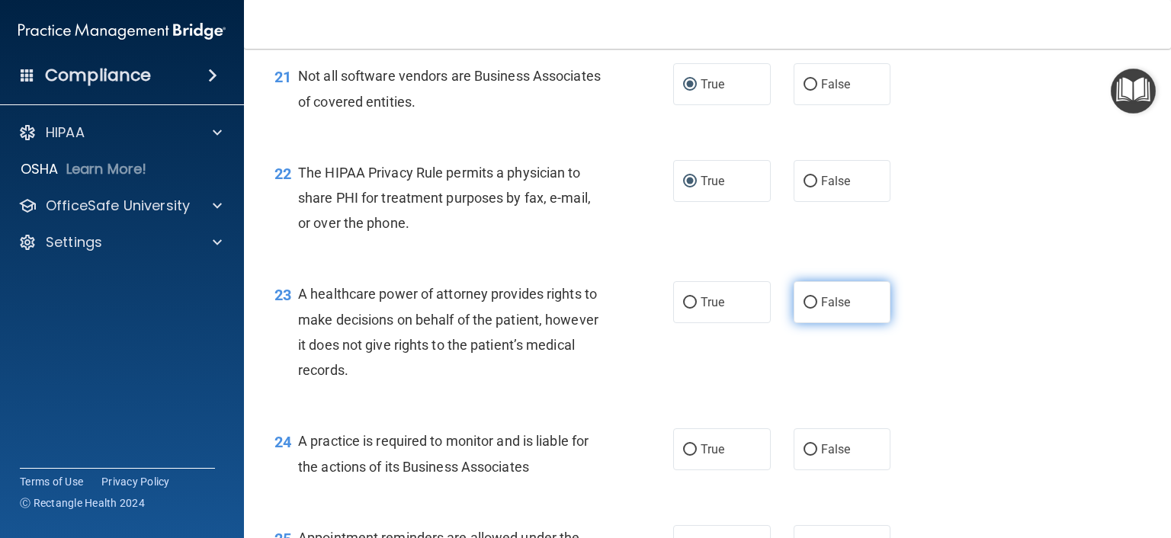
click at [803, 309] on input "False" at bounding box center [810, 302] width 14 height 11
radio input "true"
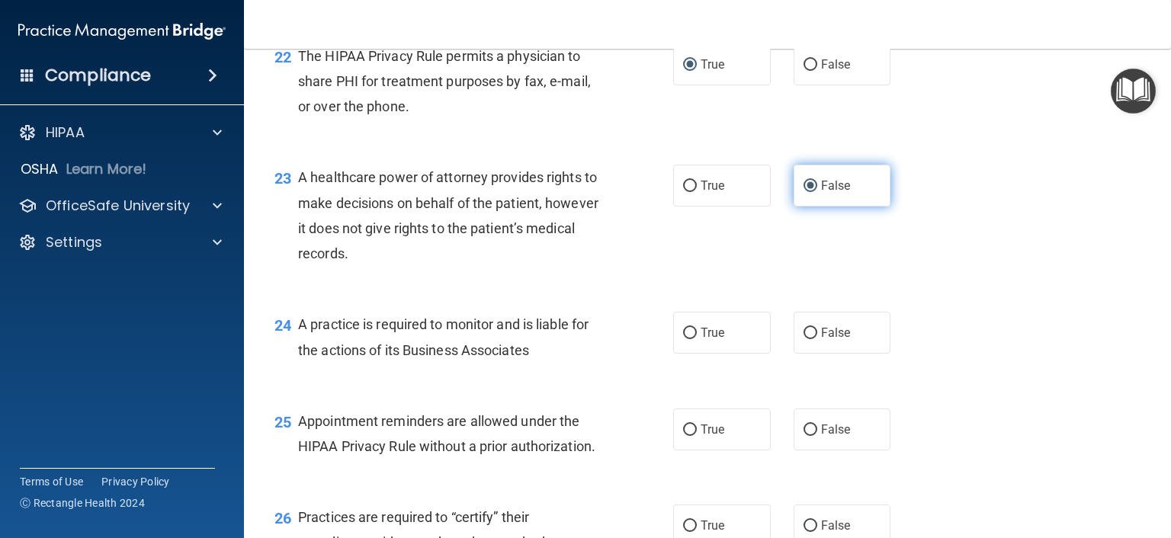
scroll to position [3048, 0]
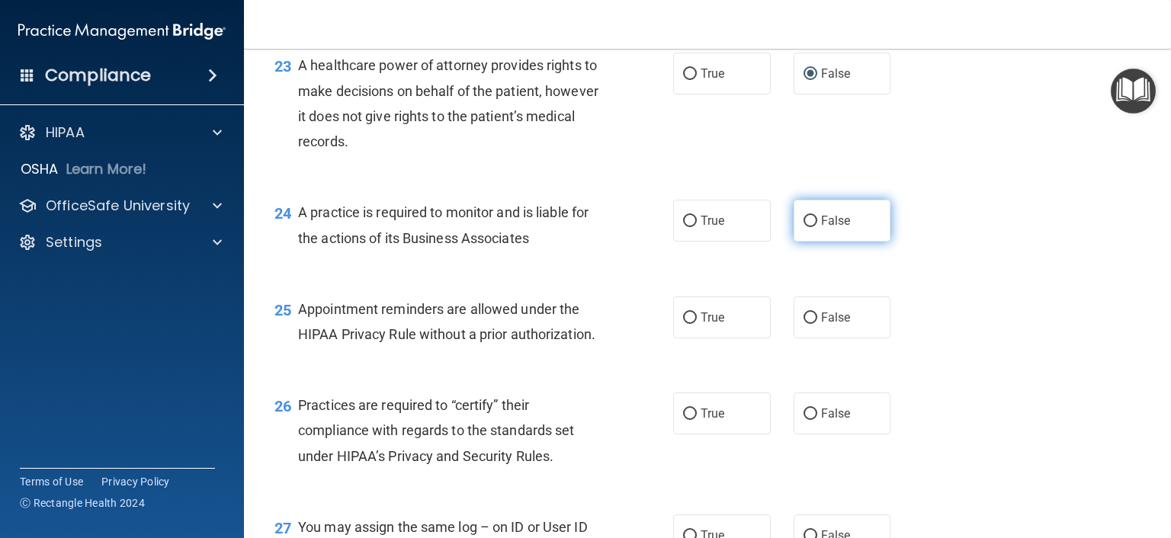
click at [803, 227] on input "False" at bounding box center [810, 221] width 14 height 11
radio input "true"
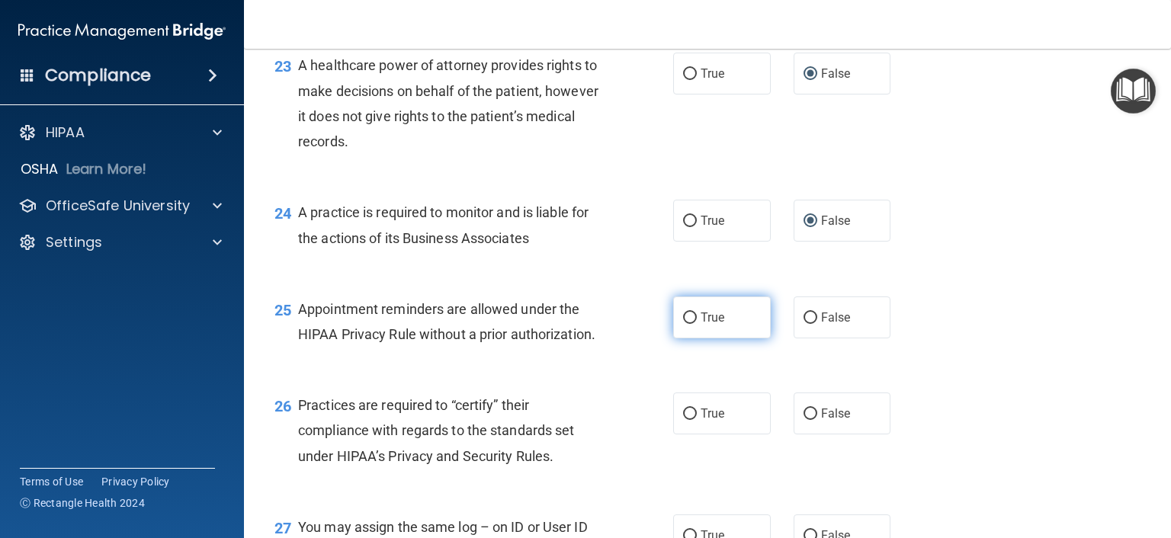
click at [686, 324] on input "True" at bounding box center [690, 317] width 14 height 11
radio input "true"
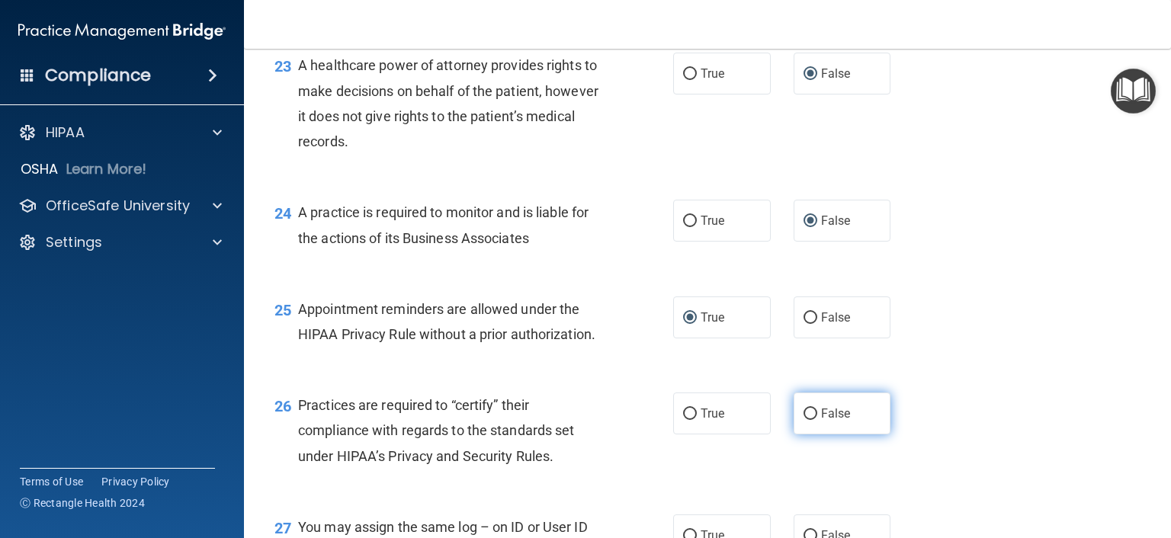
click at [803, 420] on input "False" at bounding box center [810, 413] width 14 height 11
radio input "true"
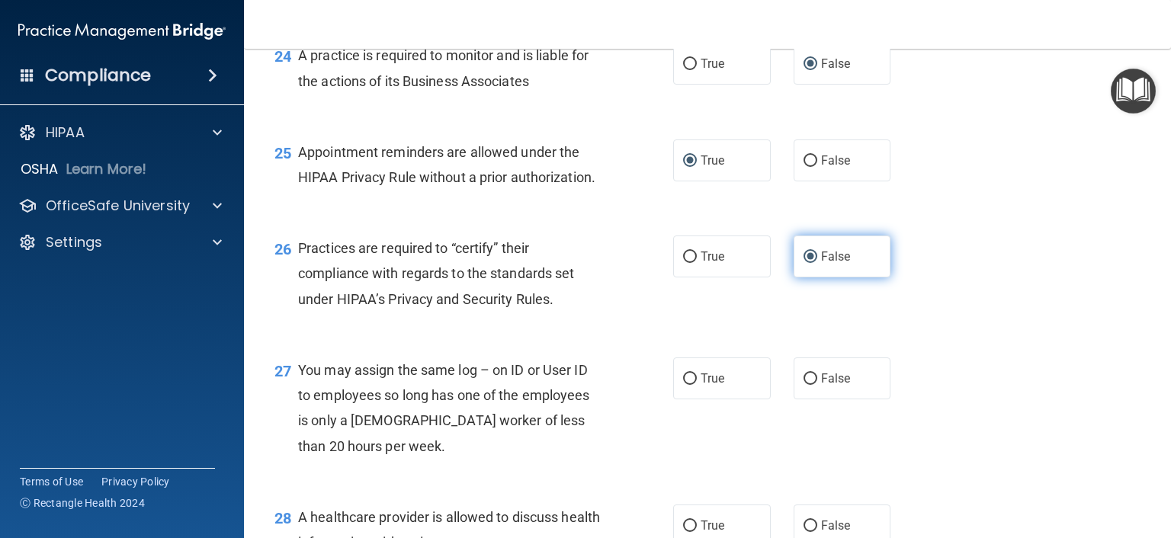
scroll to position [3277, 0]
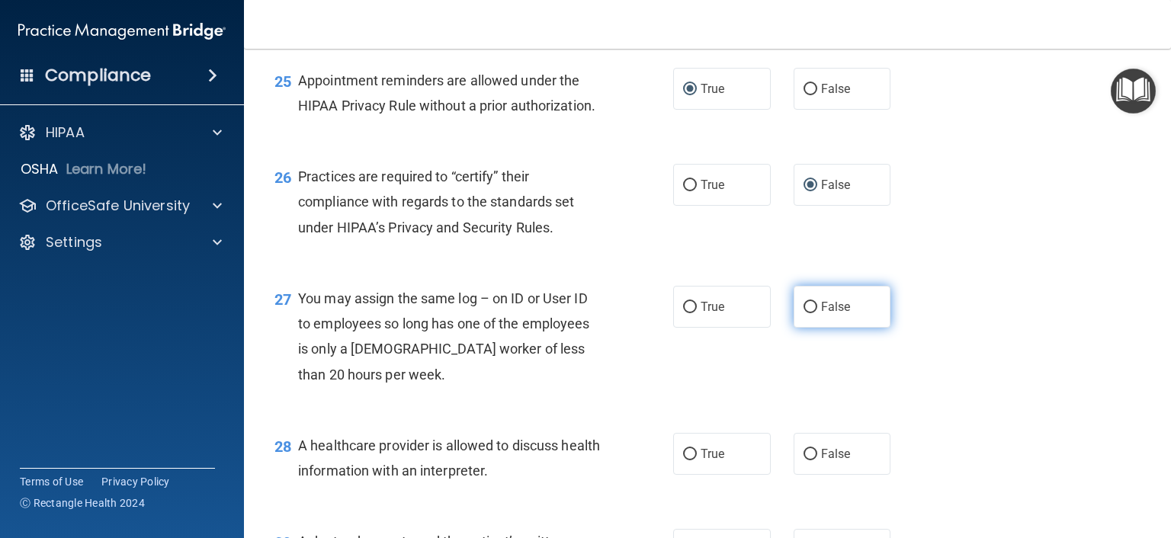
click at [803, 313] on input "False" at bounding box center [810, 307] width 14 height 11
radio input "true"
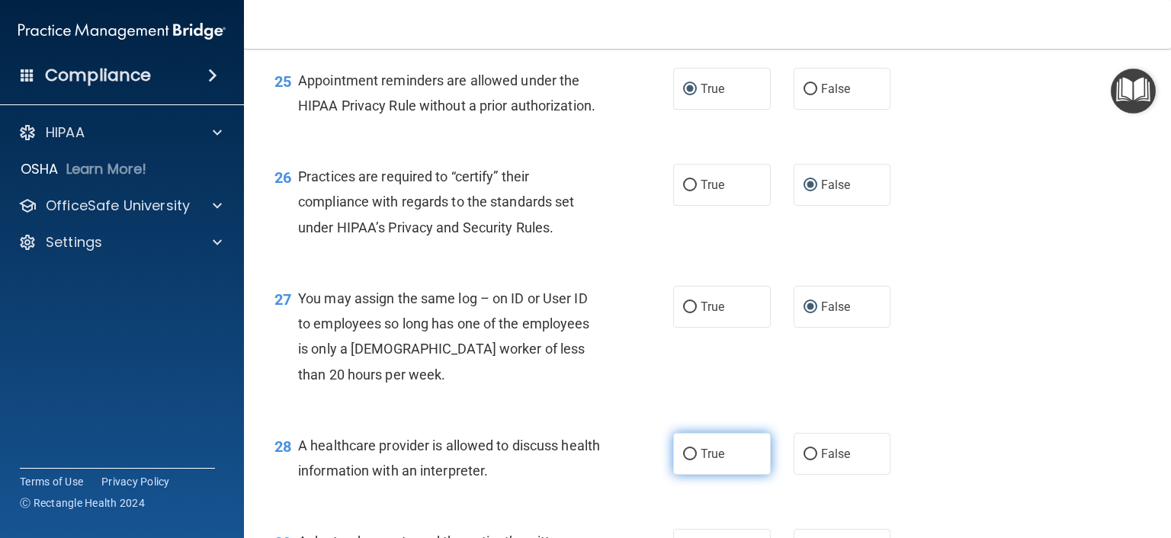
click at [684, 460] on input "True" at bounding box center [690, 454] width 14 height 11
radio input "true"
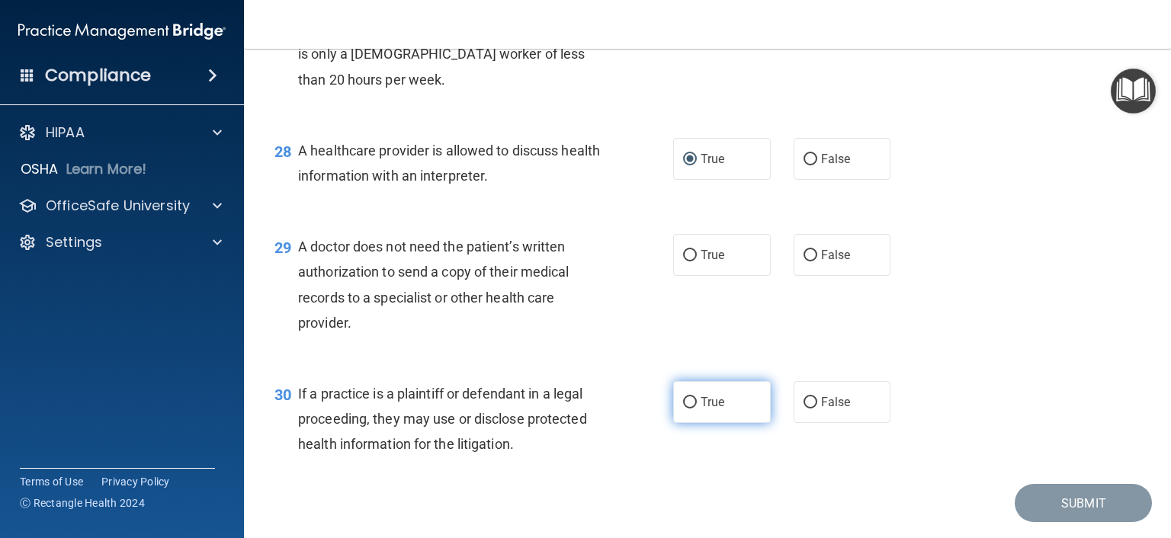
scroll to position [3582, 0]
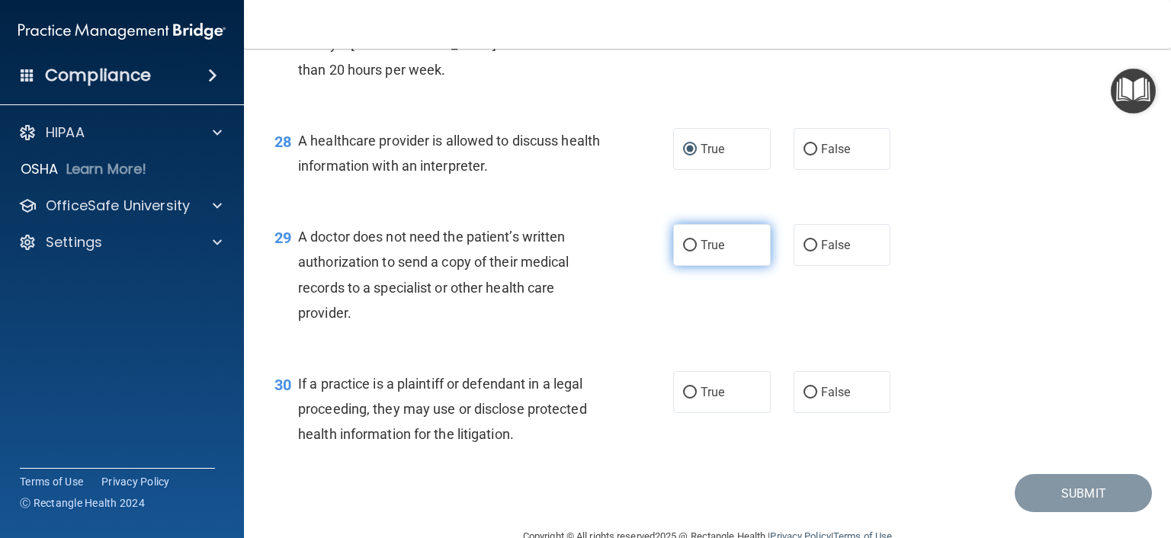
click at [686, 251] on input "True" at bounding box center [690, 245] width 14 height 11
radio input "true"
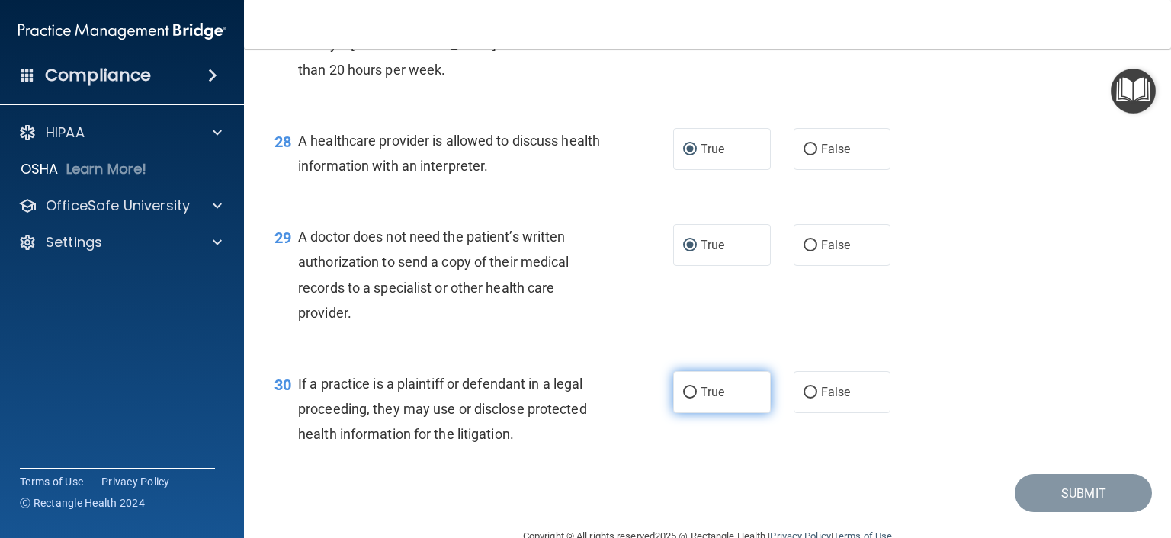
click at [684, 399] on input "True" at bounding box center [690, 392] width 14 height 11
radio input "true"
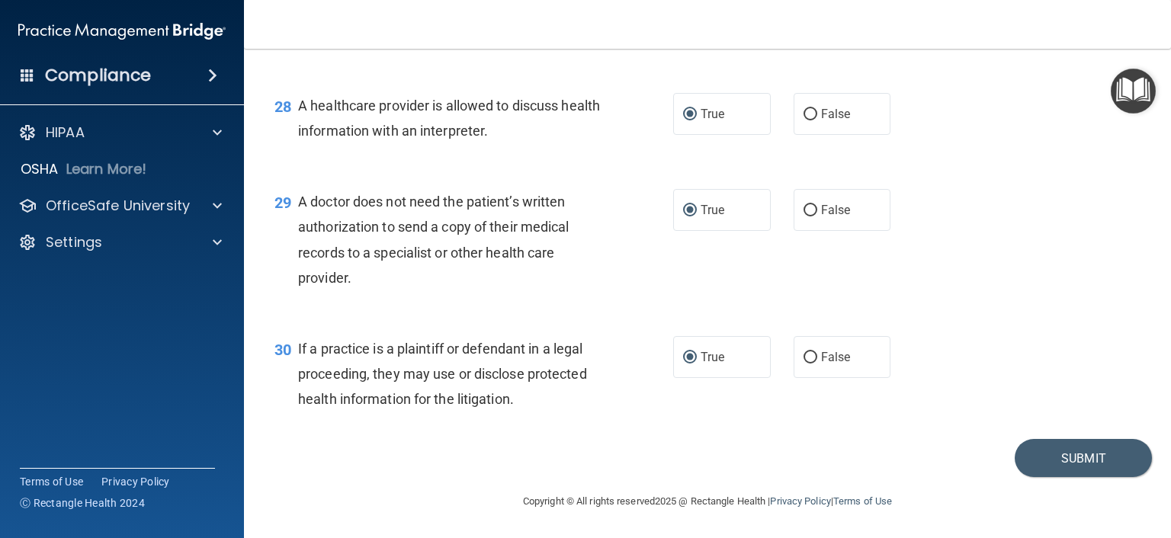
scroll to position [3668, 0]
click at [1042, 447] on button "Submit" at bounding box center [1082, 458] width 137 height 39
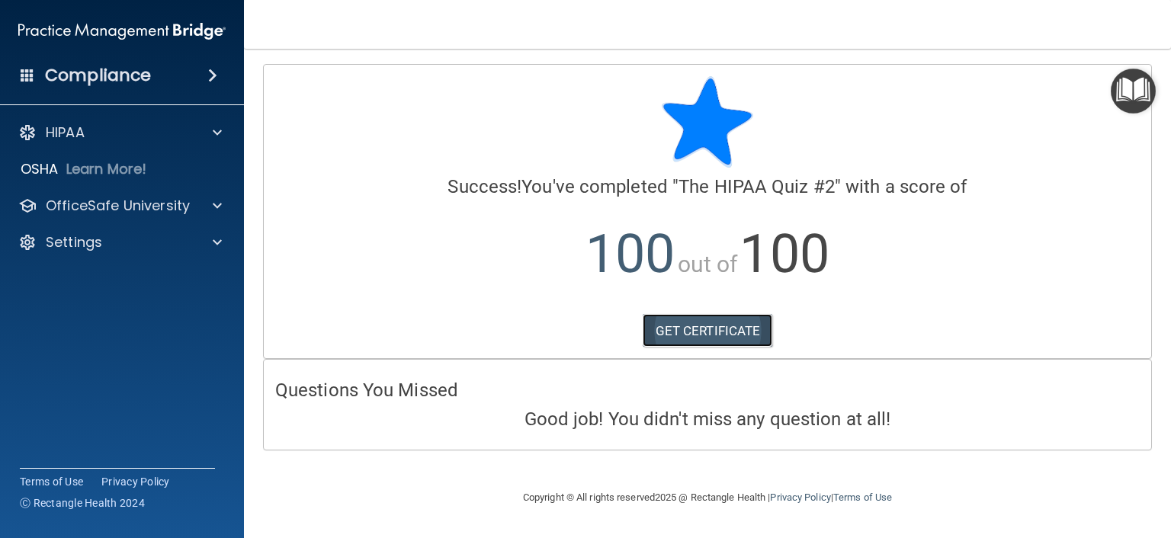
click at [690, 328] on link "GET CERTIFICATE" at bounding box center [707, 331] width 130 height 34
click at [306, 323] on div "Calculating your score.... Success! You've completed " The HIPAA Quiz #2 " with…" at bounding box center [707, 257] width 889 height 386
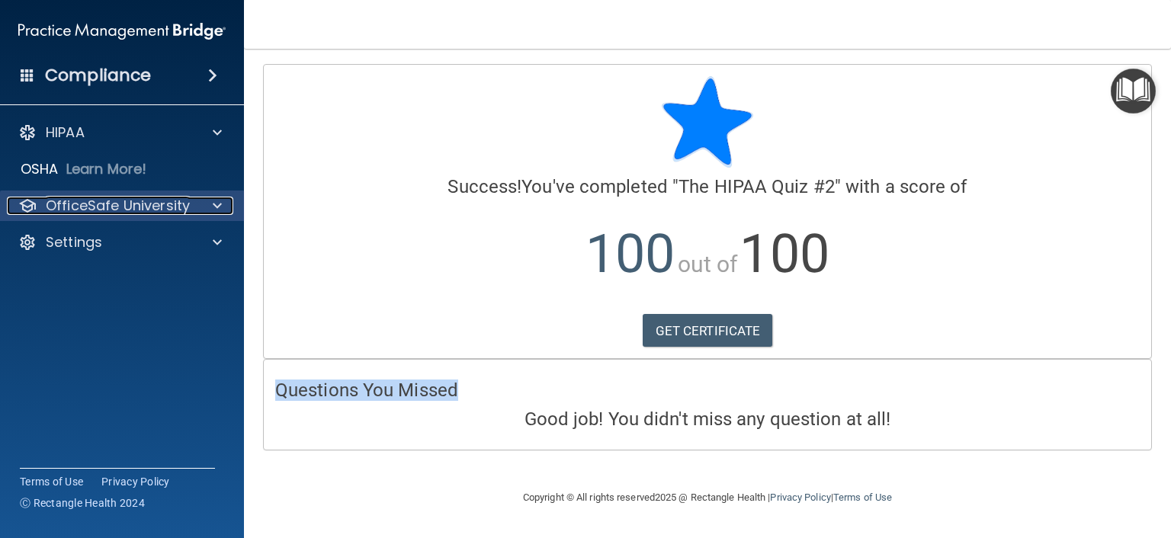
click at [131, 213] on p "OfficeSafe University" at bounding box center [118, 206] width 144 height 18
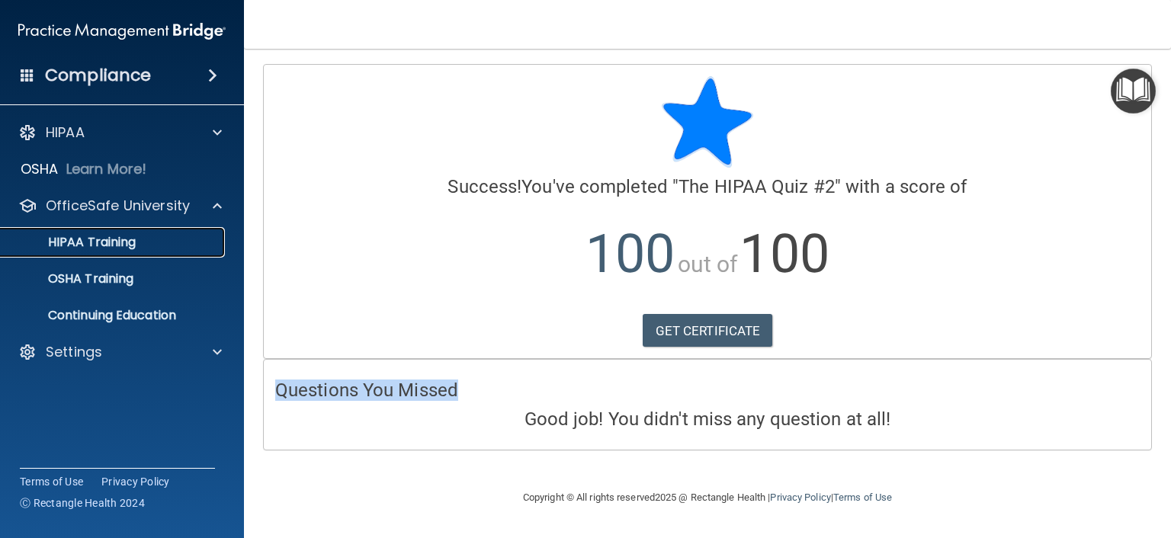
click at [116, 240] on p "HIPAA Training" at bounding box center [73, 242] width 126 height 15
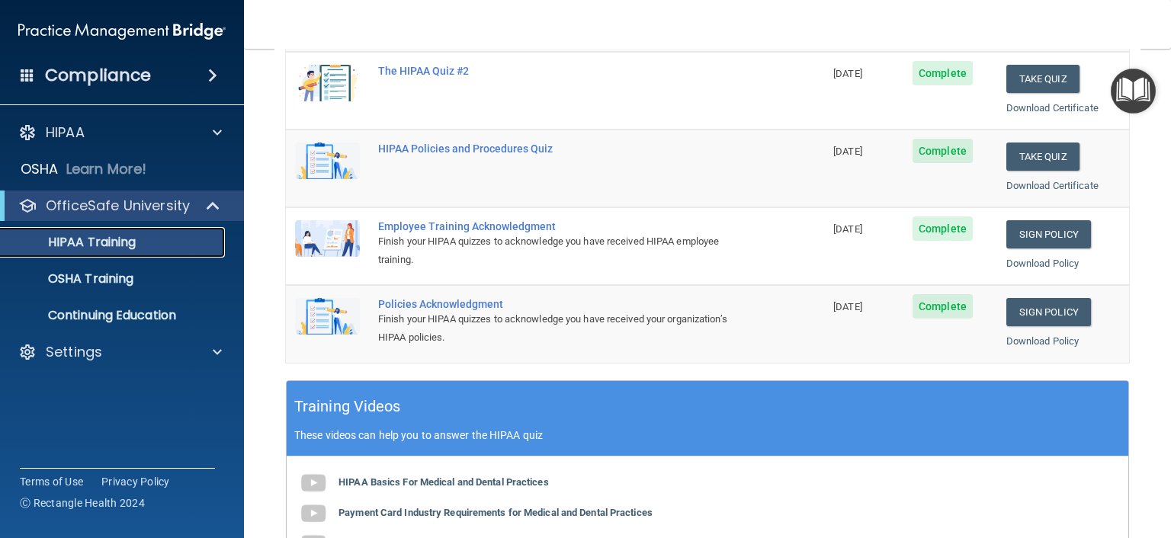
scroll to position [305, 0]
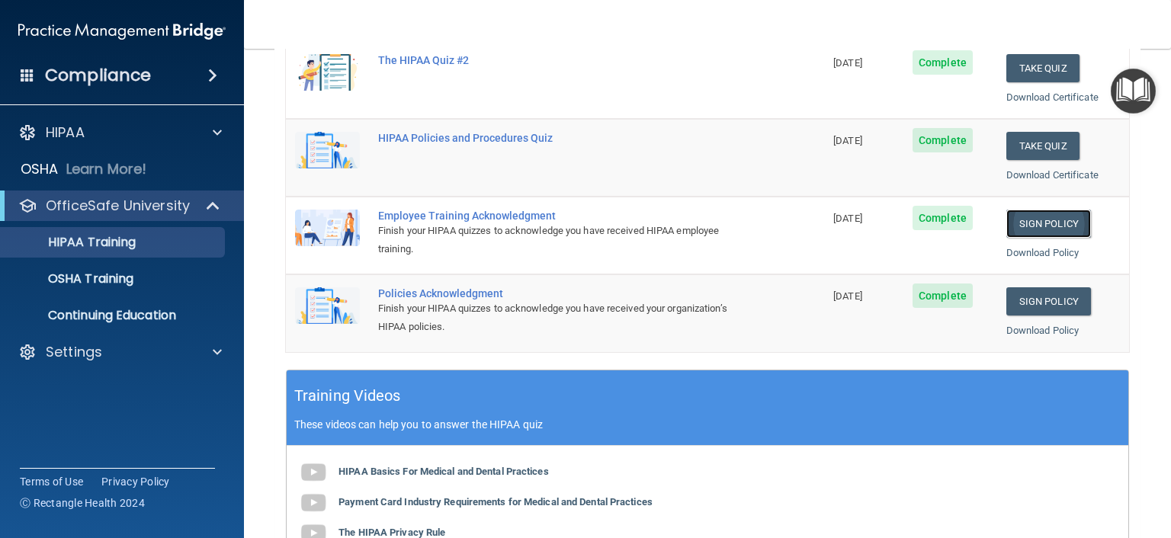
click at [1046, 212] on link "Sign Policy" at bounding box center [1048, 224] width 85 height 28
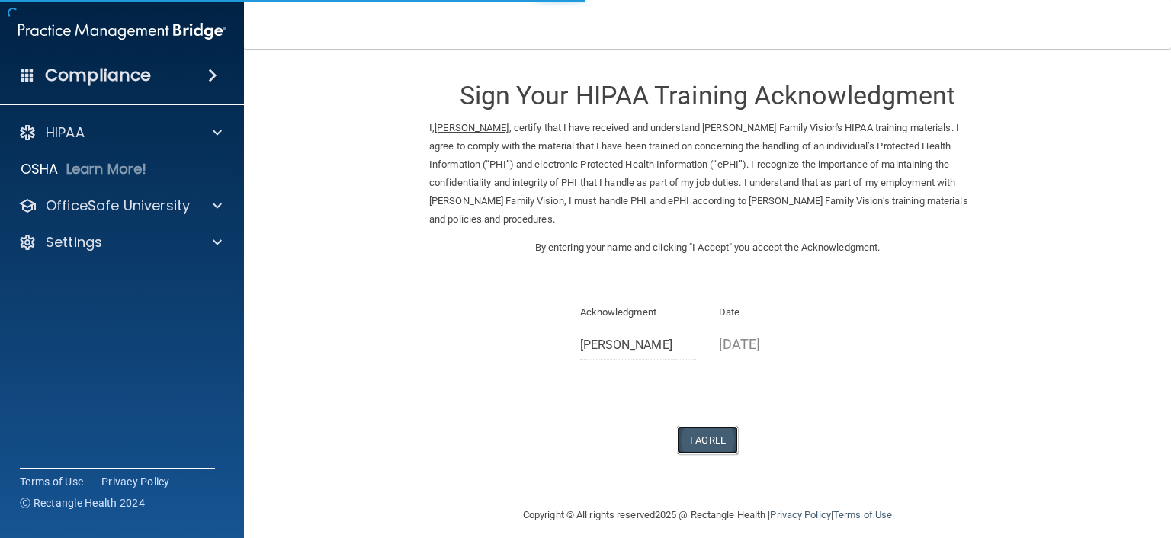
click at [710, 426] on button "I Agree" at bounding box center [707, 440] width 61 height 28
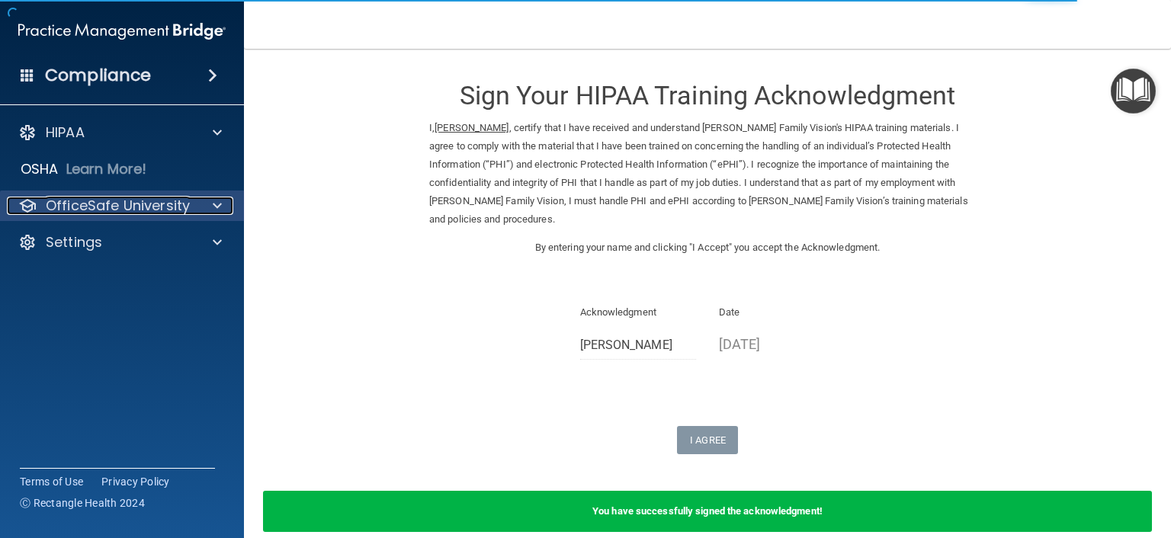
click at [86, 210] on p "OfficeSafe University" at bounding box center [118, 206] width 144 height 18
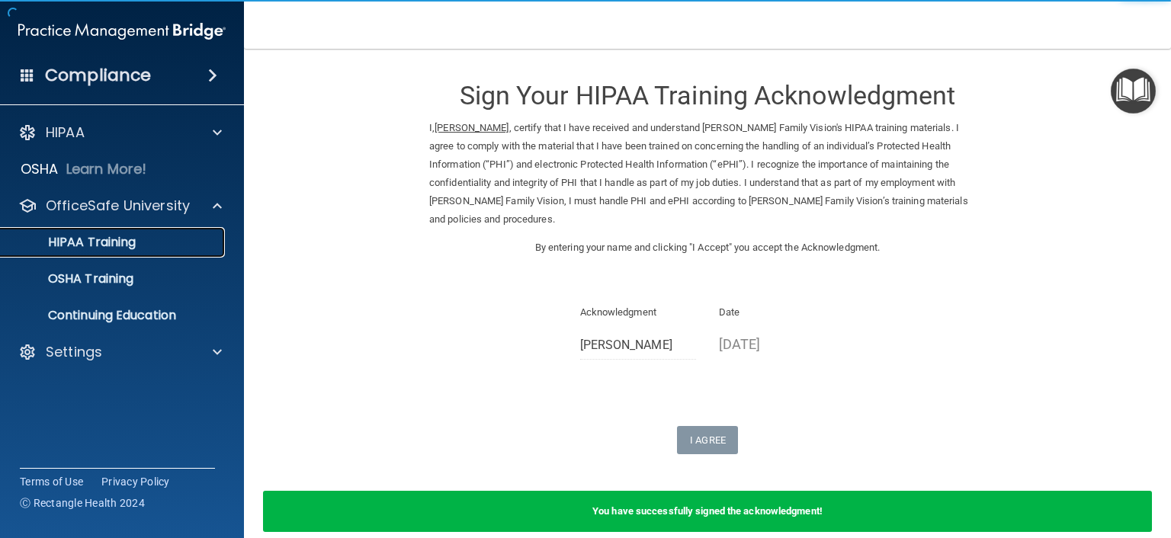
click at [75, 243] on p "HIPAA Training" at bounding box center [73, 242] width 126 height 15
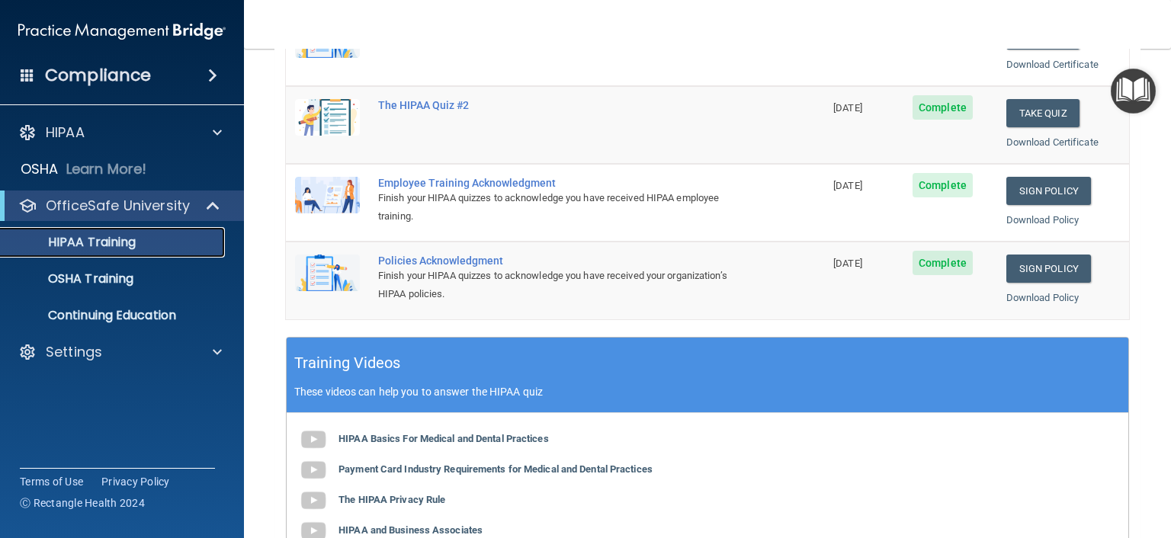
scroll to position [305, 0]
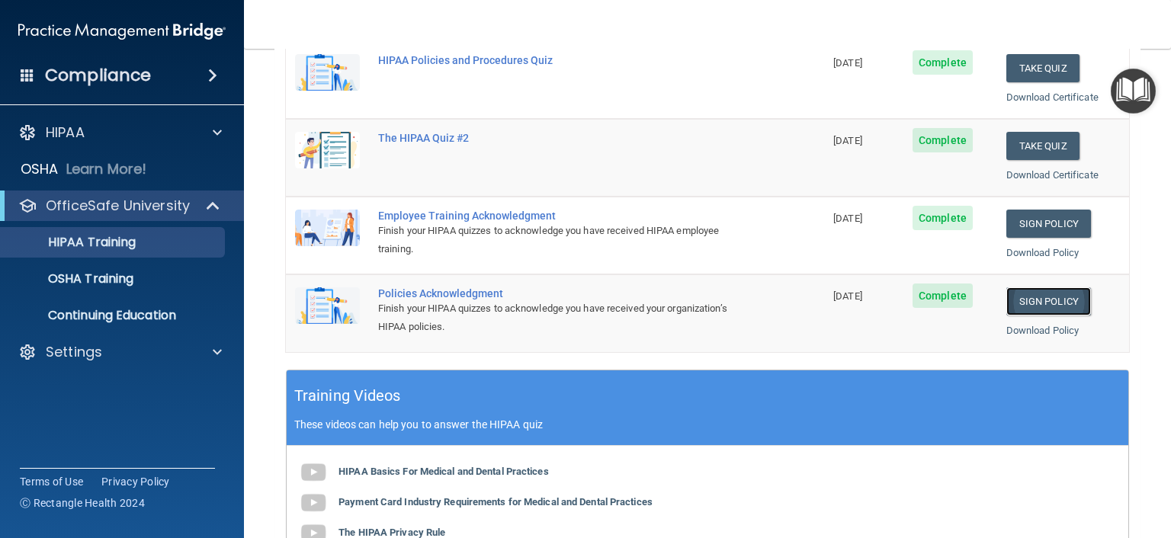
click at [1030, 307] on link "Sign Policy" at bounding box center [1048, 301] width 85 height 28
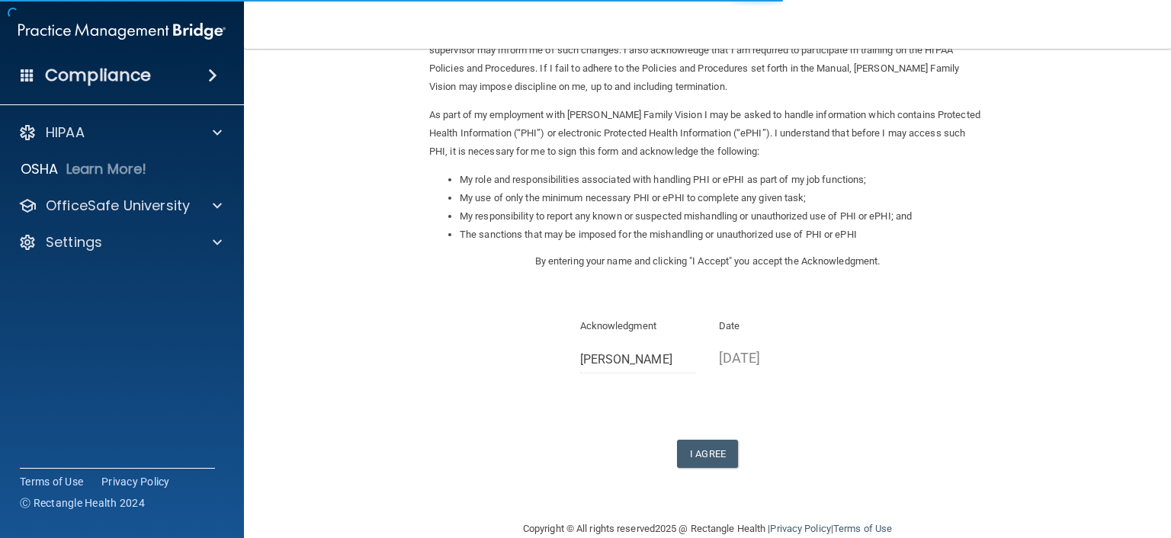
scroll to position [160, 0]
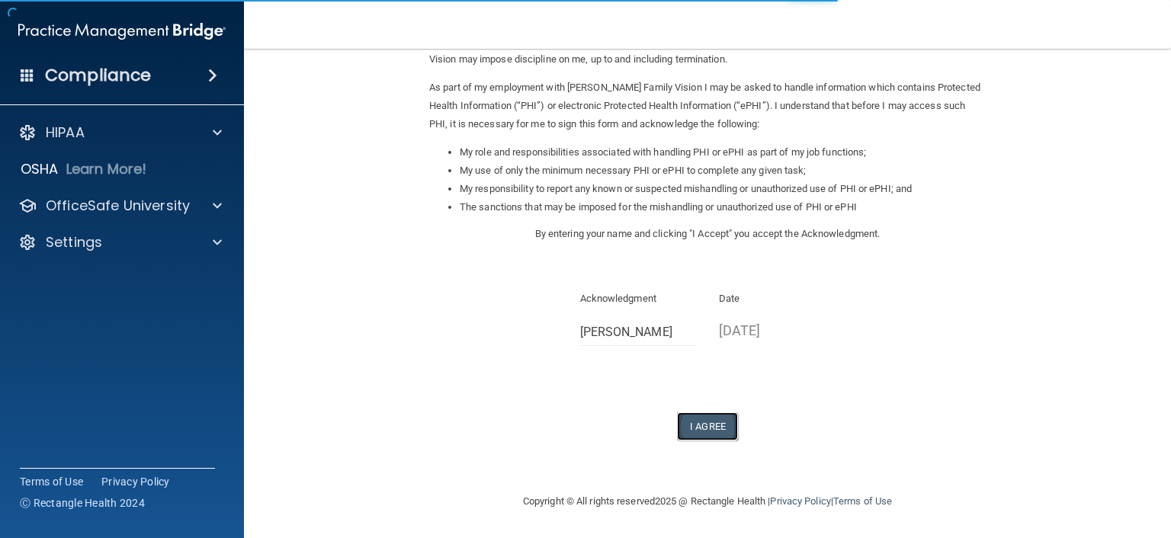
click at [703, 427] on button "I Agree" at bounding box center [707, 426] width 61 height 28
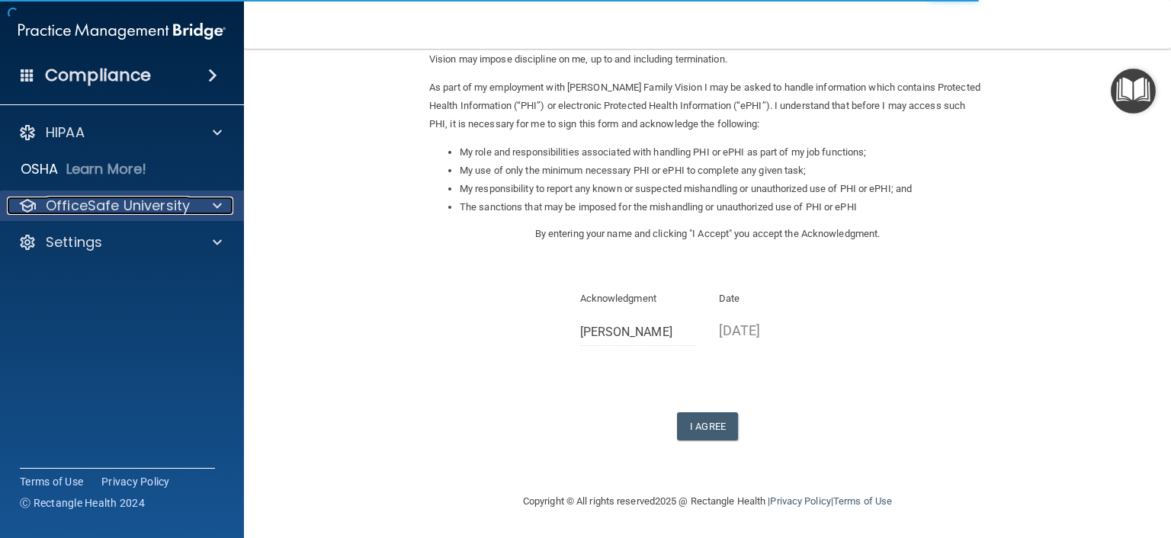
drag, startPoint x: 110, startPoint y: 203, endPoint x: 129, endPoint y: 201, distance: 19.2
click at [110, 203] on p "OfficeSafe University" at bounding box center [118, 206] width 144 height 18
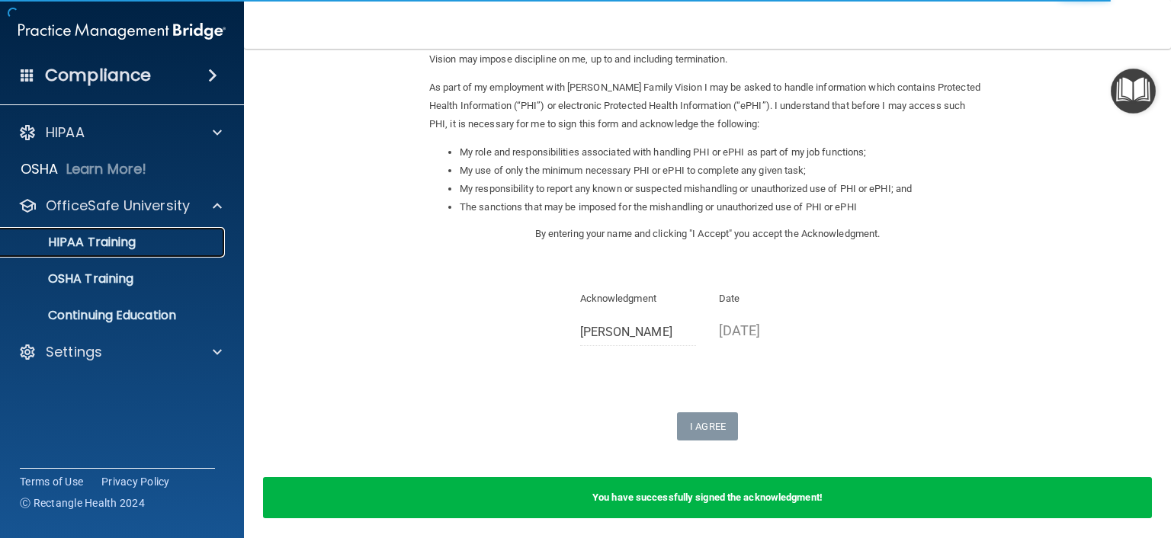
click at [101, 239] on p "HIPAA Training" at bounding box center [73, 242] width 126 height 15
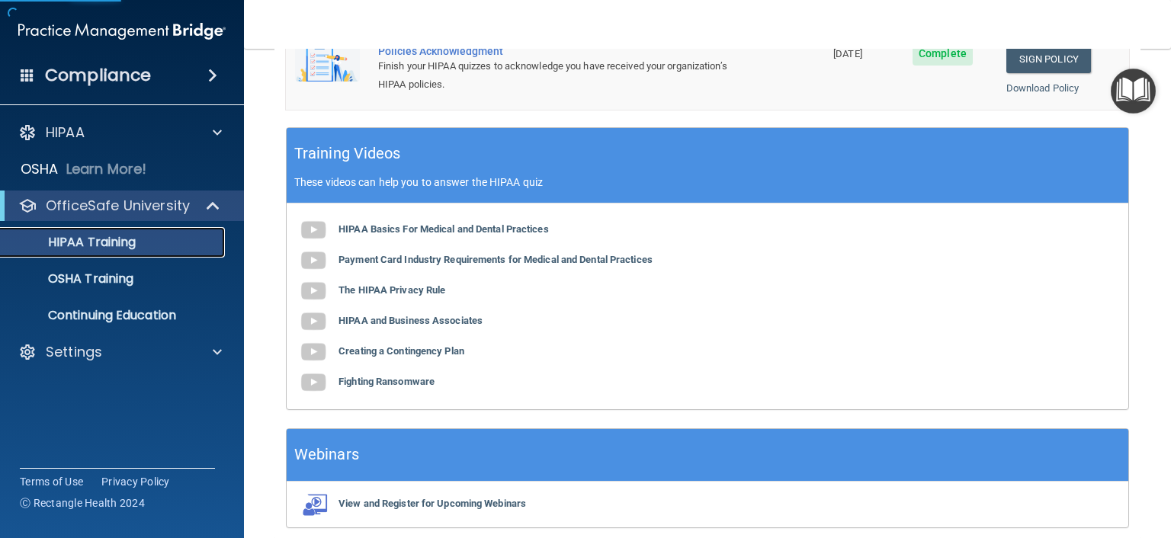
scroll to position [607, 0]
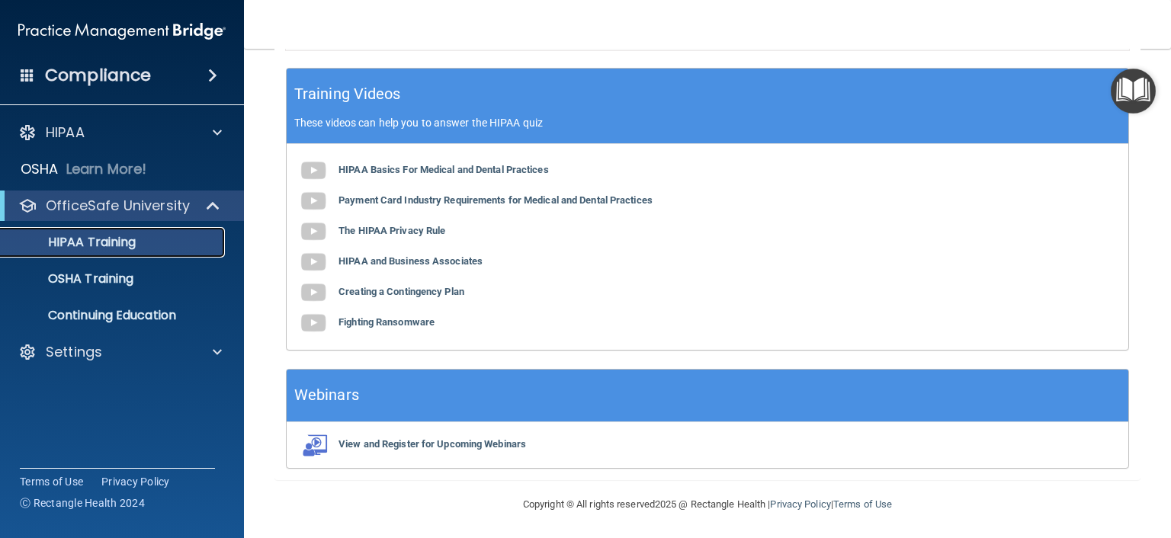
click at [85, 249] on p "HIPAA Training" at bounding box center [73, 242] width 126 height 15
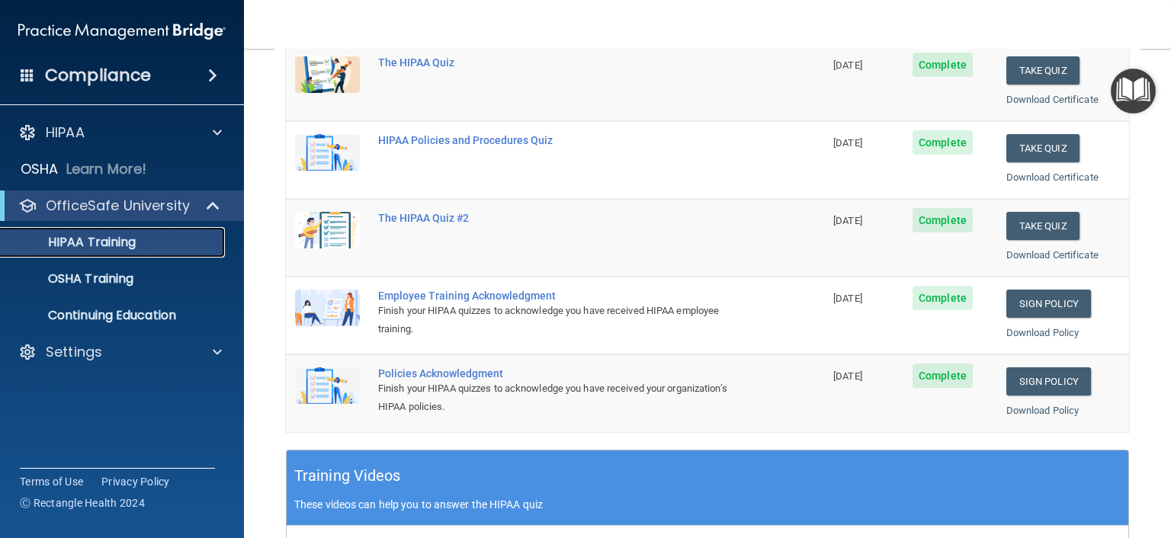
scroll to position [226, 0]
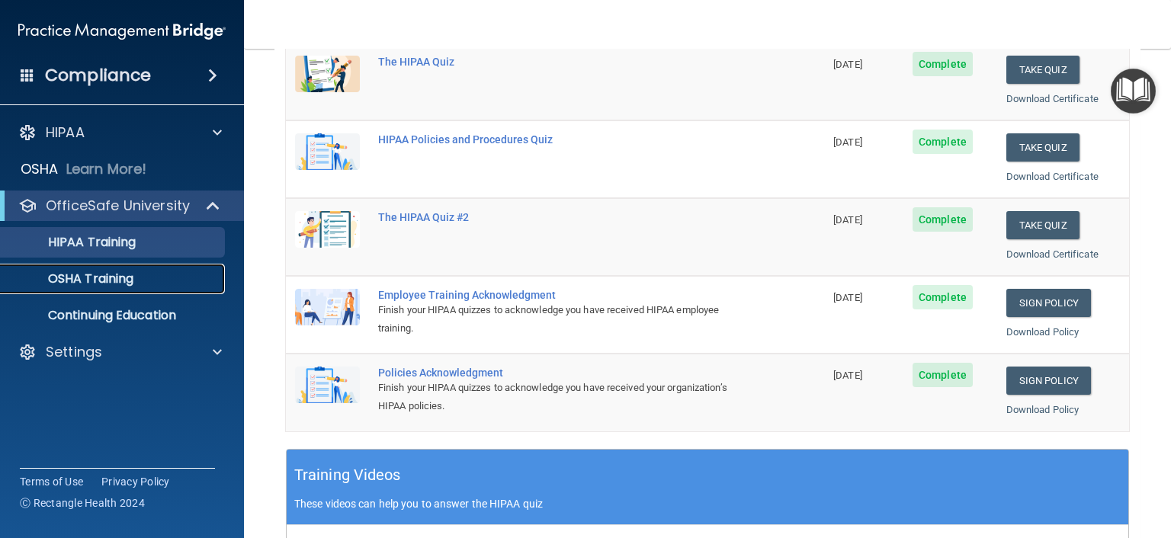
click at [113, 279] on p "OSHA Training" at bounding box center [71, 278] width 123 height 15
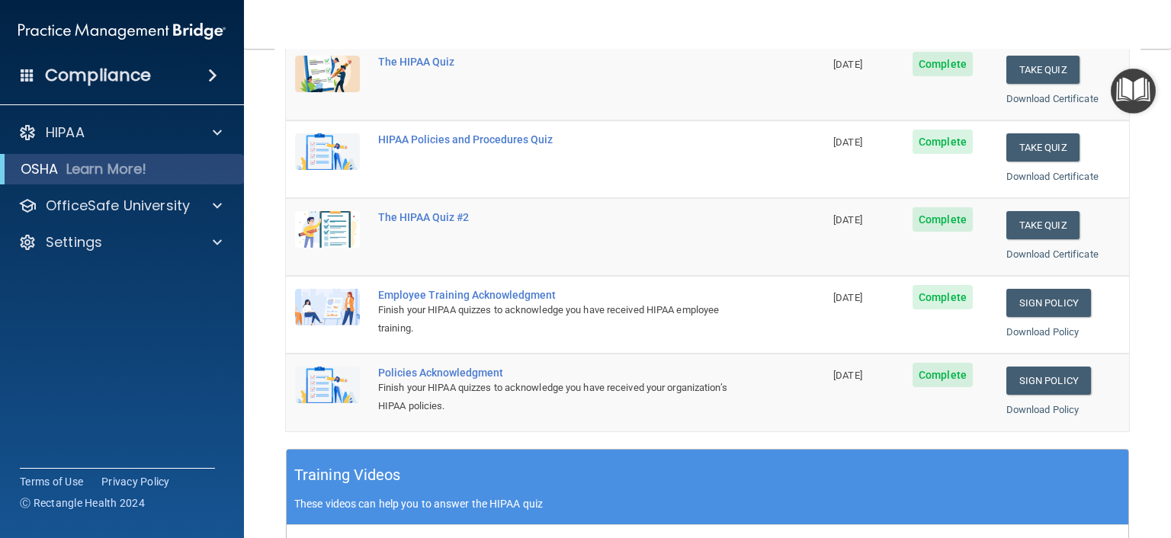
scroll to position [142, 0]
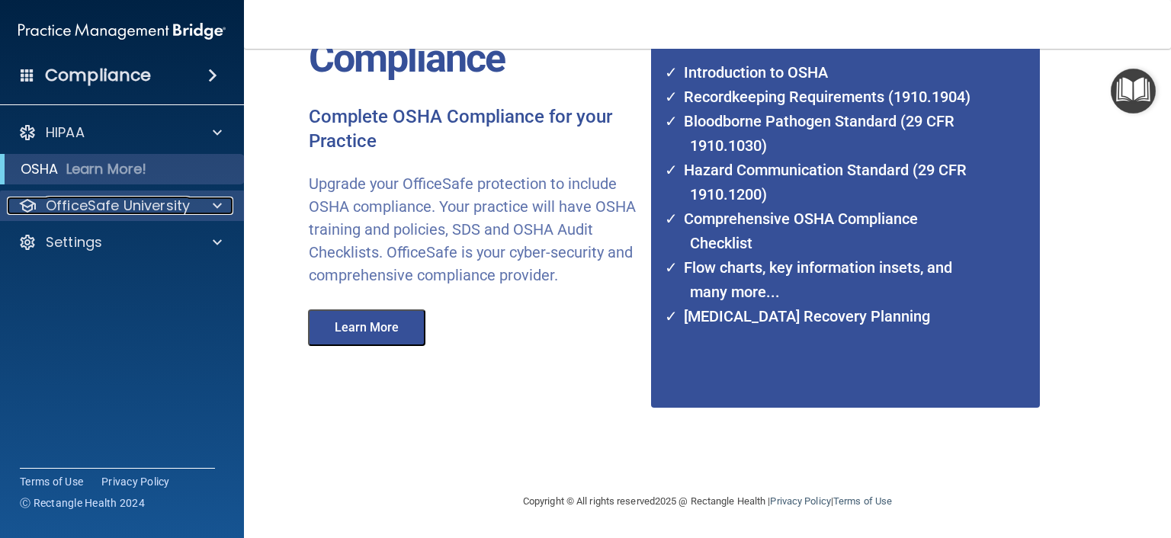
click at [127, 203] on p "OfficeSafe University" at bounding box center [118, 206] width 144 height 18
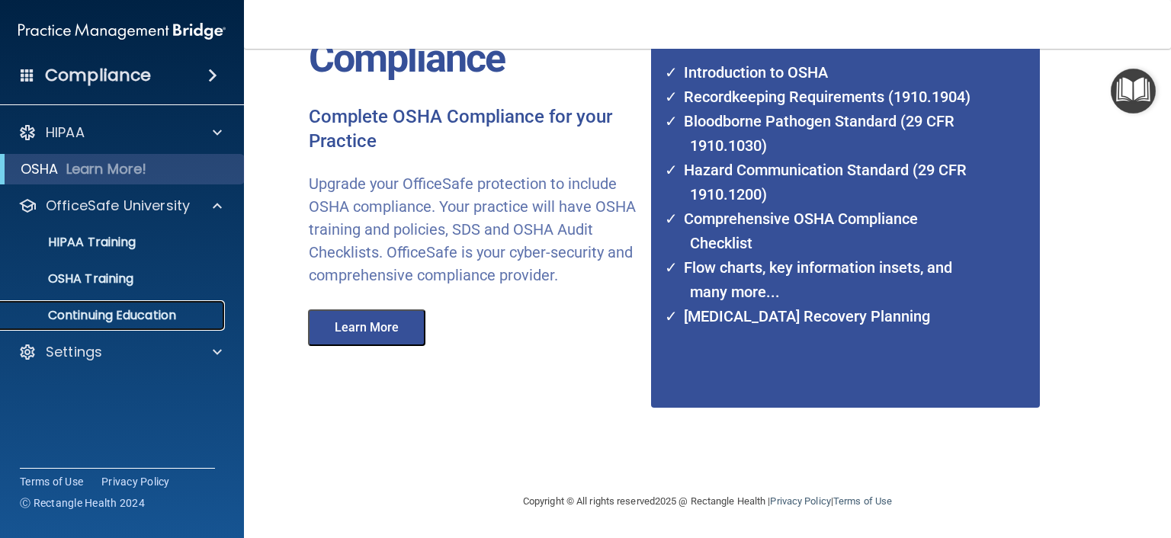
click at [94, 312] on p "Continuing Education" at bounding box center [114, 315] width 208 height 15
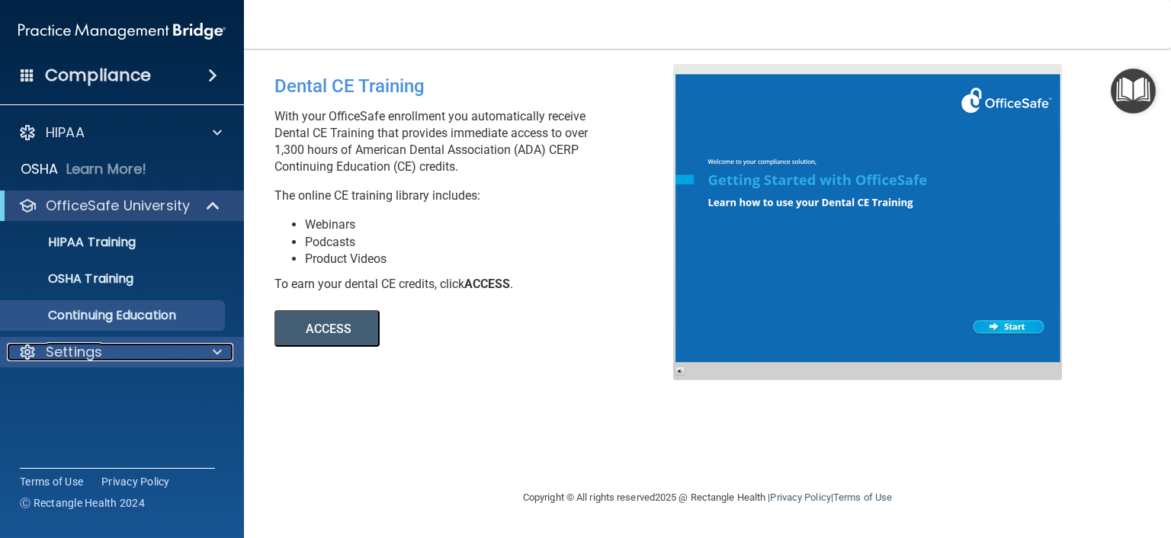
click at [99, 354] on p "Settings" at bounding box center [74, 352] width 56 height 18
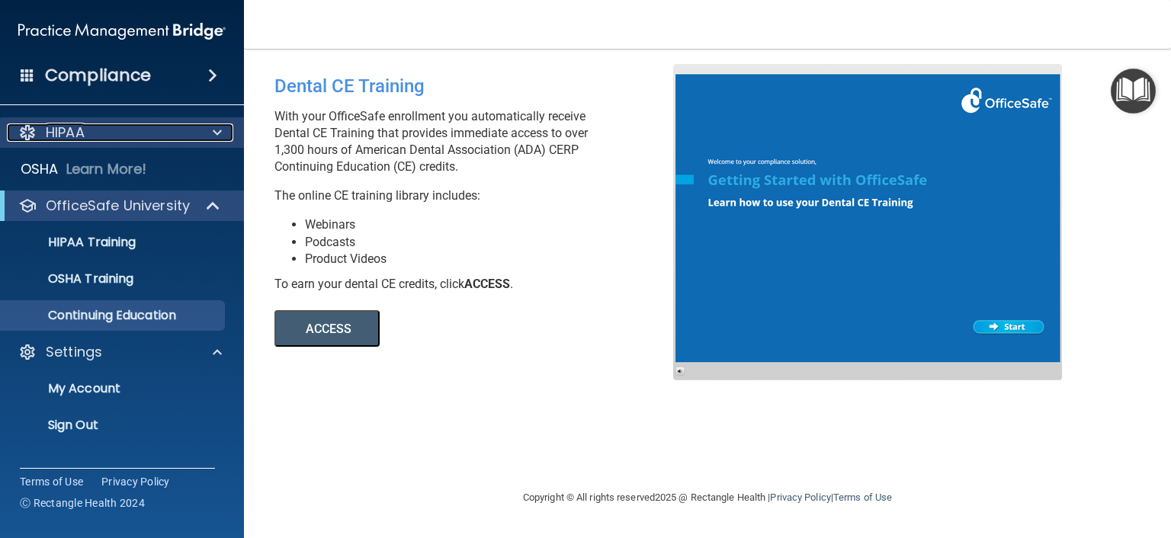
drag, startPoint x: 123, startPoint y: 132, endPoint x: 124, endPoint y: 123, distance: 8.5
click at [123, 131] on div "HIPAA" at bounding box center [101, 132] width 189 height 18
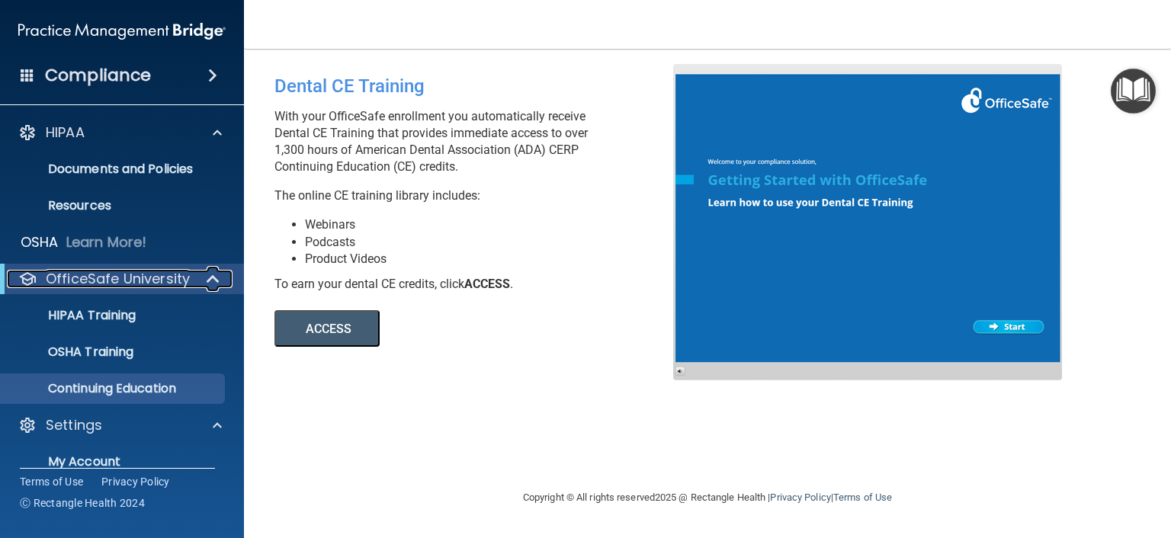
click at [208, 277] on span at bounding box center [214, 279] width 13 height 18
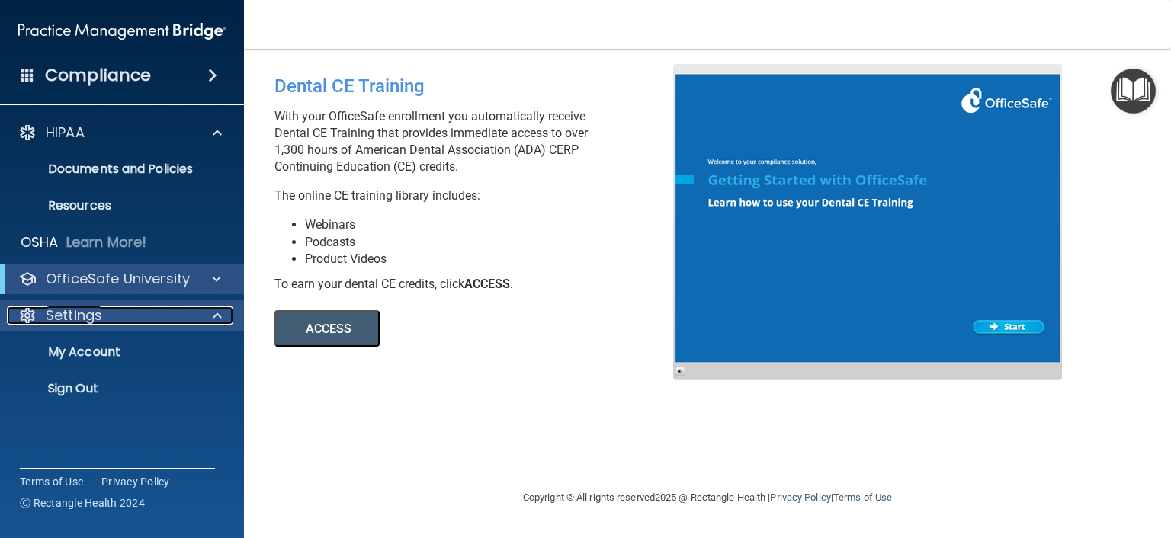
click at [205, 312] on div at bounding box center [215, 315] width 38 height 18
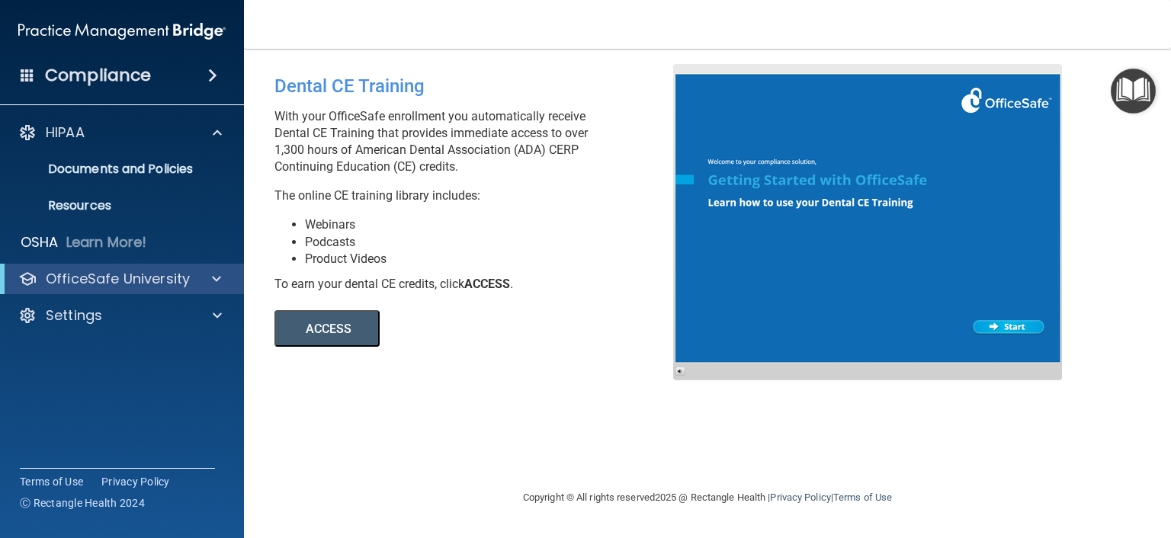
click at [177, 78] on div "Compliance" at bounding box center [122, 76] width 244 height 34
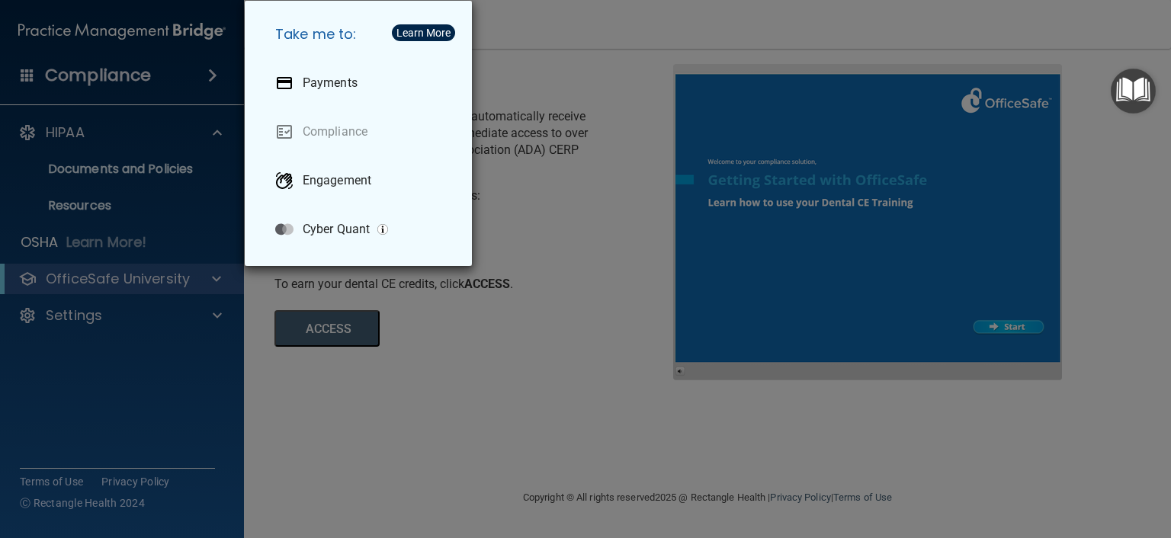
drag, startPoint x: 191, startPoint y: 416, endPoint x: 288, endPoint y: 413, distance: 96.8
click at [191, 417] on div "Take me to: Payments Compliance Engagement Cyber Quant" at bounding box center [585, 269] width 1171 height 538
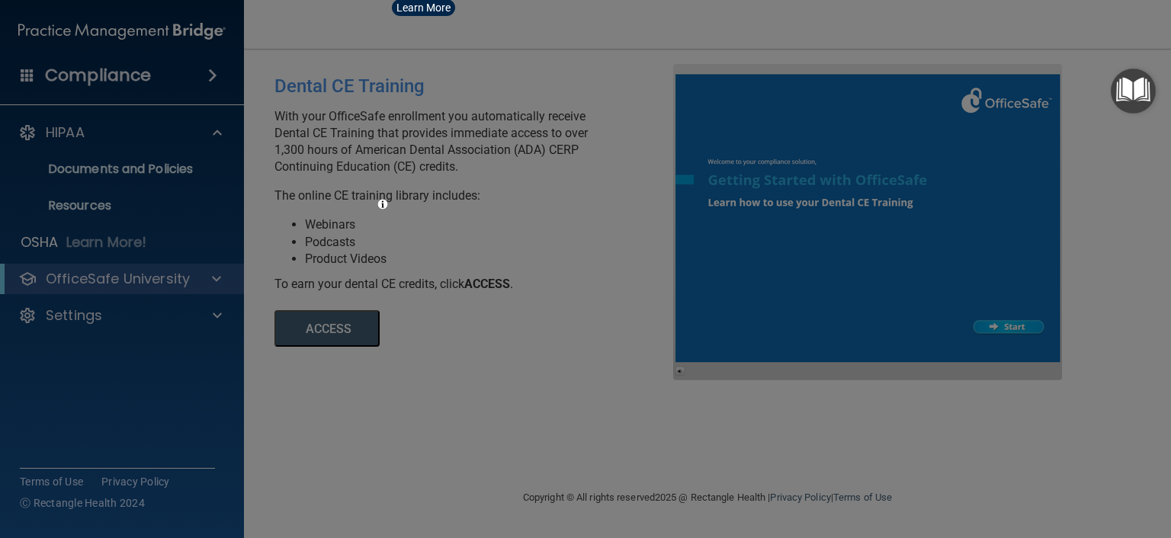
click at [488, 415] on div at bounding box center [585, 269] width 1171 height 538
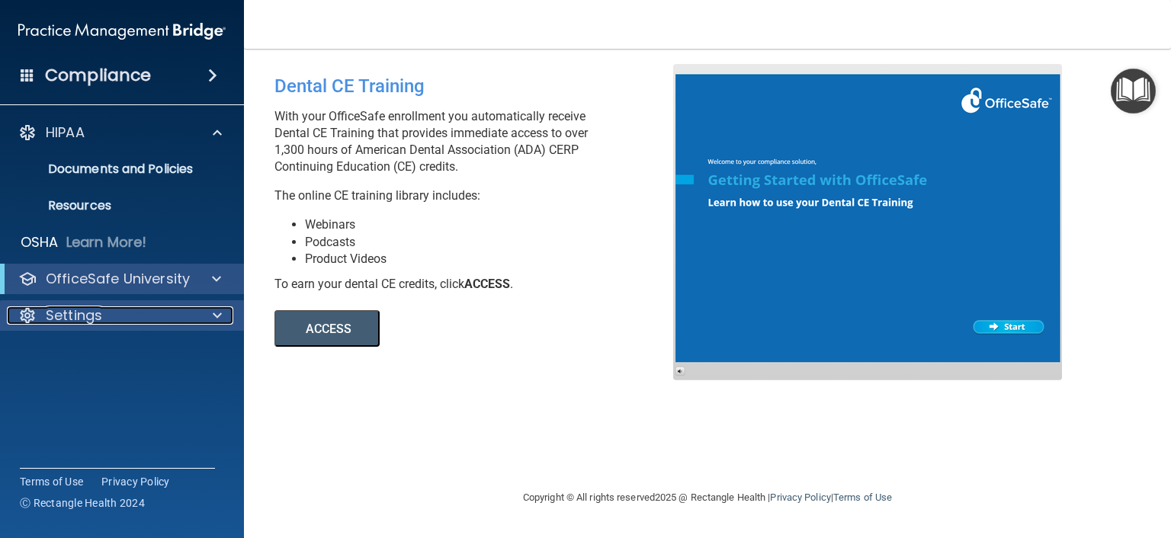
click at [64, 323] on p "Settings" at bounding box center [74, 315] width 56 height 18
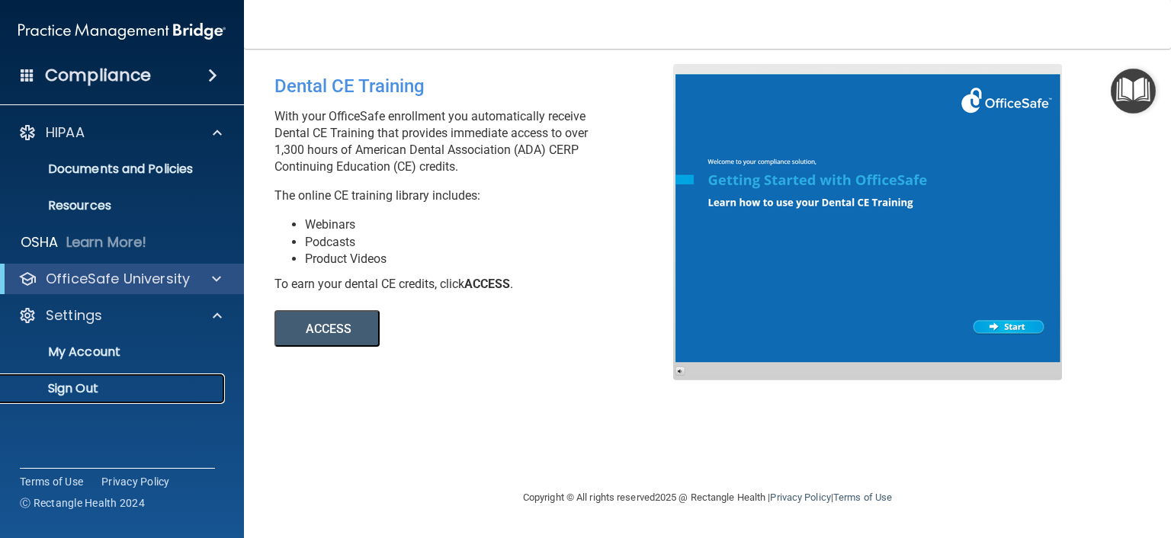
click at [61, 386] on p "Sign Out" at bounding box center [114, 388] width 208 height 15
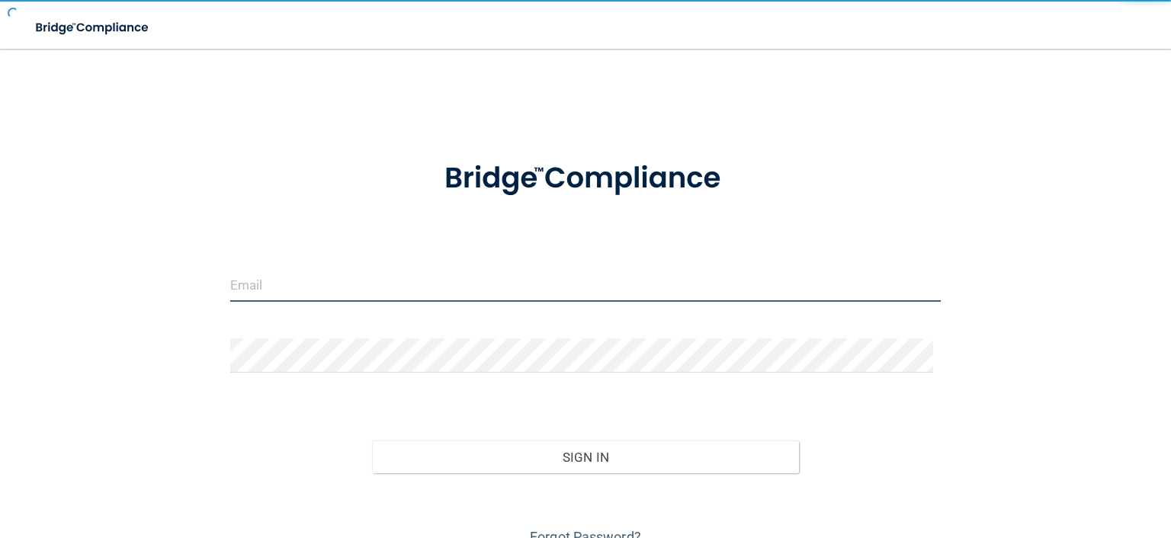
type input "[EMAIL_ADDRESS][DOMAIN_NAME]"
